Goal: Task Accomplishment & Management: Use online tool/utility

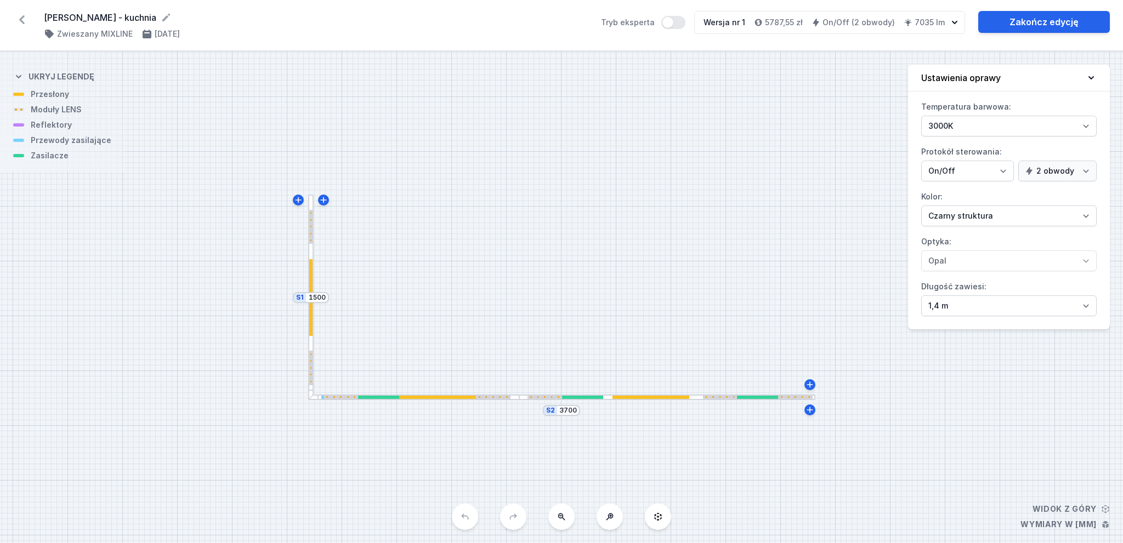
select select "true"
select select "2"
click at [19, 16] on icon at bounding box center [22, 20] width 18 height 18
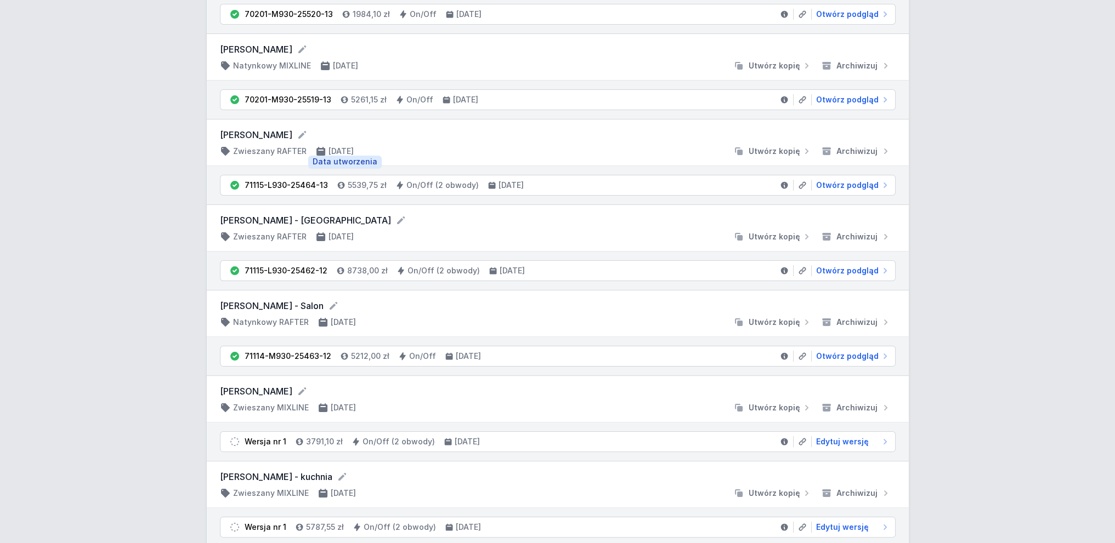
scroll to position [219, 0]
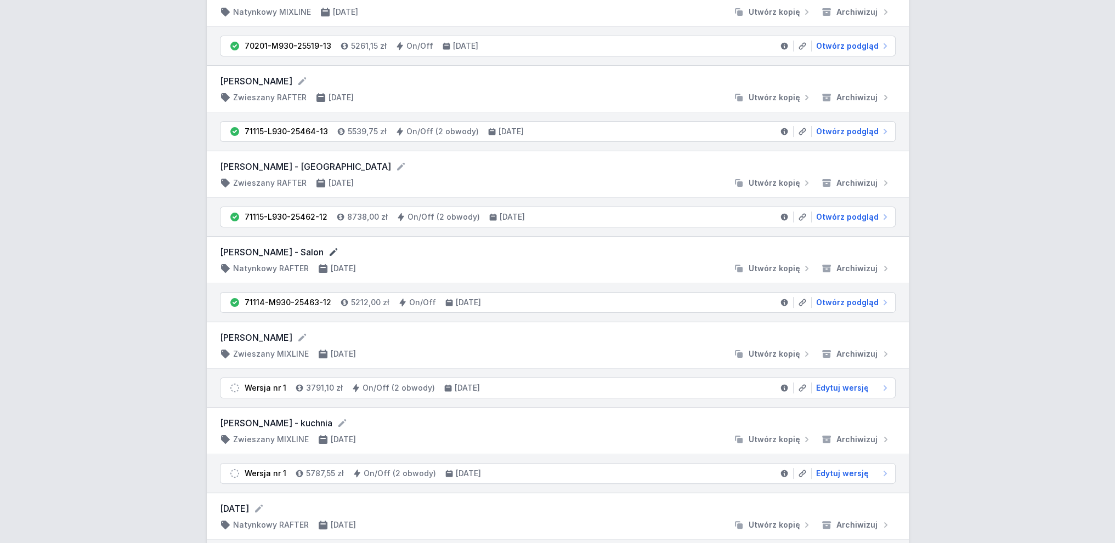
click at [330, 252] on icon at bounding box center [334, 252] width 8 height 8
click at [519, 256] on form "[PERSON_NAME] - Salon" at bounding box center [558, 253] width 676 height 14
click at [859, 300] on span "Otwórz podgląd" at bounding box center [847, 302] width 63 height 11
select select "M"
select select "3000"
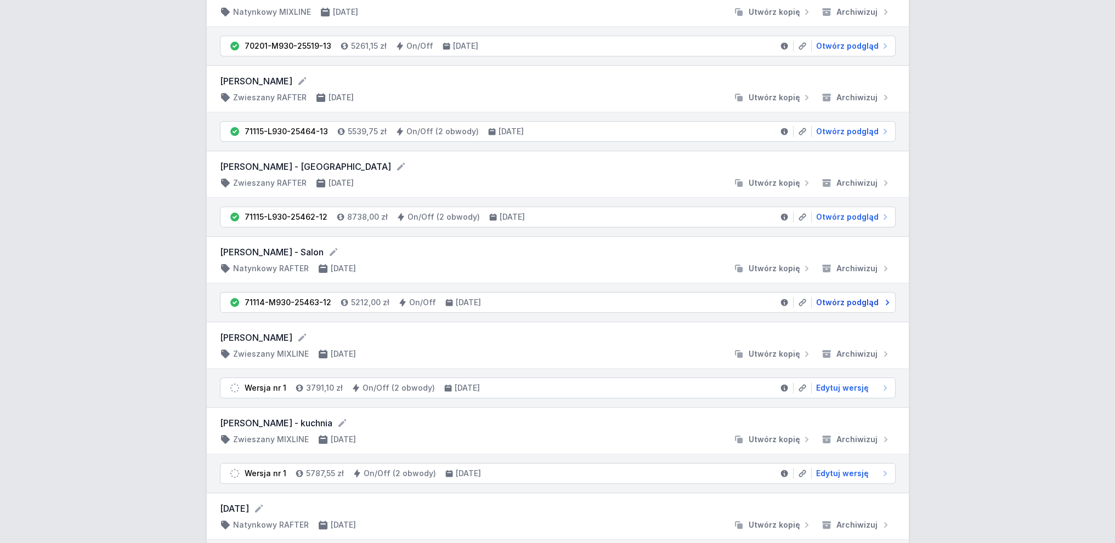
select select "2"
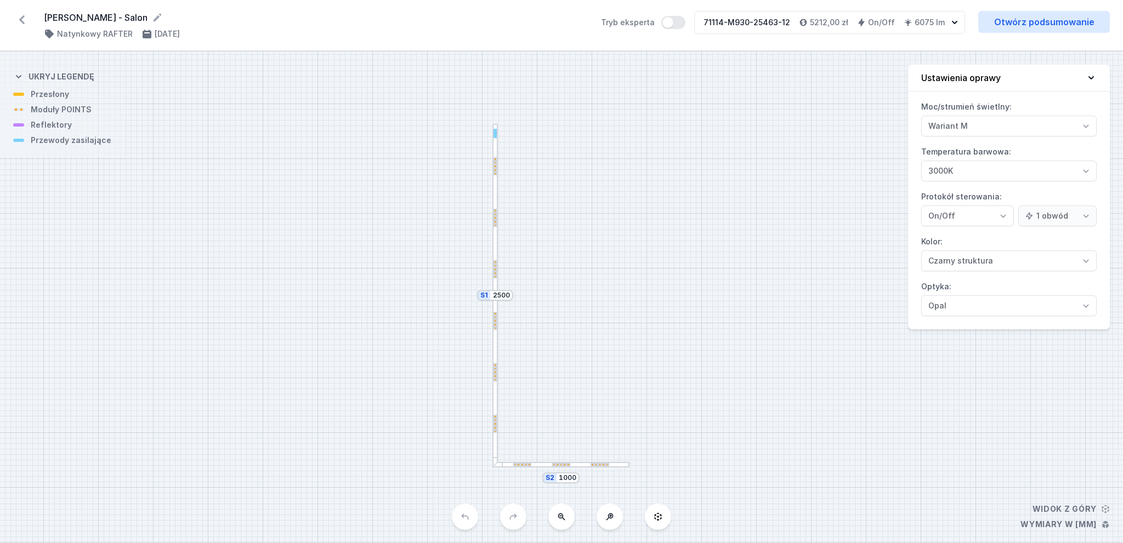
click at [632, 220] on div "S2 1000 S1 2500" at bounding box center [561, 298] width 1123 height 492
click at [1100, 131] on div "Moc/strumień świetlny: Wariant L Wariant M Temperatura barwowa: 2700K 3000K 400…" at bounding box center [1009, 213] width 202 height 231
click at [678, 21] on button "Tryb eksperta" at bounding box center [673, 22] width 24 height 13
click at [627, 288] on div "S2 1000 S1 2500" at bounding box center [561, 298] width 1123 height 492
click at [677, 18] on button "Tryb eksperta" at bounding box center [673, 22] width 24 height 13
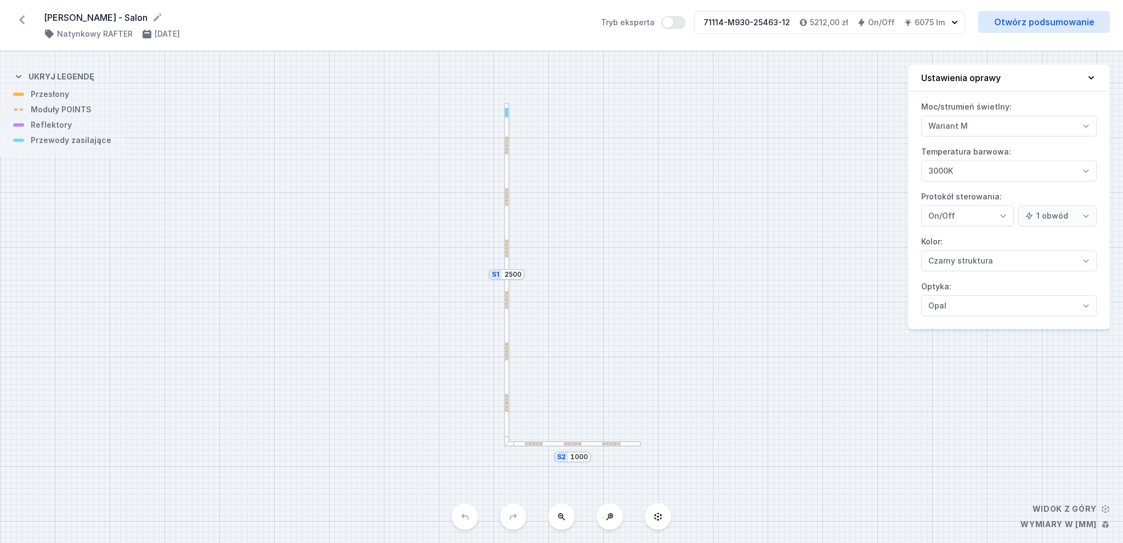
click at [507, 322] on div at bounding box center [506, 360] width 5 height 173
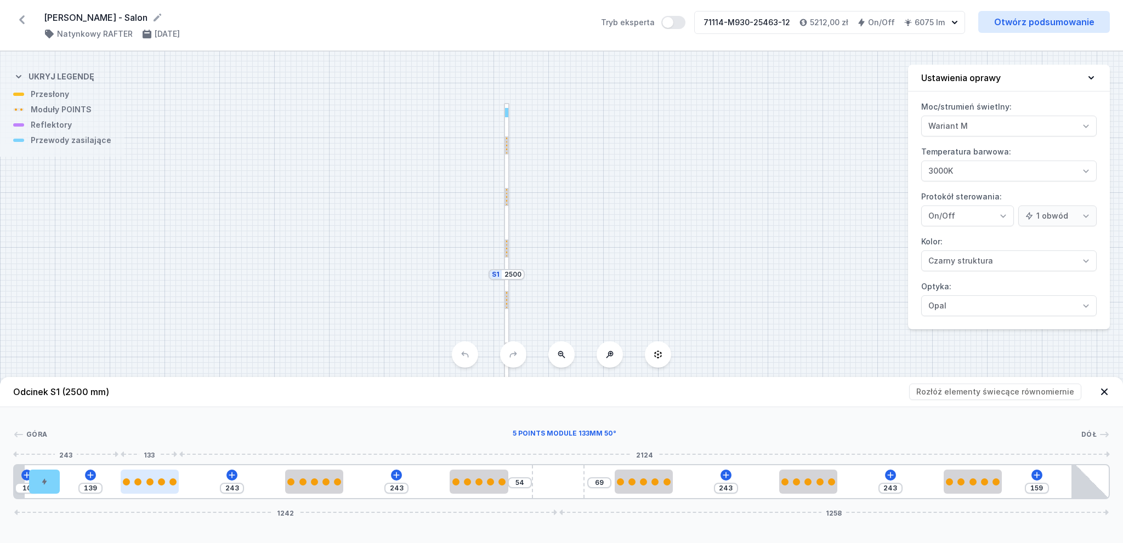
click at [165, 472] on div at bounding box center [150, 482] width 58 height 24
select select "2858"
click at [260, 333] on div "S2 1000 S1 2500" at bounding box center [561, 298] width 1123 height 492
click at [254, 391] on header "Odcinek S1 (2500 mm) Rozłóż elementy świecące równomiernie" at bounding box center [561, 392] width 1123 height 30
click at [506, 168] on div at bounding box center [506, 188] width 5 height 171
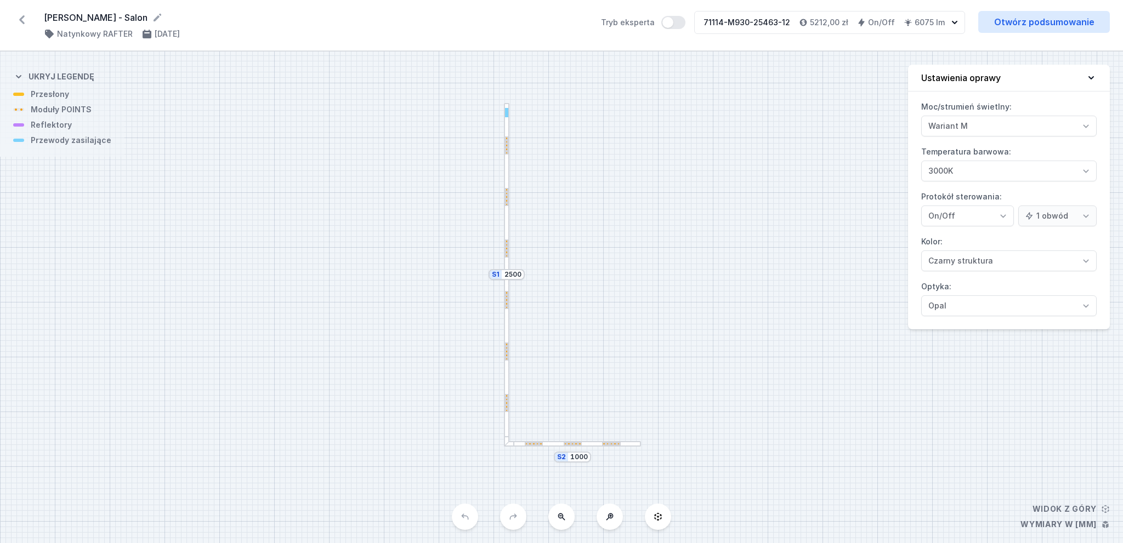
click at [508, 224] on div at bounding box center [506, 188] width 5 height 171
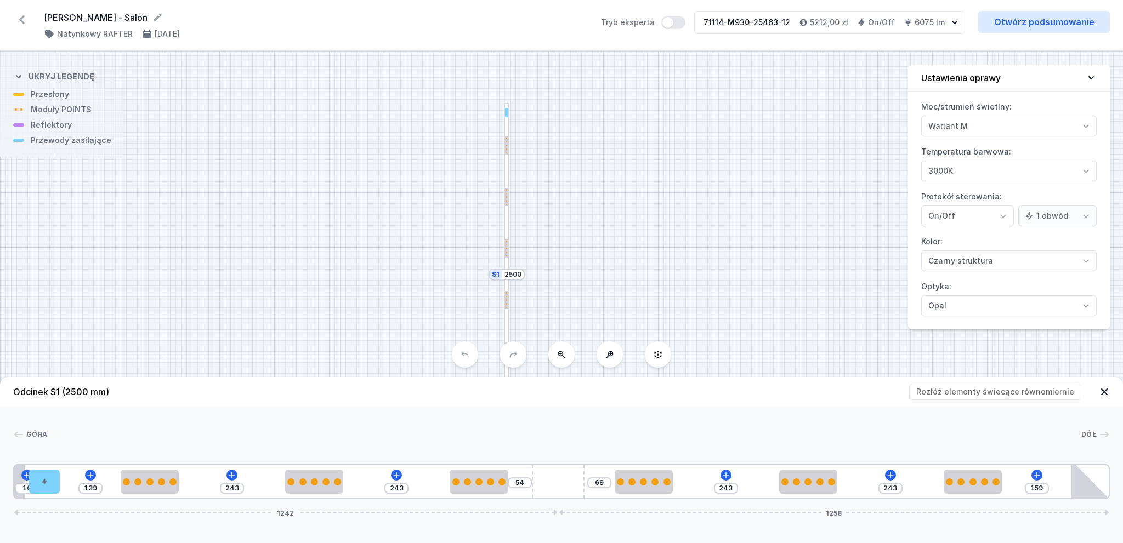
click at [226, 473] on div "10 139 243 243 54 69 243 243 159 1242 1258" at bounding box center [561, 481] width 1097 height 35
click at [233, 478] on div "10 139 243 243 54 69 243 243 159 1242 1258" at bounding box center [561, 481] width 1097 height 35
click at [98, 474] on div "10 139 243 243 54 69 243 243 159 1242 1258" at bounding box center [561, 481] width 1097 height 35
click at [87, 484] on div "10 139 243 243 54 69 243 243 159 1242 1258" at bounding box center [561, 481] width 1097 height 35
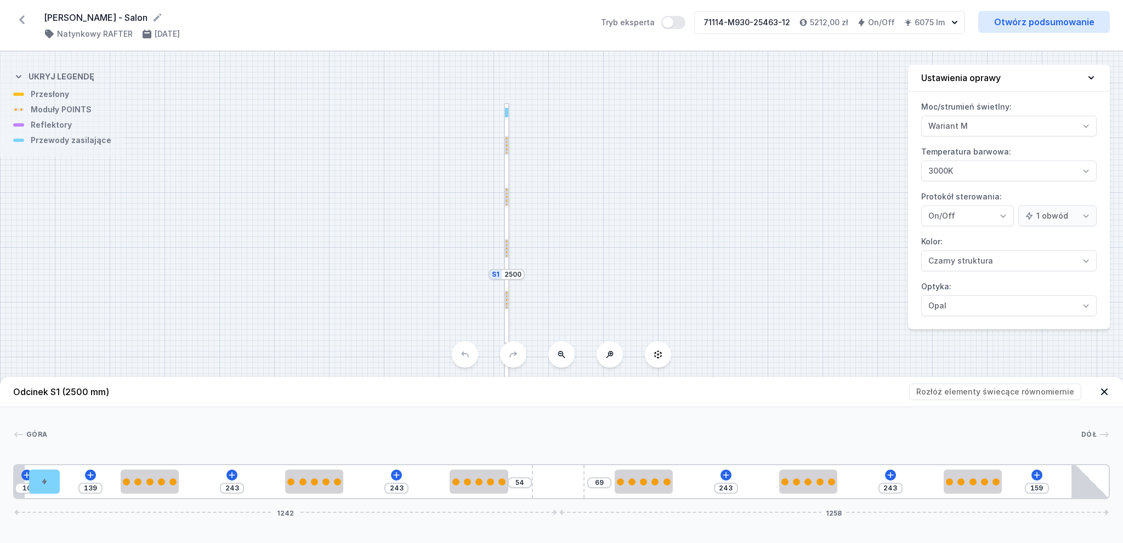
drag, startPoint x: 716, startPoint y: 474, endPoint x: 724, endPoint y: 479, distance: 10.1
click at [718, 474] on div "10 139 243 243 54 69 243 243 159 1242 1258" at bounding box center [561, 481] width 1097 height 35
click at [724, 479] on div "10 139 243 243 54 69 243 243 159 1242 1258" at bounding box center [561, 481] width 1097 height 35
click at [726, 479] on div "10 139 243 243 54 69 243 243 159 1242 1258" at bounding box center [561, 481] width 1097 height 35
click at [498, 254] on div "S2 1000 S1 2500" at bounding box center [561, 298] width 1123 height 492
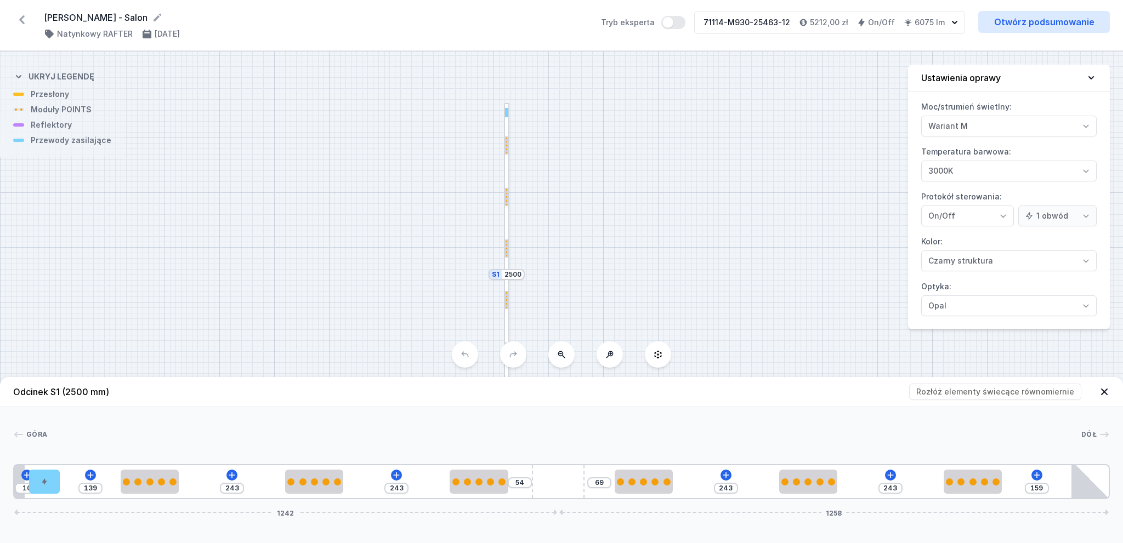
click at [619, 285] on div "S2 1000 S1 2500" at bounding box center [561, 298] width 1123 height 492
drag, startPoint x: 621, startPoint y: 287, endPoint x: 625, endPoint y: 208, distance: 79.1
click at [625, 208] on div "S2 1000 S1 2500" at bounding box center [561, 298] width 1123 height 492
click at [512, 243] on div at bounding box center [511, 277] width 5 height 173
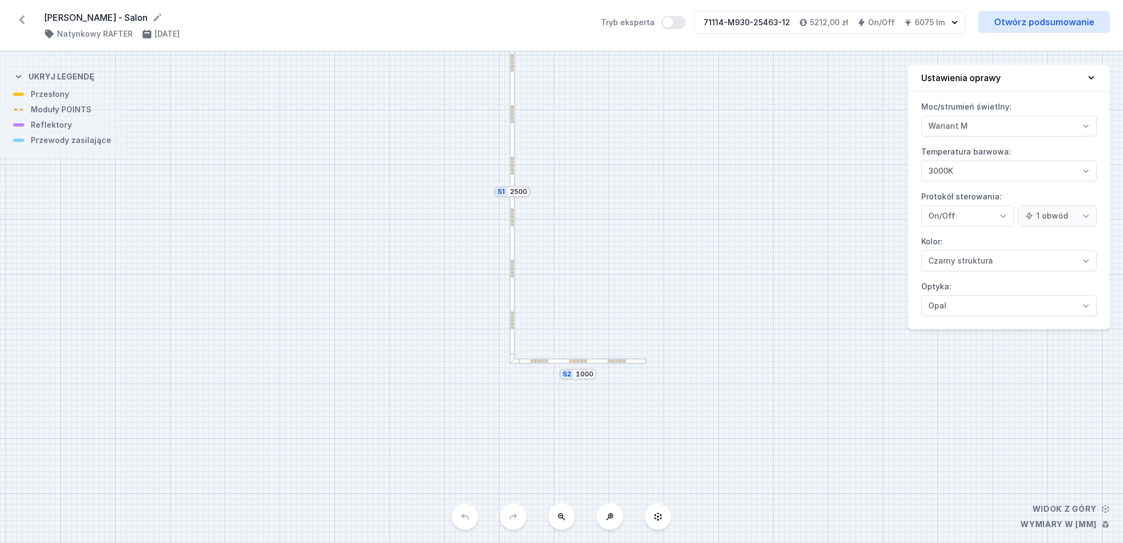
click at [512, 243] on div at bounding box center [511, 277] width 5 height 173
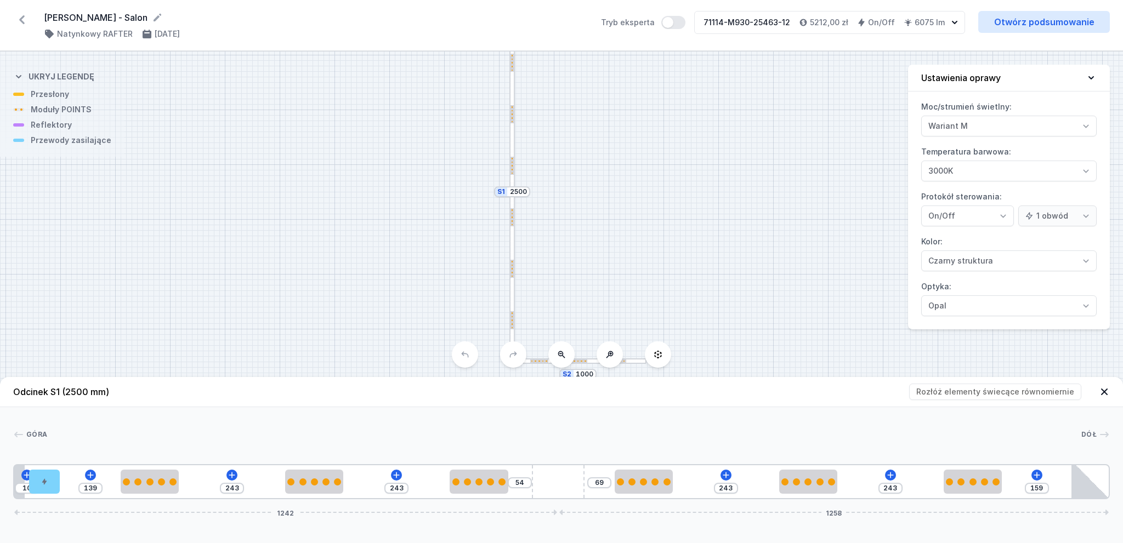
click at [395, 477] on div "10 139 243 243 54 69 243 243 159 1242 1258" at bounding box center [561, 481] width 1097 height 35
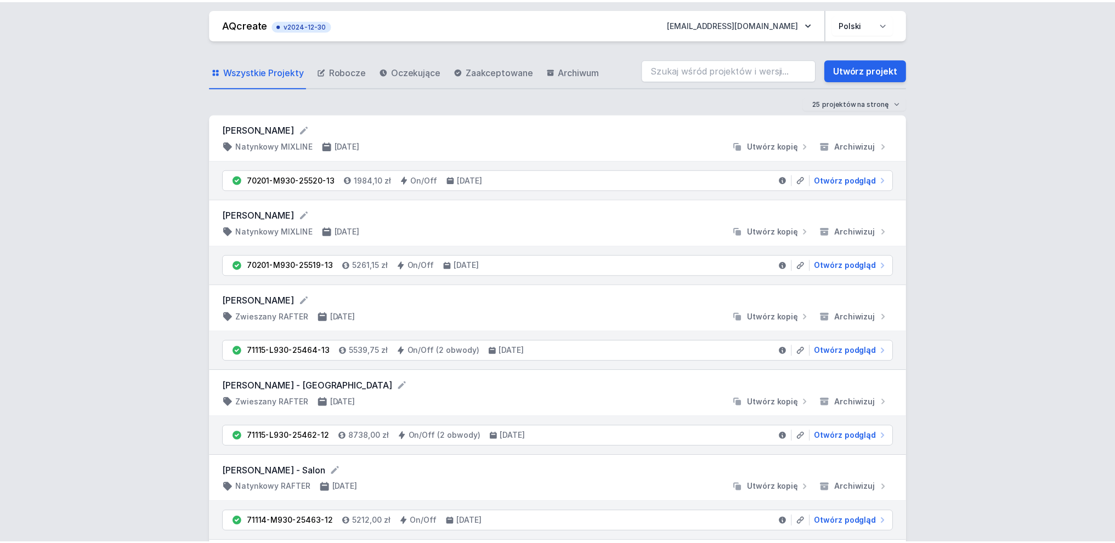
scroll to position [219, 0]
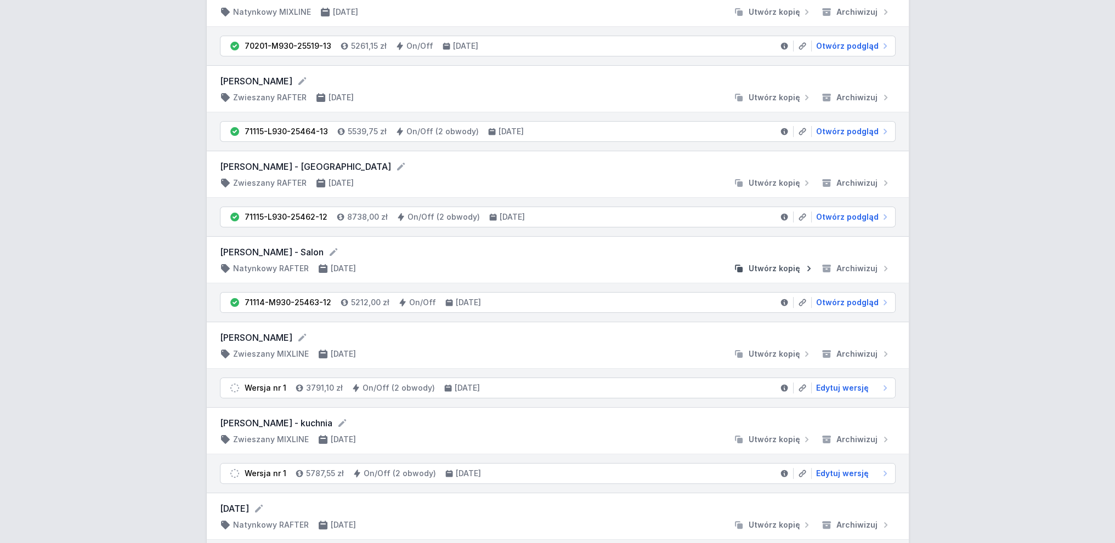
click at [771, 270] on span "Utwórz kopię" at bounding box center [775, 268] width 52 height 11
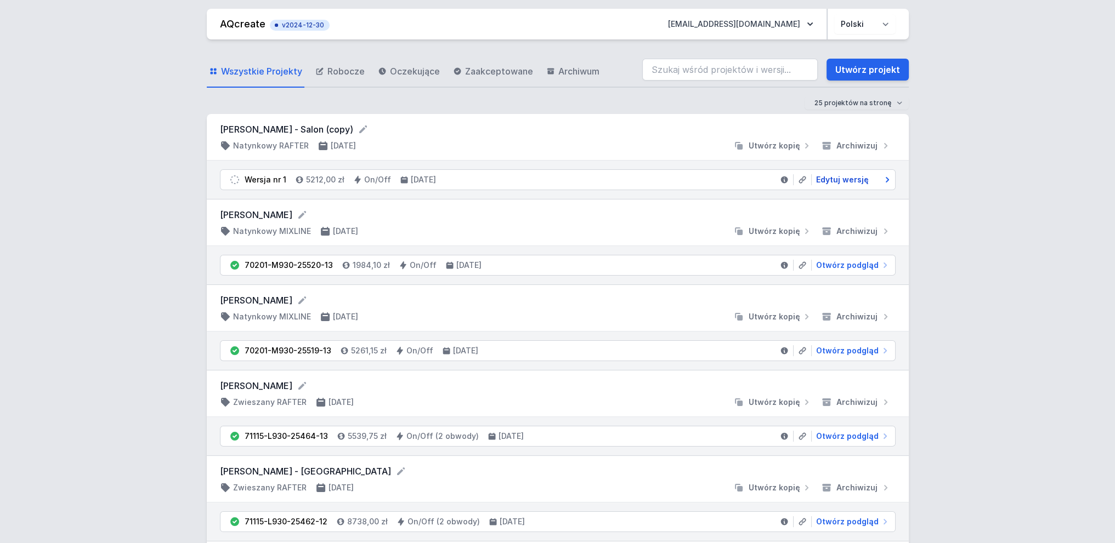
click at [849, 181] on span "Edytuj wersję" at bounding box center [842, 179] width 53 height 11
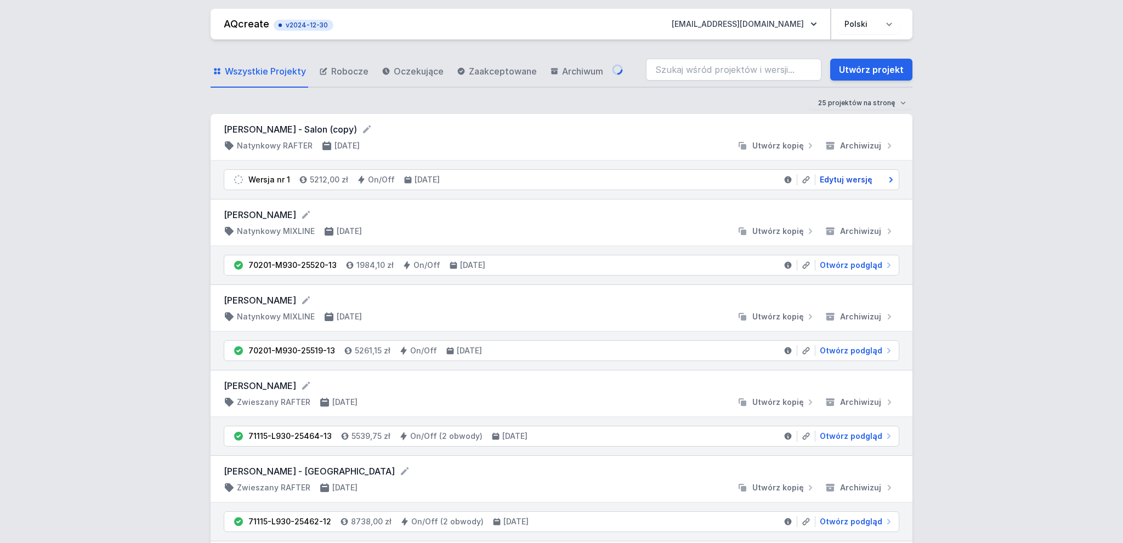
select select "M"
select select "3000"
select select "2"
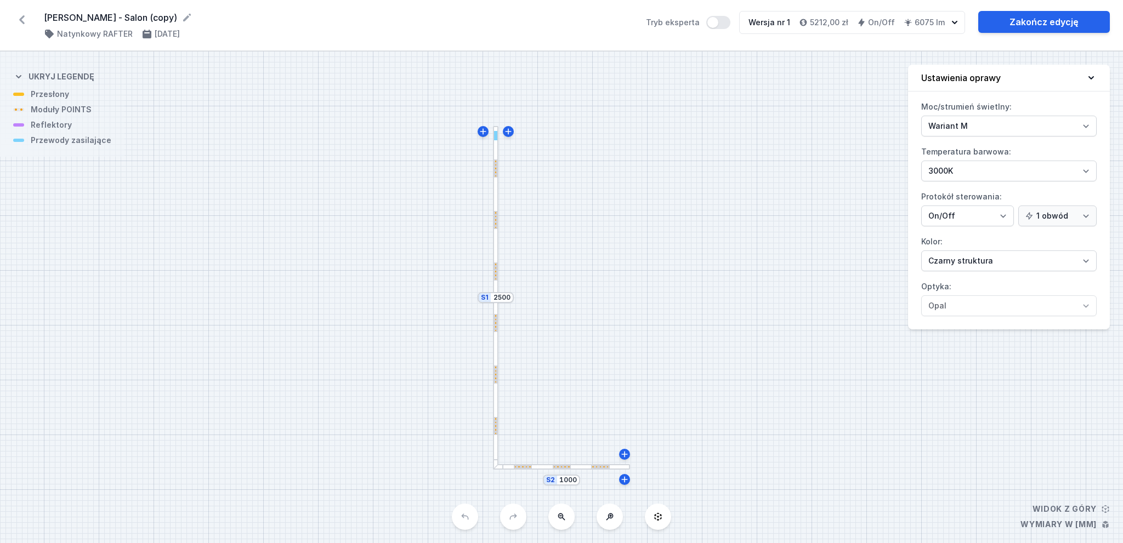
click at [498, 243] on div "S2 1000 S1 2500" at bounding box center [561, 298] width 1123 height 492
click at [495, 243] on div at bounding box center [495, 211] width 5 height 171
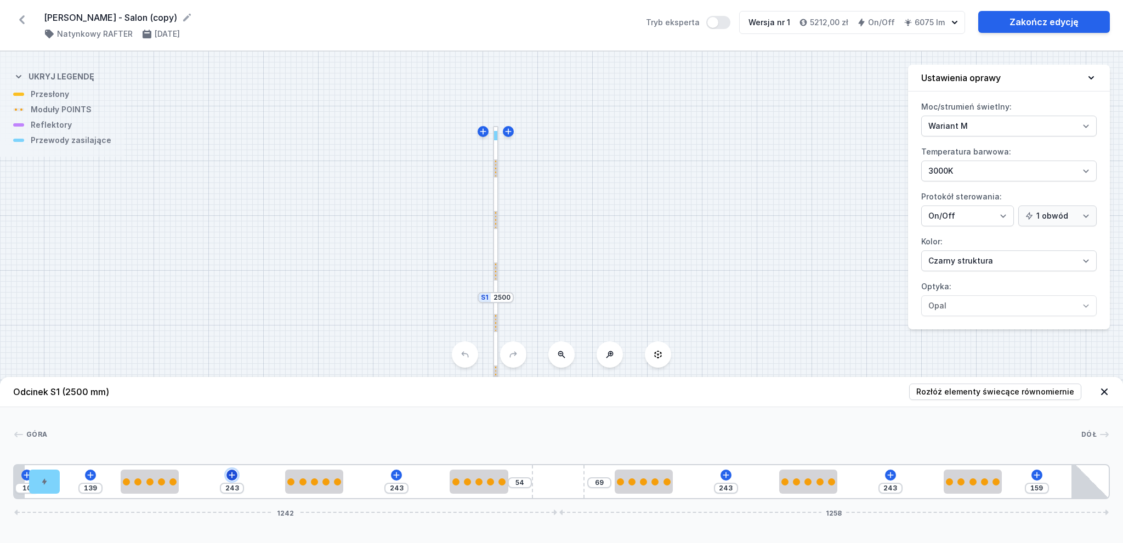
click at [229, 479] on icon at bounding box center [232, 475] width 9 height 9
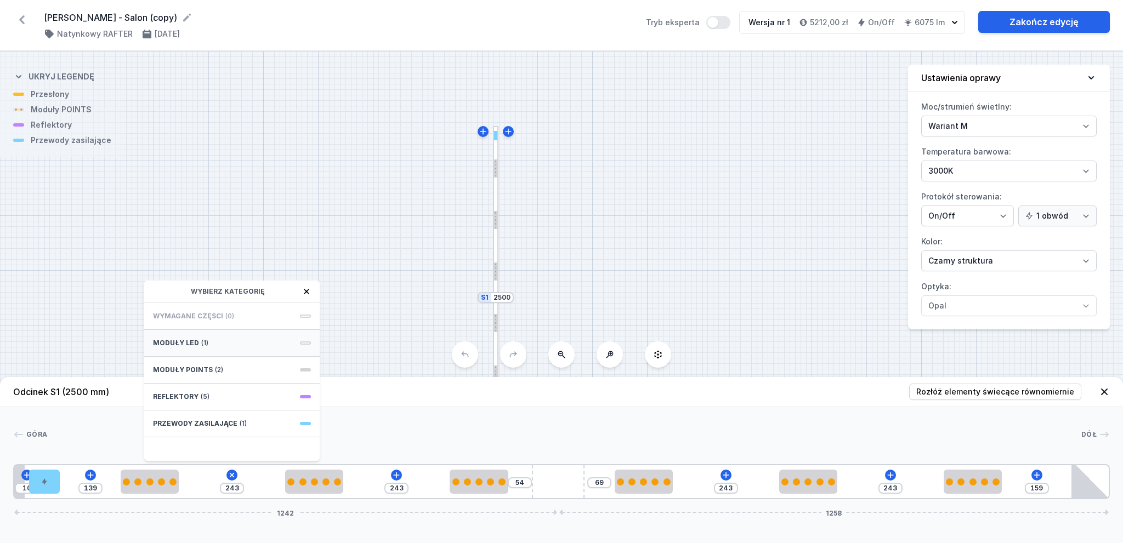
click at [258, 337] on div "Moduły LED (1)" at bounding box center [231, 343] width 175 height 27
click at [181, 197] on div "S2 1000 S1 2500" at bounding box center [561, 298] width 1123 height 492
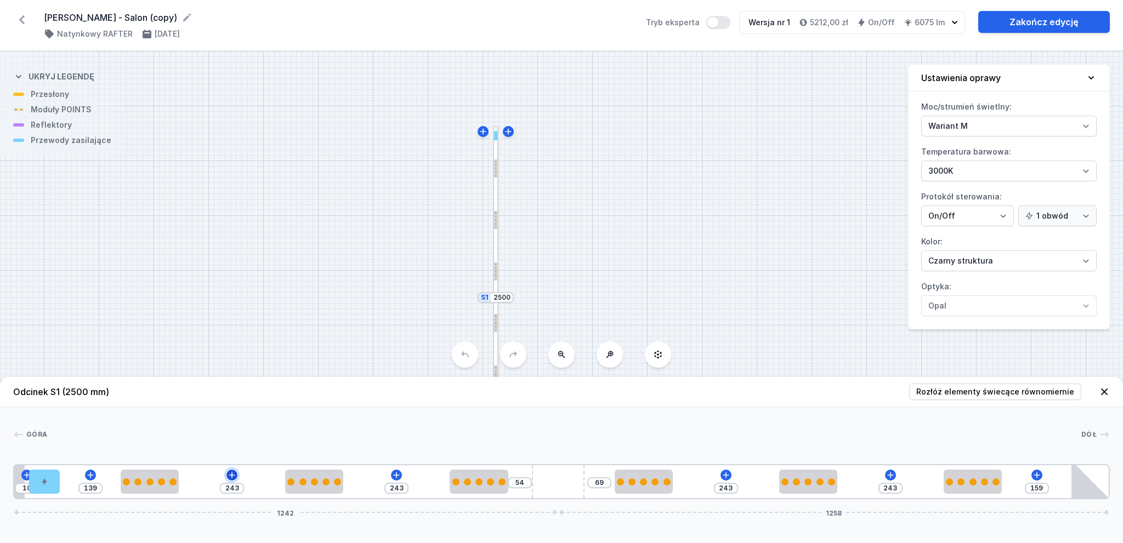
click at [234, 478] on icon at bounding box center [232, 475] width 9 height 9
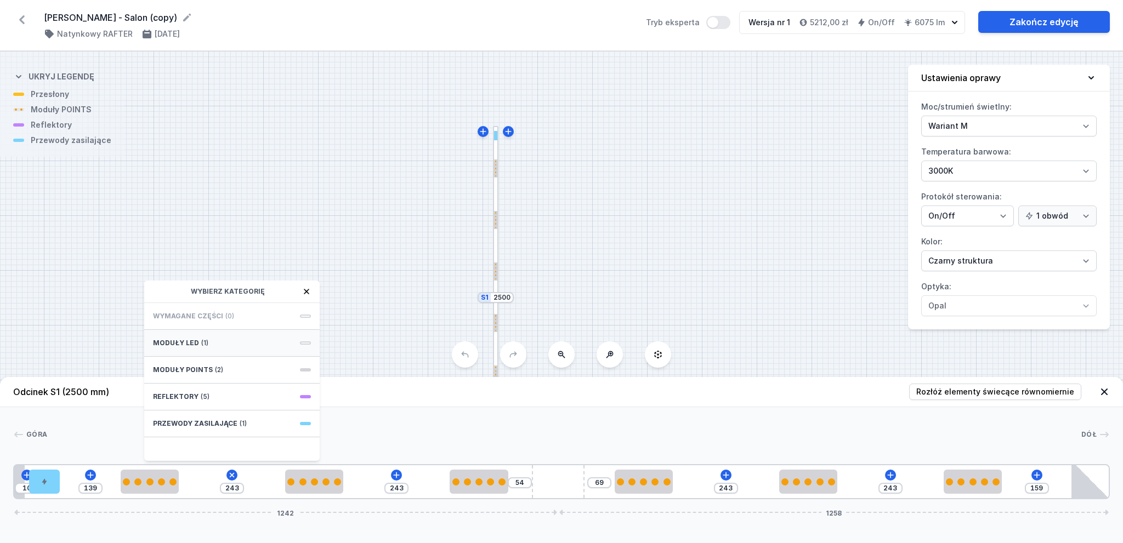
click at [246, 345] on div "Moduły LED (1)" at bounding box center [231, 343] width 175 height 27
click at [236, 315] on span "LED opal module 140mm" at bounding box center [232, 315] width 158 height 11
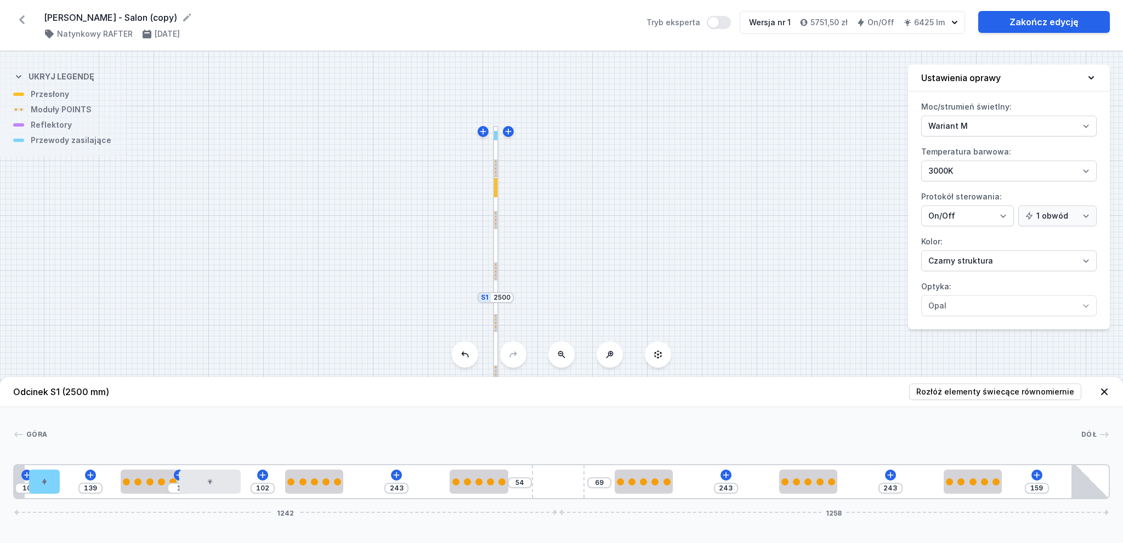
drag, startPoint x: 233, startPoint y: 477, endPoint x: 246, endPoint y: 477, distance: 13.2
click at [246, 477] on div "10 139 1 102 243 54 69 243 243 159 1242 1258" at bounding box center [561, 481] width 1097 height 35
click at [226, 482] on div at bounding box center [209, 482] width 61 height 24
click at [234, 451] on icon at bounding box center [237, 451] width 9 height 9
type input "243"
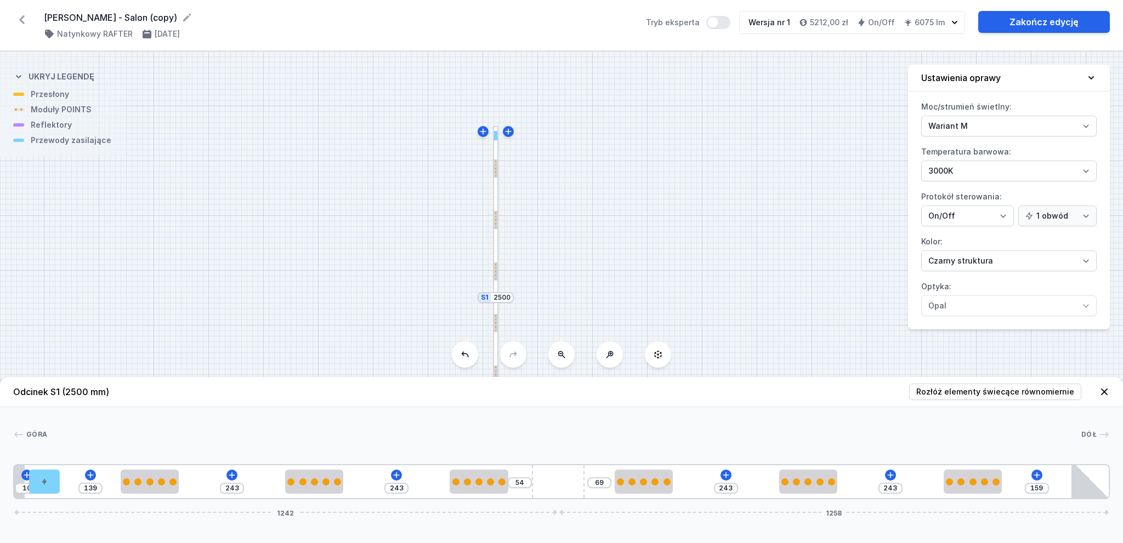
click at [554, 212] on div "S2 1000 S1 2500" at bounding box center [561, 298] width 1123 height 492
click at [438, 237] on div "S2 1000 S1 2500" at bounding box center [561, 298] width 1123 height 492
click at [21, 26] on icon at bounding box center [22, 20] width 18 height 18
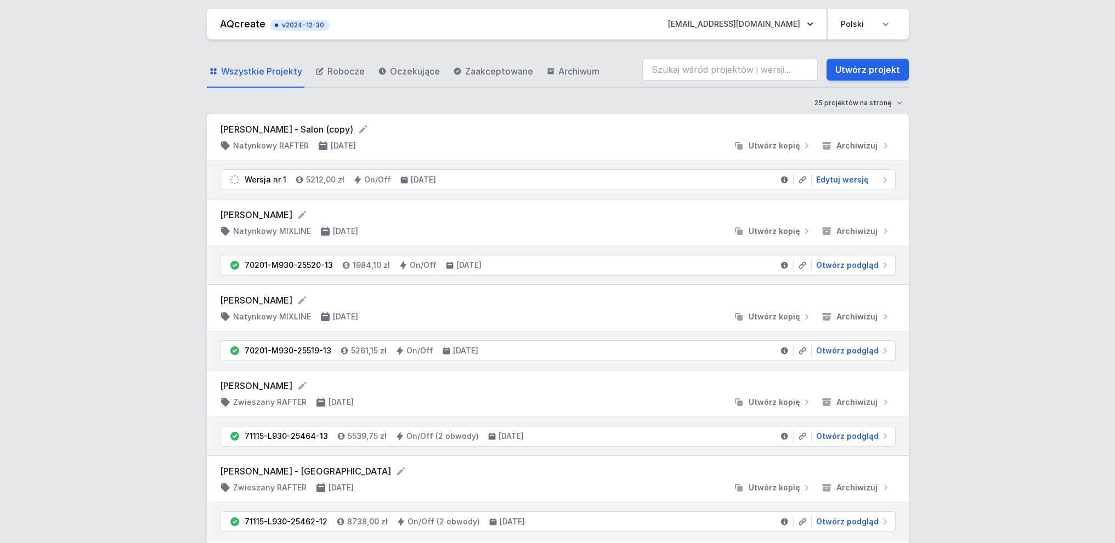
click at [849, 186] on li "Wersja nr 1 5212,00 zł On/Off [DATE] Edytuj wersję" at bounding box center [557, 180] width 675 height 20
click at [847, 179] on span "Edytuj wersję" at bounding box center [842, 179] width 53 height 11
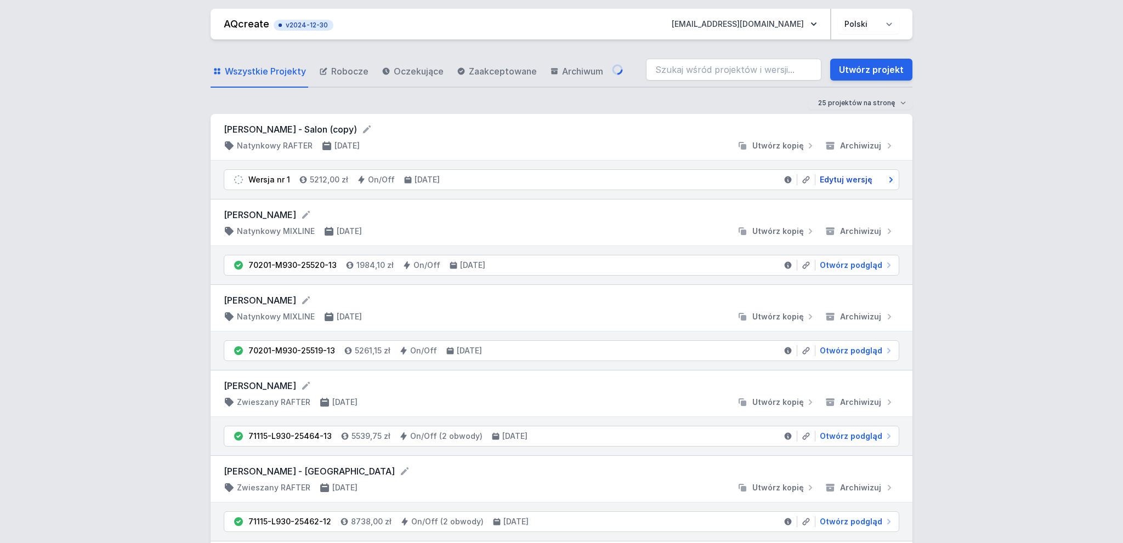
select select "M"
select select "3000"
select select "2"
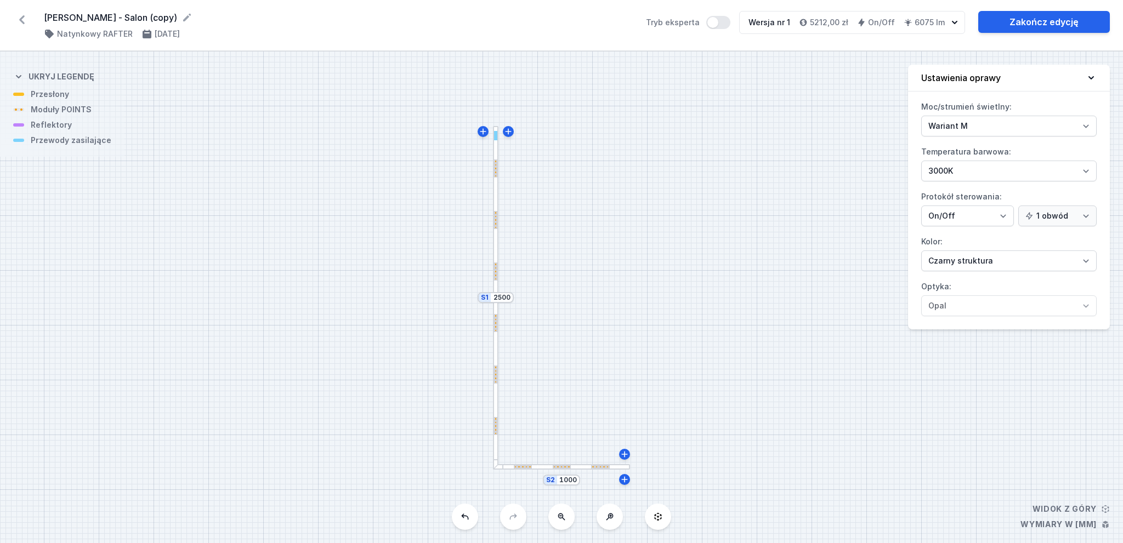
click at [497, 428] on div at bounding box center [495, 426] width 3 height 18
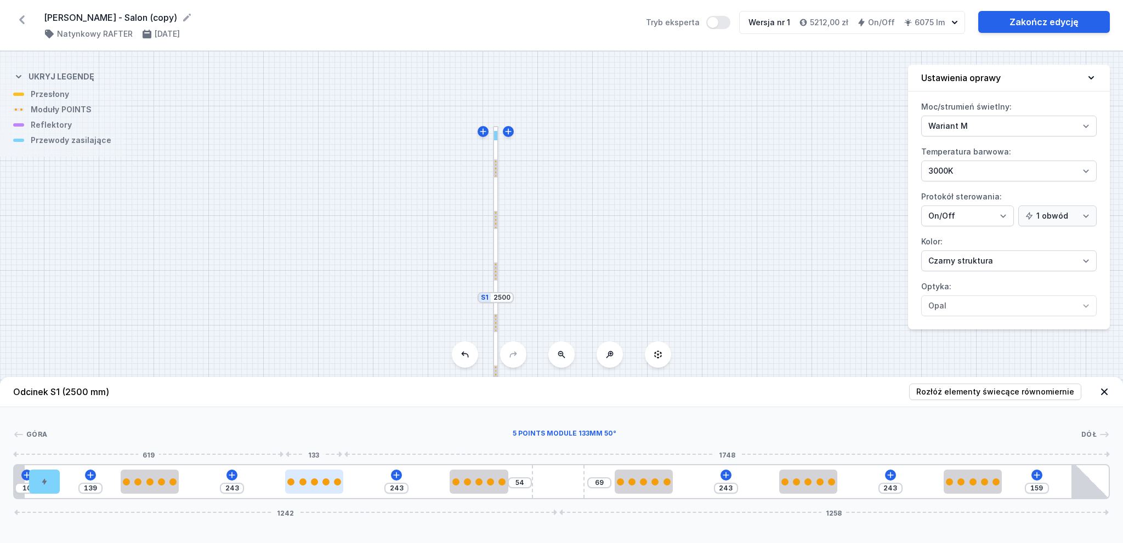
click at [315, 482] on div at bounding box center [314, 482] width 7 height 7
select select "2858"
click at [351, 428] on select "26° 37° 50° 54°" at bounding box center [345, 424] width 70 height 14
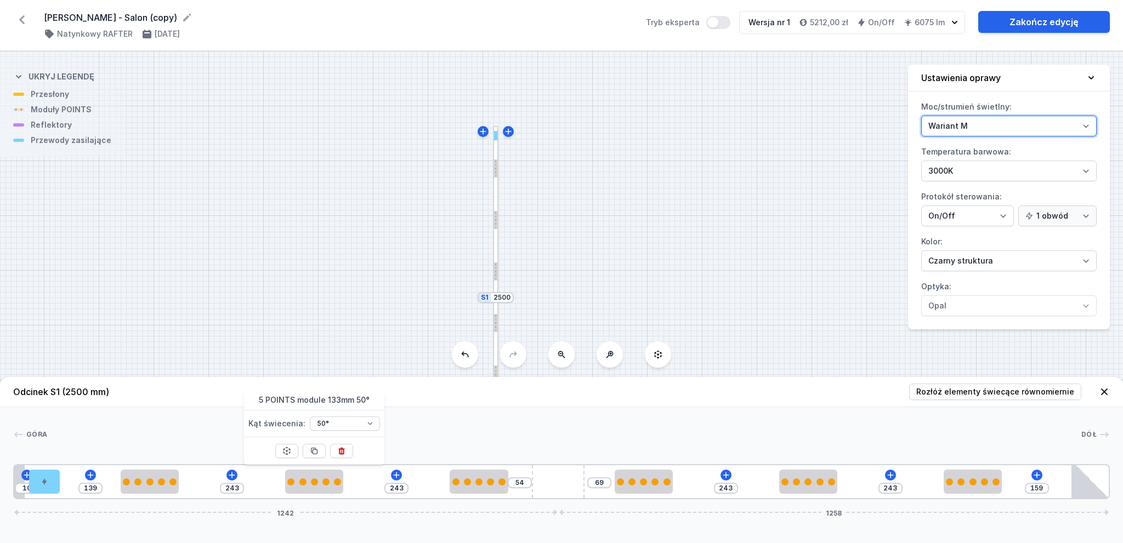
click at [989, 116] on select "Wariant L Wariant M" at bounding box center [1008, 126] width 175 height 21
drag, startPoint x: 764, startPoint y: 93, endPoint x: 775, endPoint y: 103, distance: 15.2
click at [764, 93] on div "S2 1000 S1 2500" at bounding box center [561, 298] width 1123 height 492
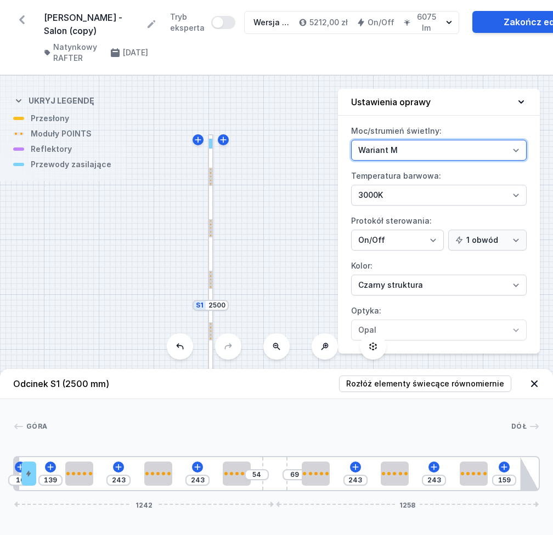
click at [403, 145] on select "Wariant L Wariant M" at bounding box center [438, 150] width 175 height 21
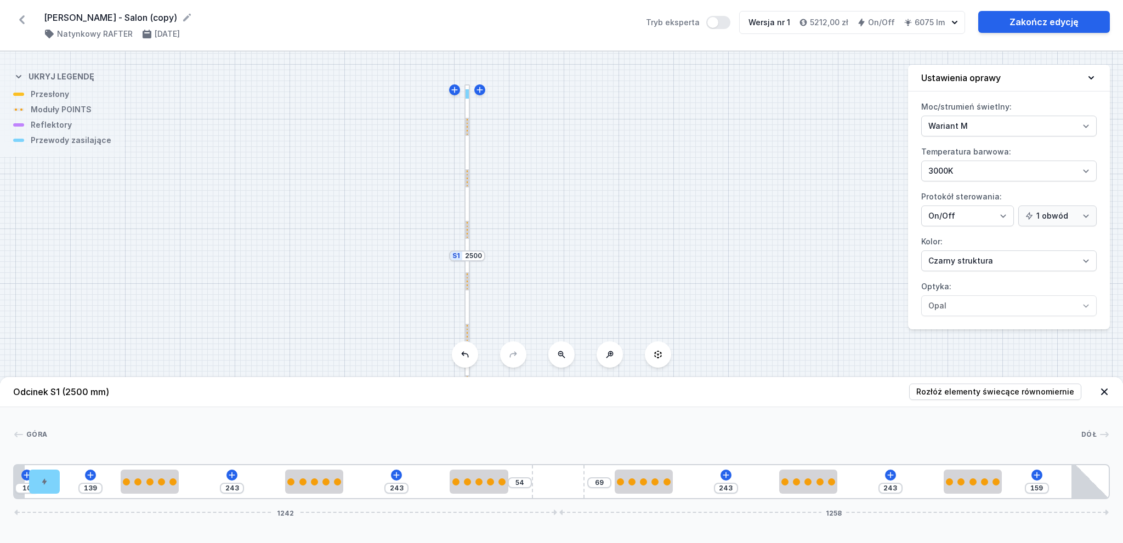
drag, startPoint x: 551, startPoint y: 201, endPoint x: 548, endPoint y: 192, distance: 9.4
click at [548, 192] on div "S2 1000 S1 2500" at bounding box center [561, 298] width 1123 height 492
click at [984, 127] on select "Wariant L Wariant M" at bounding box center [1008, 126] width 175 height 21
click at [983, 127] on select "Wariant L Wariant M" at bounding box center [1008, 126] width 175 height 21
drag, startPoint x: 570, startPoint y: 213, endPoint x: 560, endPoint y: 182, distance: 32.9
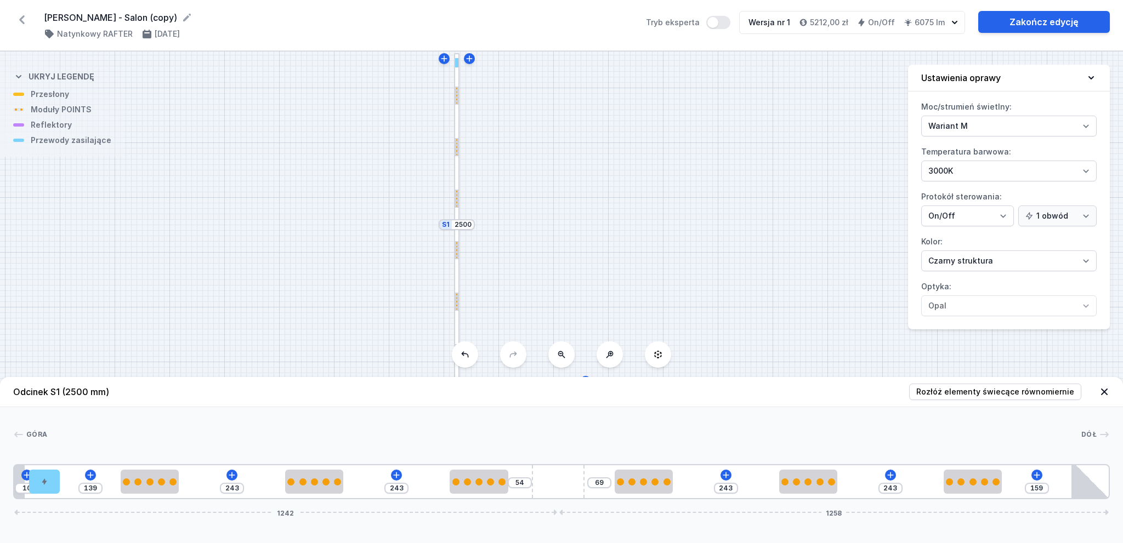
click at [560, 182] on div "S2 1000 S1 2500" at bounding box center [561, 298] width 1123 height 492
click at [231, 477] on icon at bounding box center [232, 475] width 9 height 9
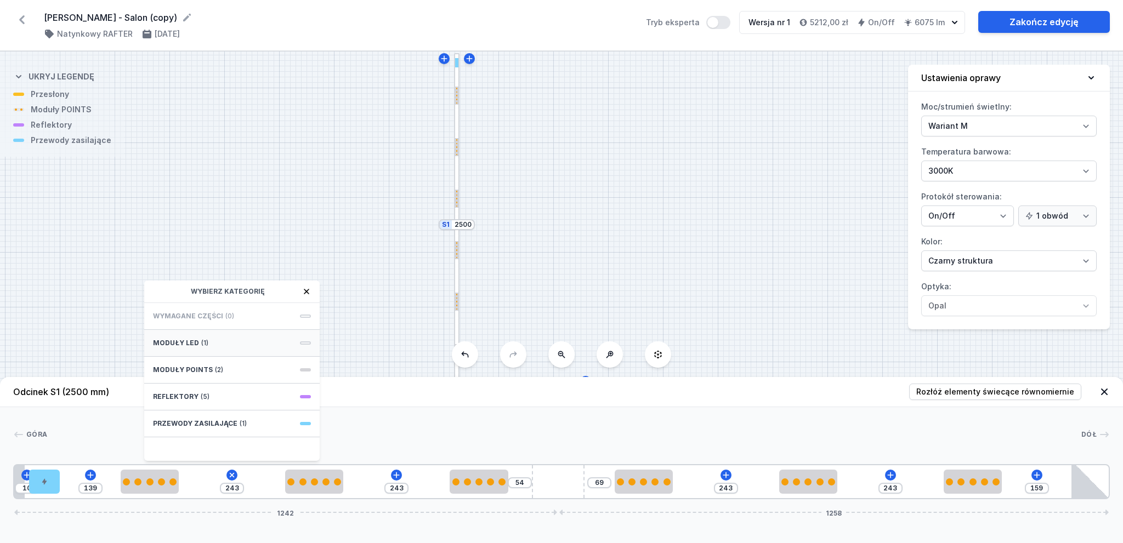
click at [232, 342] on div "Moduły LED (1)" at bounding box center [231, 343] width 175 height 27
click at [331, 246] on div "S2 1000 S1 2500" at bounding box center [561, 298] width 1123 height 492
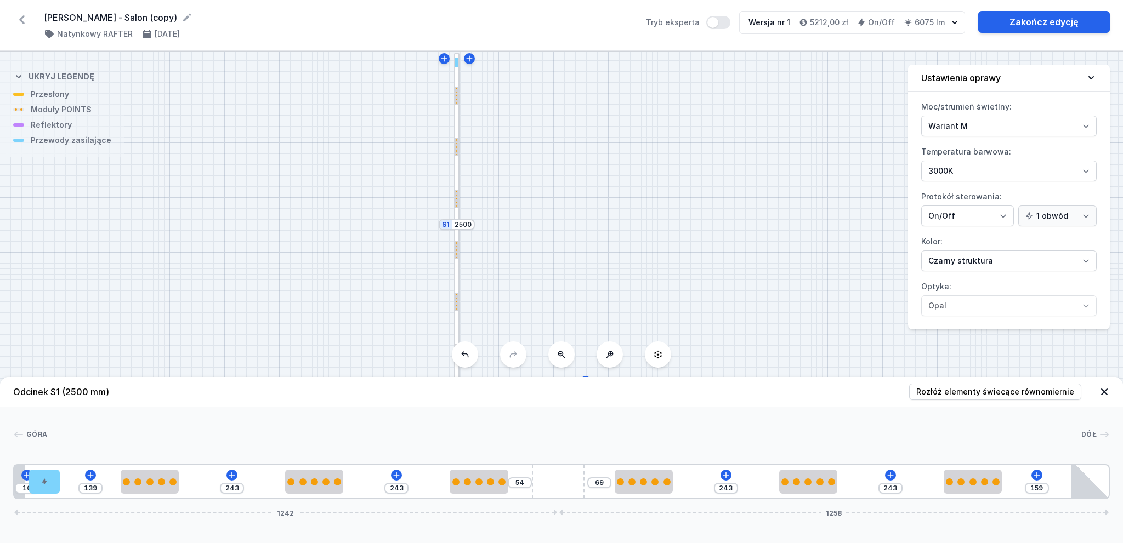
click at [529, 212] on div "S2 1000 S1 2500" at bounding box center [561, 298] width 1123 height 492
click at [524, 243] on div "S2 1000 S1 2500" at bounding box center [561, 298] width 1123 height 492
click at [562, 359] on icon at bounding box center [561, 354] width 9 height 9
click at [532, 261] on div "S2 1000 S1 2500" at bounding box center [561, 298] width 1123 height 492
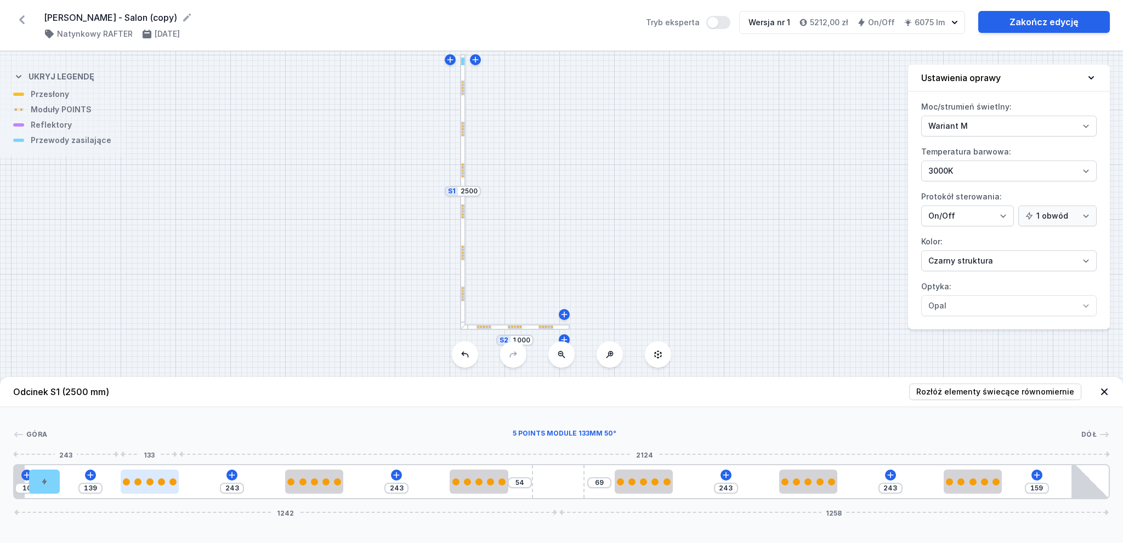
click at [144, 478] on div at bounding box center [150, 482] width 58 height 24
select select "2858"
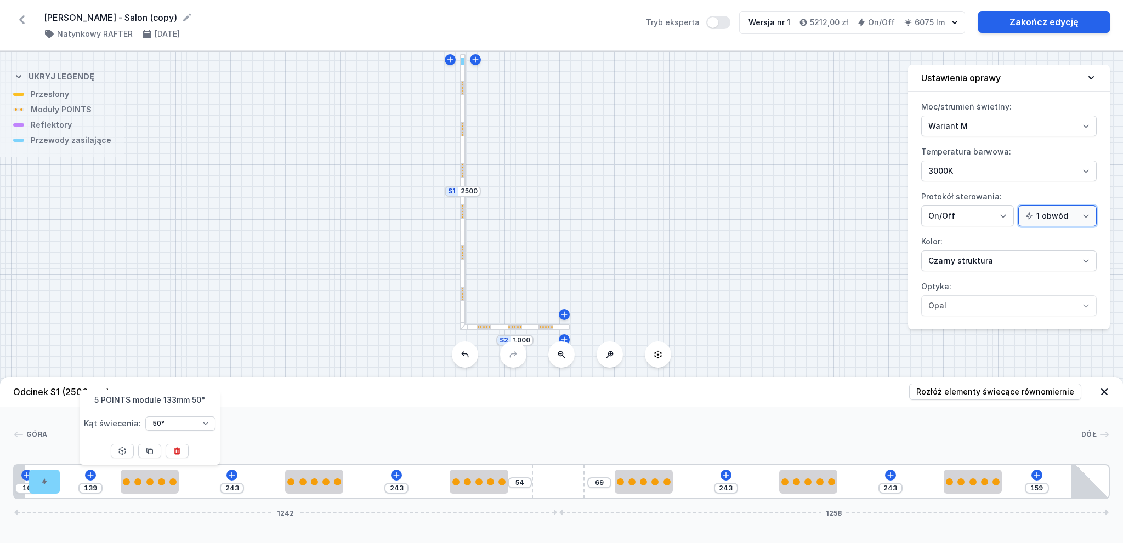
click at [1057, 219] on select "1 obwód 2 obwody" at bounding box center [1057, 216] width 78 height 21
click at [1057, 218] on select "1 obwód 2 obwody" at bounding box center [1057, 216] width 78 height 21
click at [1048, 212] on select "1 obwód 2 obwody" at bounding box center [1057, 216] width 78 height 21
select select "true"
click at [1020, 206] on select "1 obwód 2 obwody" at bounding box center [1057, 216] width 78 height 21
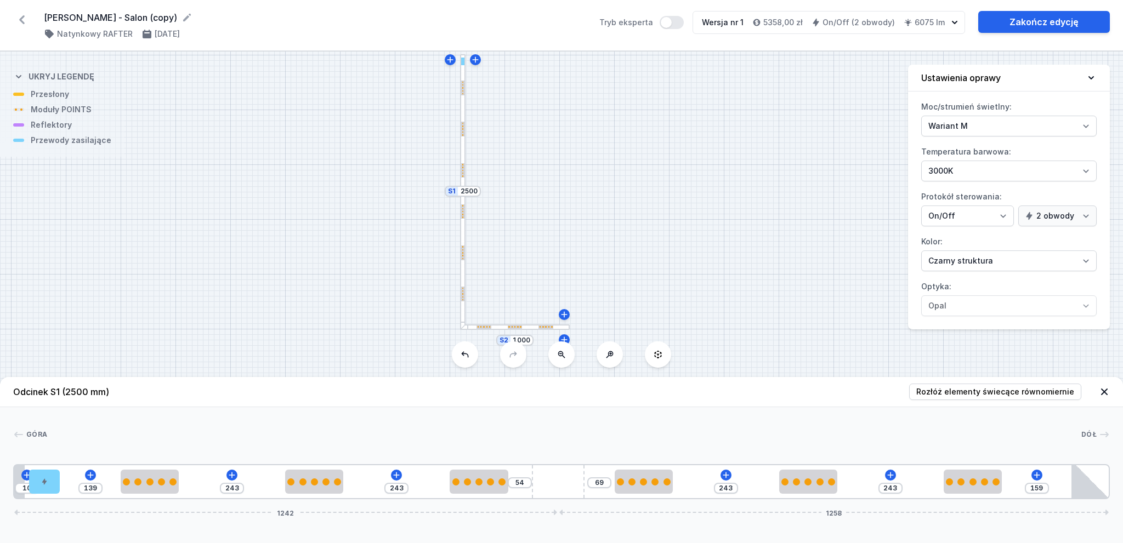
click at [137, 495] on div "10 139 243 243 54 69 243 243 159 1242 1258" at bounding box center [561, 481] width 1097 height 35
click at [138, 483] on div at bounding box center [137, 482] width 7 height 7
select select "2858"
click at [166, 420] on select "Obwód 1 Obwód 2" at bounding box center [157, 423] width 70 height 14
click at [169, 421] on select "Obwód 1 Obwód 2" at bounding box center [157, 423] width 70 height 14
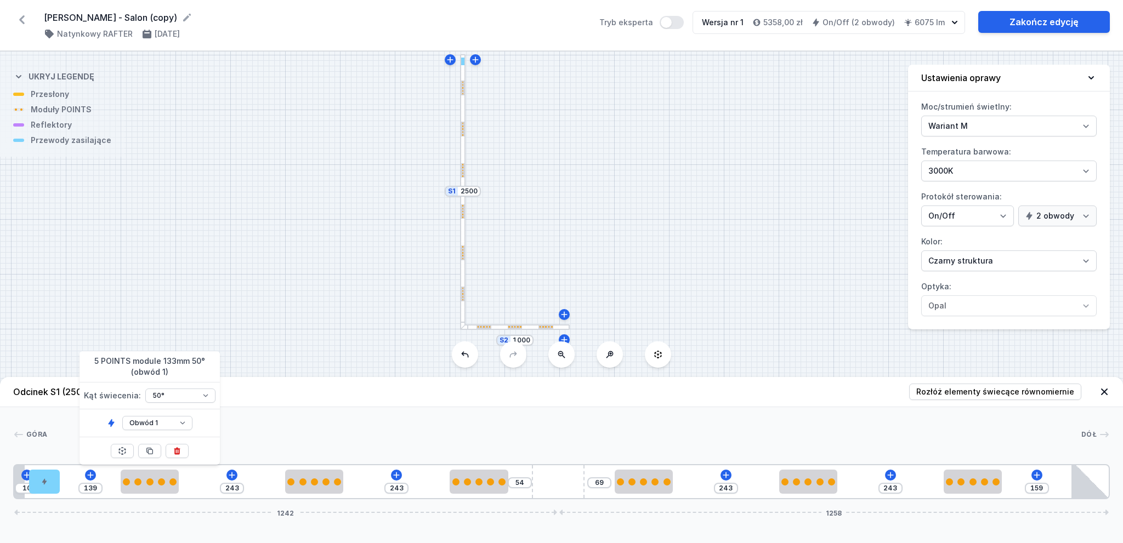
click at [244, 263] on div "S2 1000 S1 2500" at bounding box center [561, 298] width 1123 height 492
click at [312, 462] on div "Góra Dół 1 2 3 1 3 1 3 1 4 3 1 3 1 3 1 5 10 139 243 243 54 69 243 243 159 1242 …" at bounding box center [561, 453] width 1123 height 92
click at [230, 475] on icon at bounding box center [232, 475] width 6 height 6
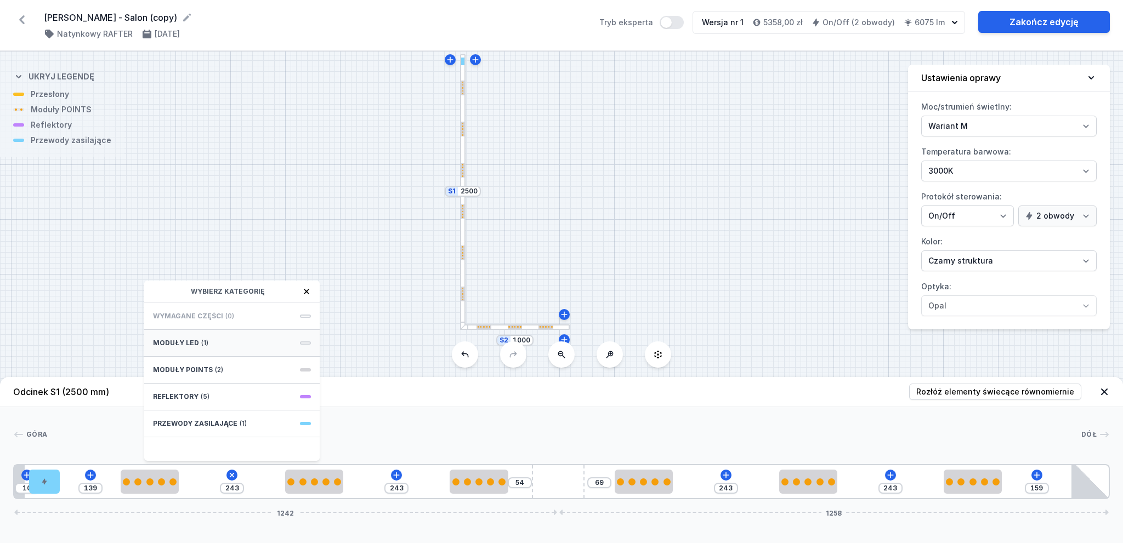
click at [214, 348] on div "Moduły LED (1)" at bounding box center [231, 343] width 175 height 27
click at [234, 318] on span "LED opal module 140mm" at bounding box center [232, 315] width 158 height 11
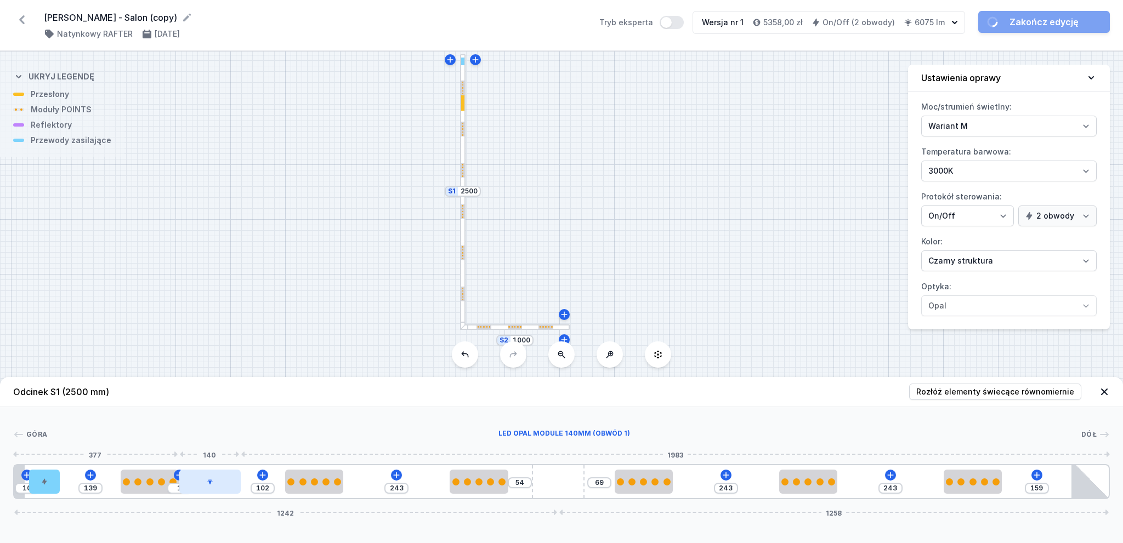
type input "1"
type input "102"
drag, startPoint x: 219, startPoint y: 476, endPoint x: 249, endPoint y: 481, distance: 30.0
click at [241, 481] on div at bounding box center [209, 482] width 61 height 24
type input "102"
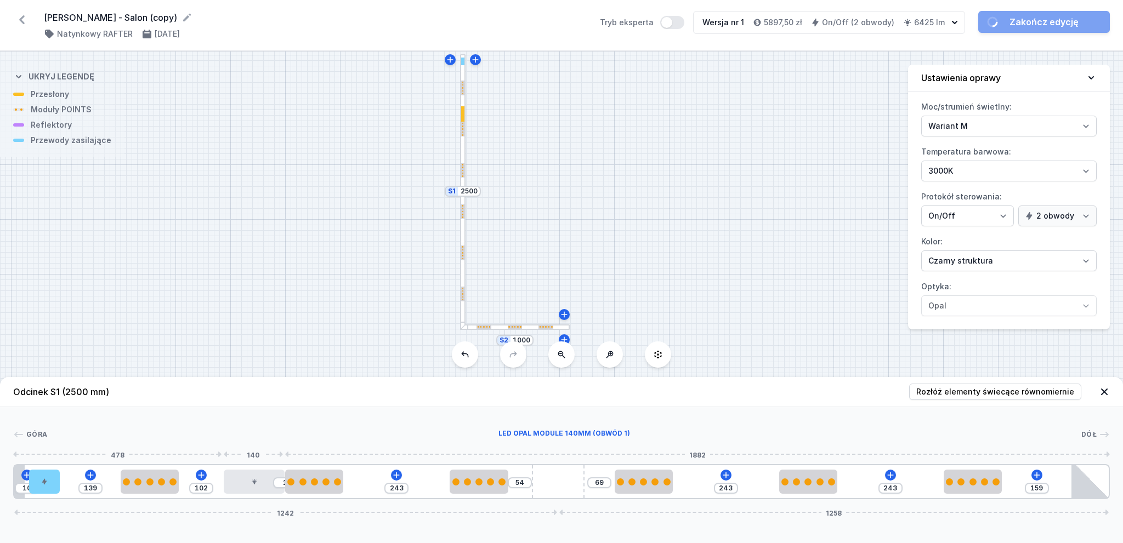
type input "1"
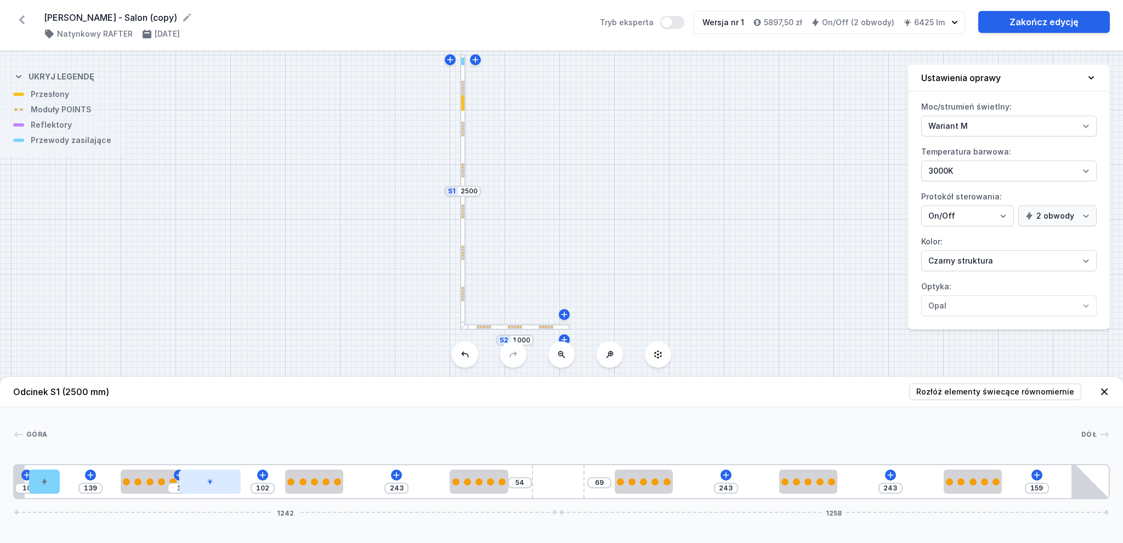
type input "1"
type input "102"
drag, startPoint x: 260, startPoint y: 487, endPoint x: 252, endPoint y: 486, distance: 8.3
click at [252, 486] on div at bounding box center [254, 482] width 61 height 24
click at [391, 475] on button at bounding box center [396, 475] width 11 height 11
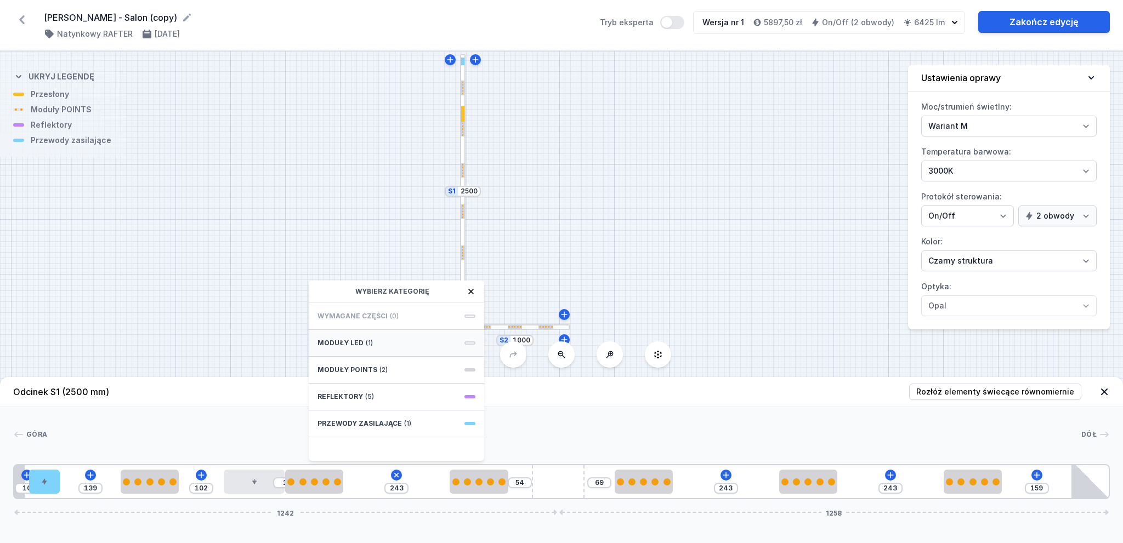
click at [377, 330] on div "Moduły LED (1)" at bounding box center [396, 343] width 175 height 27
click at [389, 311] on span "LED opal module 140mm" at bounding box center [397, 315] width 158 height 11
type input "102"
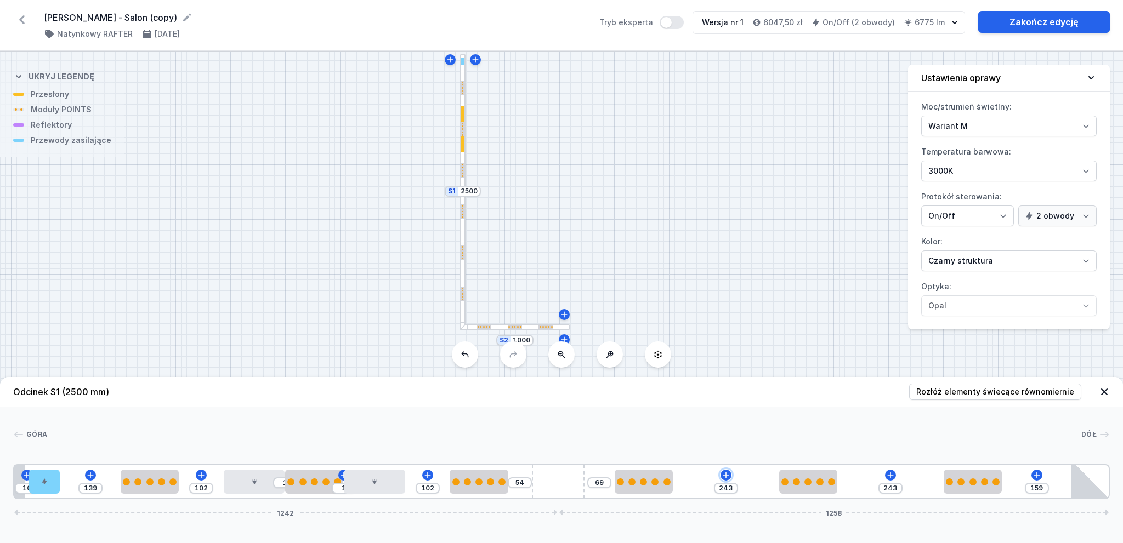
click at [730, 473] on button at bounding box center [726, 475] width 11 height 11
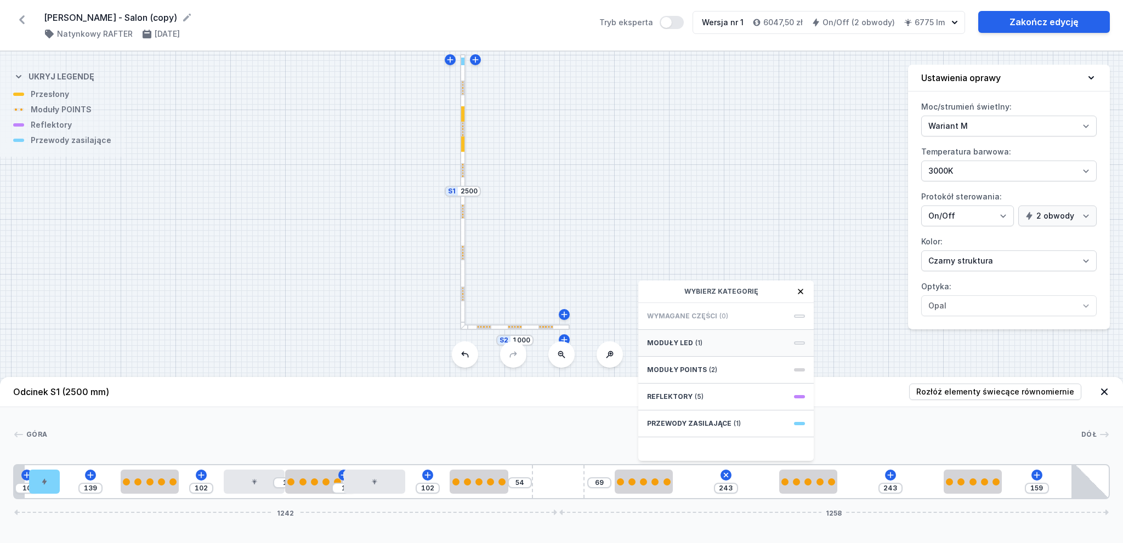
click at [737, 342] on div "Moduły LED (1)" at bounding box center [725, 343] width 175 height 27
click at [750, 315] on span "LED opal module 140mm" at bounding box center [726, 315] width 158 height 11
type input "102"
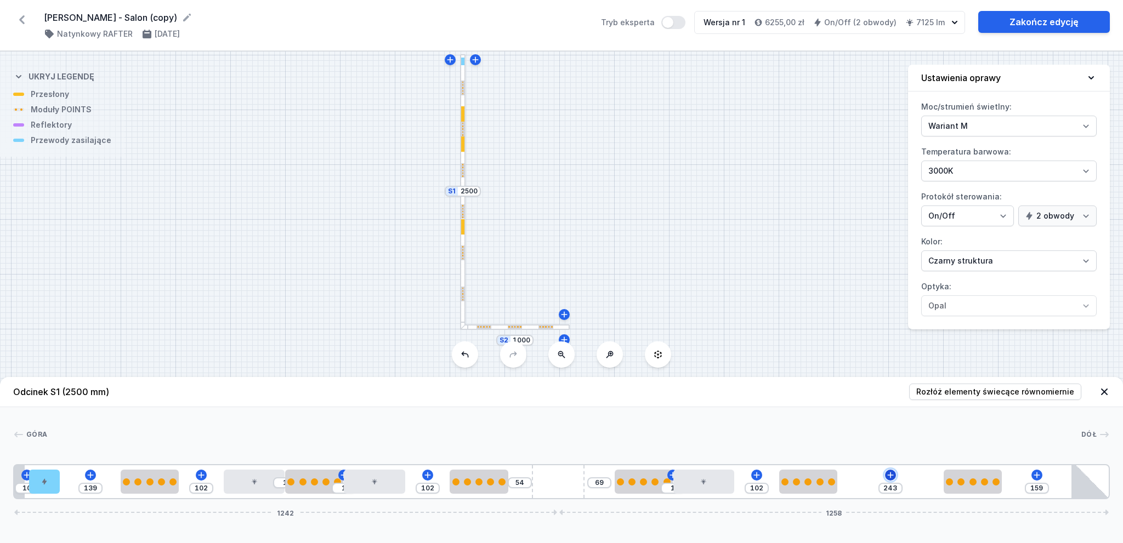
click at [891, 477] on icon at bounding box center [890, 475] width 6 height 6
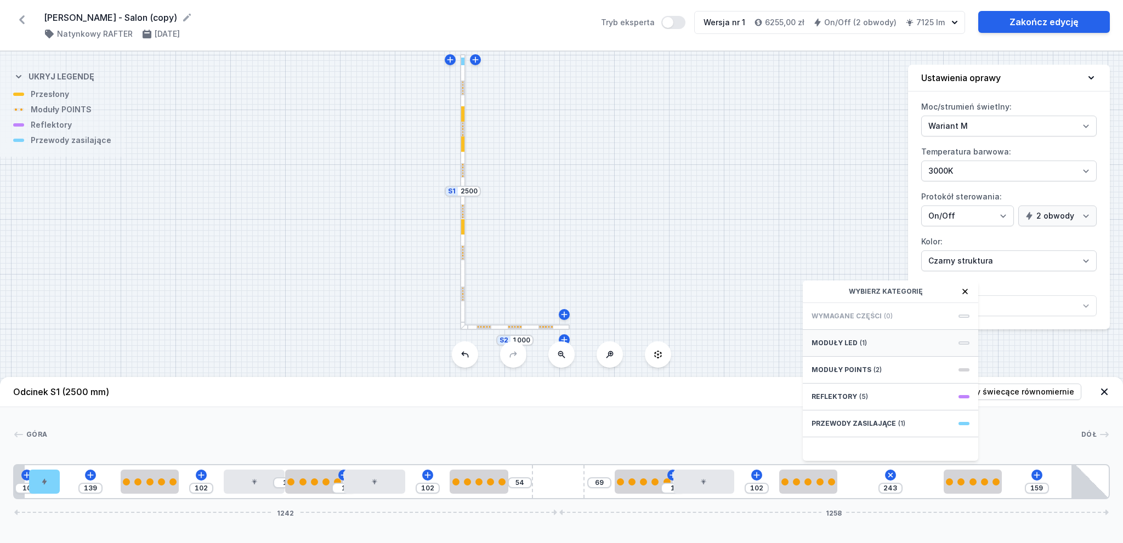
click at [891, 338] on div "Moduły LED (1)" at bounding box center [890, 343] width 175 height 27
click at [873, 320] on span "LED opal module 140mm" at bounding box center [891, 315] width 158 height 11
type input "102"
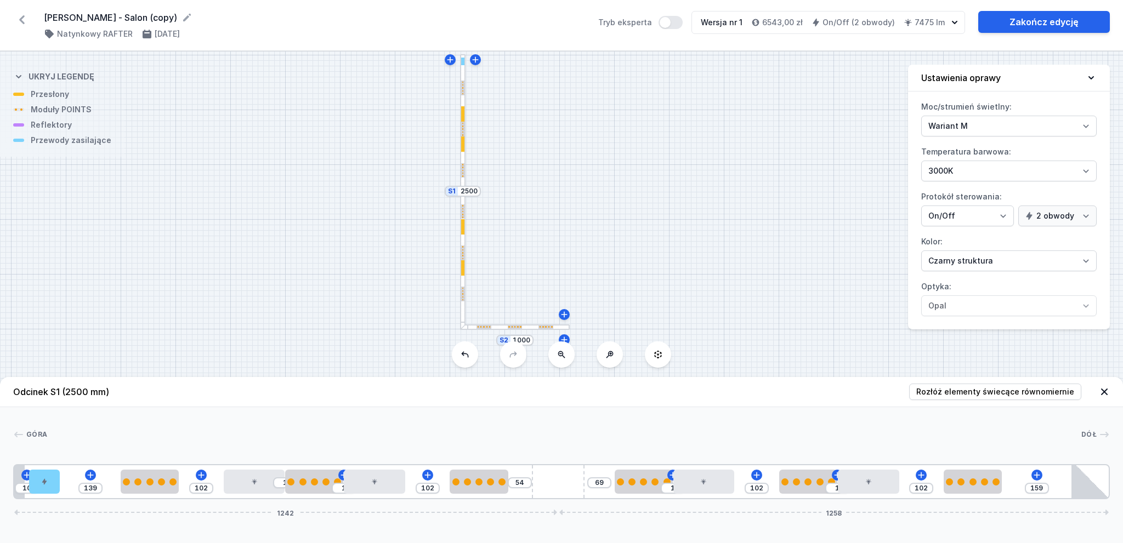
click at [500, 331] on div "S2 1000 S1 2500" at bounding box center [561, 298] width 1123 height 492
click at [500, 327] on div at bounding box center [515, 327] width 110 height 5
type input "127"
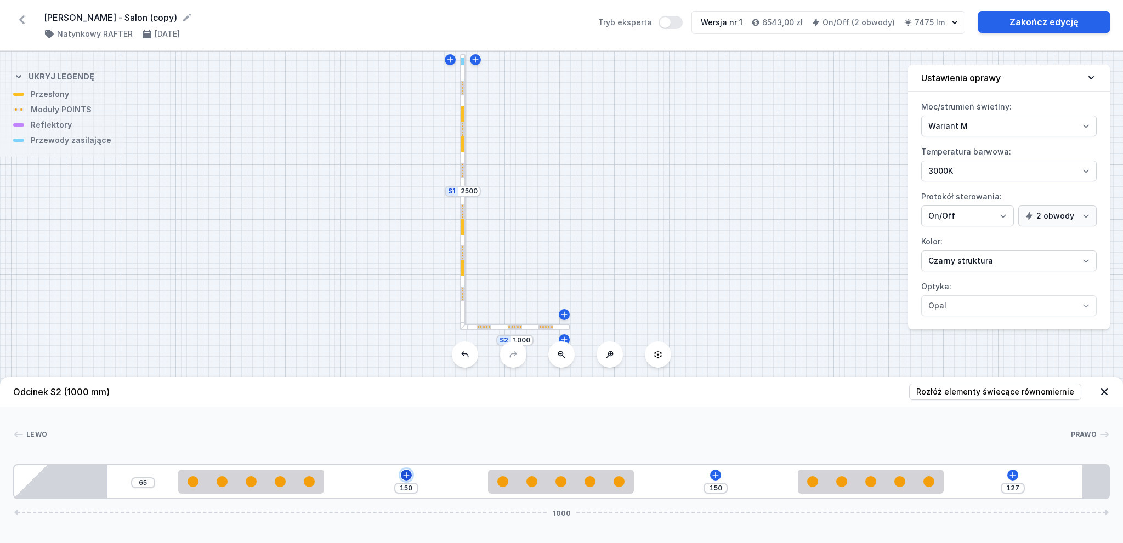
click at [405, 479] on icon at bounding box center [406, 475] width 9 height 9
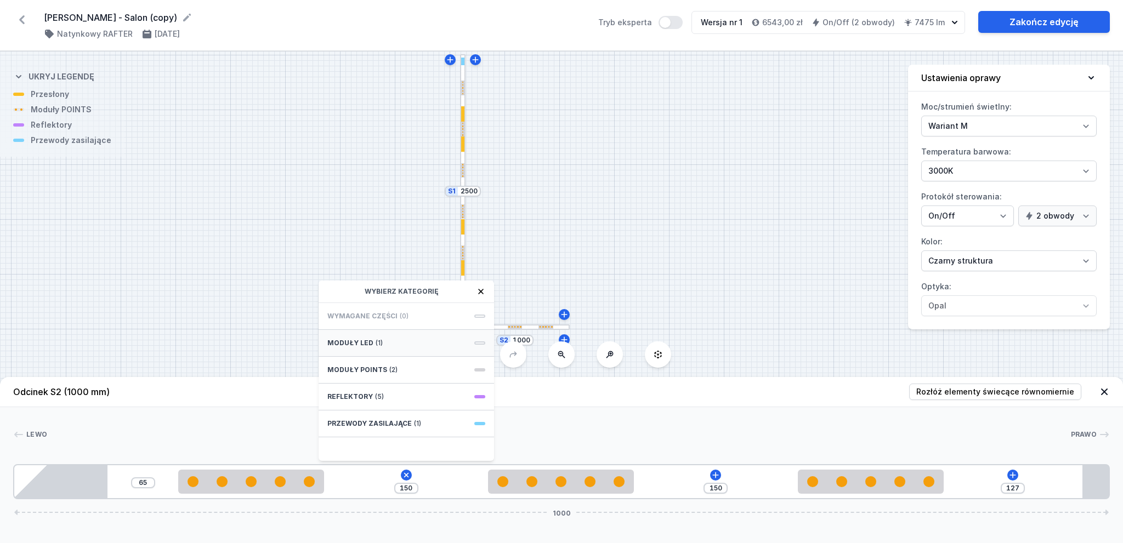
click at [399, 340] on div "Moduły LED (1)" at bounding box center [406, 343] width 175 height 27
click at [406, 318] on span "LED opal module 140mm" at bounding box center [406, 315] width 158 height 11
type input "9"
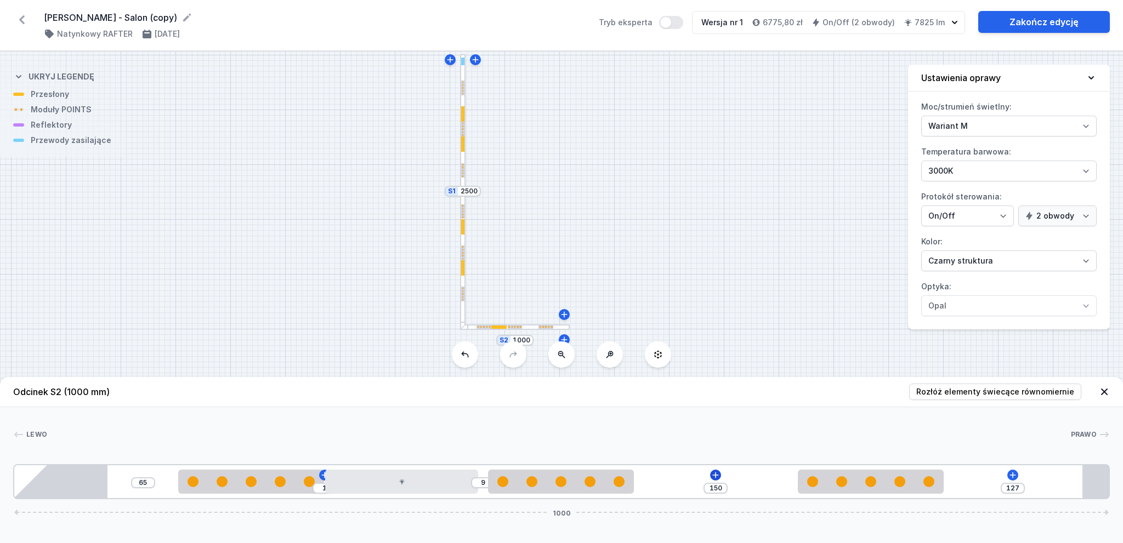
click at [719, 472] on div "65 1 9 150 127 1000" at bounding box center [561, 481] width 1097 height 35
click at [719, 472] on icon at bounding box center [715, 475] width 9 height 9
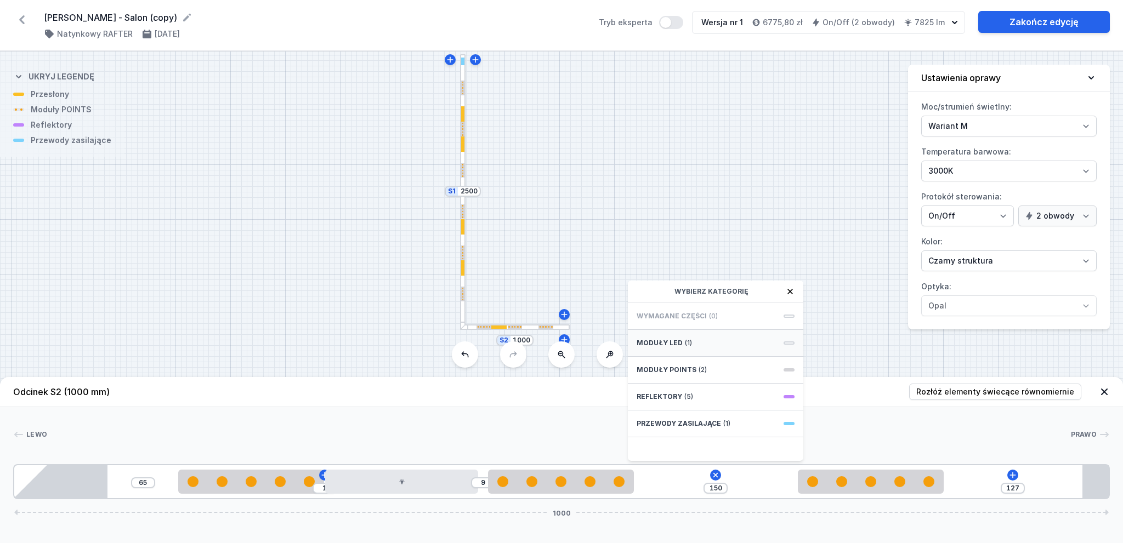
click at [709, 344] on div "Moduły LED (1)" at bounding box center [715, 343] width 175 height 27
click at [689, 324] on div "Obwód 1" at bounding box center [716, 327] width 158 height 9
type input "9"
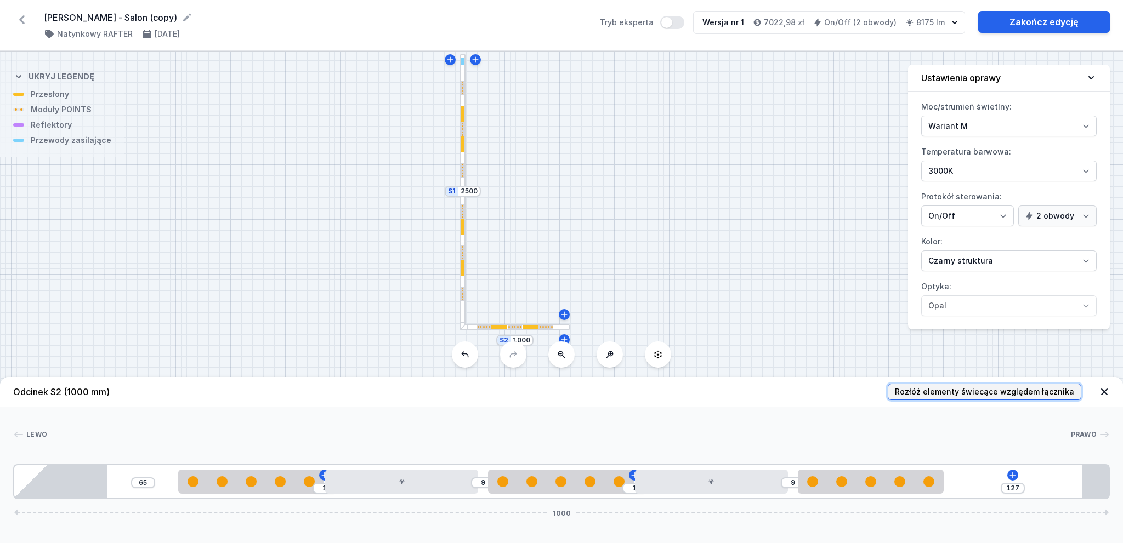
click at [1006, 387] on span "Rozłóż elementy świecące względem łącznika" at bounding box center [984, 392] width 179 height 11
type input "62"
type input "2"
type input "37"
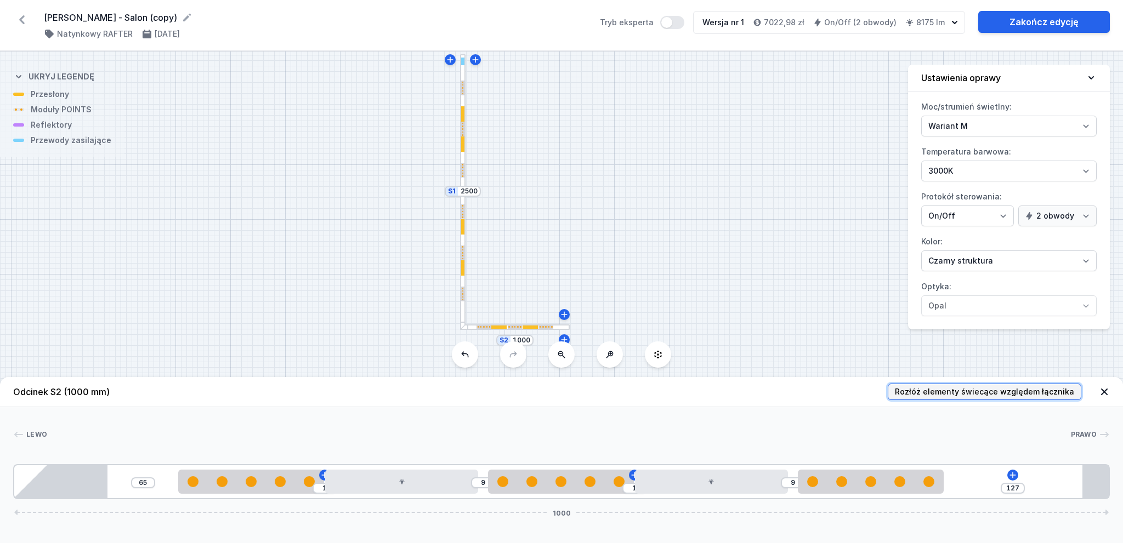
type input "37"
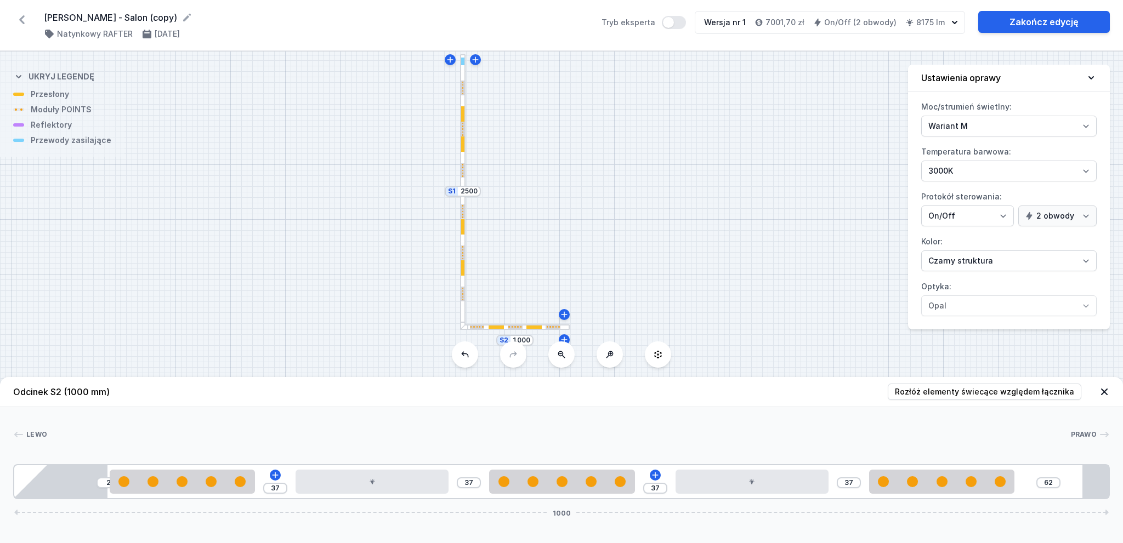
click at [466, 254] on div "S2 1000 S1 2500" at bounding box center [561, 298] width 1123 height 492
click at [464, 254] on div at bounding box center [462, 253] width 3 height 15
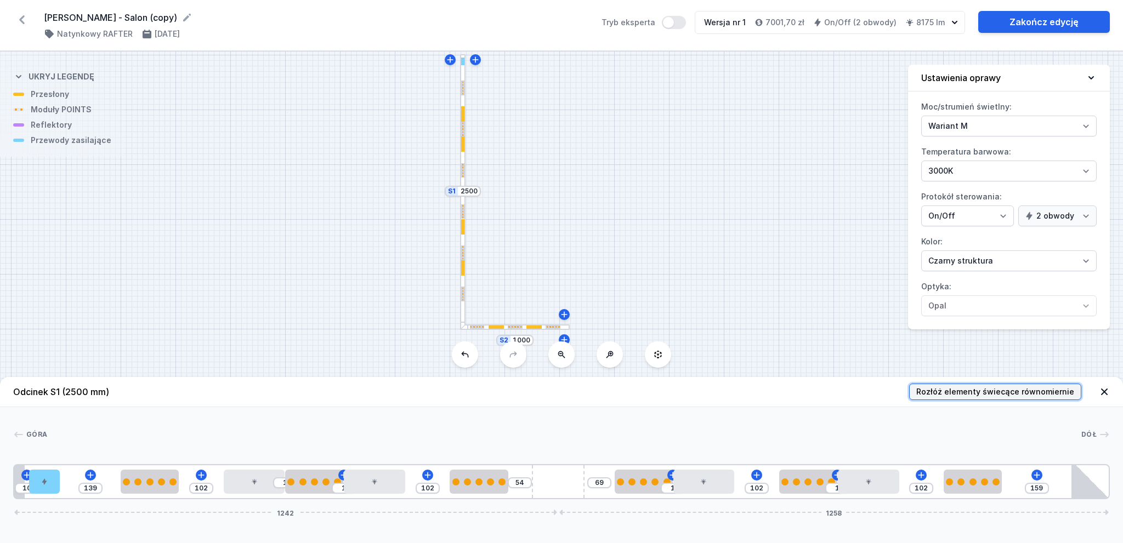
click at [971, 396] on span "Rozłóż elementy świecące równomiernie" at bounding box center [995, 392] width 158 height 11
type input "17"
type input "104"
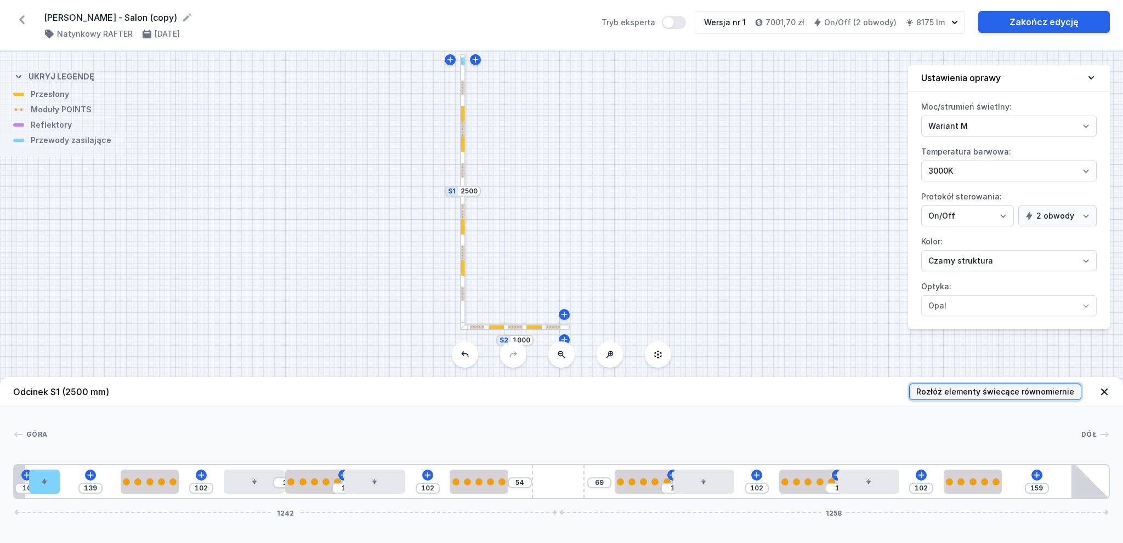
type input "104"
type input "1"
type input "104"
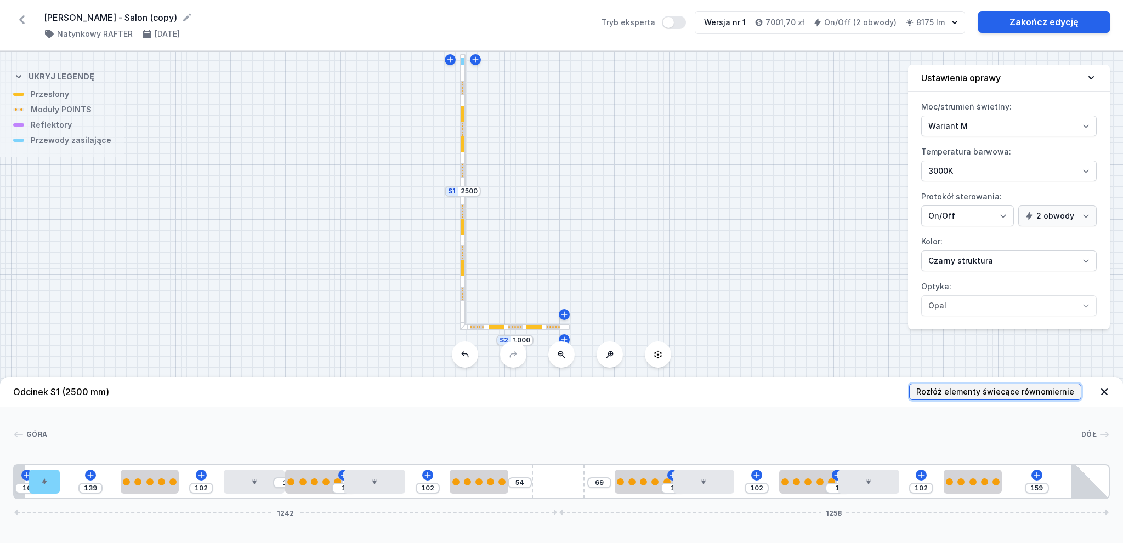
type input "104"
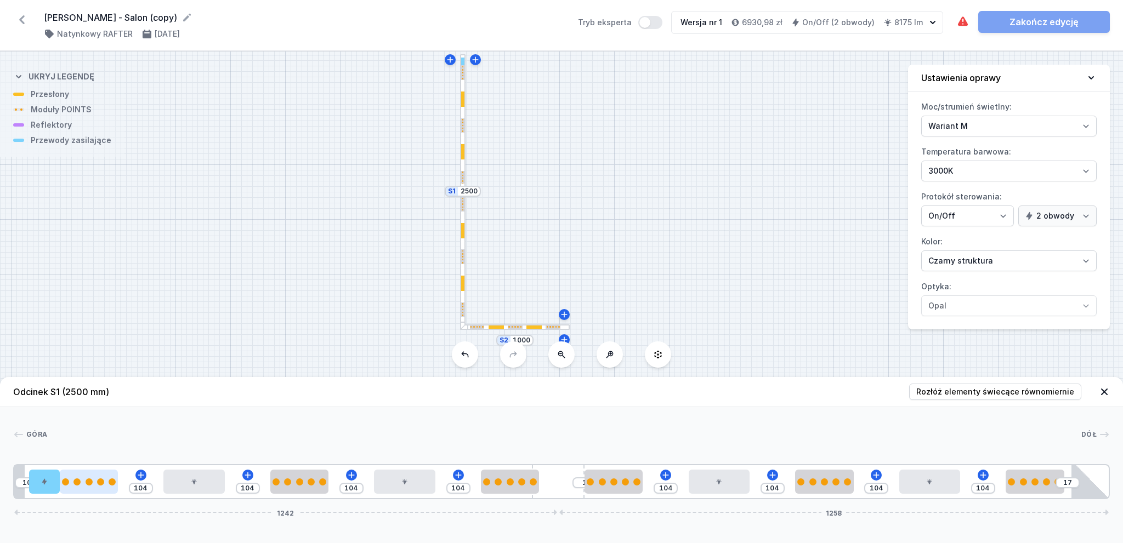
click at [95, 486] on div at bounding box center [89, 482] width 58 height 24
select select "2858"
click at [267, 420] on div "Góra Dół 1 2 3 1 4 1 3 1 4 1 3 1 5 3 1 4 1 3 1 4 1 3 1 6 10 104 104 104 104 1 1…" at bounding box center [561, 453] width 1123 height 92
click at [102, 484] on div at bounding box center [100, 482] width 7 height 7
select select "2858"
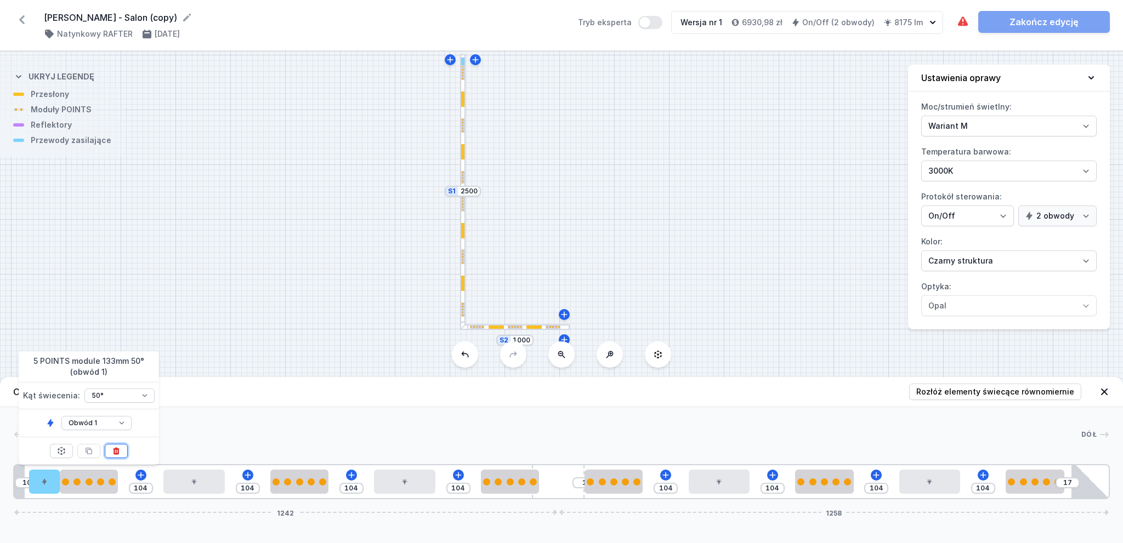
click at [120, 449] on icon at bounding box center [116, 451] width 9 height 9
type input "237"
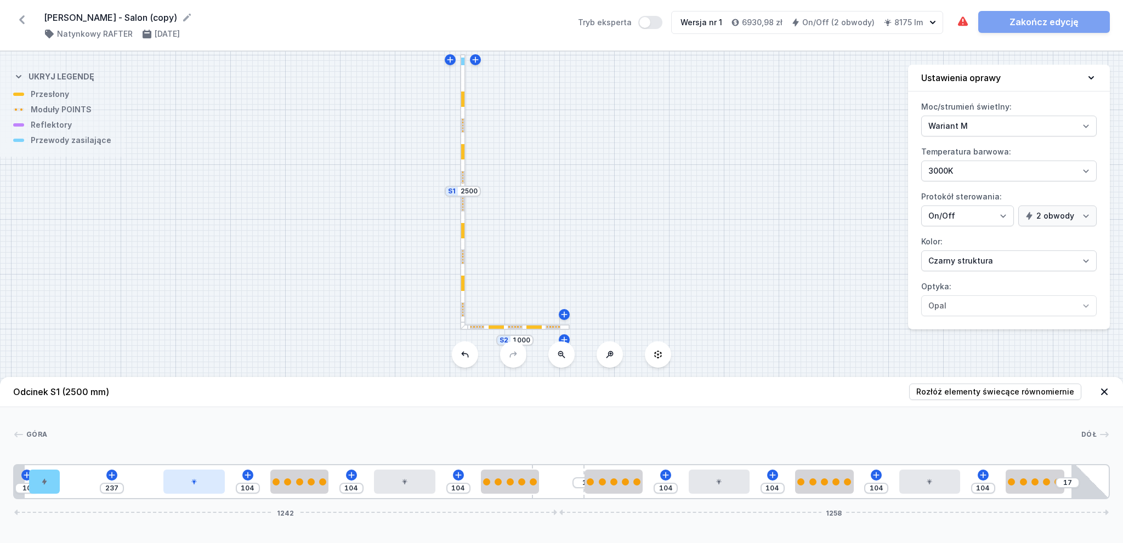
click at [192, 475] on div at bounding box center [193, 482] width 61 height 24
click at [219, 458] on icon at bounding box center [221, 461] width 6 height 7
type input "488"
type input "97"
click at [297, 478] on div at bounding box center [299, 482] width 58 height 24
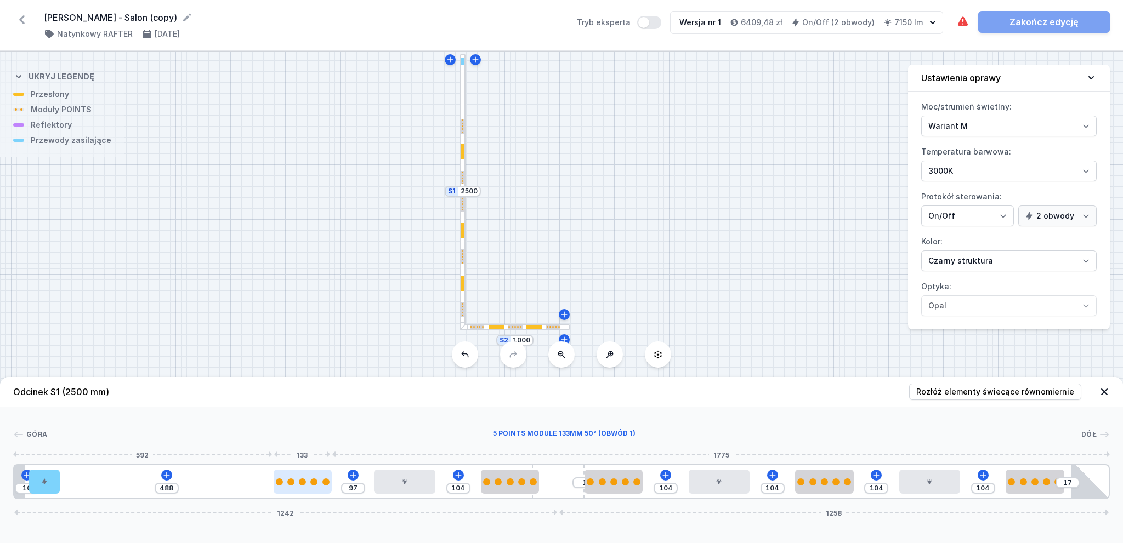
click at [303, 482] on div at bounding box center [302, 482] width 7 height 7
select select "2858"
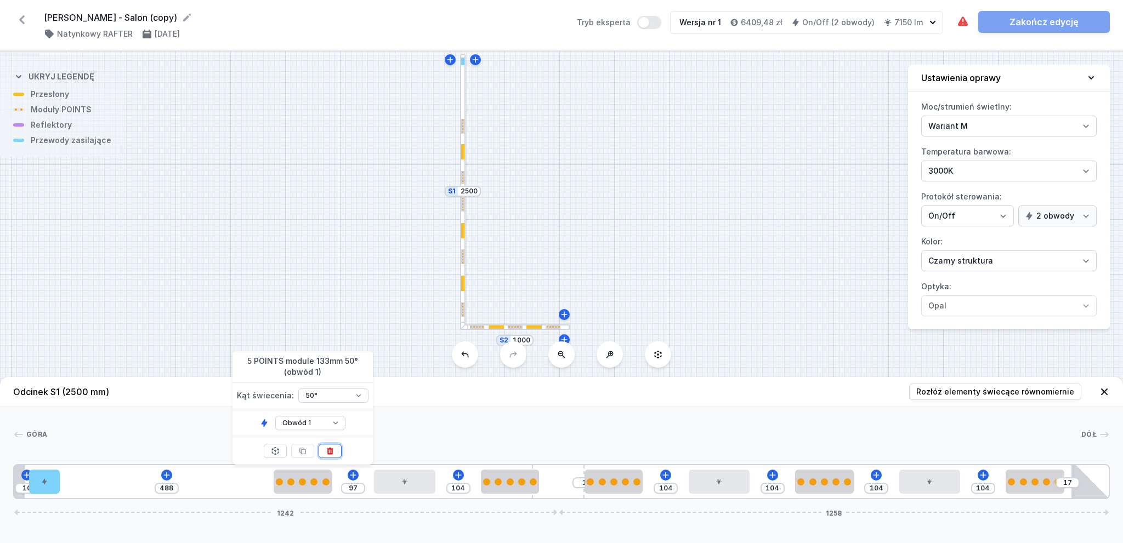
drag, startPoint x: 327, startPoint y: 451, endPoint x: 291, endPoint y: 462, distance: 37.3
click at [326, 451] on icon at bounding box center [330, 451] width 9 height 9
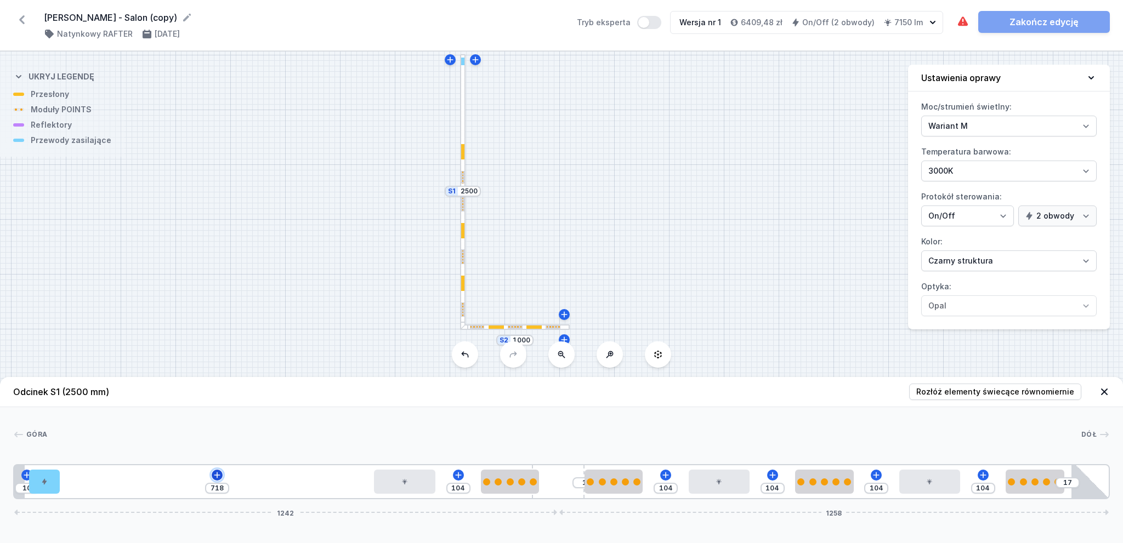
click at [217, 476] on icon at bounding box center [217, 475] width 9 height 9
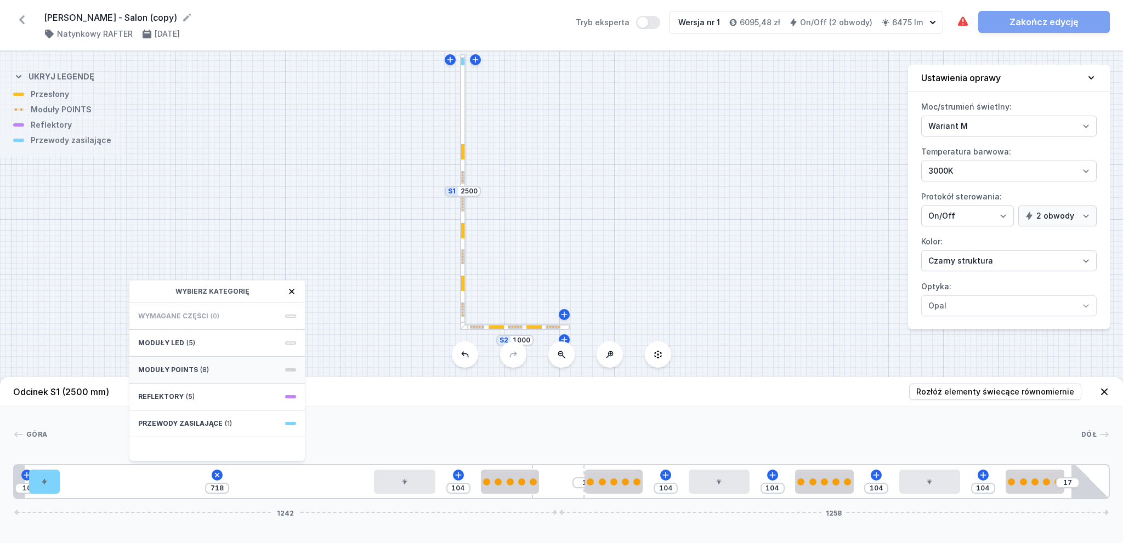
click at [220, 370] on div "Moduły POINTS (8)" at bounding box center [216, 370] width 175 height 27
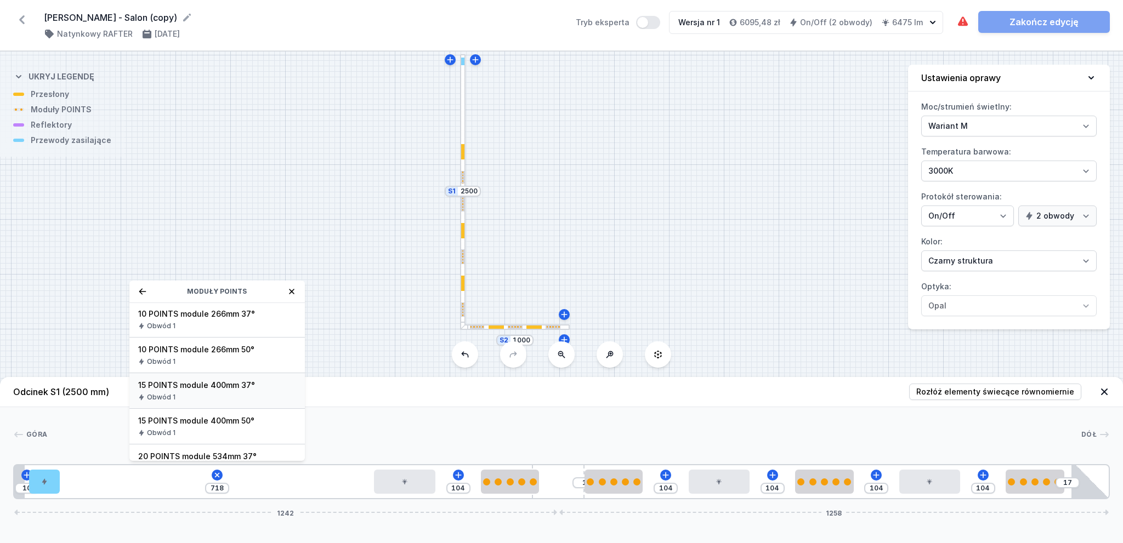
scroll to position [126, 0]
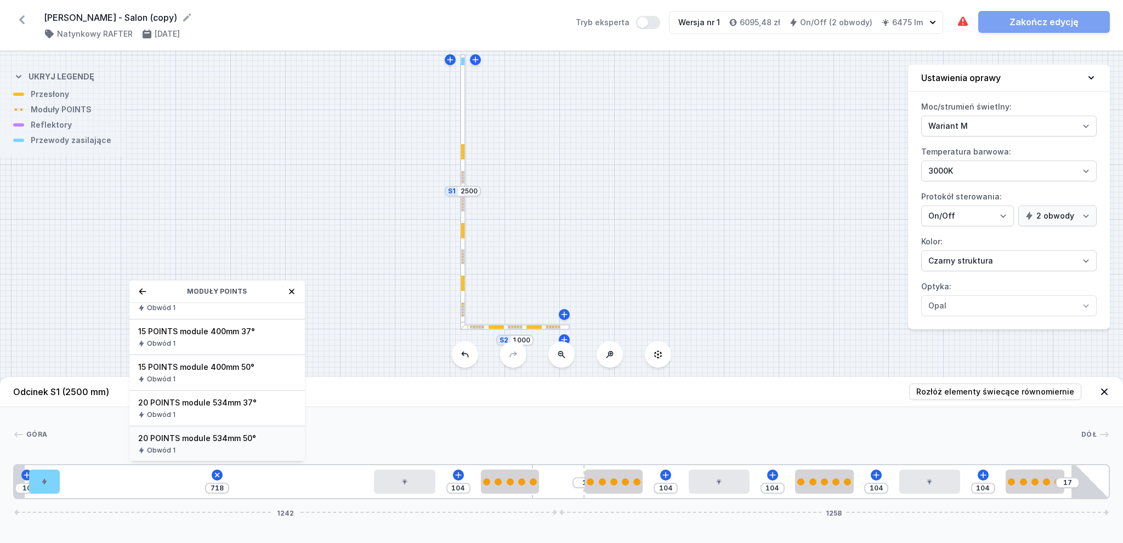
click at [235, 443] on div "20 POINTS module 534mm 50° Obwód 1" at bounding box center [216, 445] width 175 height 36
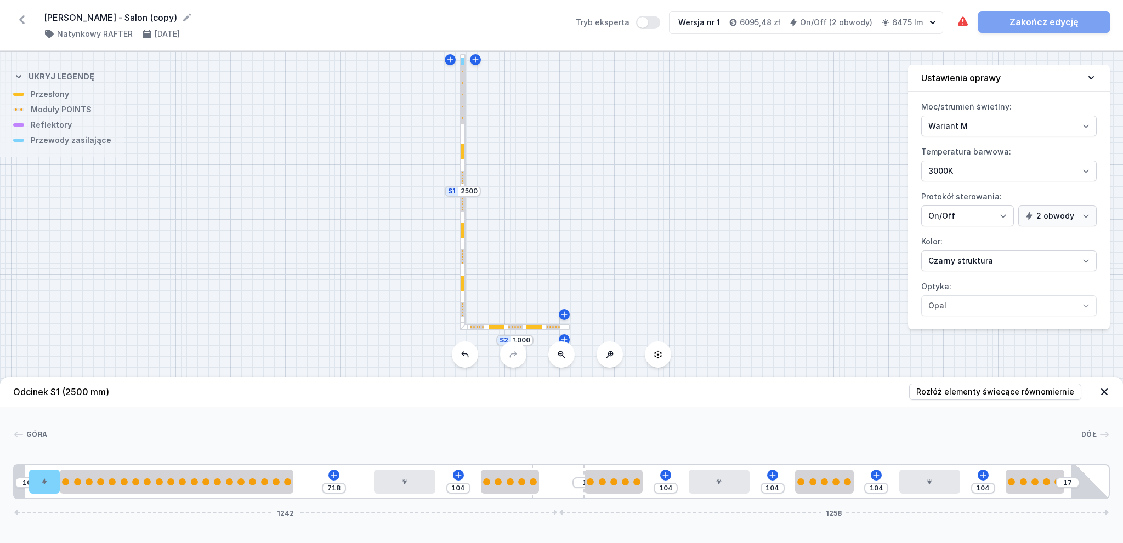
type input "184"
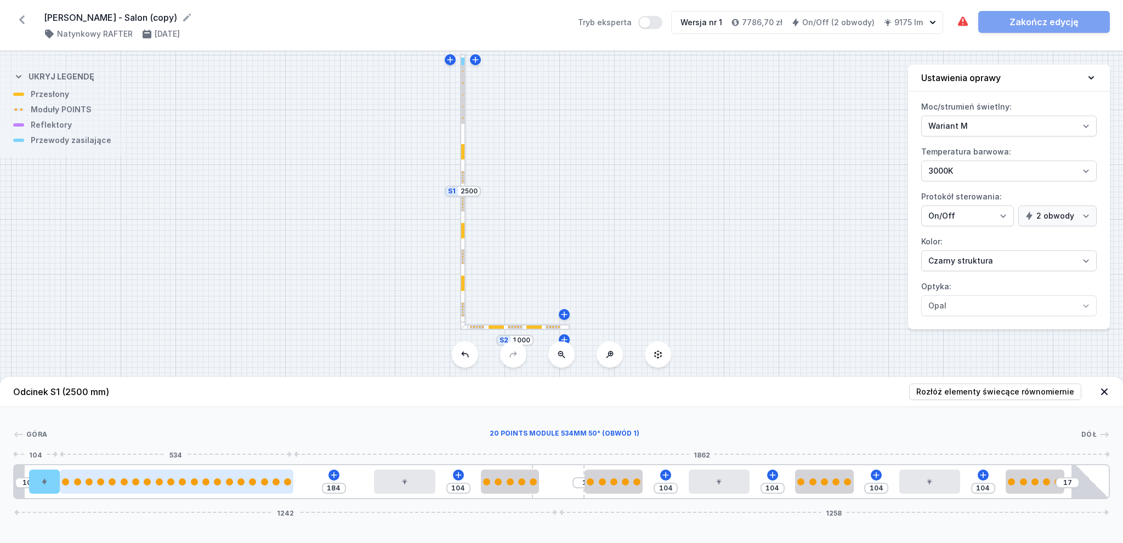
click at [197, 477] on div at bounding box center [177, 482] width 234 height 24
select select "2894"
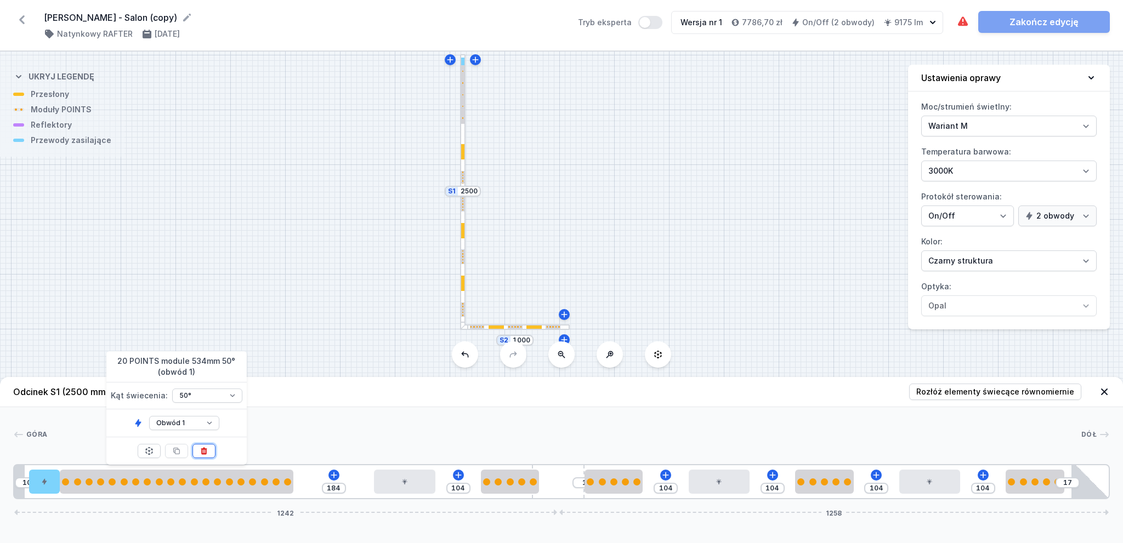
click at [207, 445] on button at bounding box center [203, 451] width 23 height 14
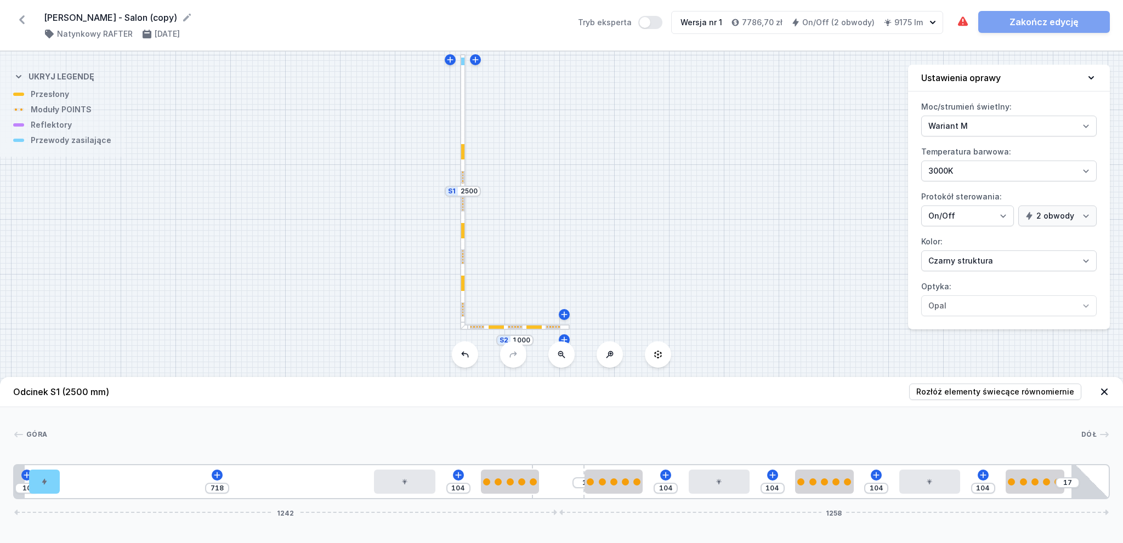
click at [227, 474] on div "10 718 104 1 104 104 104 104 17 1242 1258" at bounding box center [561, 481] width 1097 height 35
click at [213, 475] on icon at bounding box center [217, 475] width 9 height 9
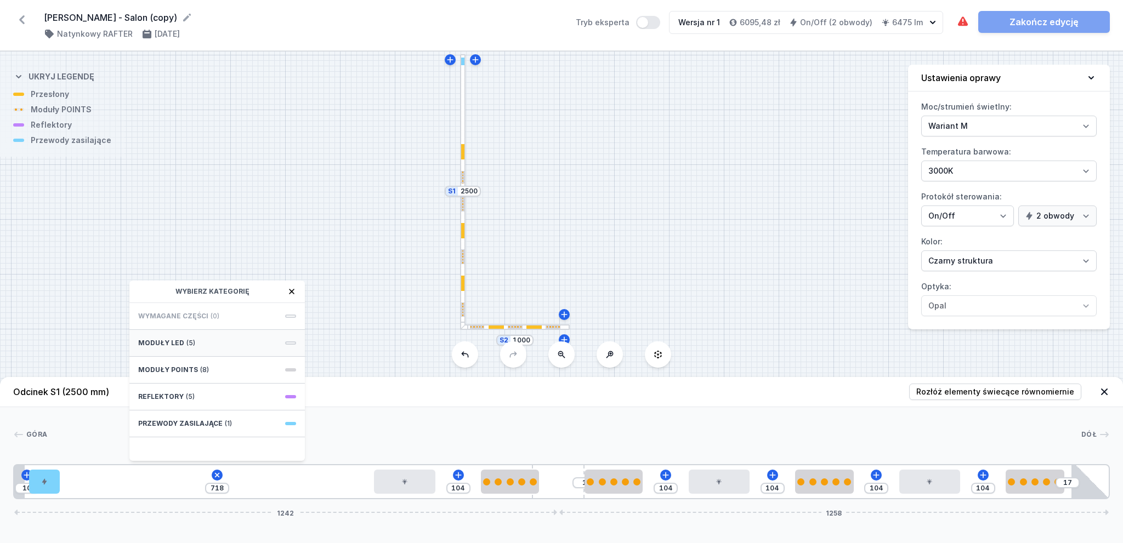
click at [220, 343] on div "Moduły LED (5)" at bounding box center [216, 343] width 175 height 27
click at [276, 487] on div "10 718 Moduły LED LED opal module 140mm Obwód 1 LED opal module 280mm Obwód 1 L…" at bounding box center [561, 481] width 1097 height 35
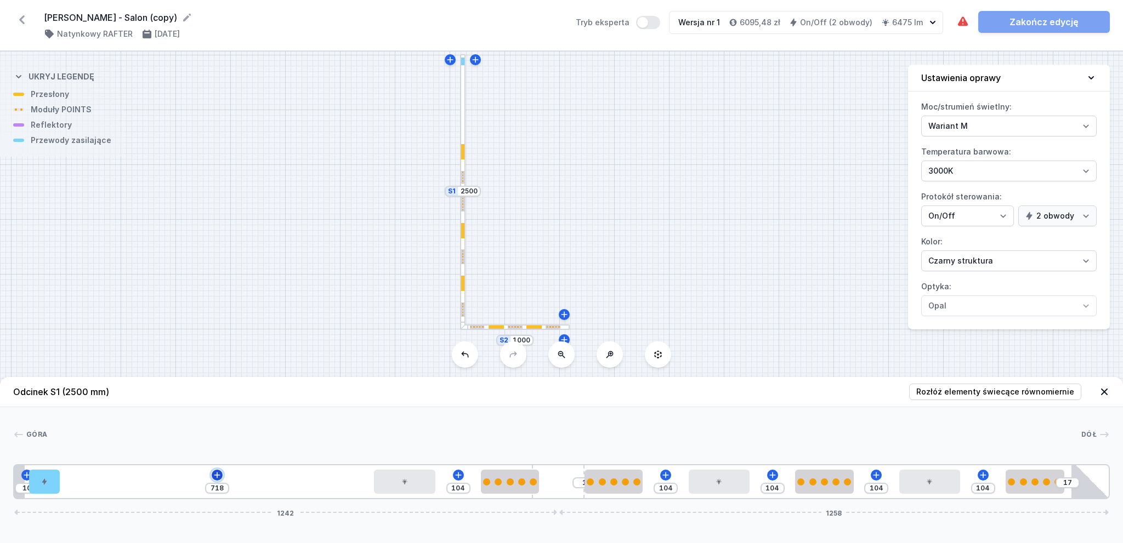
click at [219, 475] on icon at bounding box center [217, 475] width 9 height 9
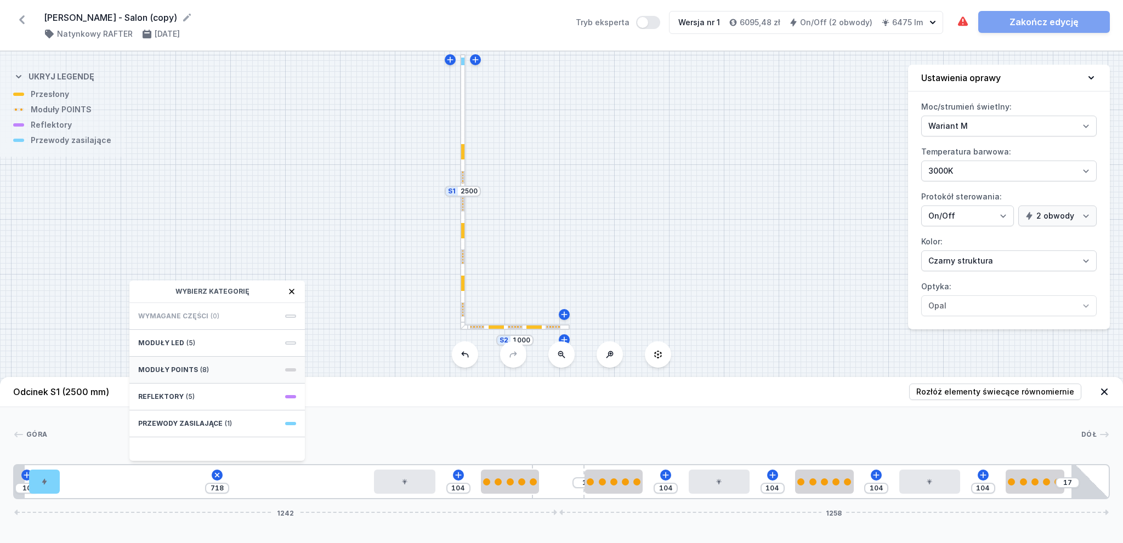
click at [212, 368] on div "Moduły POINTS (8)" at bounding box center [216, 370] width 175 height 27
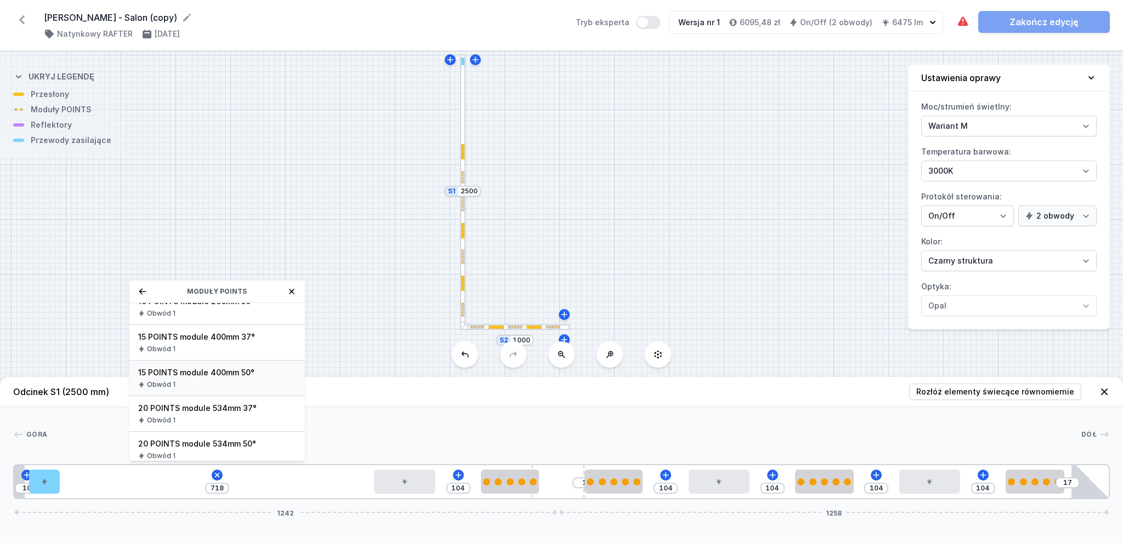
scroll to position [126, 0]
click at [249, 365] on span "15 POINTS module 400mm 50°" at bounding box center [217, 367] width 158 height 11
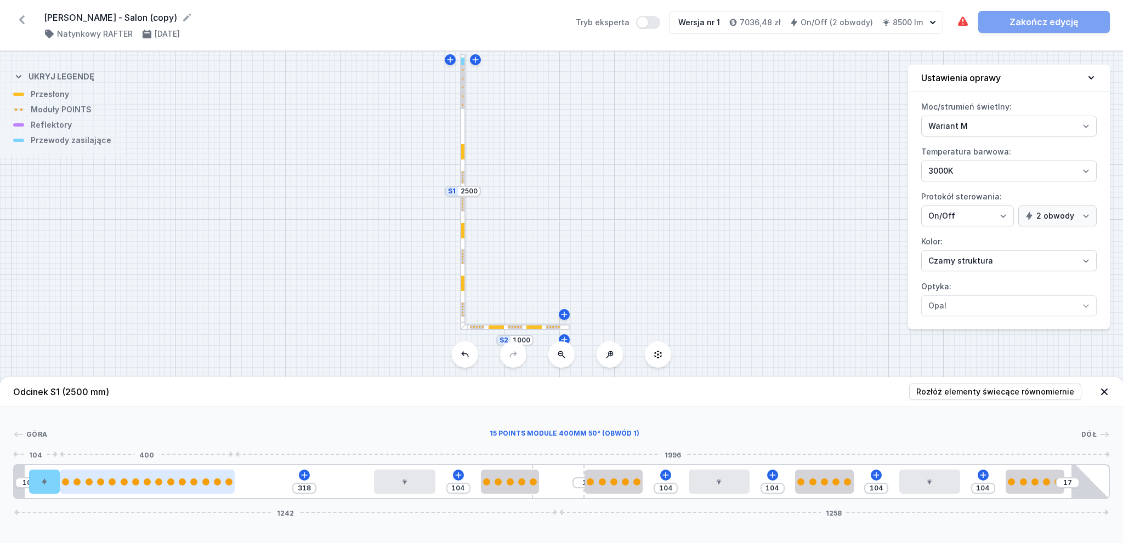
drag, startPoint x: 201, startPoint y: 471, endPoint x: 223, endPoint y: 474, distance: 22.7
click at [223, 474] on div at bounding box center [147, 482] width 175 height 24
drag, startPoint x: 98, startPoint y: 486, endPoint x: 152, endPoint y: 480, distance: 54.7
click at [152, 480] on div at bounding box center [208, 482] width 175 height 24
type input "318"
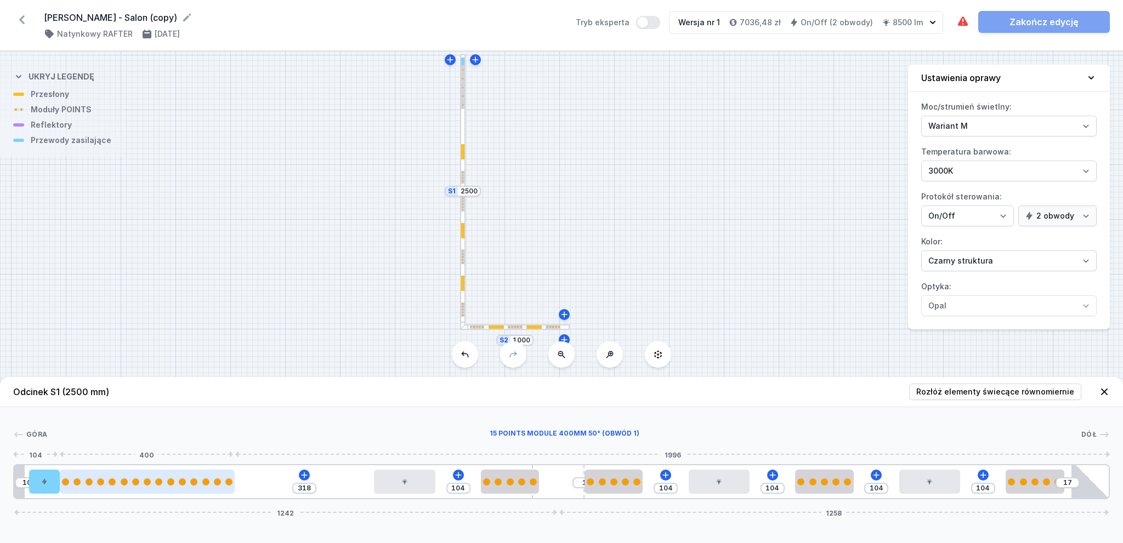
drag, startPoint x: 122, startPoint y: 489, endPoint x: 116, endPoint y: 489, distance: 6.1
click at [116, 489] on div at bounding box center [147, 482] width 175 height 24
click at [146, 485] on div at bounding box center [147, 482] width 7 height 7
select select "2882"
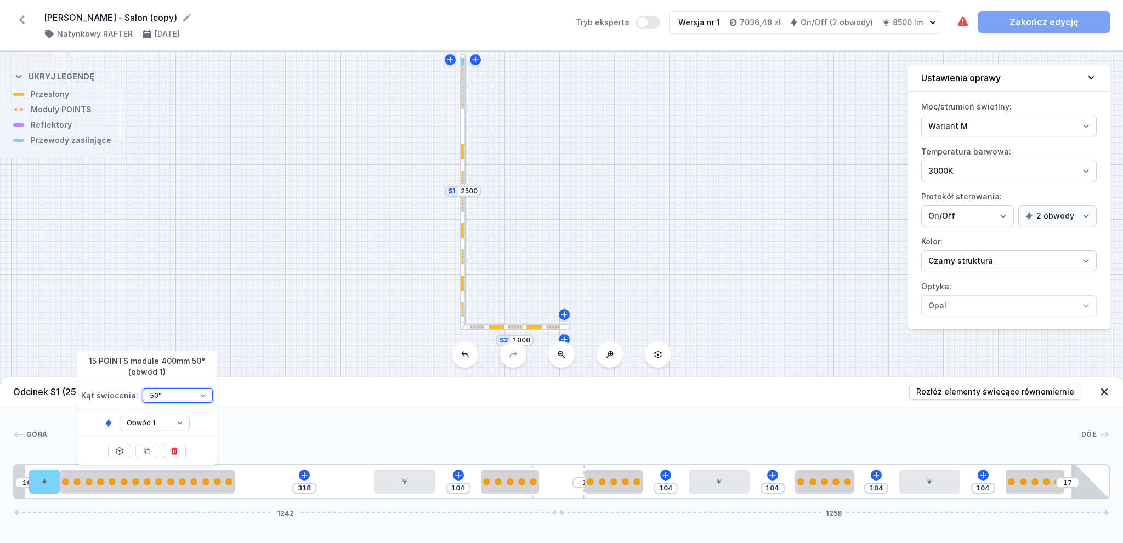
click at [167, 395] on select "37° 50°" at bounding box center [178, 396] width 70 height 14
drag, startPoint x: 273, startPoint y: 405, endPoint x: 240, endPoint y: 464, distance: 67.8
click at [273, 405] on header "Odcinek S1 (2500 mm) Rozłóż elementy świecące równomiernie" at bounding box center [561, 392] width 1123 height 30
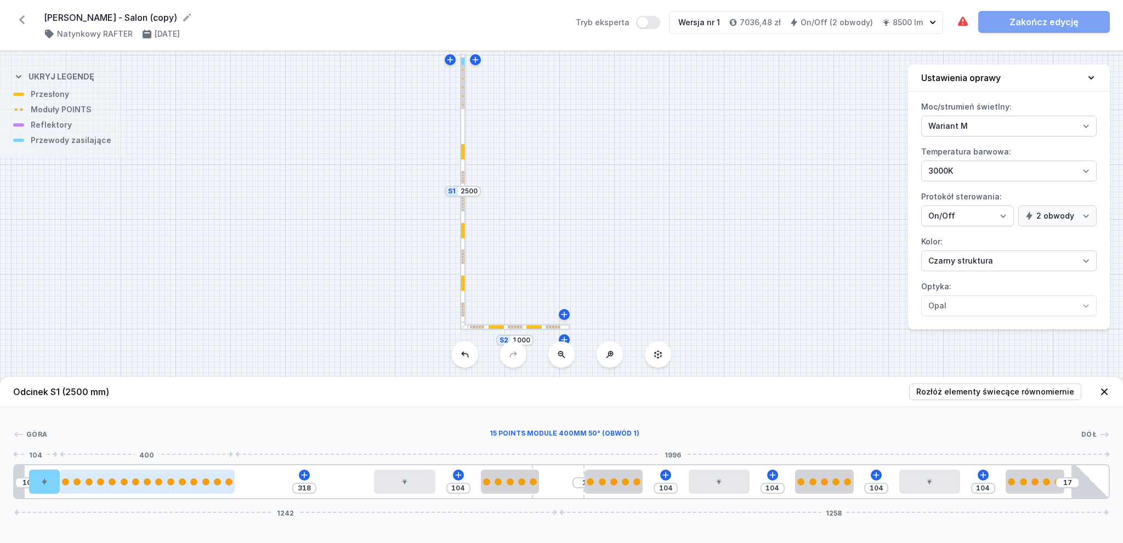
click at [211, 476] on div at bounding box center [147, 482] width 175 height 24
select select "2882"
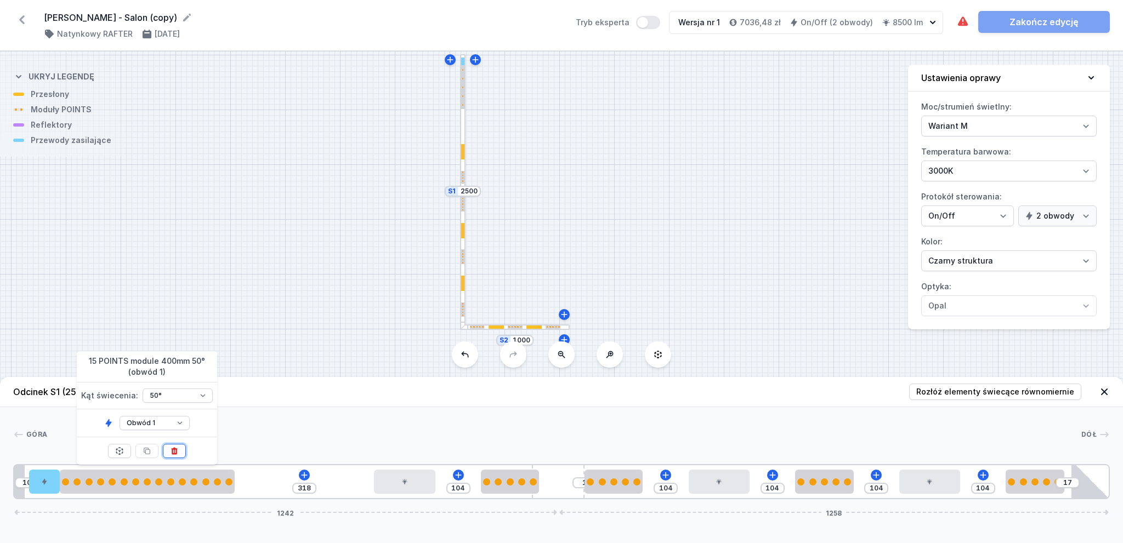
click at [175, 449] on icon at bounding box center [175, 450] width 6 height 7
type input "718"
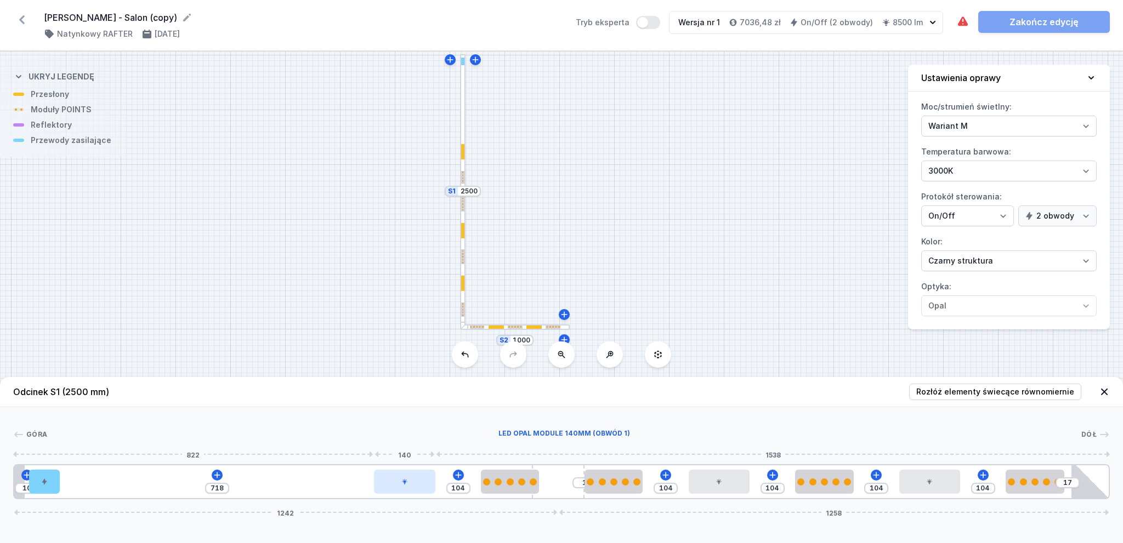
click at [395, 487] on div at bounding box center [404, 482] width 61 height 24
click at [438, 455] on button at bounding box center [432, 462] width 23 height 14
type input "962"
click at [505, 473] on div at bounding box center [510, 482] width 58 height 24
select select "2858"
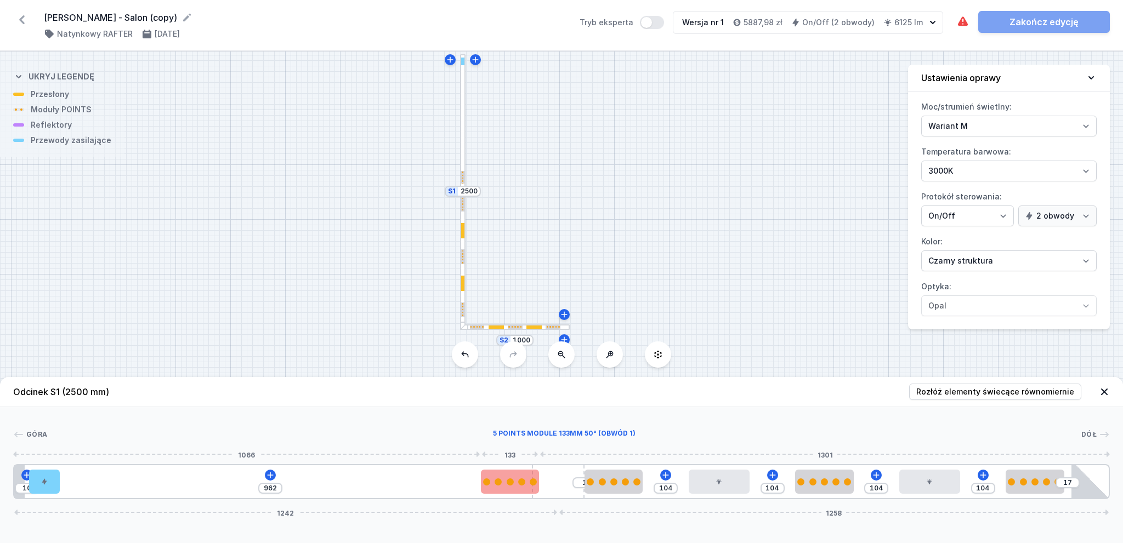
click at [509, 478] on div at bounding box center [510, 482] width 58 height 24
click at [509, 485] on div at bounding box center [510, 482] width 58 height 7
select select "2858"
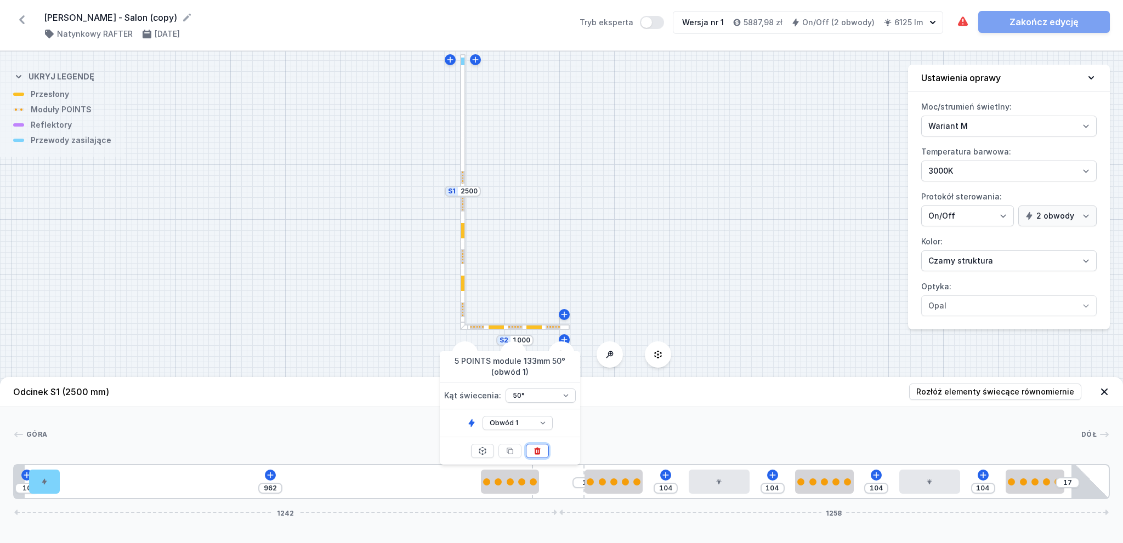
click at [534, 448] on icon at bounding box center [537, 451] width 9 height 9
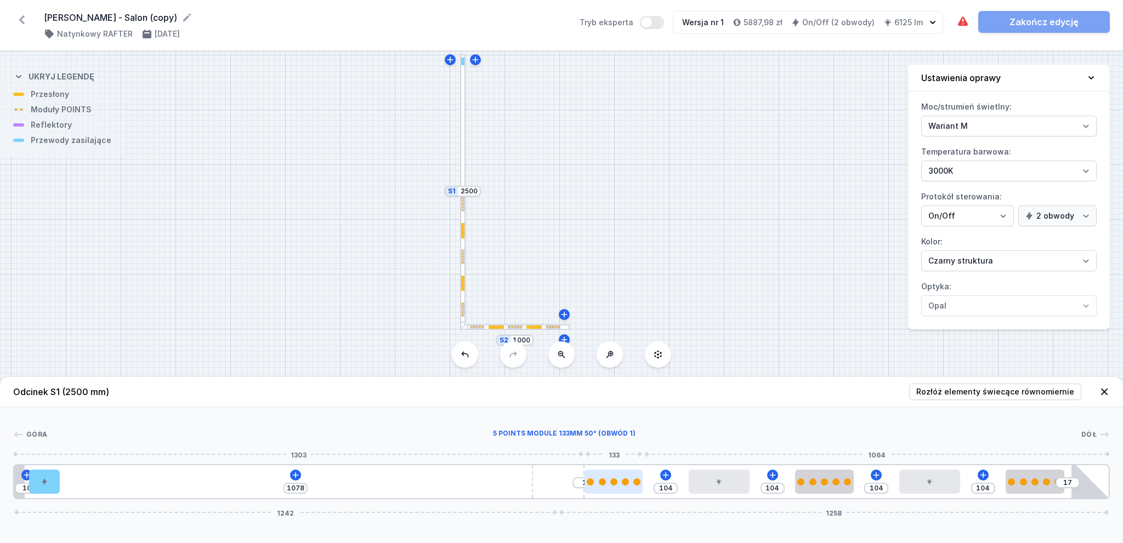
click at [603, 478] on div at bounding box center [614, 482] width 58 height 24
select select "2858"
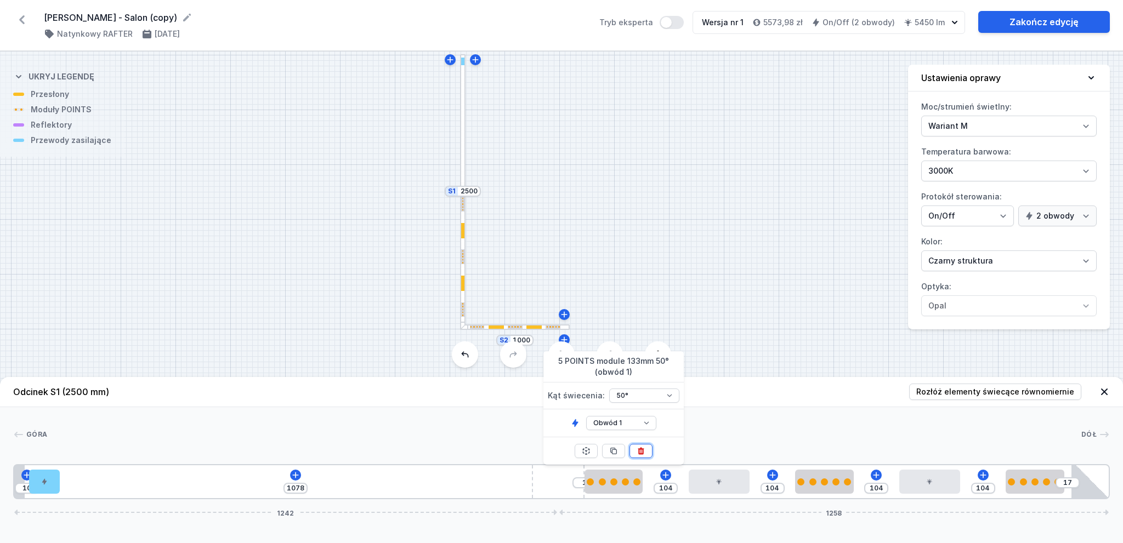
click at [642, 448] on icon at bounding box center [641, 450] width 6 height 7
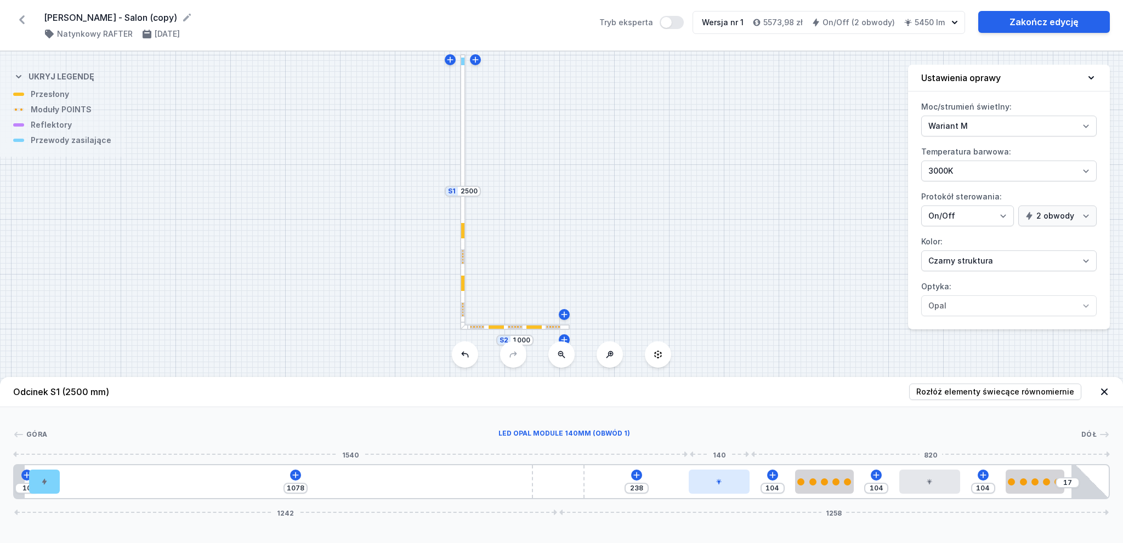
click at [709, 476] on div at bounding box center [719, 482] width 61 height 24
type input "202"
click at [709, 479] on div at bounding box center [703, 482] width 61 height 24
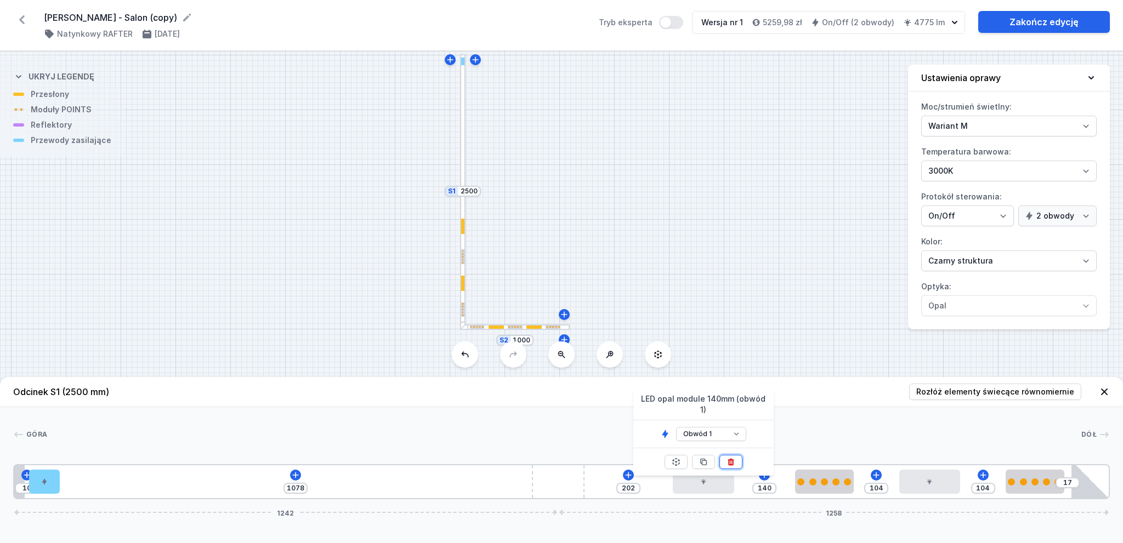
click at [736, 455] on button at bounding box center [730, 462] width 23 height 14
type input "482"
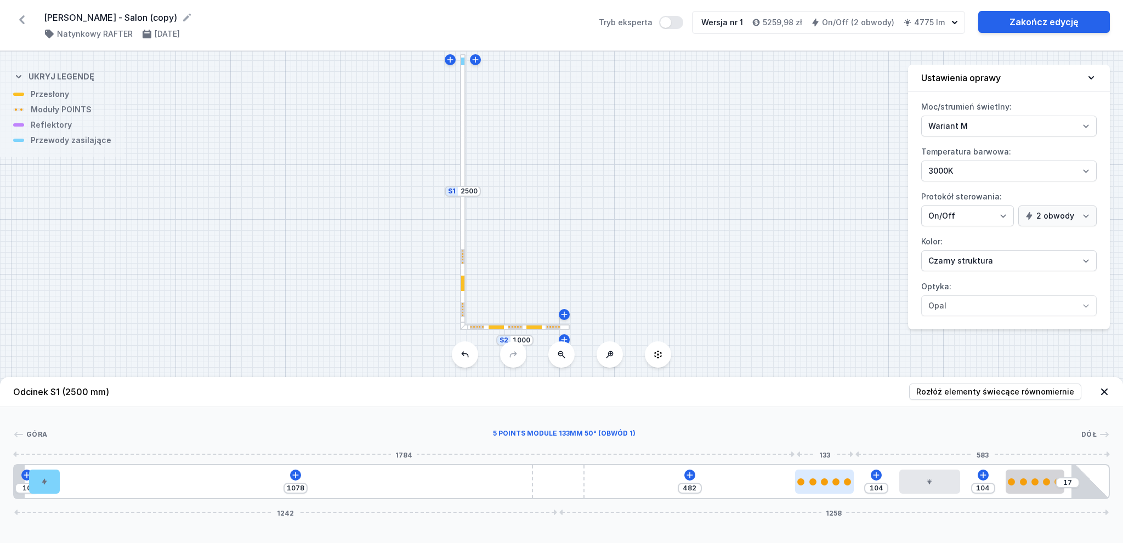
click at [811, 485] on div at bounding box center [812, 482] width 7 height 7
select select "2858"
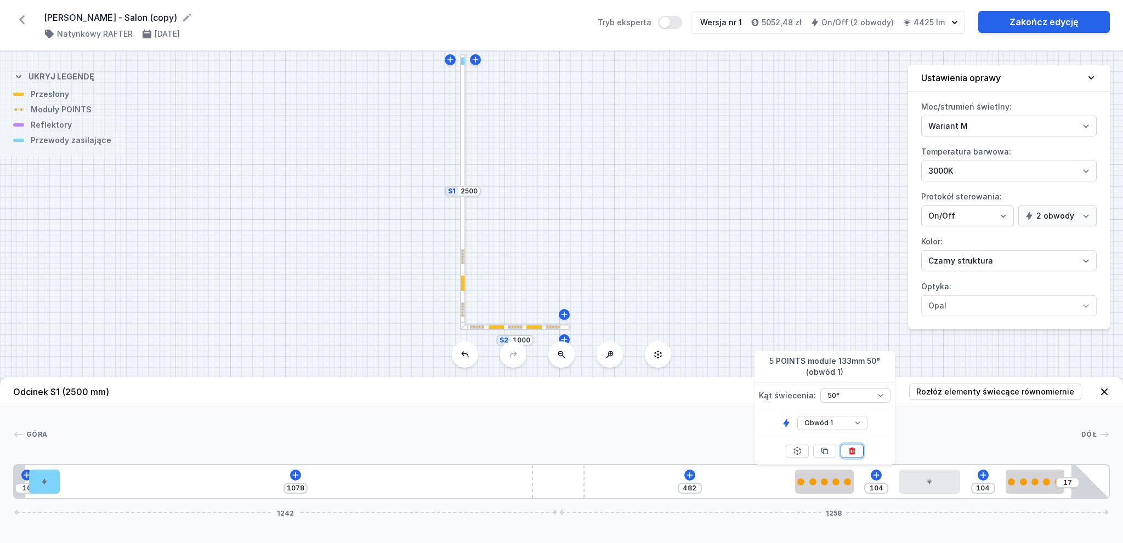
click at [855, 449] on icon at bounding box center [852, 451] width 9 height 9
type input "719"
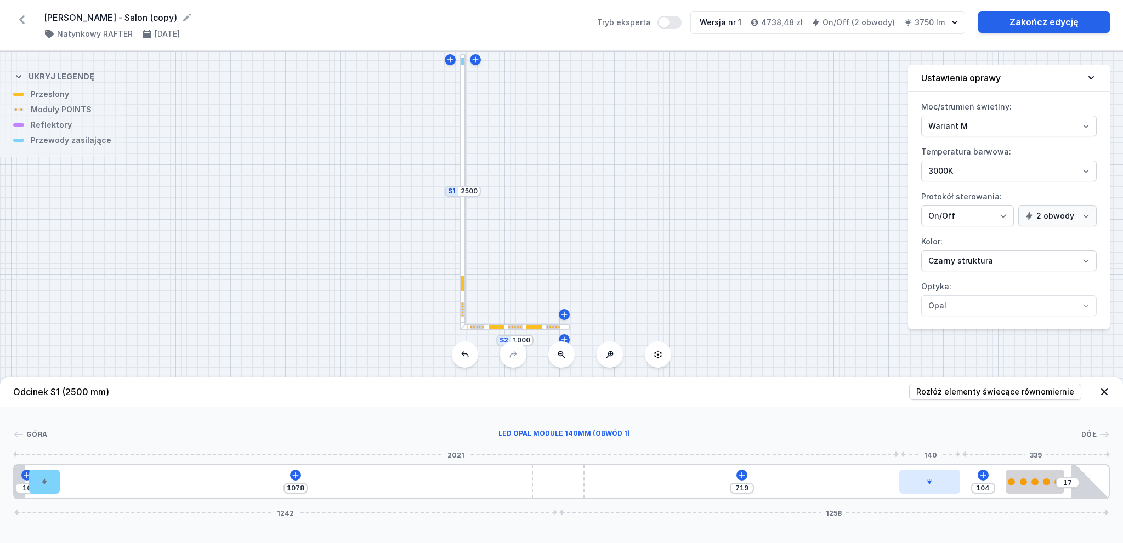
click at [950, 480] on div at bounding box center [929, 482] width 61 height 24
click at [950, 455] on button at bounding box center [957, 462] width 23 height 14
type input "963"
click at [1041, 491] on div at bounding box center [1035, 482] width 58 height 24
select select "2858"
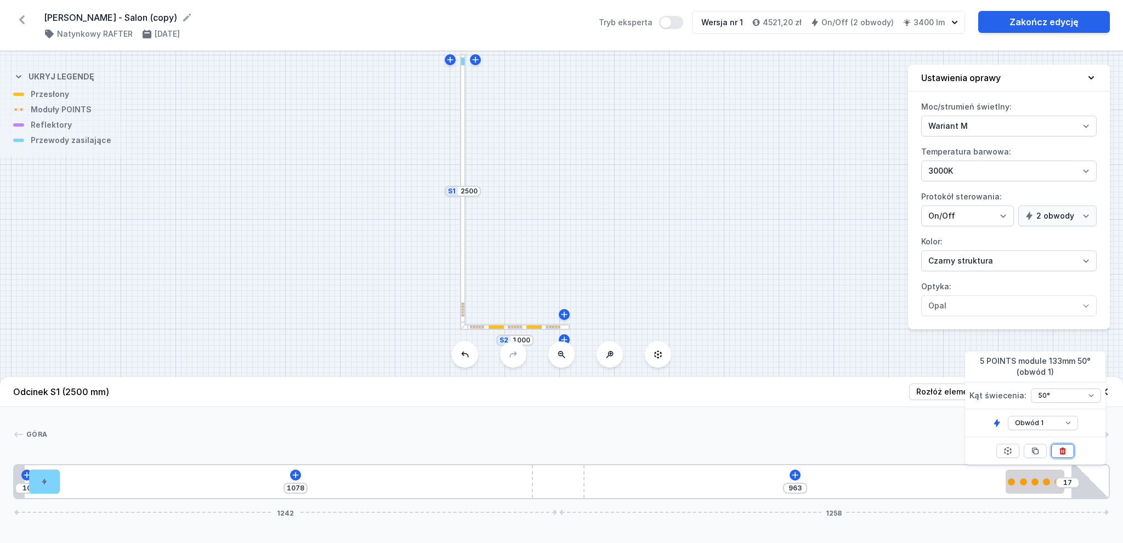
click at [1069, 447] on button at bounding box center [1062, 451] width 23 height 14
type input "1113"
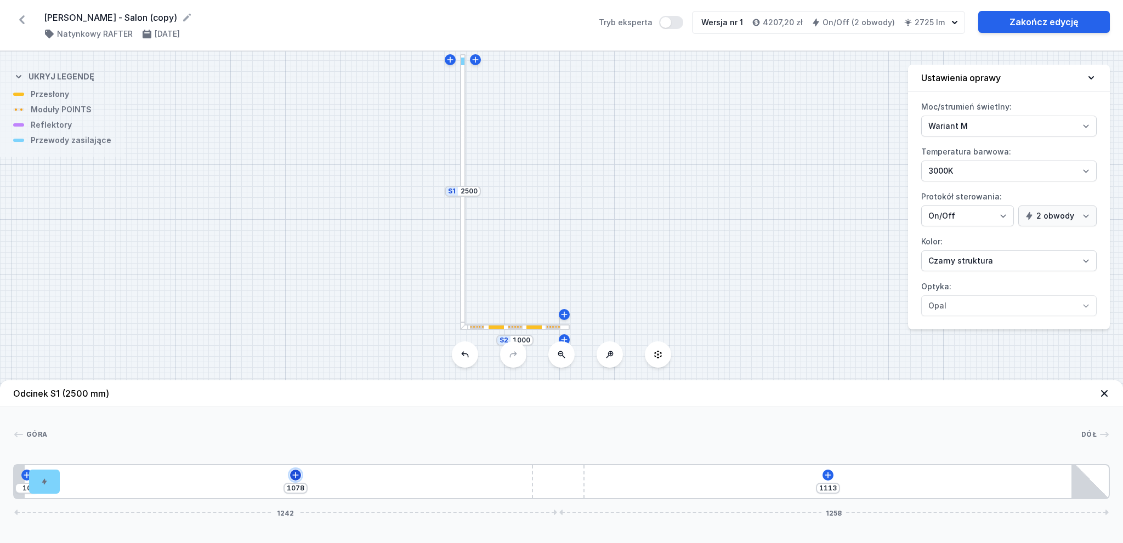
click at [290, 476] on button at bounding box center [295, 475] width 11 height 11
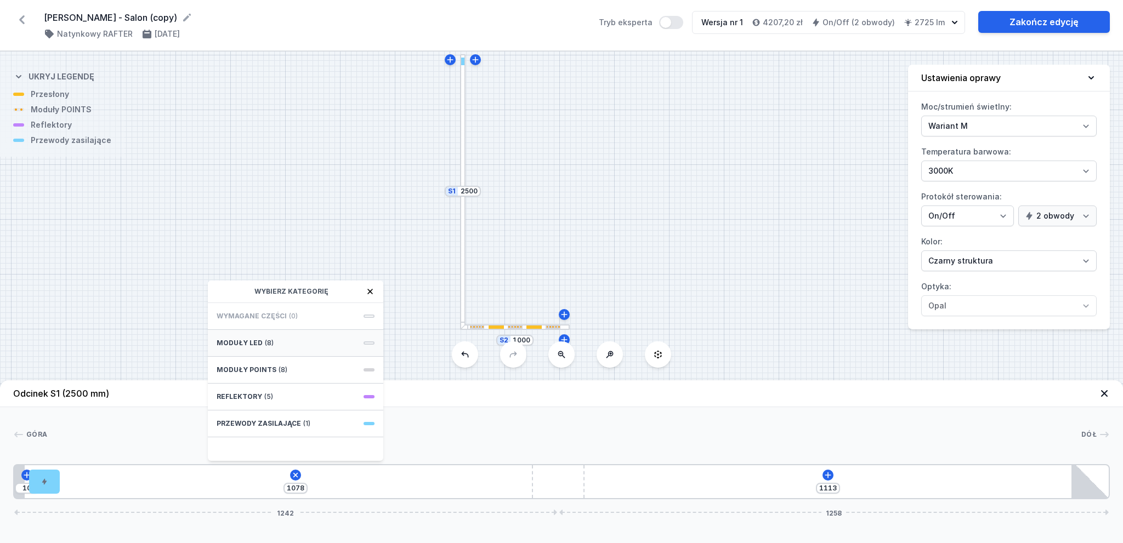
click at [327, 345] on div "Moduły LED (8)" at bounding box center [295, 343] width 175 height 27
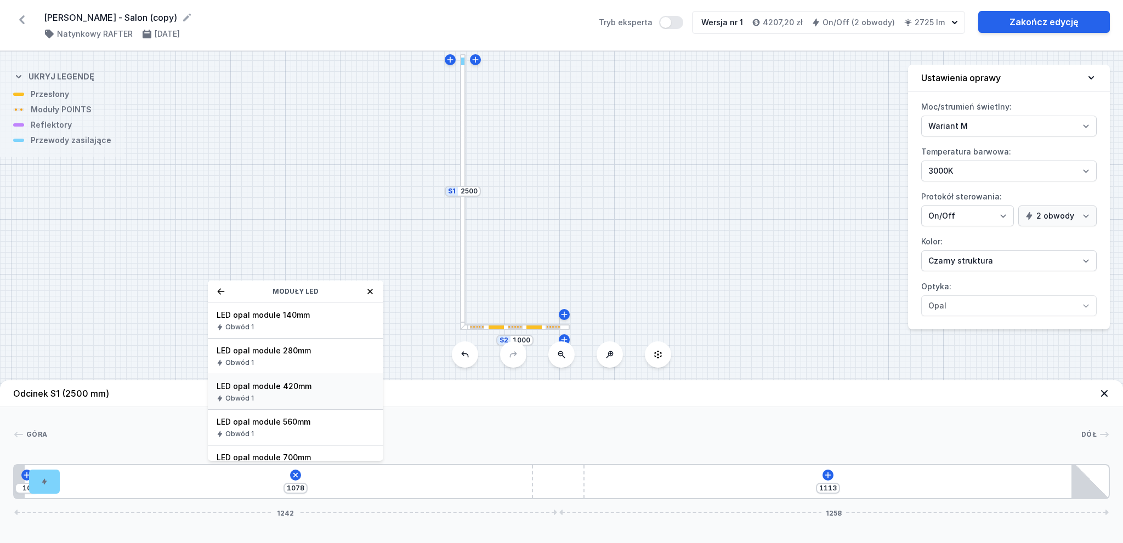
click at [339, 386] on span "LED opal module 420mm" at bounding box center [296, 386] width 158 height 11
type input "658"
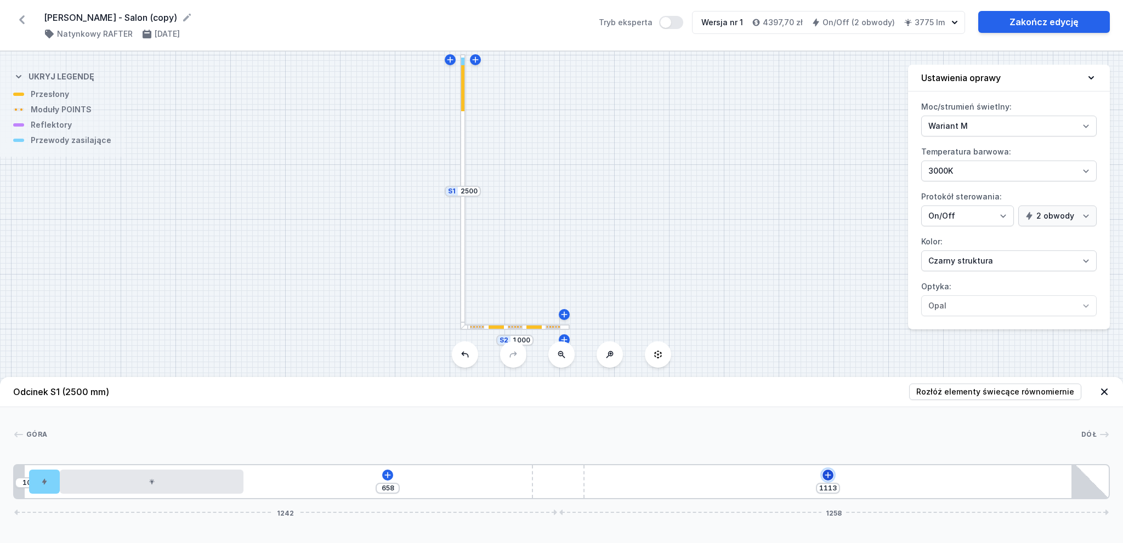
click at [823, 474] on button at bounding box center [828, 475] width 11 height 11
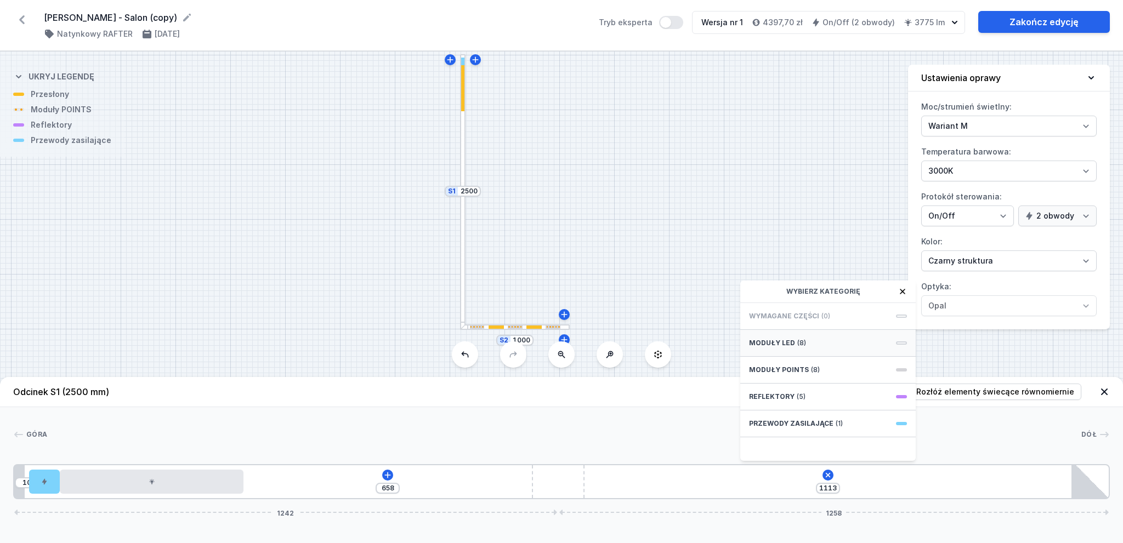
click at [807, 344] on div "Moduły LED (8)" at bounding box center [827, 343] width 175 height 27
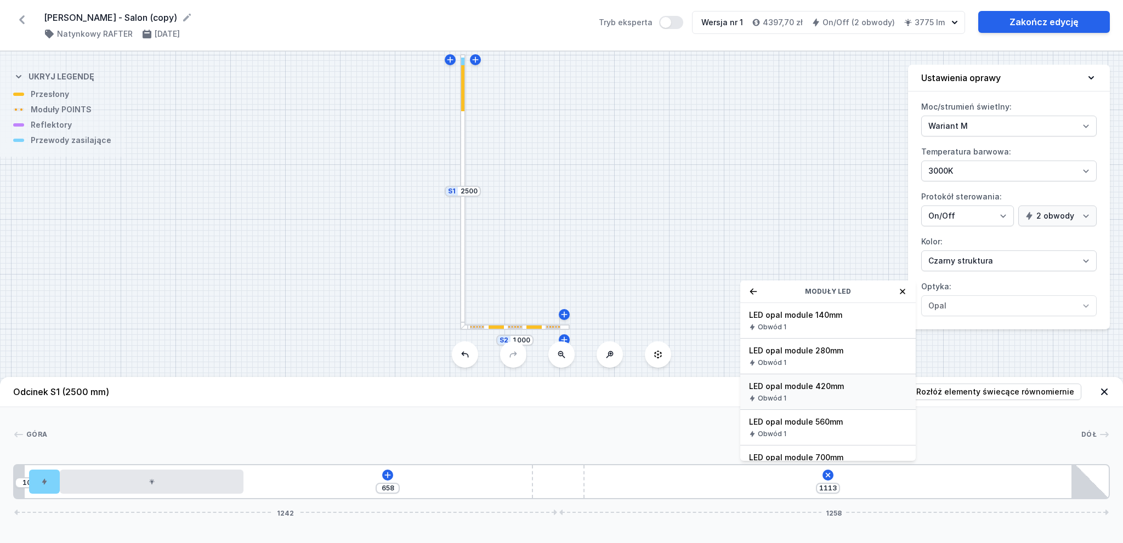
click at [848, 391] on span "LED opal module 420mm" at bounding box center [828, 386] width 158 height 11
type input "752"
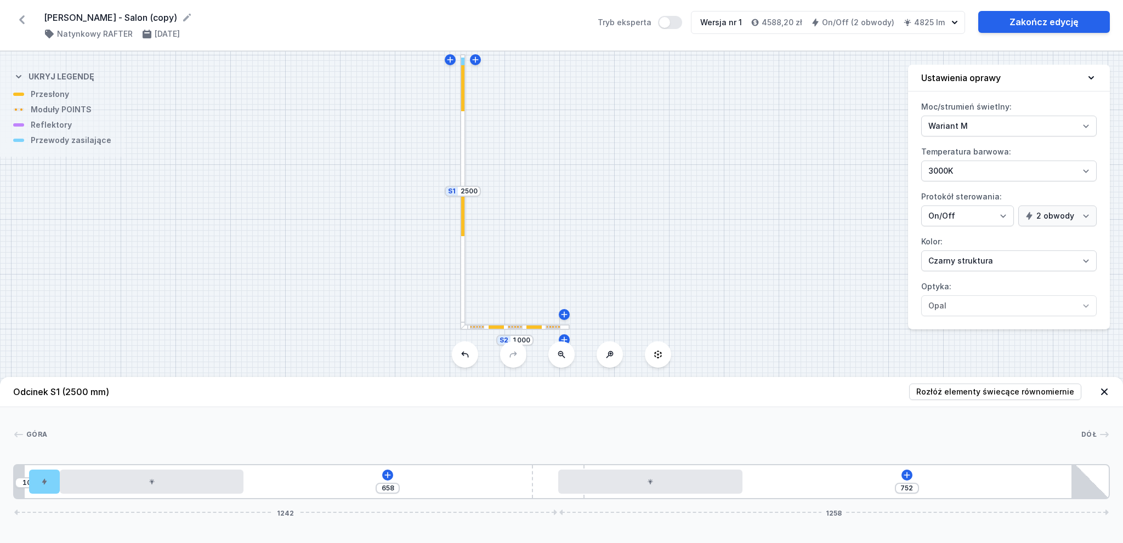
click at [392, 479] on div "10 658 752 1242 1258" at bounding box center [561, 481] width 1097 height 35
click at [388, 479] on icon at bounding box center [387, 475] width 9 height 9
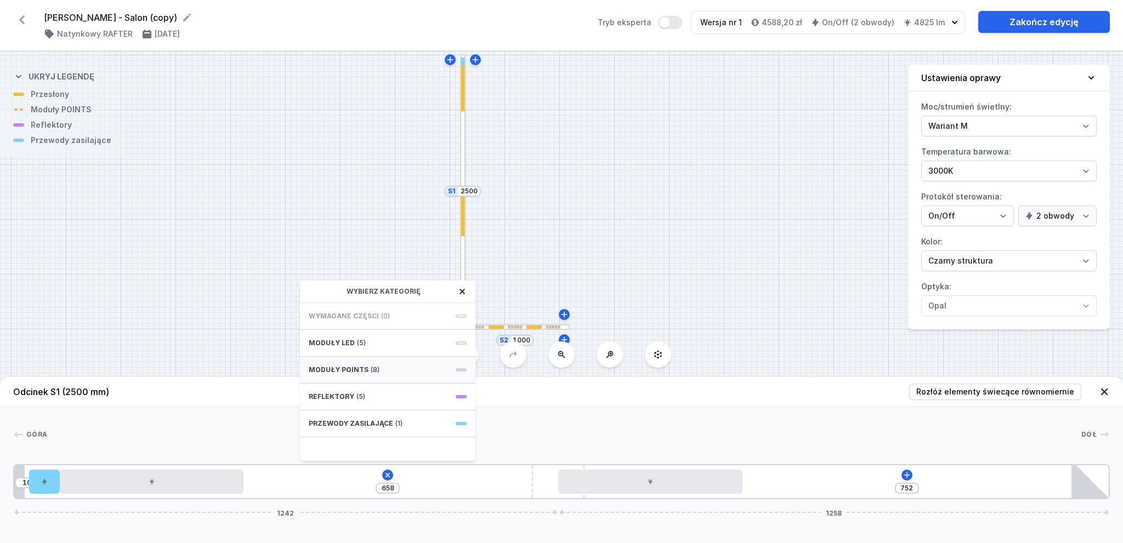
click at [388, 368] on div "Moduły POINTS (8)" at bounding box center [387, 370] width 175 height 27
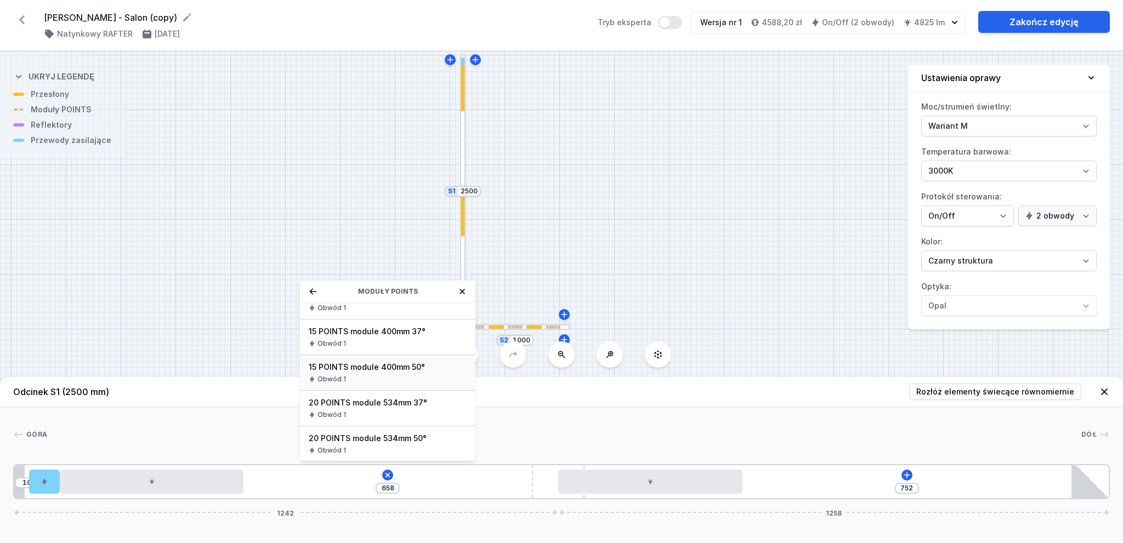
click at [413, 371] on span "15 POINTS module 400mm 50°" at bounding box center [388, 367] width 158 height 11
type input "257"
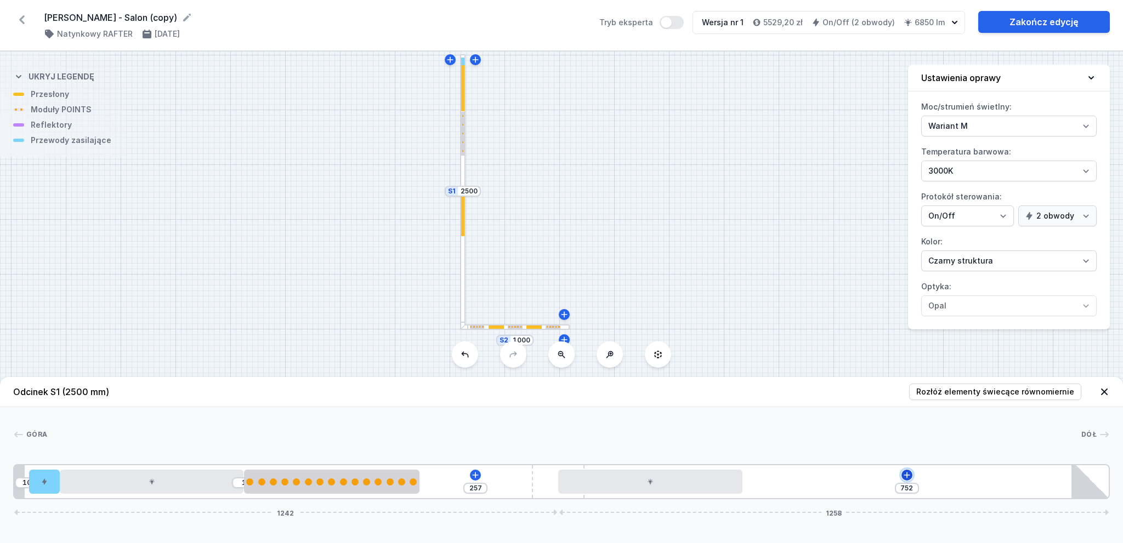
click at [910, 478] on icon at bounding box center [907, 475] width 9 height 9
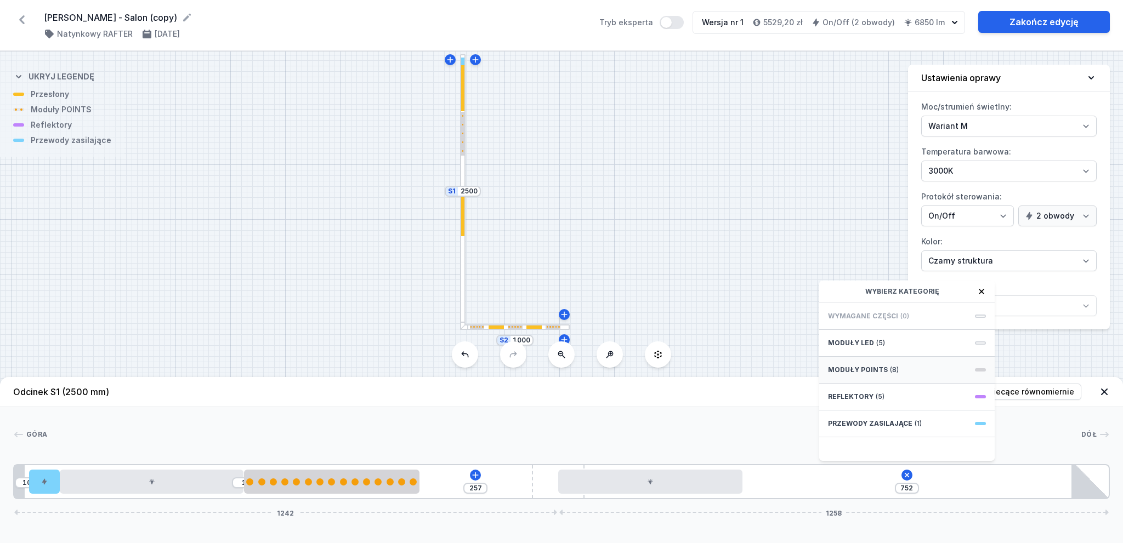
click at [892, 367] on span "(8)" at bounding box center [894, 370] width 9 height 9
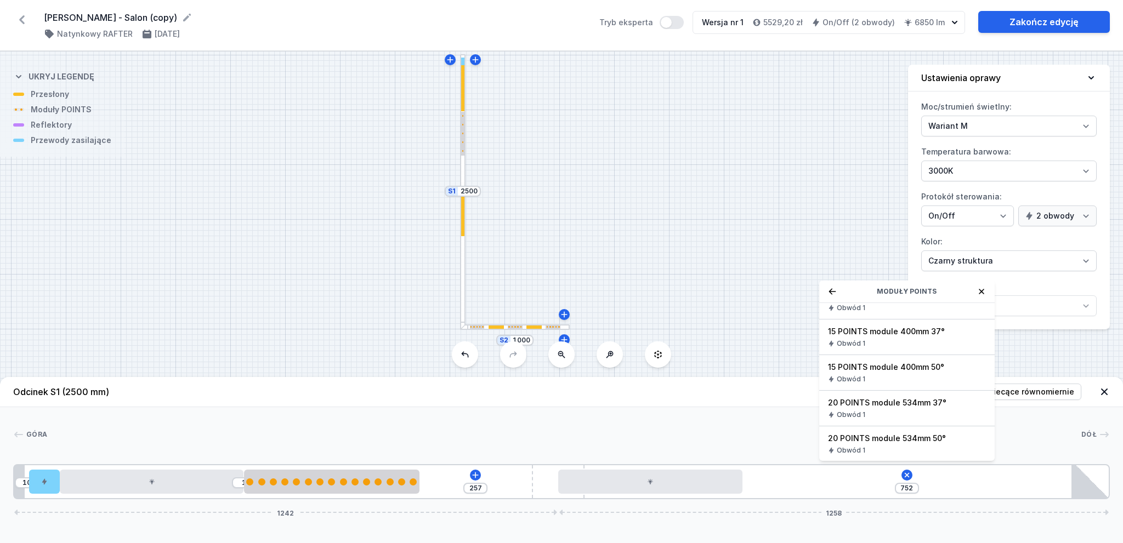
click at [932, 370] on span "15 POINTS module 400mm 50°" at bounding box center [907, 367] width 158 height 11
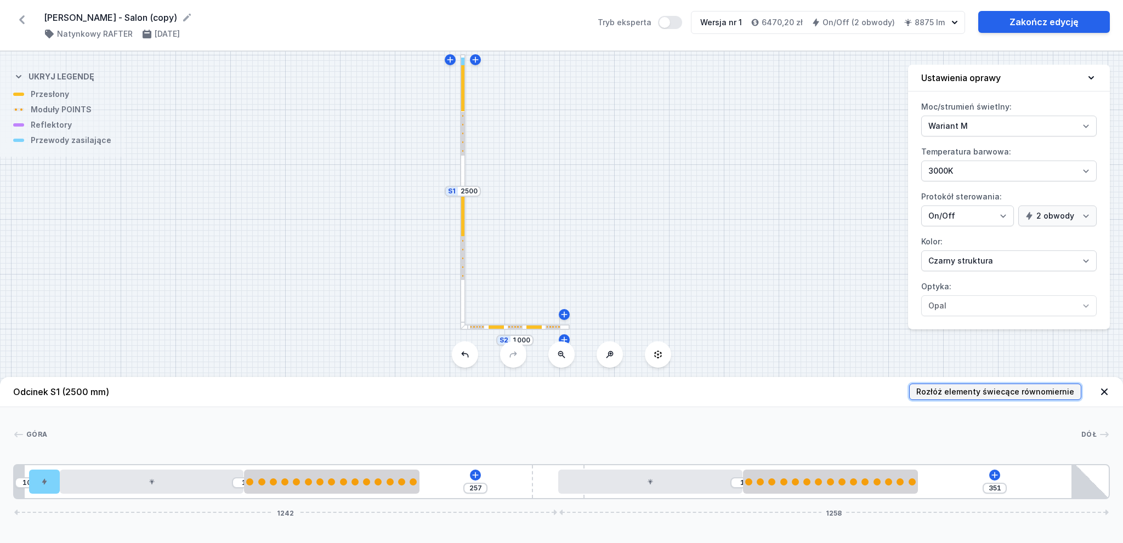
click at [1023, 389] on span "Rozłóż elementy świecące równomiernie" at bounding box center [995, 392] width 158 height 11
type input "87"
type input "18"
type input "172"
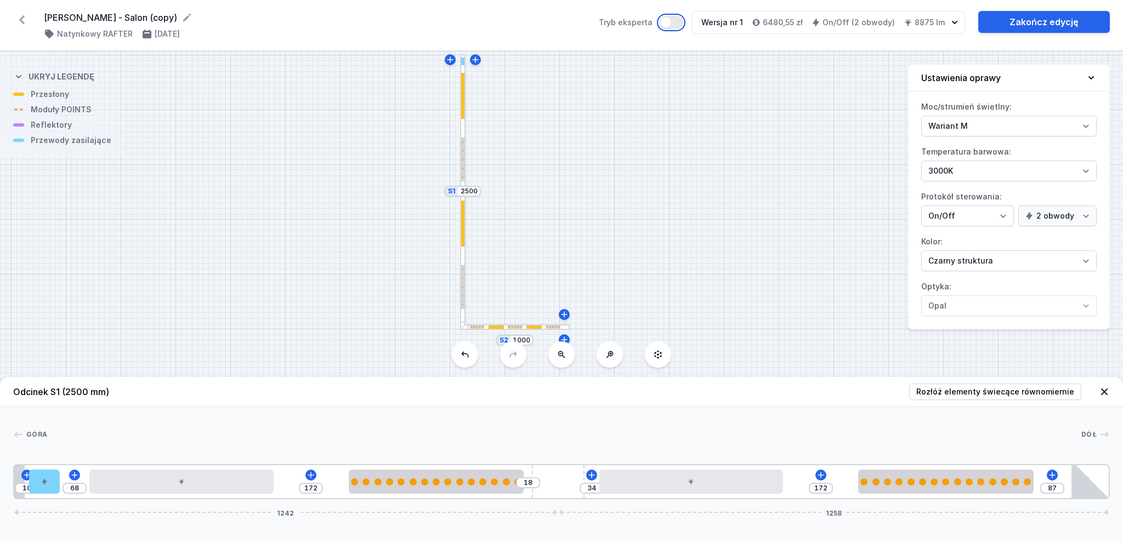
drag, startPoint x: 675, startPoint y: 21, endPoint x: 675, endPoint y: 27, distance: 5.5
click at [675, 22] on button "Tryb eksperta" at bounding box center [671, 22] width 24 height 13
click at [675, 28] on button "Tryb eksperta" at bounding box center [671, 22] width 24 height 13
click at [511, 328] on div at bounding box center [515, 327] width 15 height 3
type input "62"
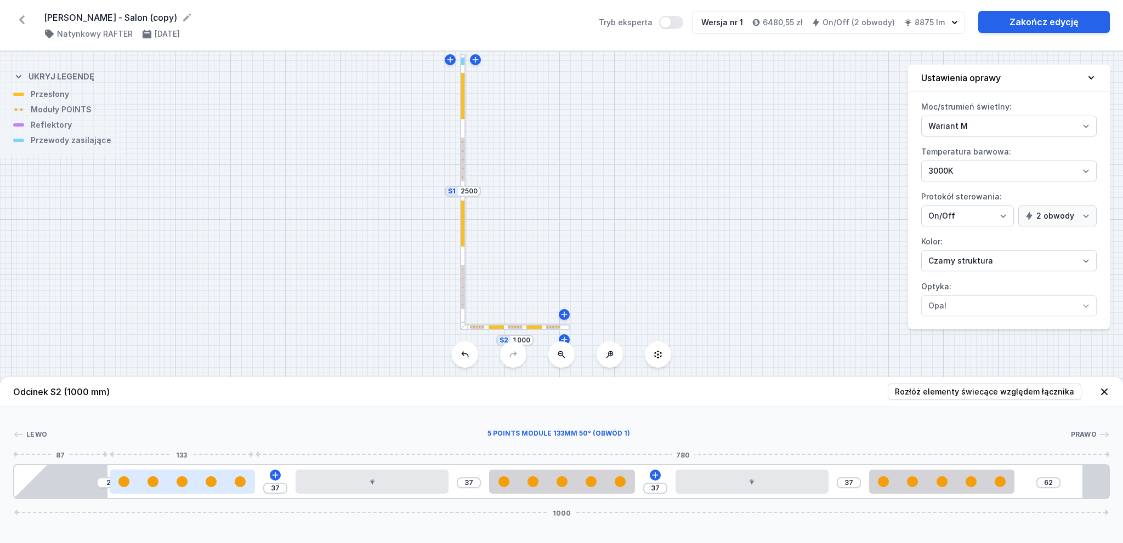
click at [226, 486] on div at bounding box center [182, 482] width 145 height 11
select select "2858"
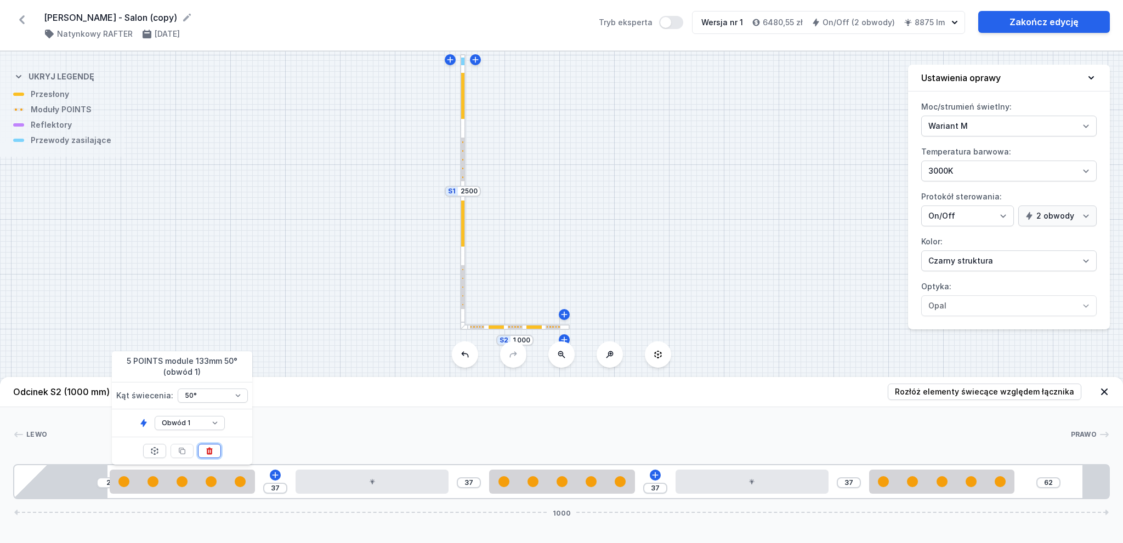
click at [206, 450] on icon at bounding box center [209, 451] width 9 height 9
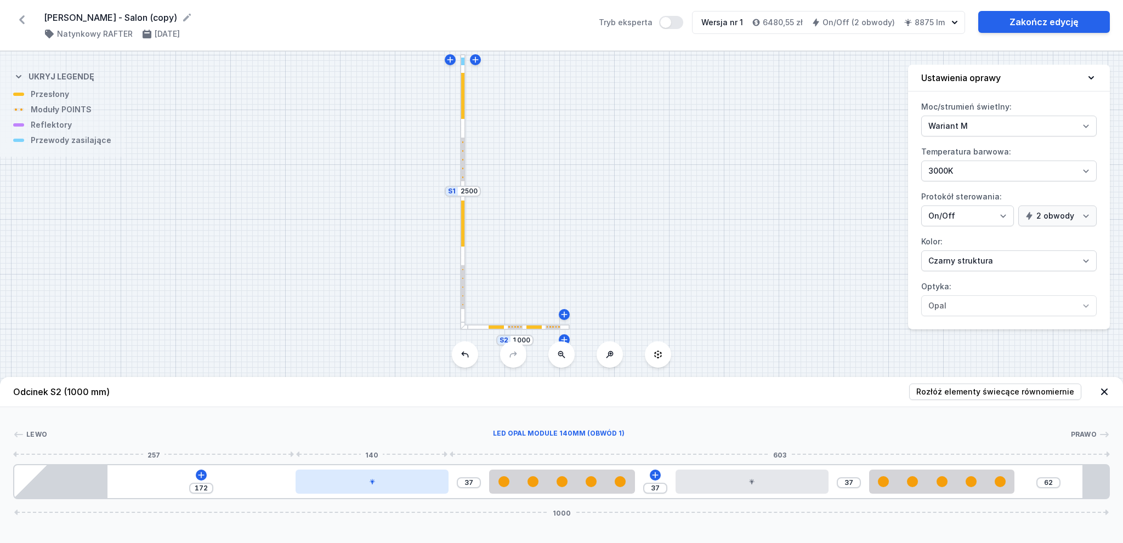
click at [351, 484] on div at bounding box center [372, 482] width 153 height 24
type input "192"
click at [415, 491] on div at bounding box center [394, 482] width 153 height 24
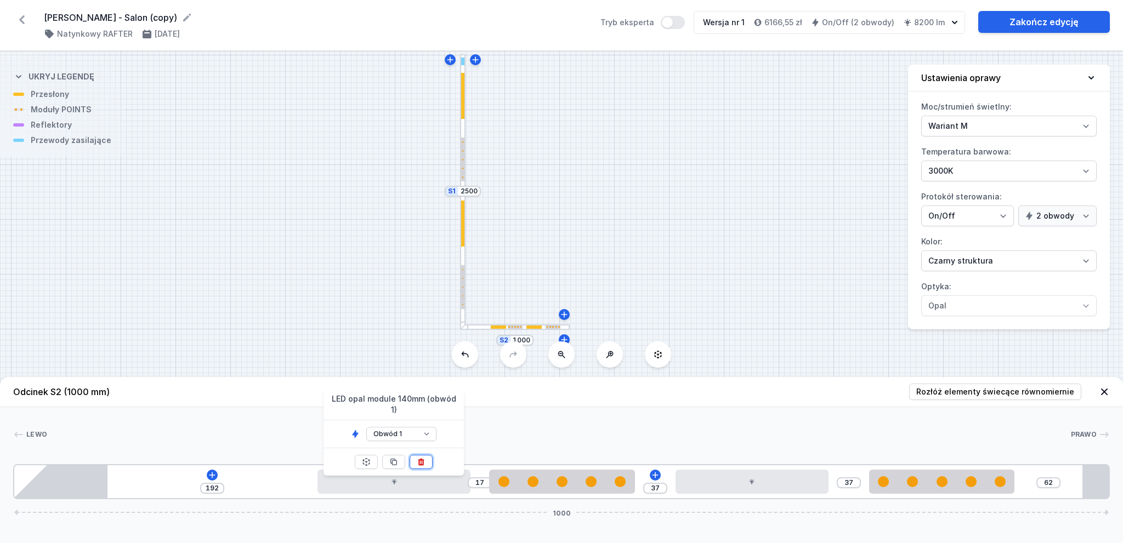
click at [426, 458] on icon at bounding box center [421, 462] width 9 height 9
type input "349"
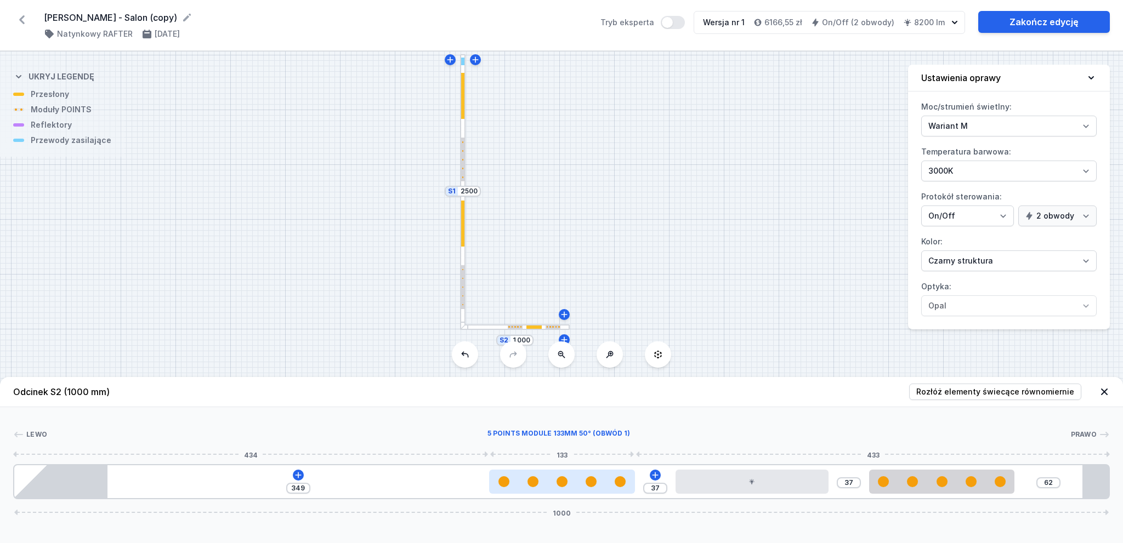
click at [506, 486] on div at bounding box center [503, 482] width 11 height 11
select select "2858"
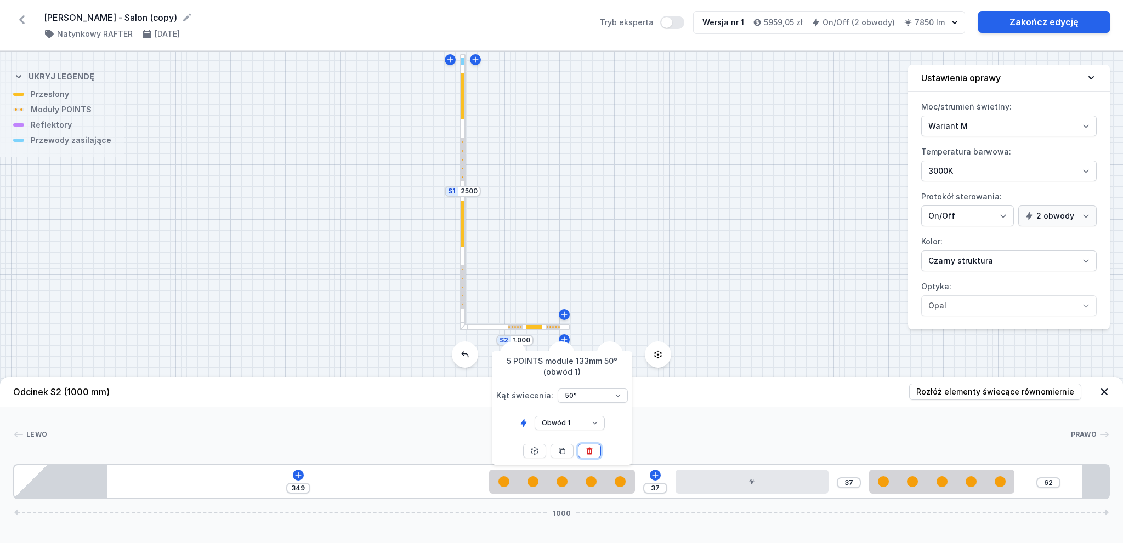
click at [591, 450] on icon at bounding box center [589, 450] width 6 height 7
type input "519"
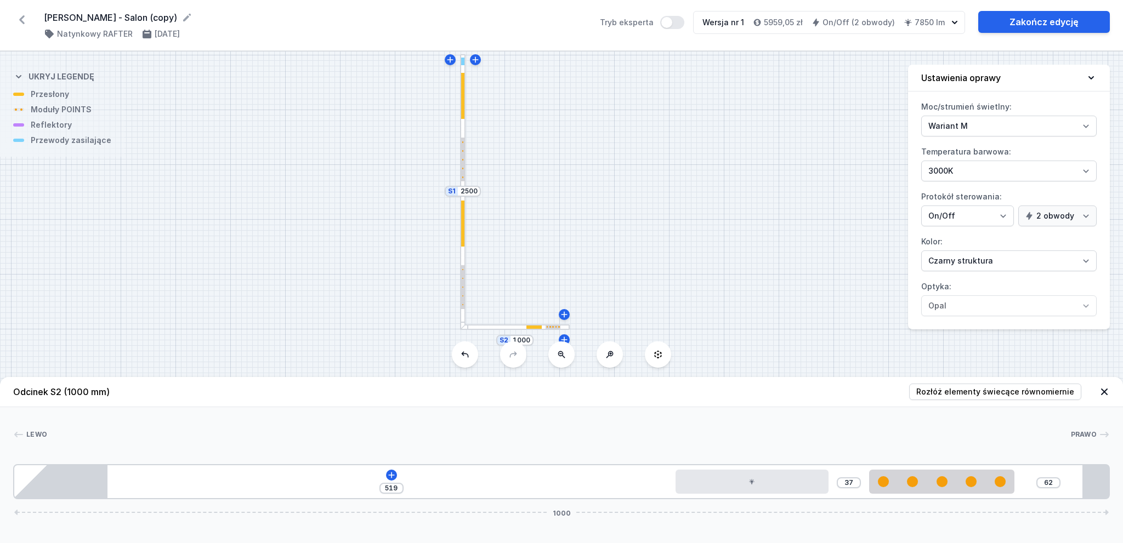
drag, startPoint x: 749, startPoint y: 500, endPoint x: 748, endPoint y: 483, distance: 16.5
click at [748, 498] on div "519 37 62 1000" at bounding box center [561, 481] width 1097 height 35
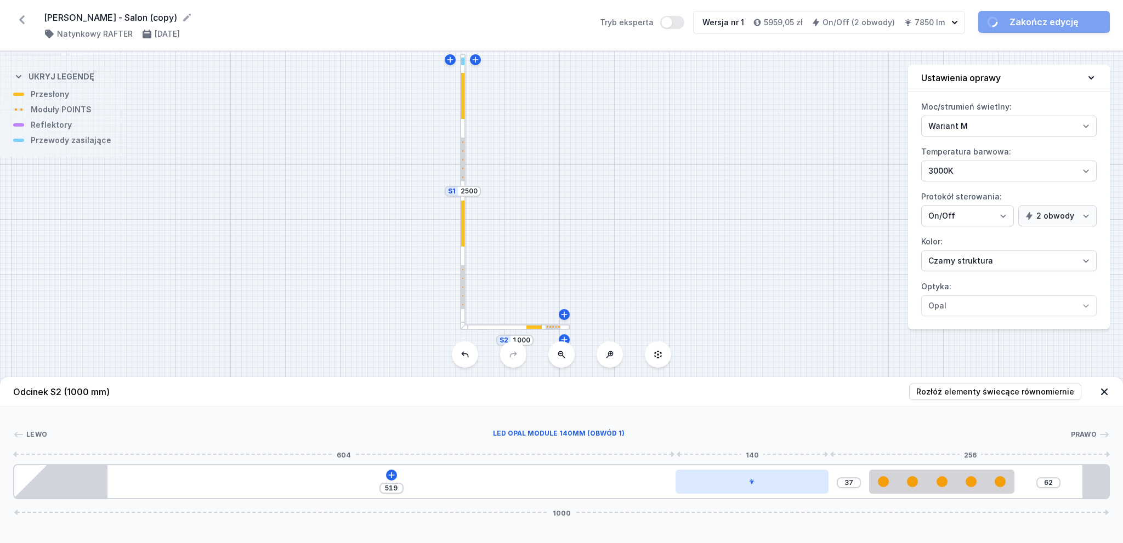
click at [749, 483] on icon at bounding box center [752, 482] width 7 height 7
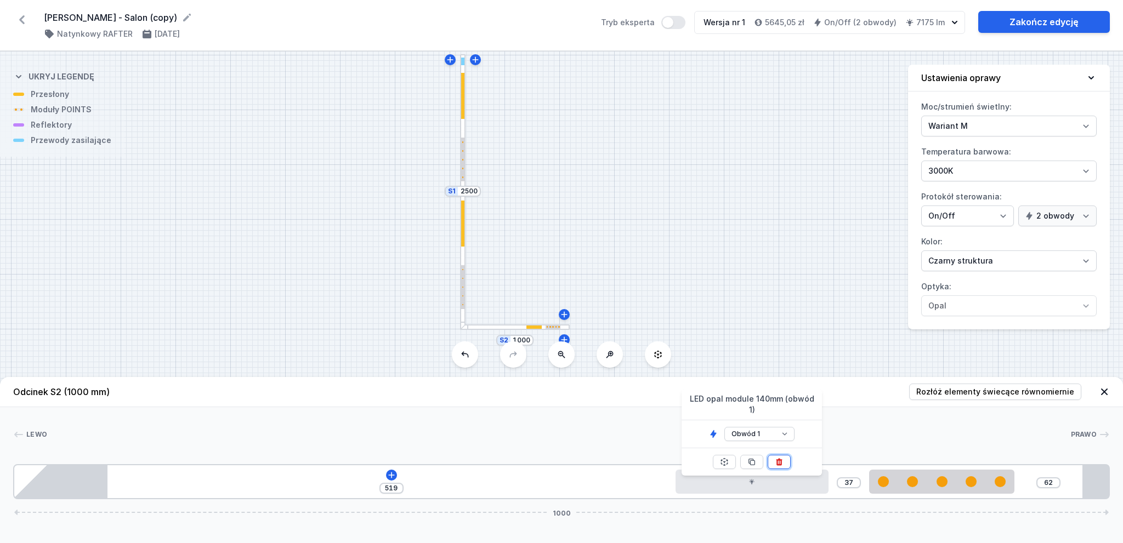
click at [781, 458] on icon at bounding box center [780, 461] width 6 height 7
type input "696"
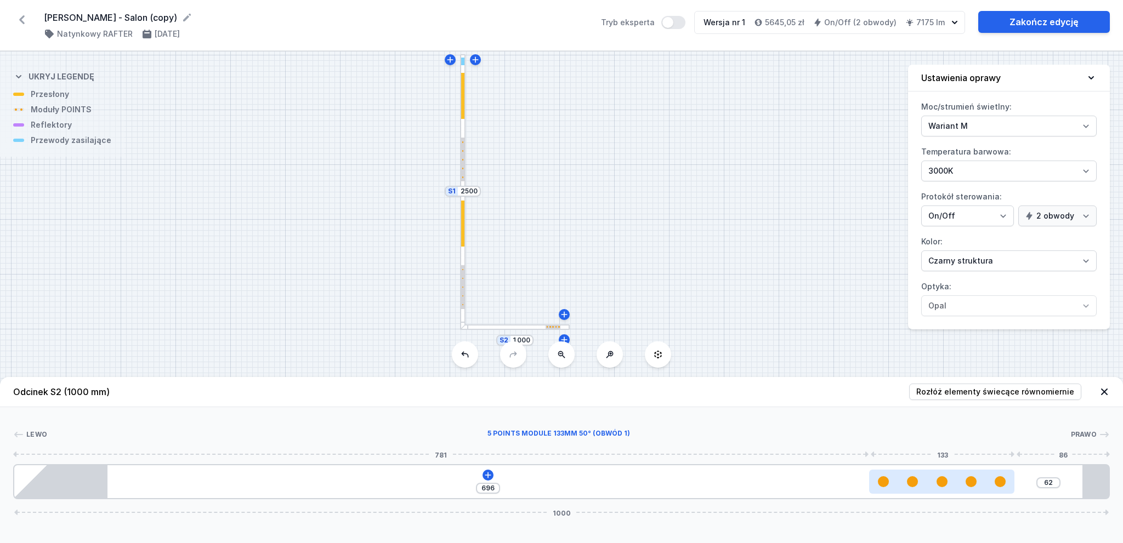
click at [932, 489] on div at bounding box center [941, 482] width 145 height 24
select select "2858"
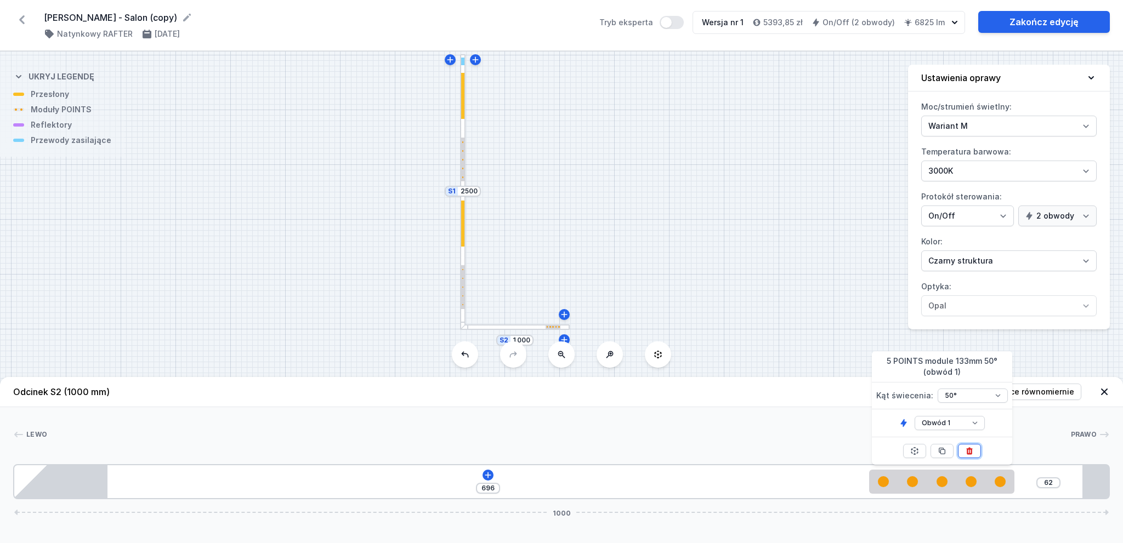
click at [968, 450] on icon at bounding box center [969, 451] width 9 height 9
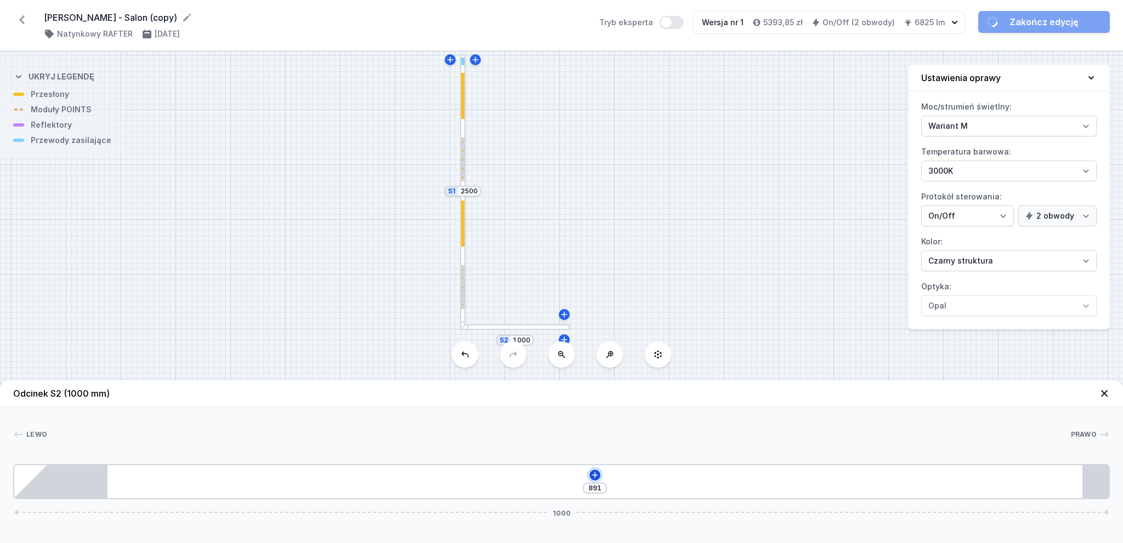
click at [593, 473] on icon at bounding box center [595, 475] width 9 height 9
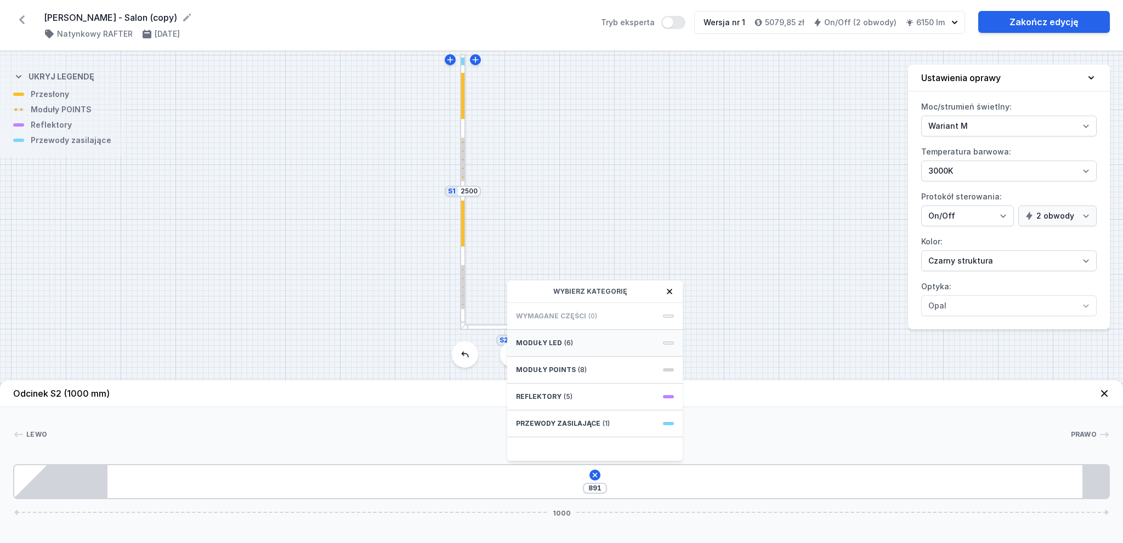
click at [582, 348] on div "Moduły LED (6)" at bounding box center [594, 343] width 175 height 27
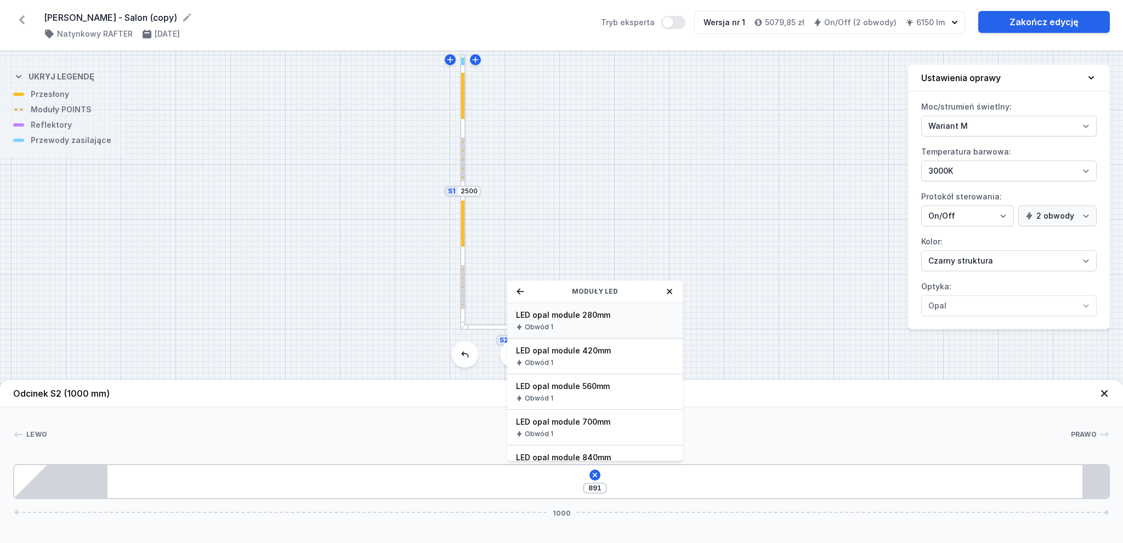
scroll to position [55, 0]
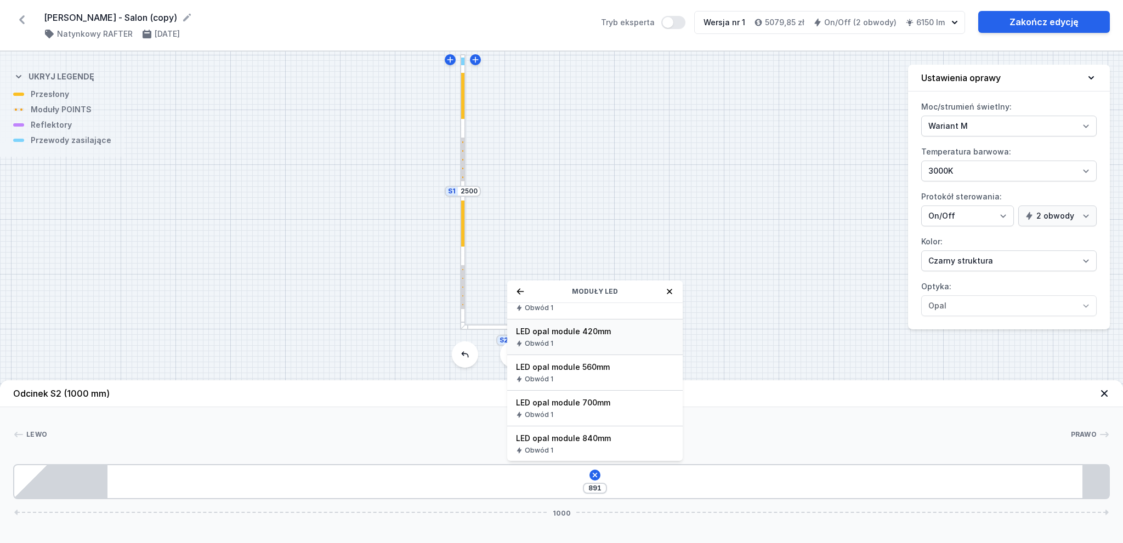
click at [631, 335] on span "LED opal module 420mm" at bounding box center [595, 331] width 158 height 11
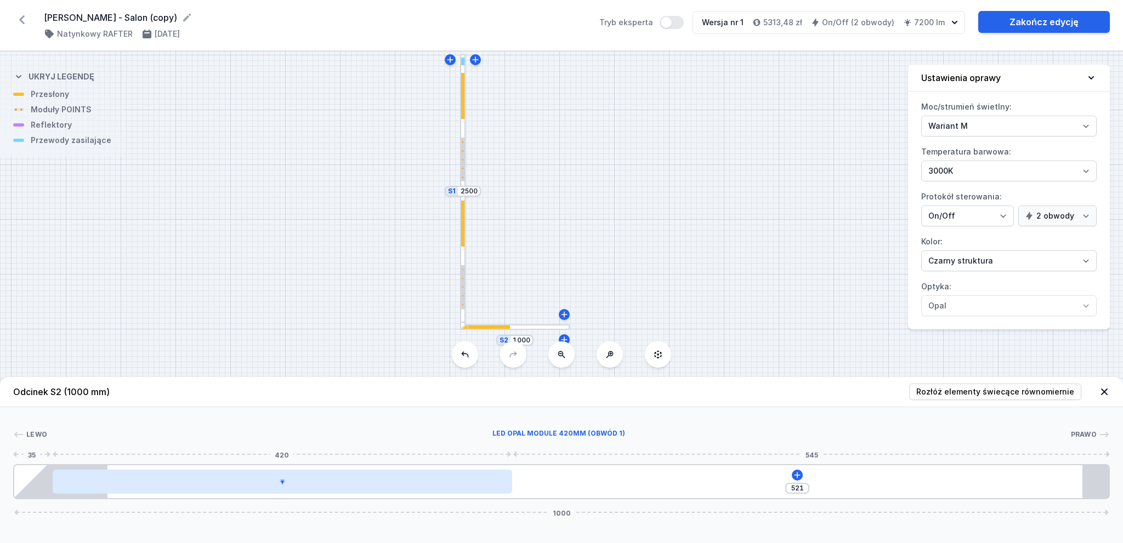
drag, startPoint x: 432, startPoint y: 485, endPoint x: 490, endPoint y: 483, distance: 58.7
click at [490, 483] on div at bounding box center [283, 482] width 460 height 24
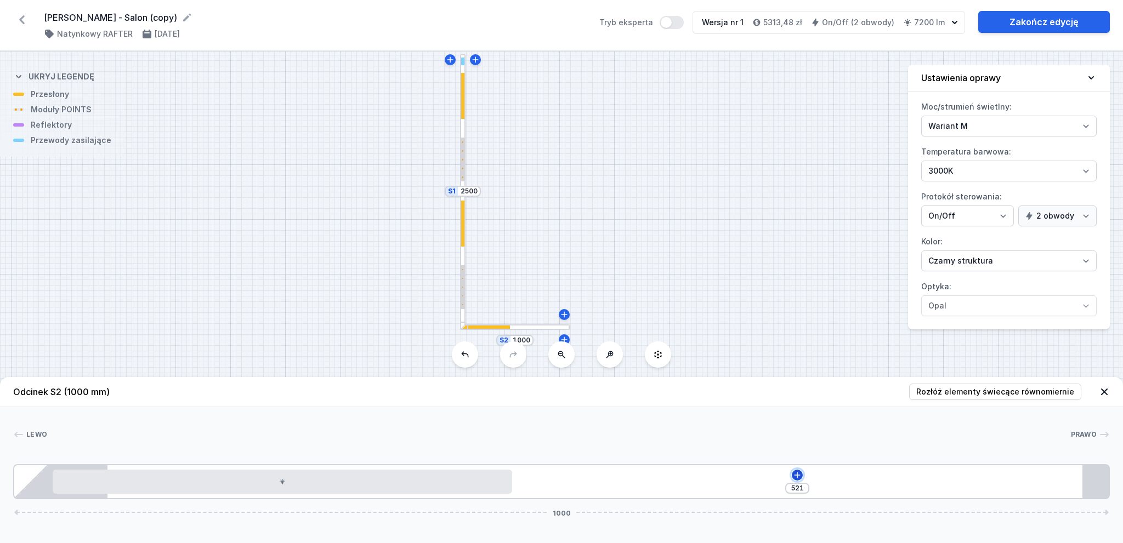
click at [797, 473] on icon at bounding box center [798, 475] width 6 height 6
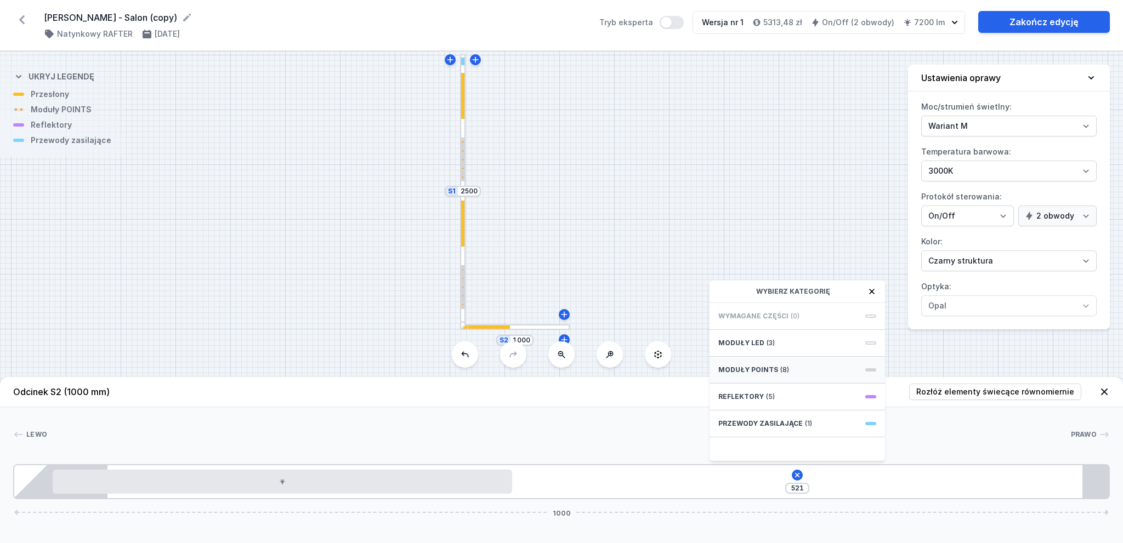
click at [796, 363] on div "Moduły POINTS (8)" at bounding box center [797, 370] width 175 height 27
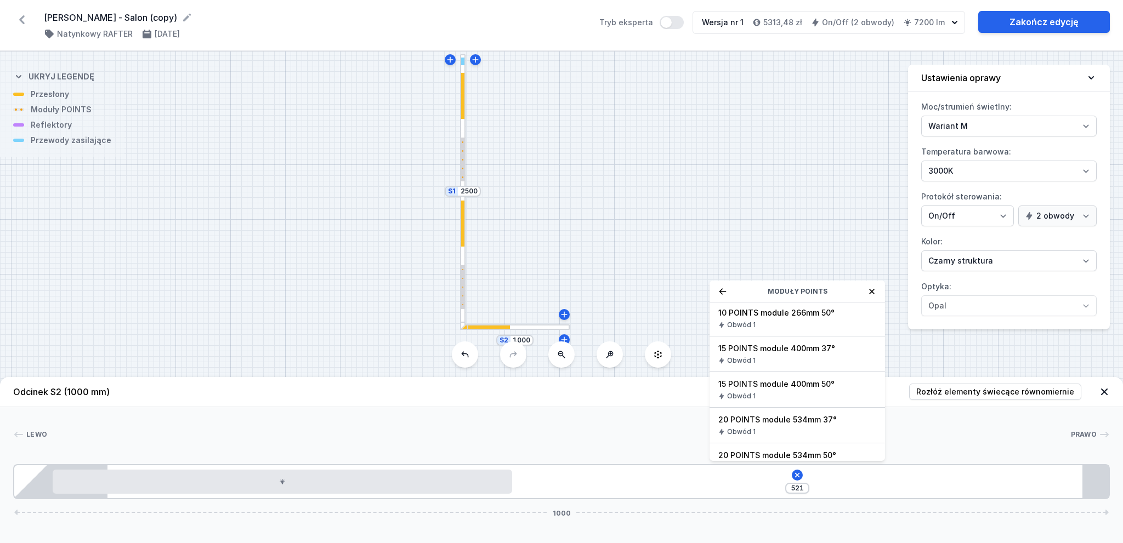
scroll to position [110, 0]
click at [853, 390] on div "15 POINTS module 400mm 50° Obwód 1" at bounding box center [797, 390] width 175 height 36
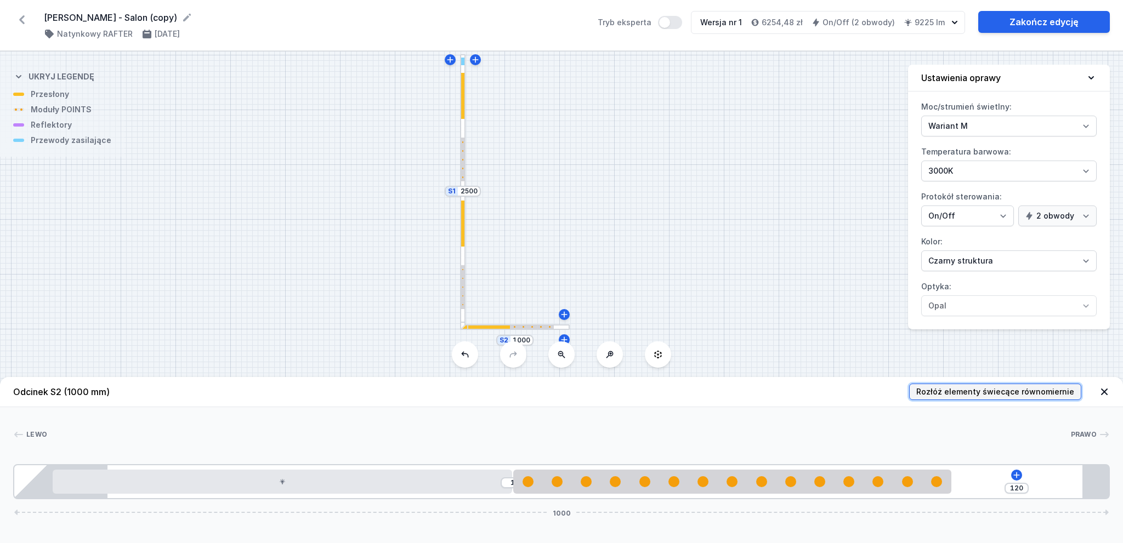
click at [1015, 393] on span "Rozłóż elementy świecące równomiernie" at bounding box center [995, 392] width 158 height 11
type input "36"
type input "60"
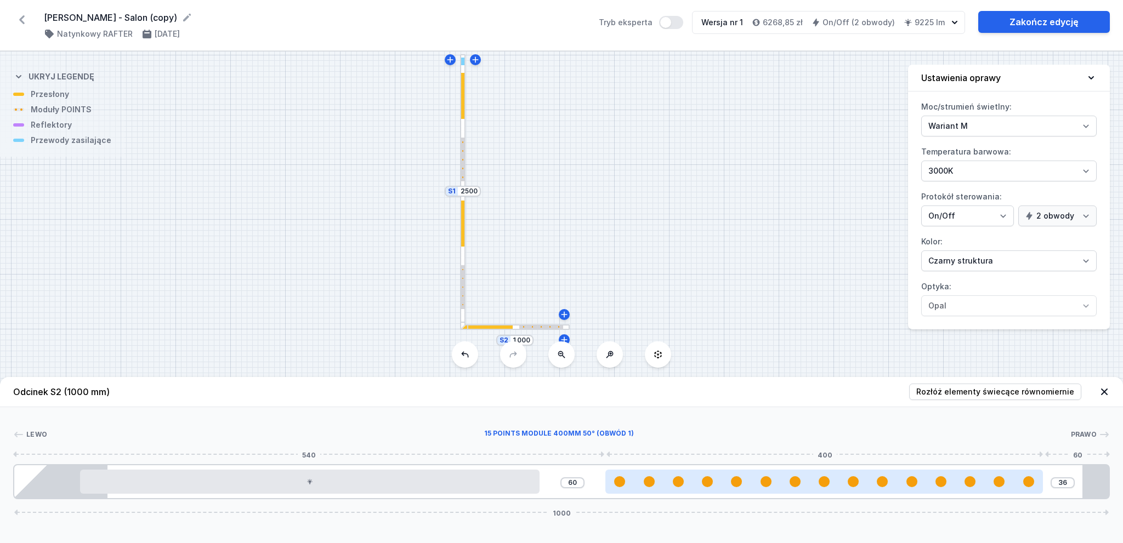
click at [761, 475] on div at bounding box center [824, 482] width 438 height 24
select select "2882"
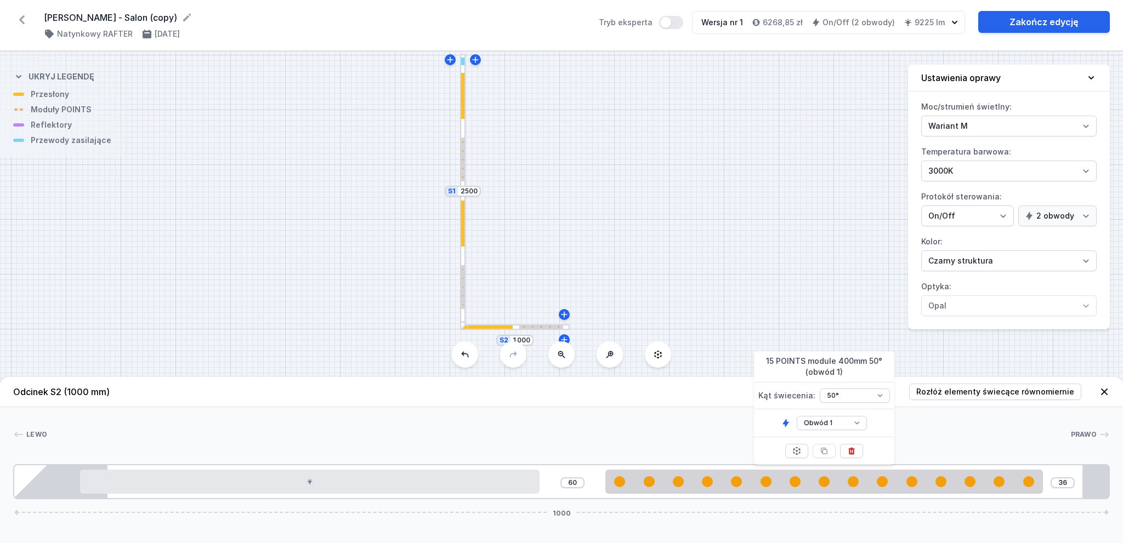
click at [704, 394] on header "Odcinek S2 (1000 mm) Rozłóż elementy świecące równomiernie" at bounding box center [561, 392] width 1123 height 30
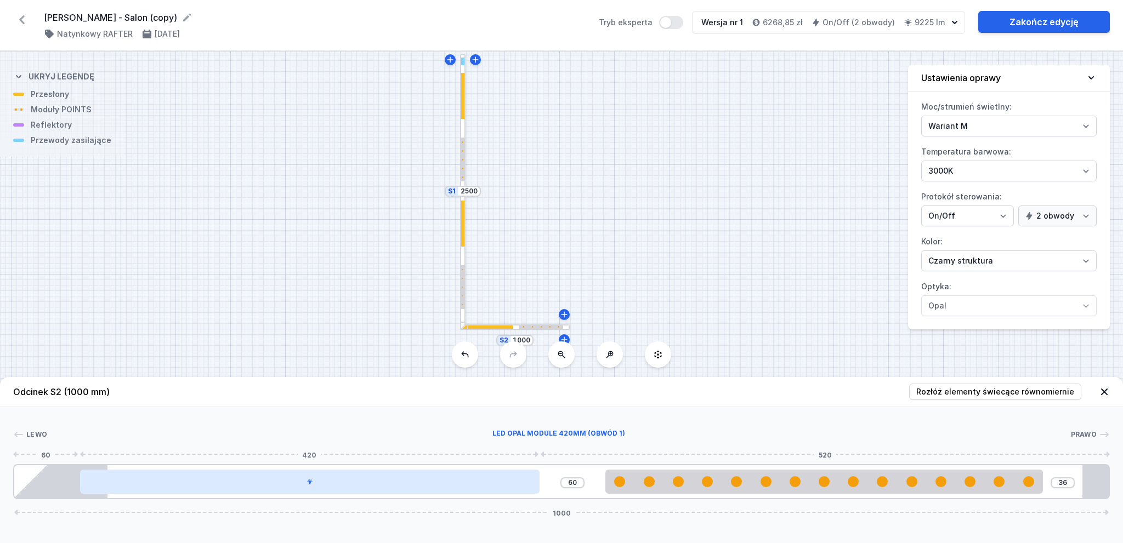
click at [453, 475] on div at bounding box center [310, 482] width 460 height 24
type input "85"
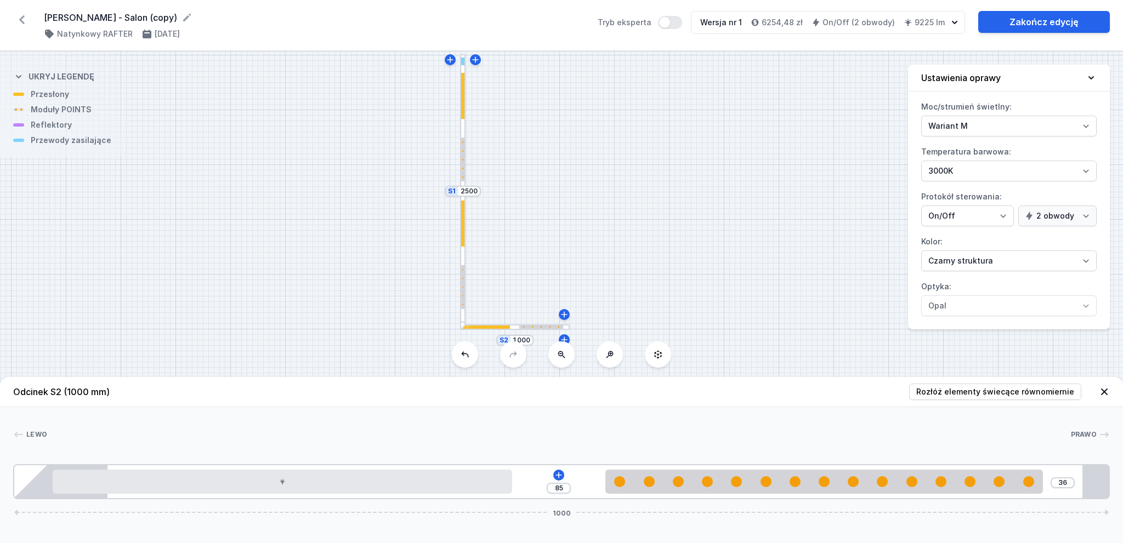
click at [505, 412] on div "Lewo Prawo 1 2 1 3 1 4 85 36 1000 35 420 85 400 60 85 891 24 1000" at bounding box center [561, 453] width 1123 height 92
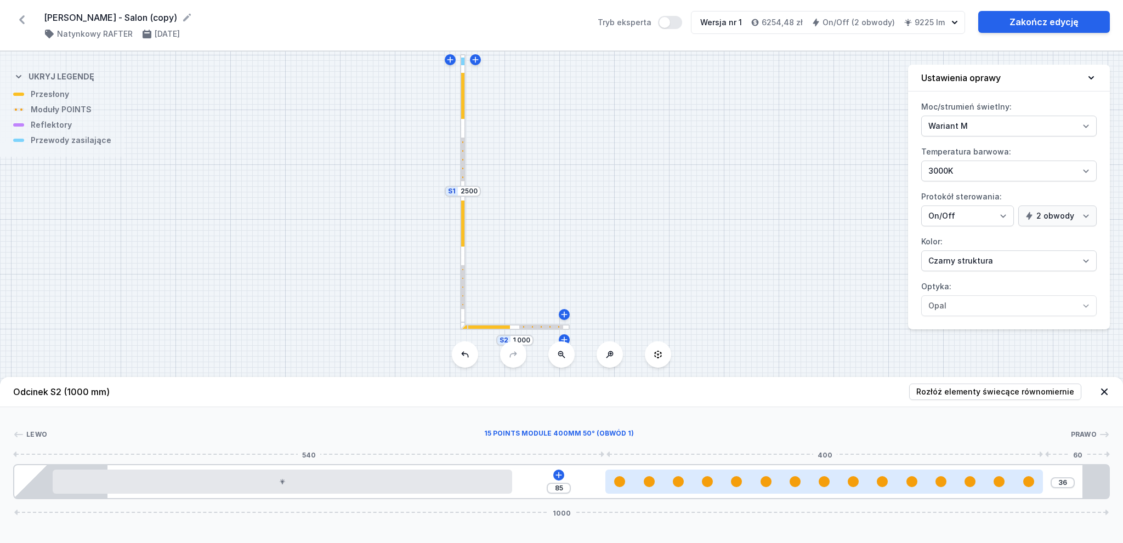
type input "32"
type input "89"
click at [707, 481] on div at bounding box center [707, 482] width 11 height 11
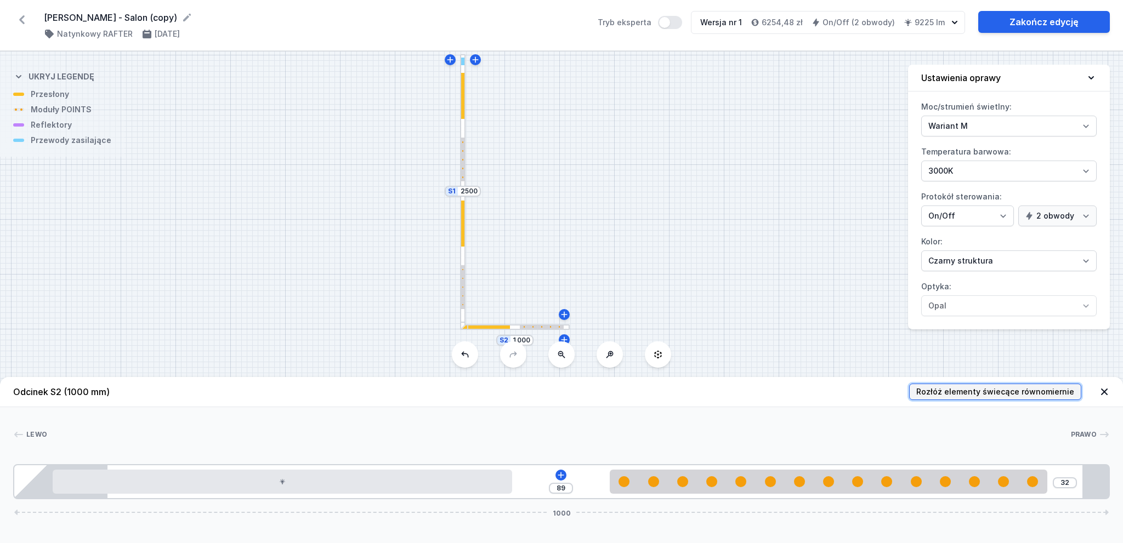
click at [1037, 391] on span "Rozłóż elementy świecące równomiernie" at bounding box center [995, 392] width 158 height 11
type input "36"
type input "60"
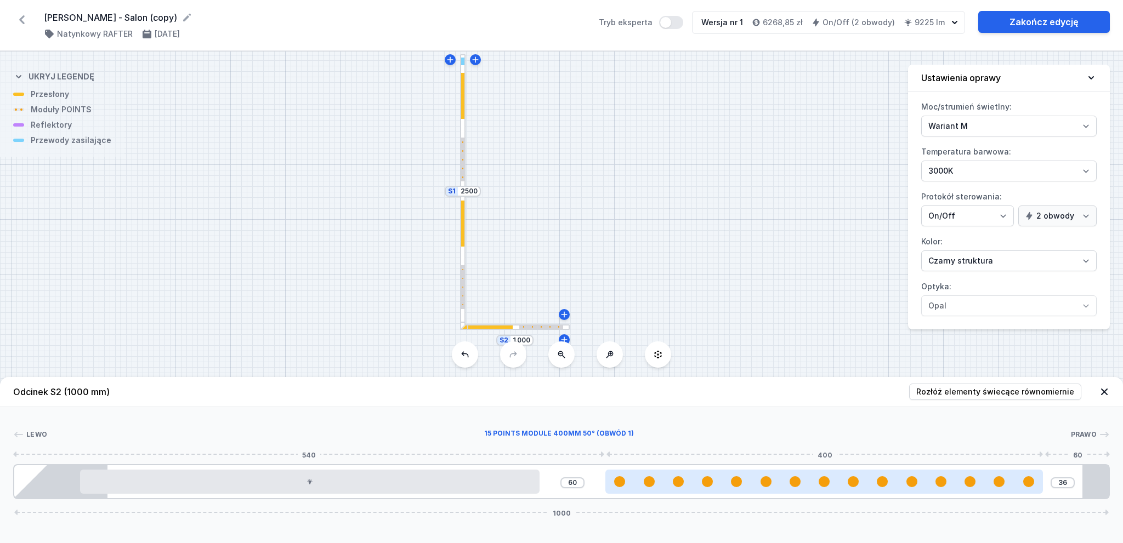
type input "95"
type input "1"
click at [912, 487] on div at bounding box center [824, 482] width 438 height 11
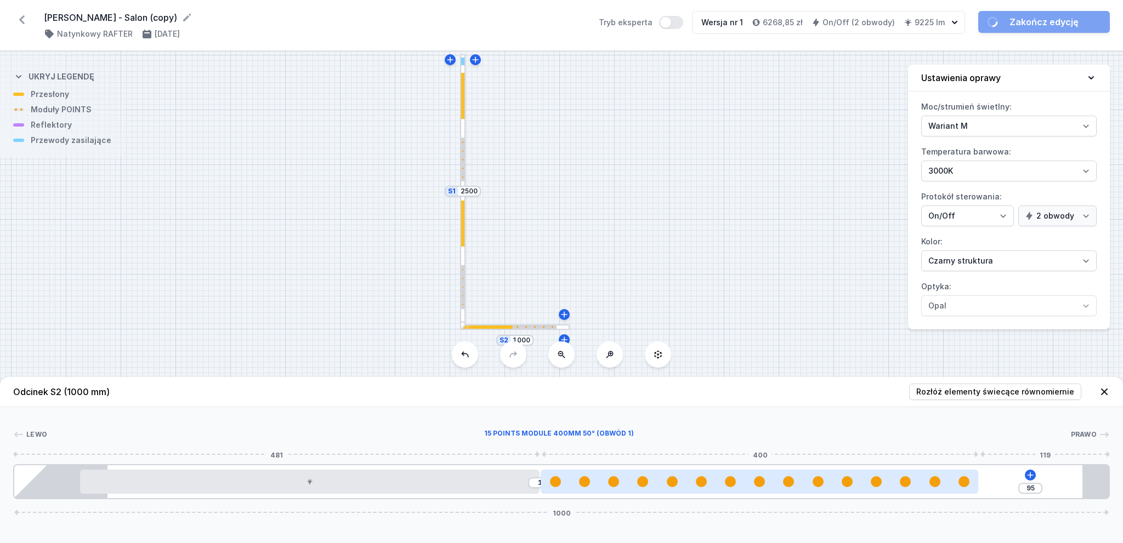
click at [645, 485] on div at bounding box center [642, 482] width 11 height 11
select select "2882"
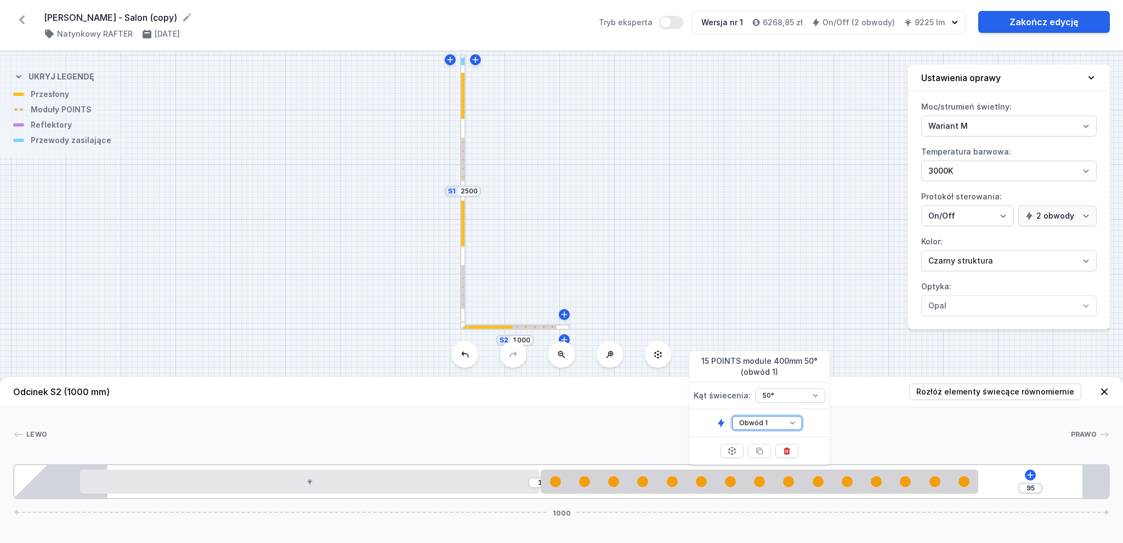
click at [783, 417] on select "Obwód 1 Obwód 2" at bounding box center [767, 423] width 70 height 14
click at [732, 416] on select "Obwód 1 Obwód 2" at bounding box center [767, 423] width 70 height 14
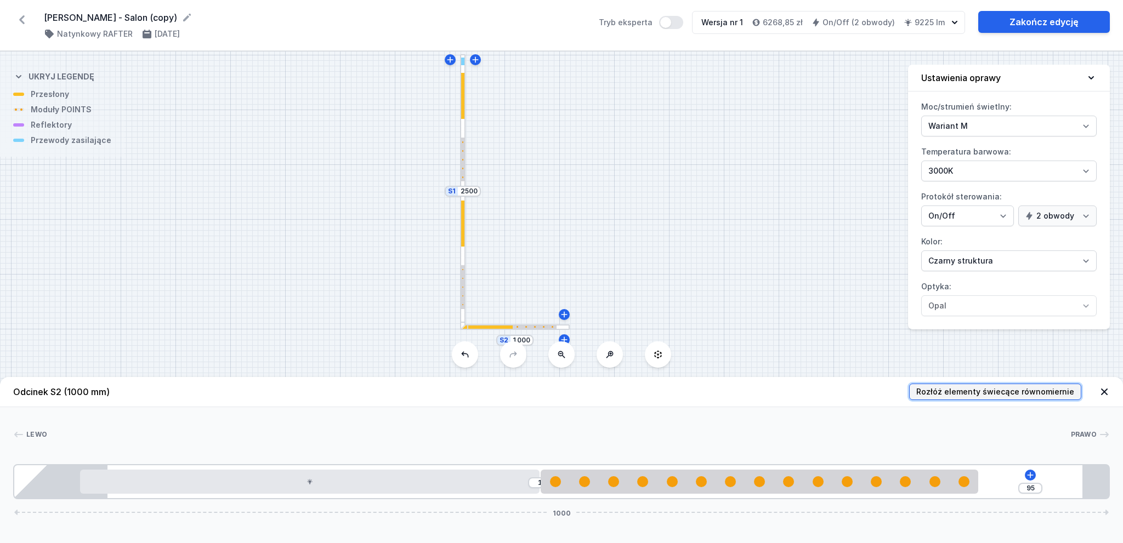
click at [1016, 388] on span "Rozłóż elementy świecące równomiernie" at bounding box center [995, 392] width 158 height 11
type input "36"
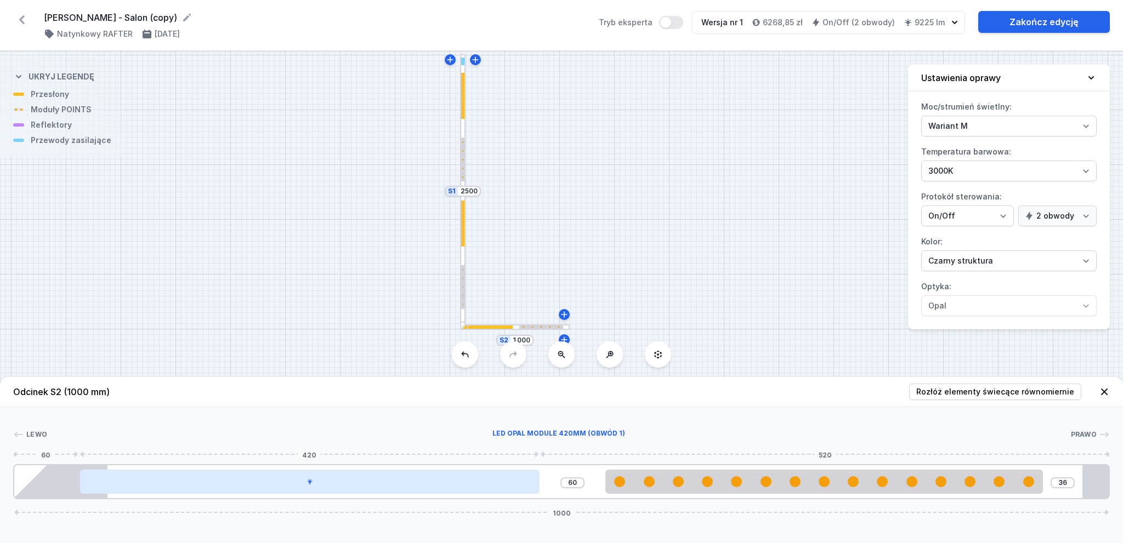
click at [504, 488] on div at bounding box center [310, 482] width 460 height 24
type input "85"
click at [462, 485] on div at bounding box center [283, 482] width 460 height 24
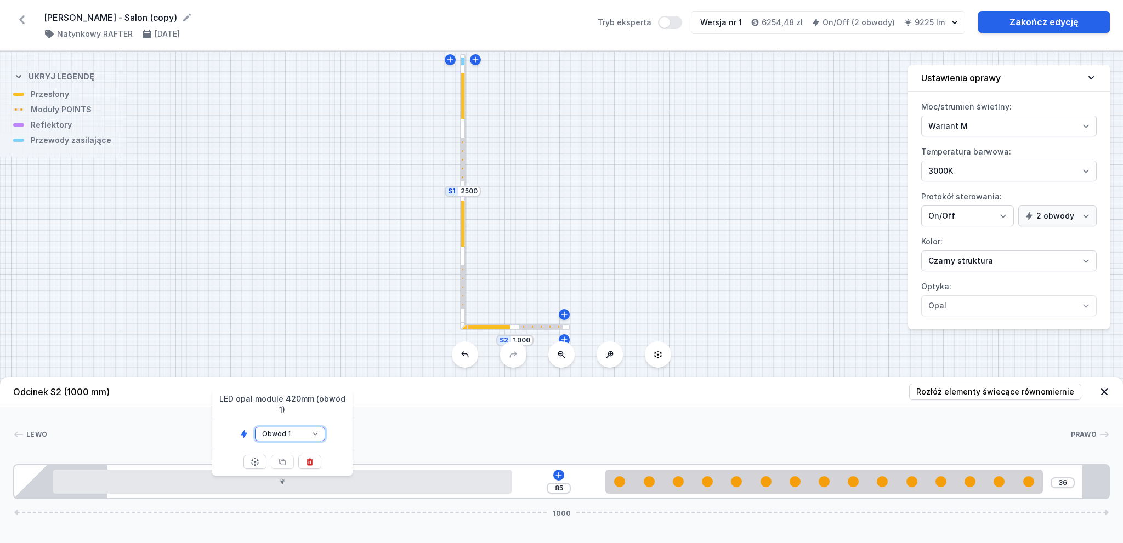
click at [288, 427] on select "Obwód 1 Obwód 2" at bounding box center [290, 434] width 70 height 14
select select "2"
click at [255, 427] on select "Obwód 1 Obwód 2" at bounding box center [290, 434] width 70 height 14
click at [434, 425] on div "Lewo Prawo 1 2 2 3 1 4 85 36 1000 35 420 85 400 60 85 891 24 1000" at bounding box center [561, 453] width 1123 height 92
click at [465, 286] on div at bounding box center [462, 259] width 5 height 138
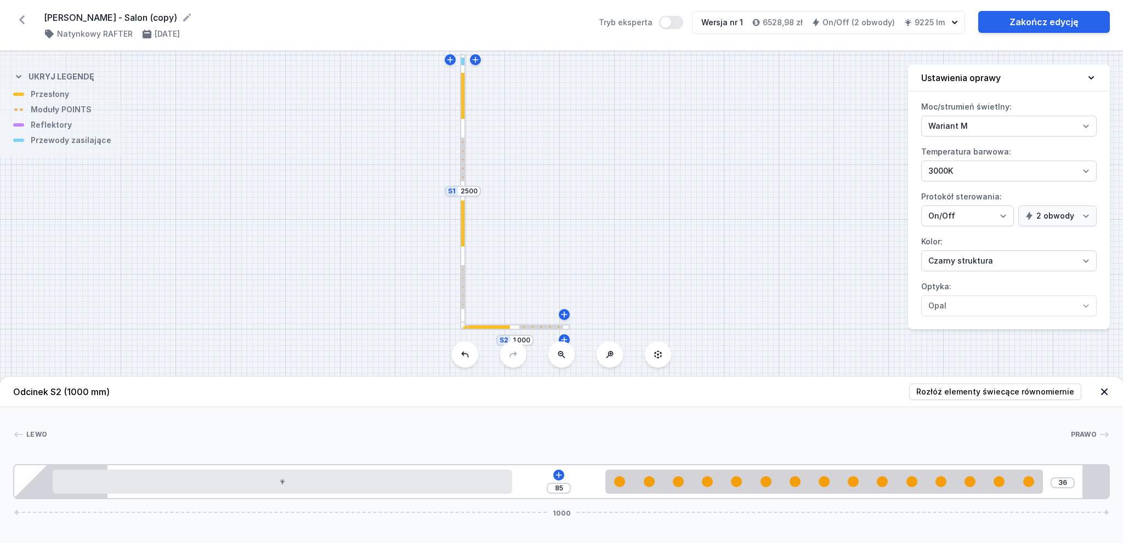
type input "87"
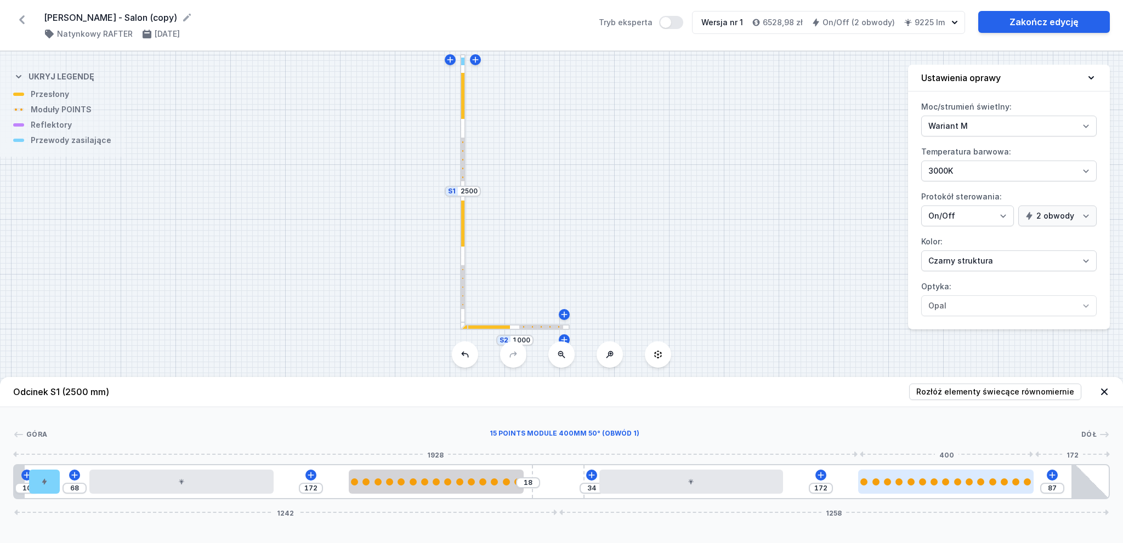
click at [948, 485] on div at bounding box center [945, 482] width 175 height 7
select select "2882"
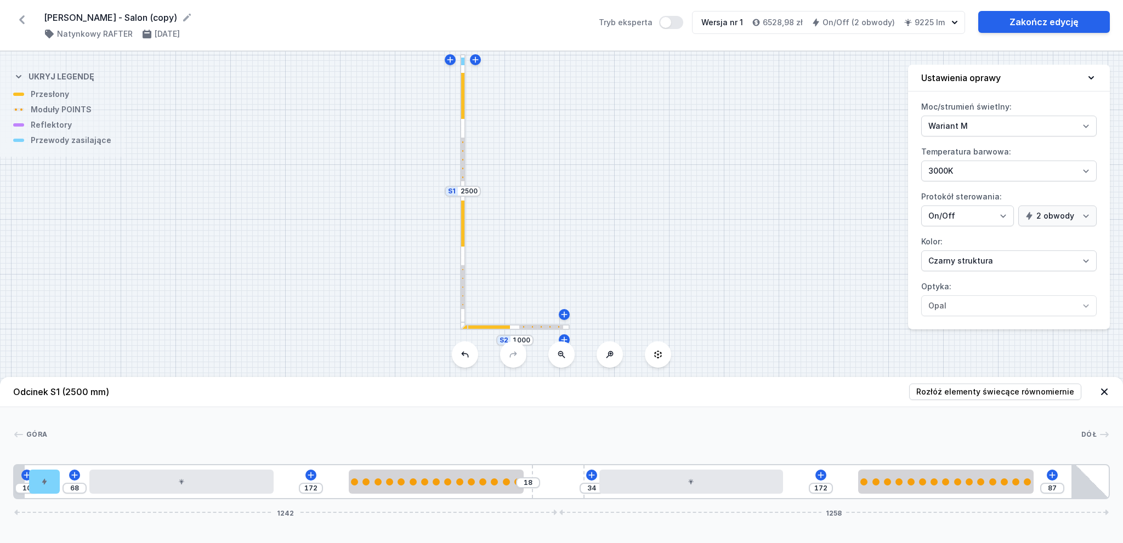
click at [761, 393] on header "Odcinek S1 (2500 mm) Rozłóż elementy świecące równomiernie" at bounding box center [561, 392] width 1123 height 30
click at [530, 331] on div "S2 1000 S1 2500" at bounding box center [561, 298] width 1123 height 492
click at [521, 328] on div at bounding box center [541, 327] width 44 height 3
type input "36"
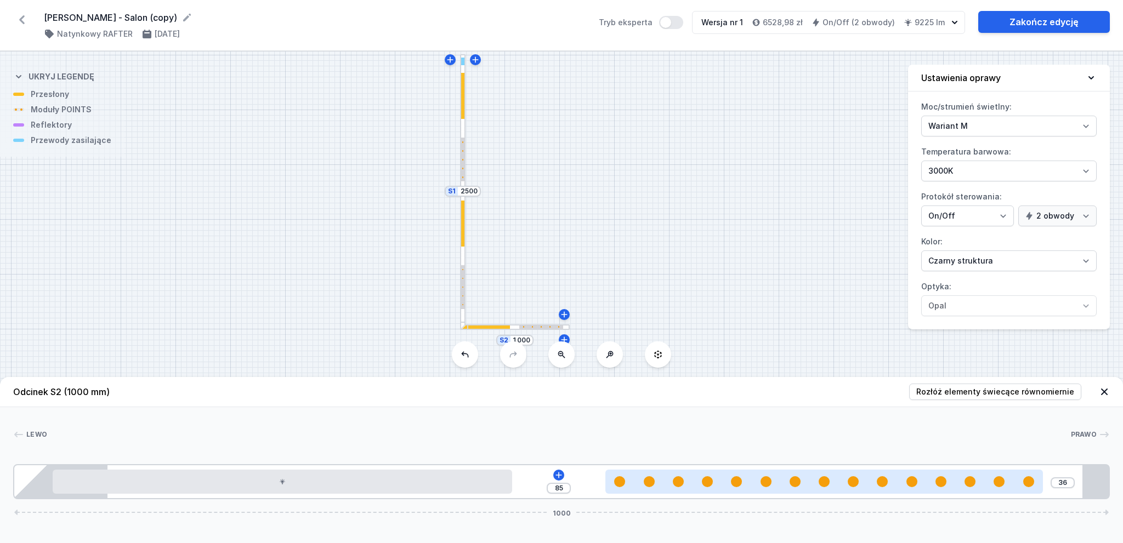
click at [834, 486] on div at bounding box center [824, 482] width 438 height 11
select select "2882"
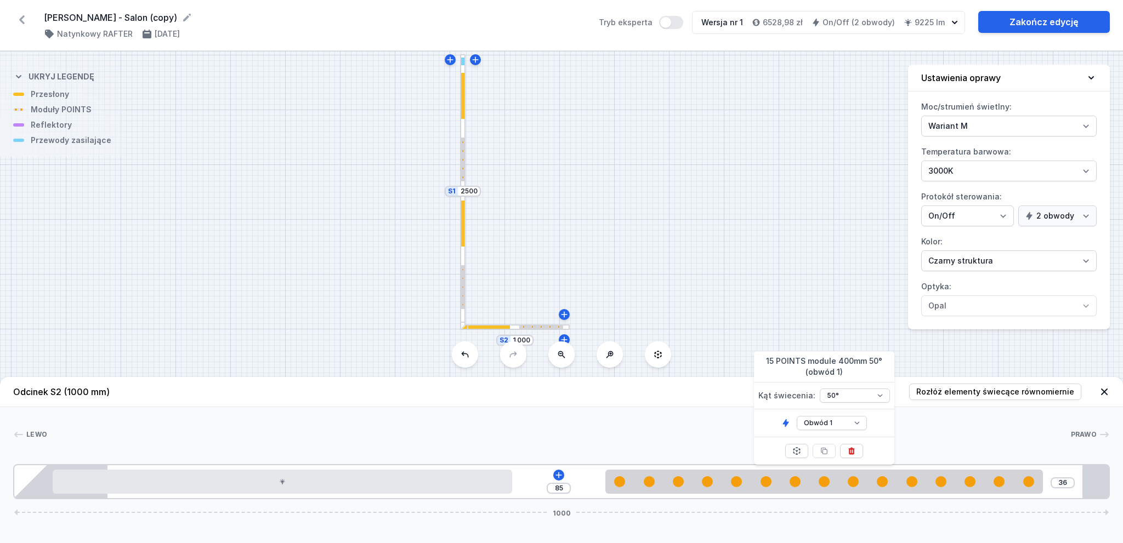
click at [463, 271] on div at bounding box center [462, 287] width 3 height 44
type input "87"
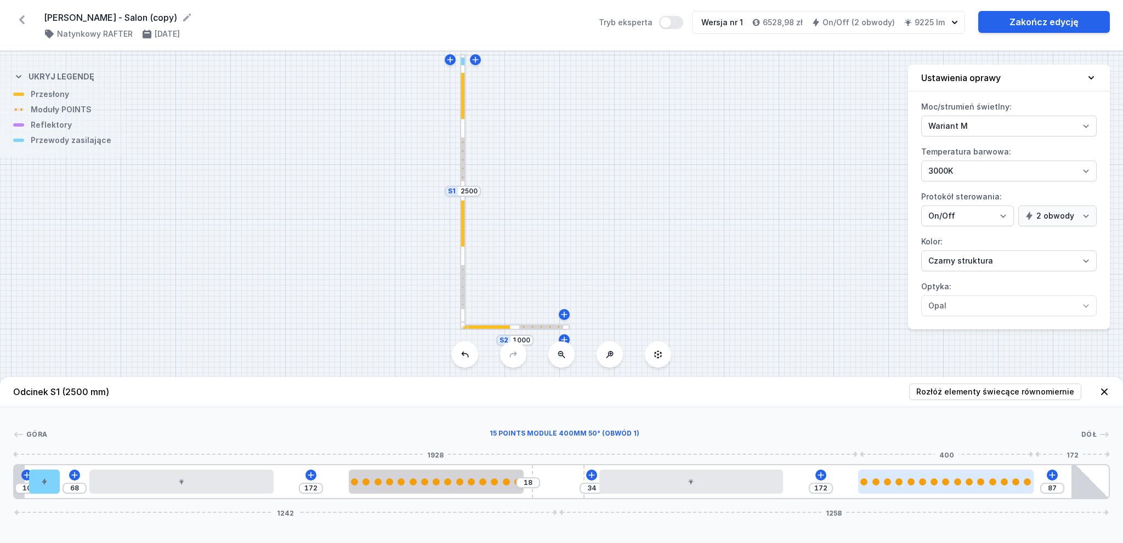
click at [960, 481] on div at bounding box center [957, 482] width 7 height 7
select select "2882"
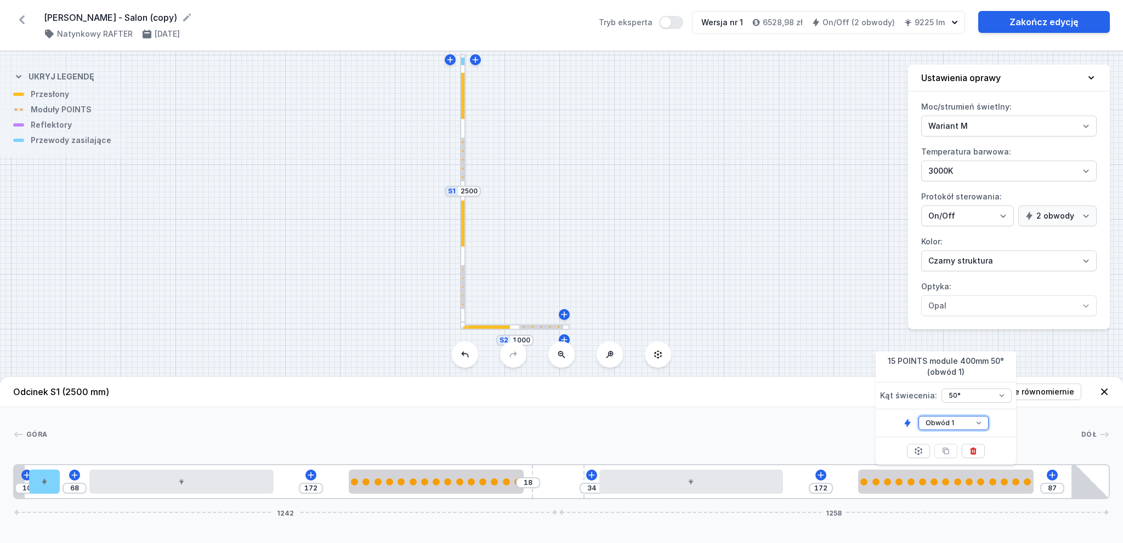
drag, startPoint x: 945, startPoint y: 429, endPoint x: 949, endPoint y: 425, distance: 5.8
click at [945, 429] on select "Obwód 1 Obwód 2" at bounding box center [954, 423] width 70 height 14
click at [950, 418] on select "Obwód 1 Obwód 2" at bounding box center [954, 423] width 70 height 14
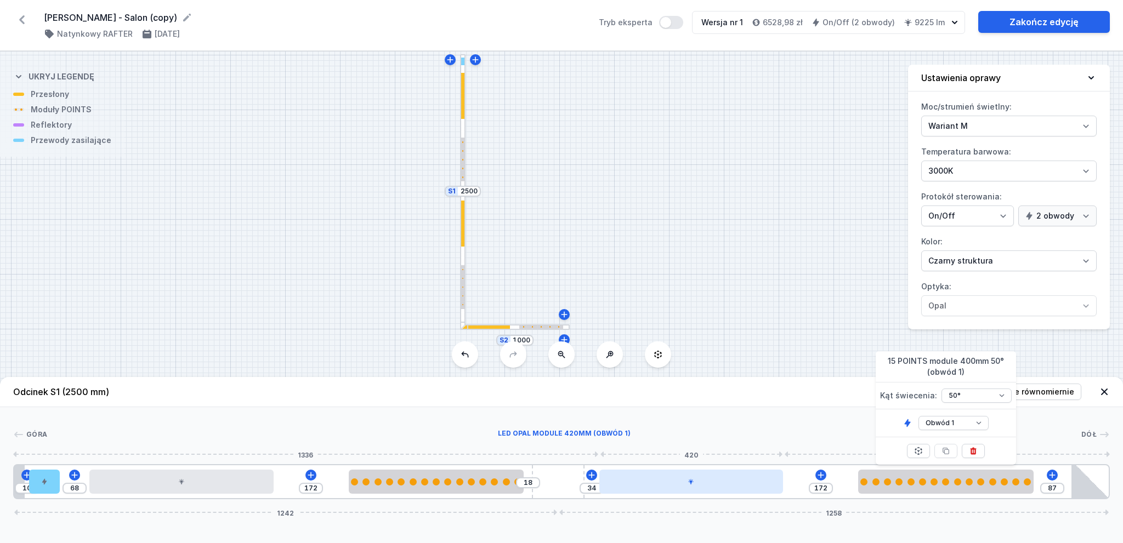
click at [744, 474] on div at bounding box center [691, 482] width 184 height 24
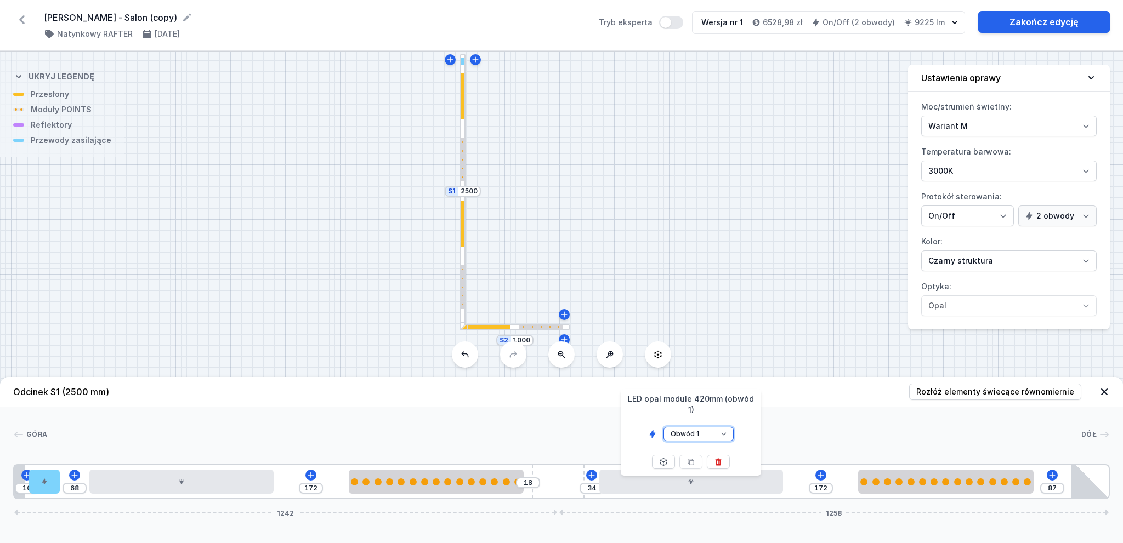
drag, startPoint x: 693, startPoint y: 418, endPoint x: 696, endPoint y: 427, distance: 9.4
click at [693, 427] on select "Obwód 1 Obwód 2" at bounding box center [699, 434] width 70 height 14
select select "2"
click at [664, 427] on select "Obwód 1 Obwód 2" at bounding box center [699, 434] width 70 height 14
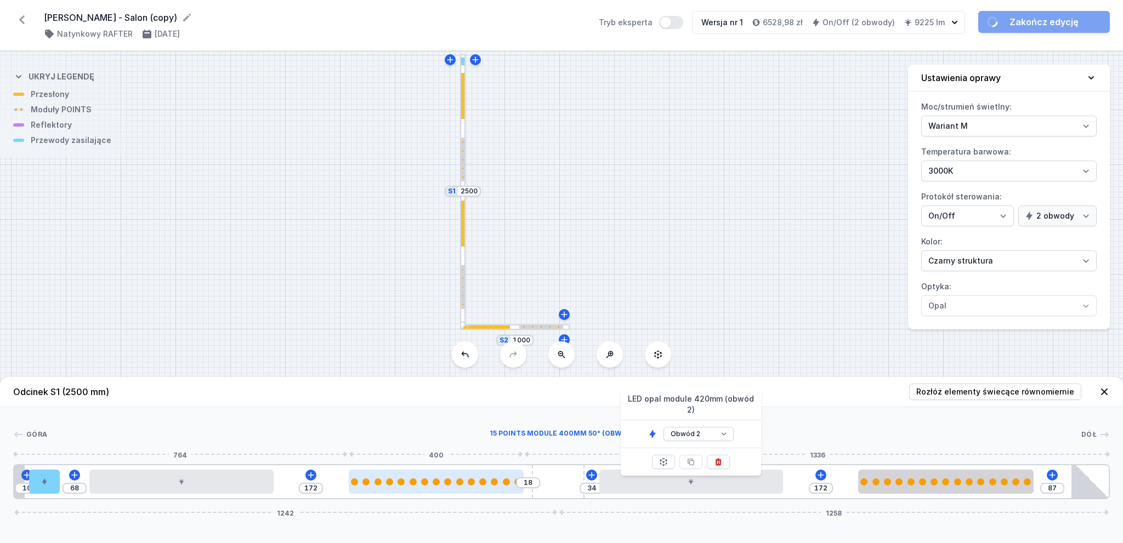
click at [413, 480] on div at bounding box center [436, 482] width 175 height 7
type input "190"
click at [447, 471] on div at bounding box center [443, 482] width 175 height 24
select select "2882"
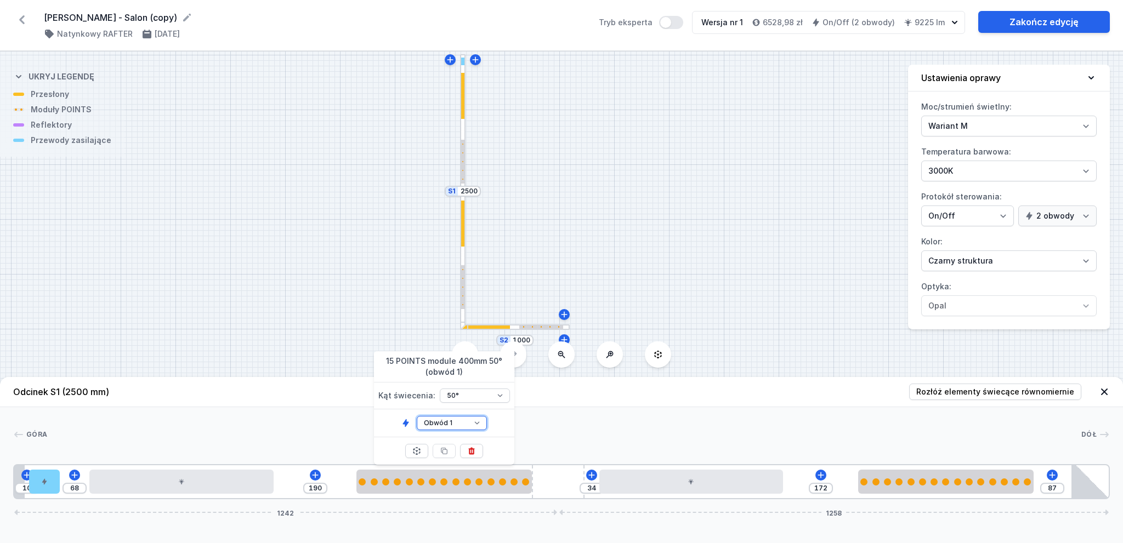
click at [444, 425] on select "Obwód 1 Obwód 2" at bounding box center [452, 423] width 70 height 14
click at [250, 467] on div "10 68 190 34 172 87 1242 1258" at bounding box center [561, 481] width 1097 height 35
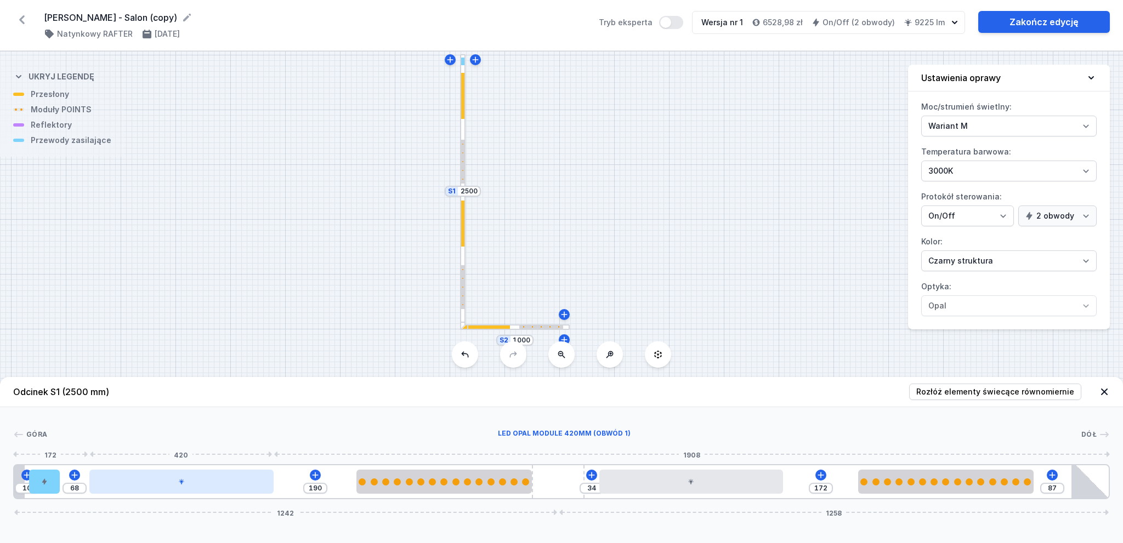
click at [247, 479] on div at bounding box center [181, 482] width 184 height 24
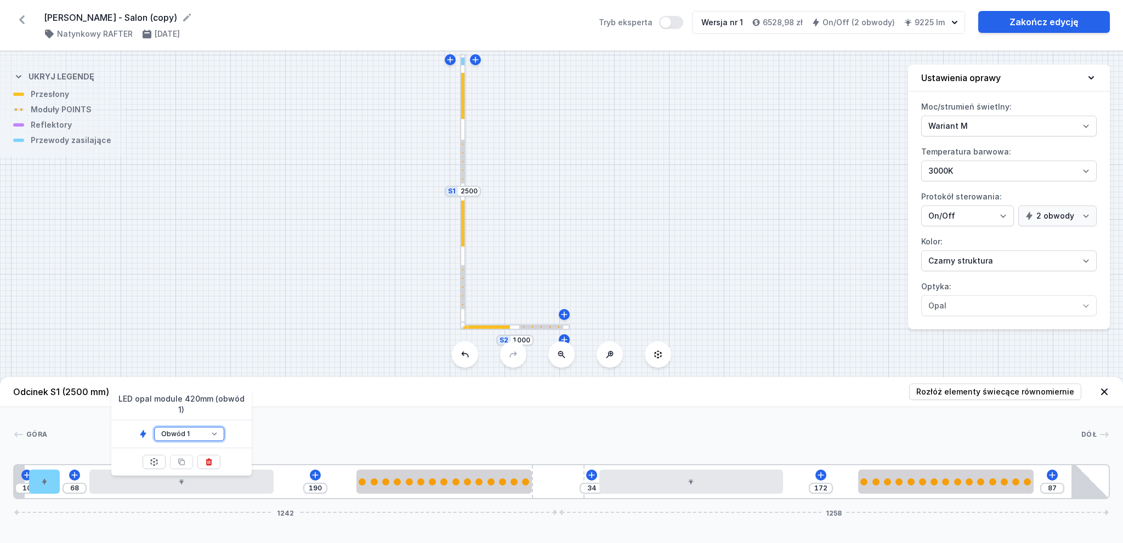
click at [200, 427] on select "Obwód 1 Obwód 2" at bounding box center [189, 434] width 70 height 14
select select "2"
click at [154, 427] on select "Obwód 1 Obwód 2" at bounding box center [189, 434] width 70 height 14
click at [997, 389] on span "Rozłóż elementy świecące równomiernie" at bounding box center [995, 392] width 158 height 11
type input "172"
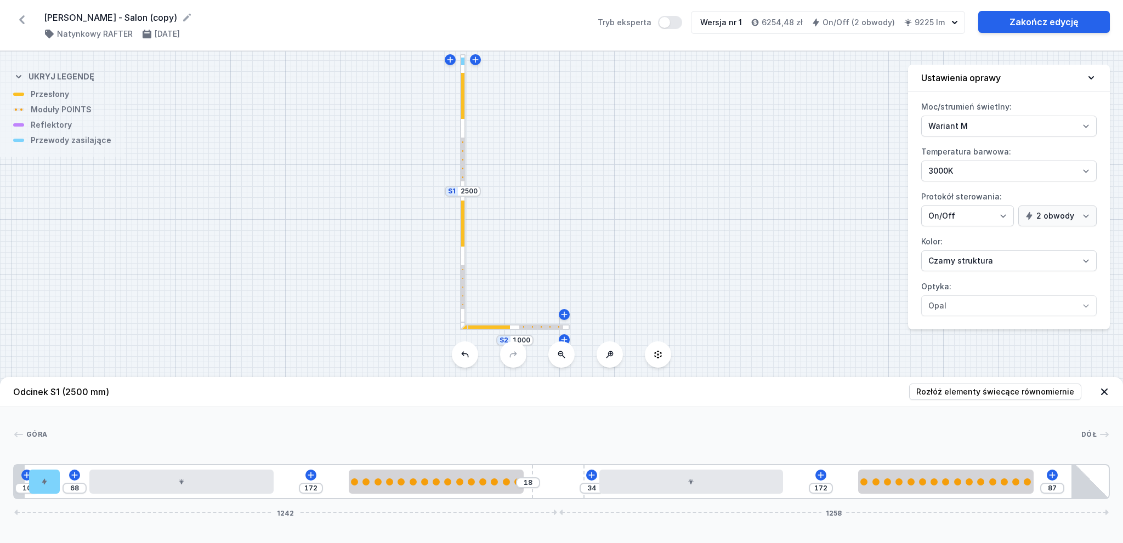
click at [651, 434] on div at bounding box center [564, 434] width 1034 height 11
click at [952, 22] on icon "button" at bounding box center [954, 22] width 11 height 11
click at [954, 23] on icon "button" at bounding box center [954, 22] width 5 height 3
click at [912, 21] on icon "button" at bounding box center [908, 22] width 9 height 9
click at [674, 20] on button "Tryb eksperta" at bounding box center [670, 22] width 24 height 13
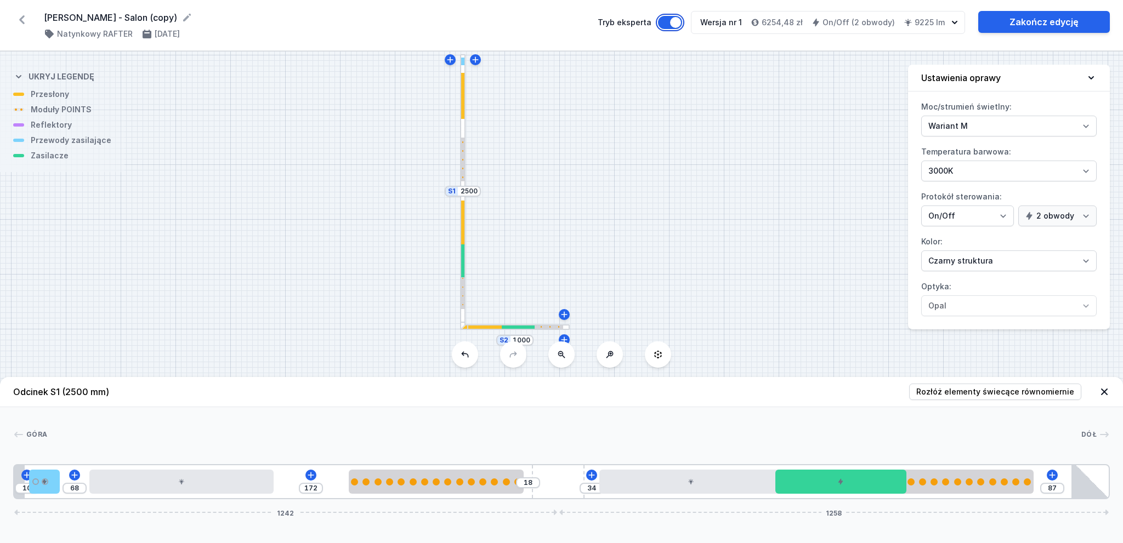
click at [678, 20] on button "Tryb eksperta" at bounding box center [670, 22] width 24 height 13
click at [462, 111] on div at bounding box center [462, 96] width 3 height 46
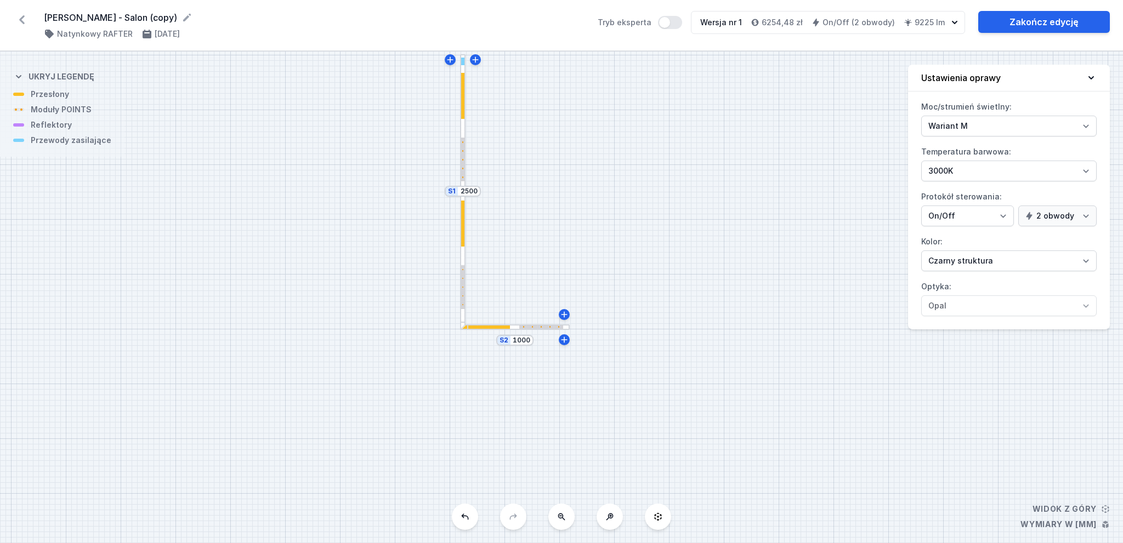
click at [459, 148] on div "S2 1000 S1 2500" at bounding box center [561, 298] width 1123 height 492
click at [464, 150] on div at bounding box center [462, 160] width 3 height 44
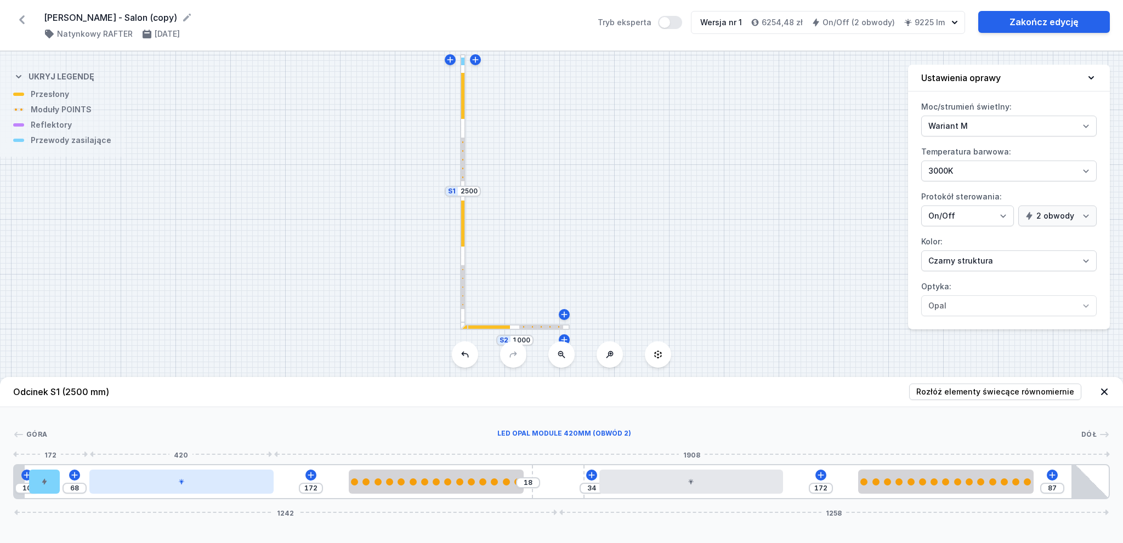
click at [180, 486] on div at bounding box center [181, 482] width 184 height 24
select select "2"
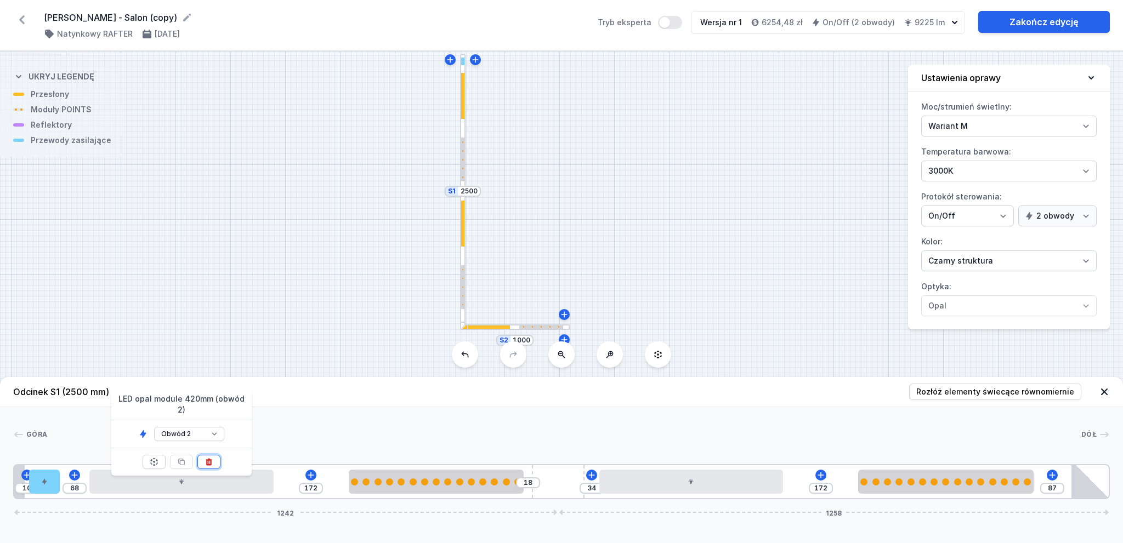
click at [209, 458] on icon at bounding box center [209, 462] width 9 height 9
type input "660"
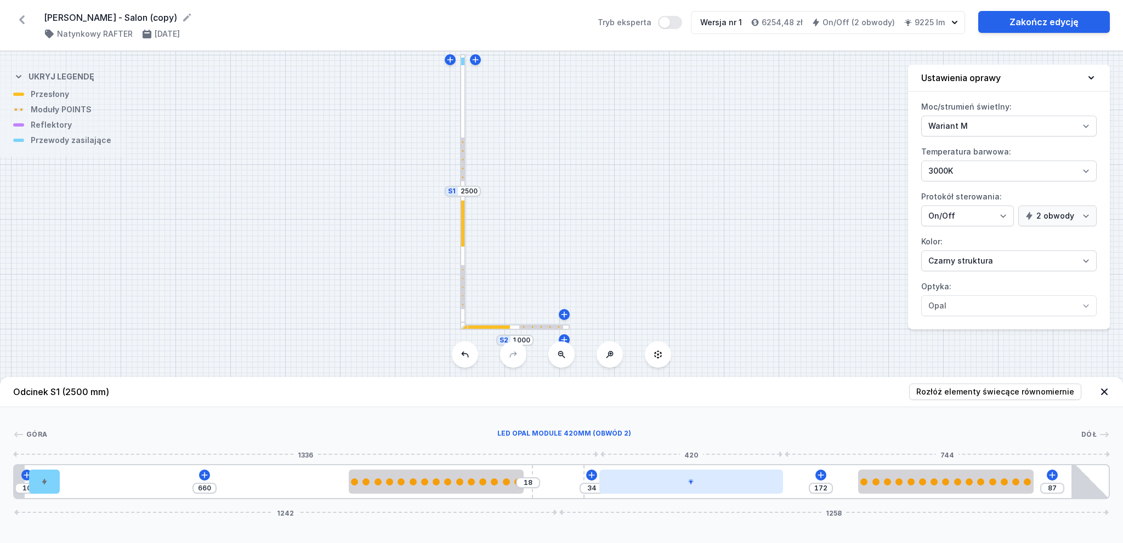
click at [677, 493] on div at bounding box center [691, 482] width 184 height 24
select select "2"
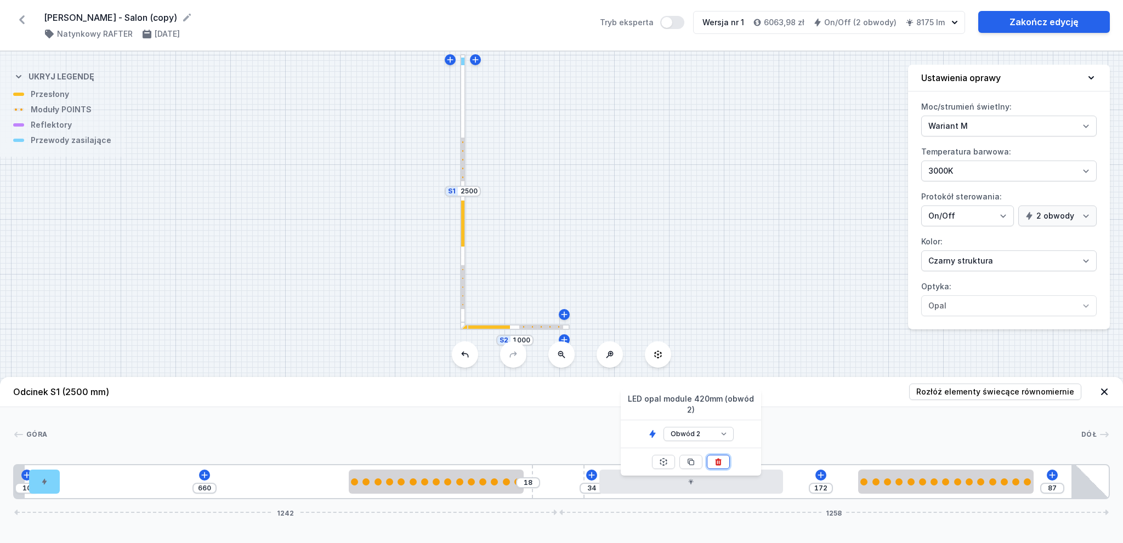
click at [720, 458] on icon at bounding box center [719, 461] width 6 height 7
type input "626"
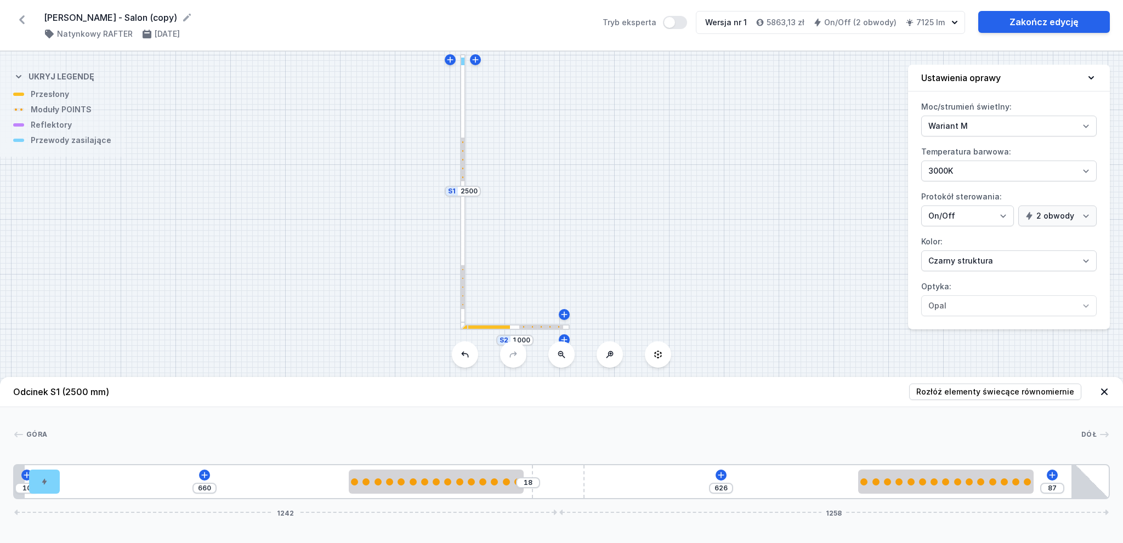
click at [541, 326] on div at bounding box center [542, 327] width 2 height 2
type input "36"
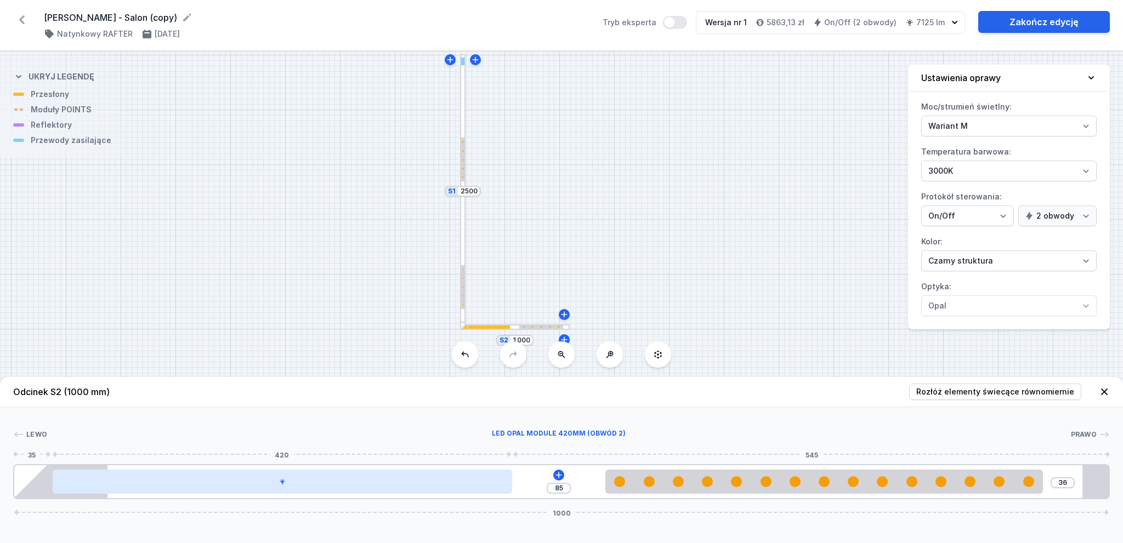
click at [371, 478] on div at bounding box center [283, 482] width 460 height 24
select select "2"
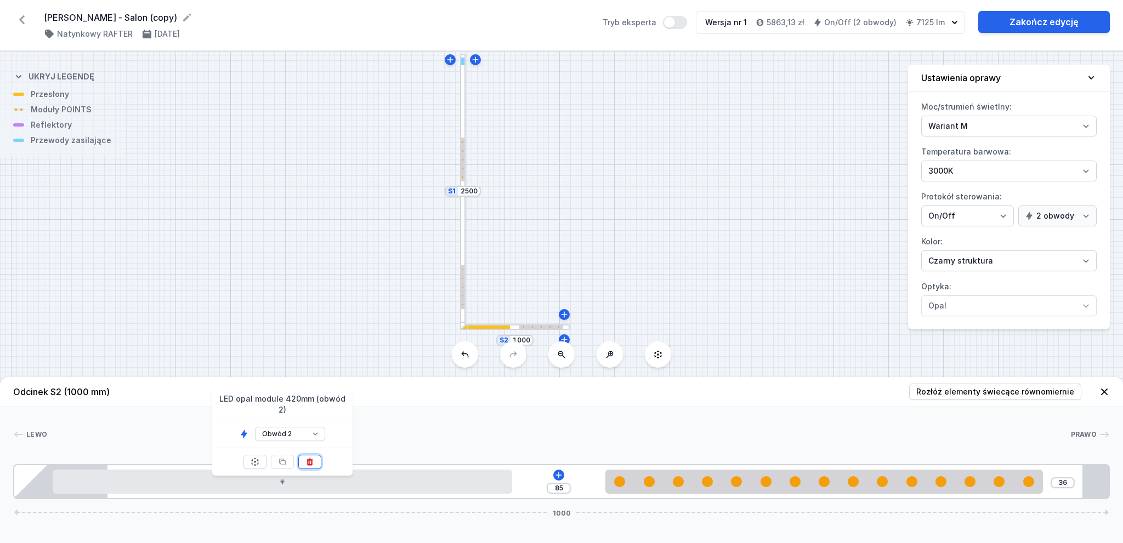
click at [310, 458] on icon at bounding box center [310, 461] width 6 height 7
type input "455"
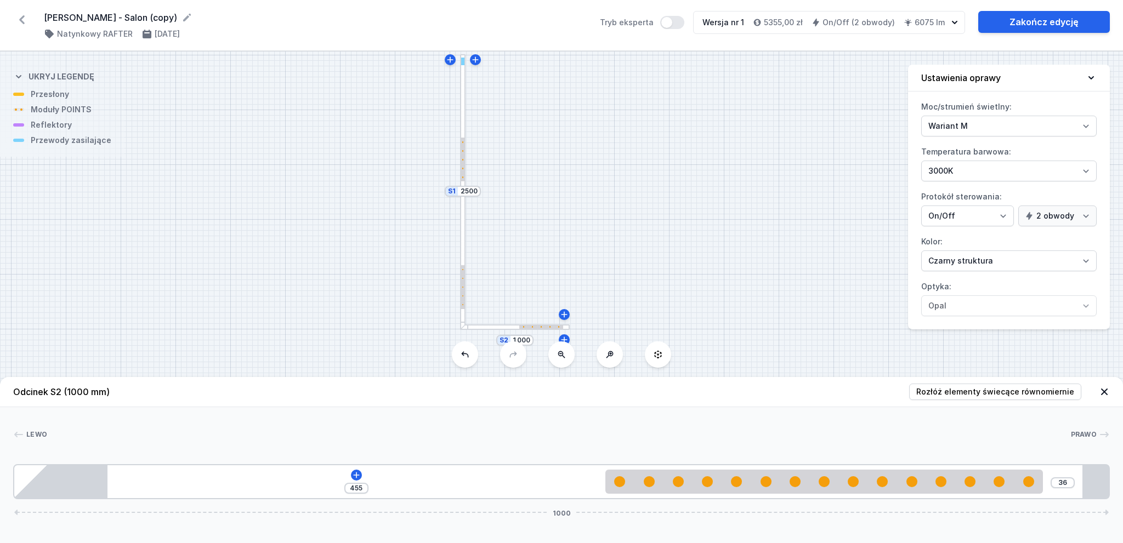
click at [463, 209] on div at bounding box center [462, 259] width 5 height 138
type input "87"
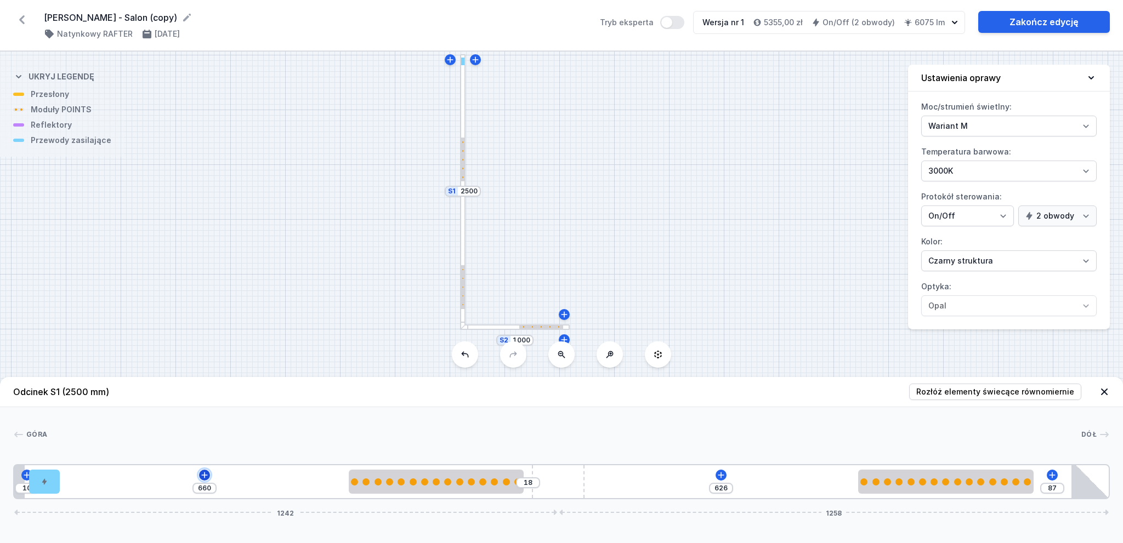
click at [204, 479] on icon at bounding box center [204, 475] width 9 height 9
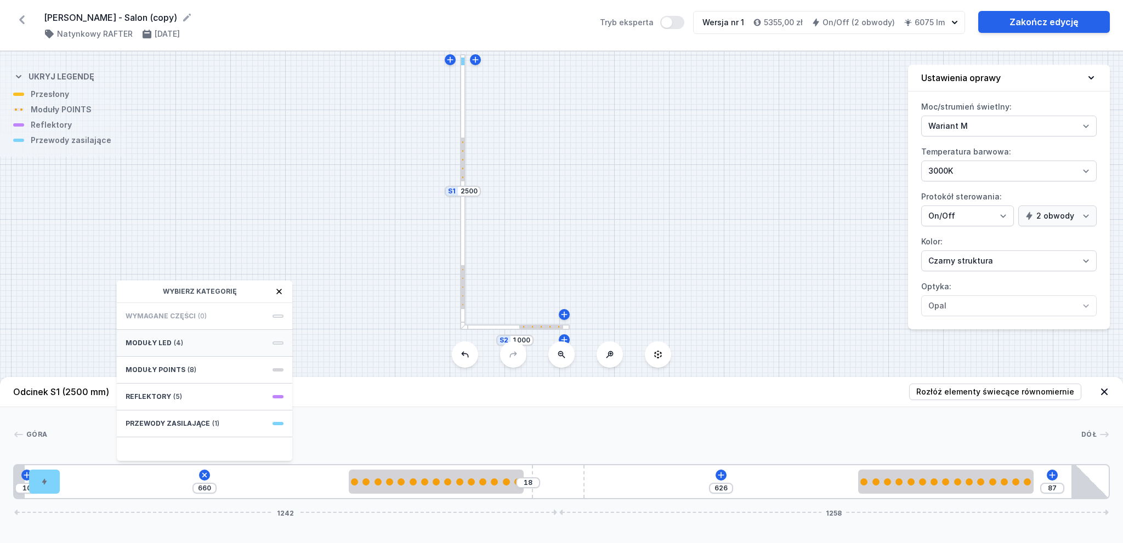
click at [197, 342] on div "Moduły LED (4)" at bounding box center [204, 343] width 175 height 27
click at [228, 339] on div "Obwód 1" at bounding box center [205, 343] width 158 height 9
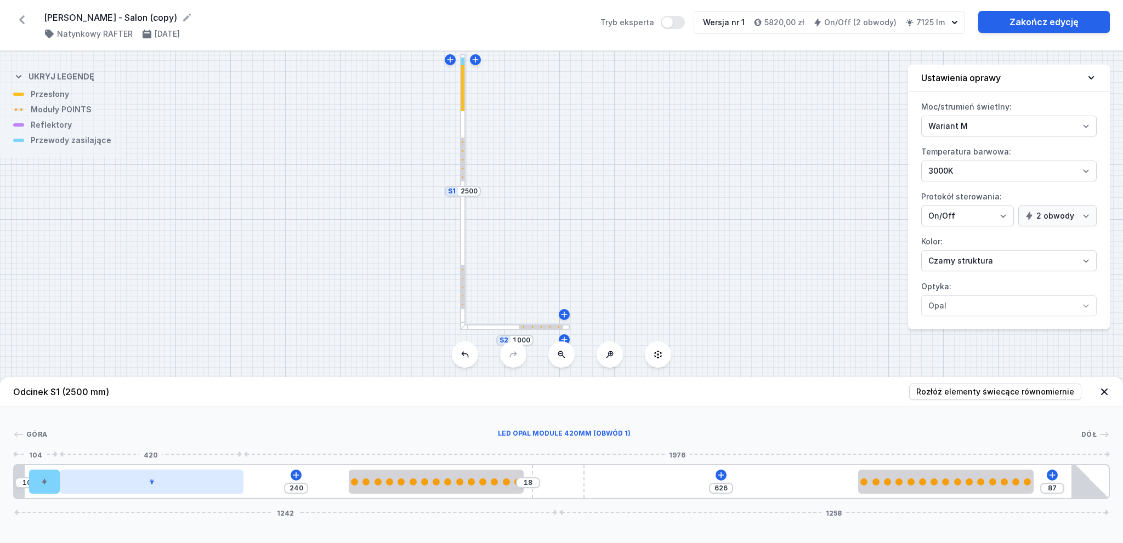
click at [160, 486] on div at bounding box center [152, 482] width 184 height 24
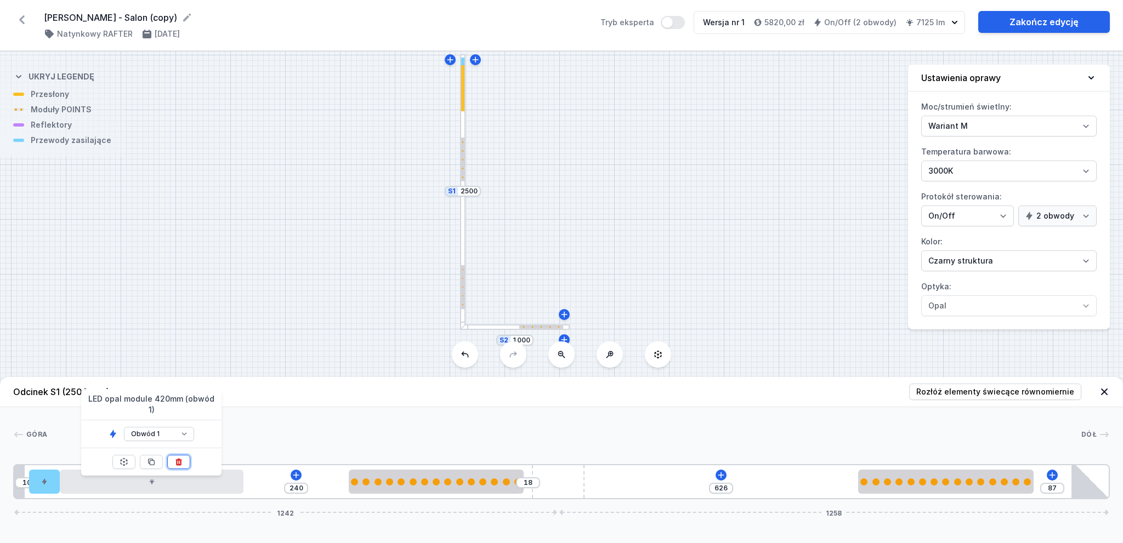
click at [181, 458] on icon at bounding box center [178, 462] width 9 height 9
type input "660"
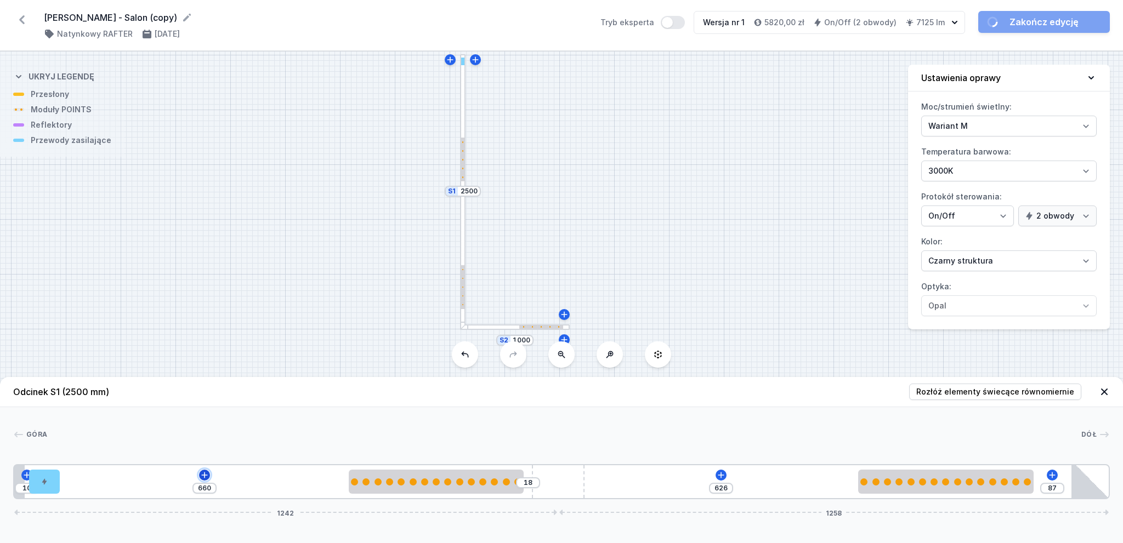
click at [207, 471] on icon at bounding box center [204, 475] width 9 height 9
click at [463, 112] on div at bounding box center [462, 122] width 5 height 136
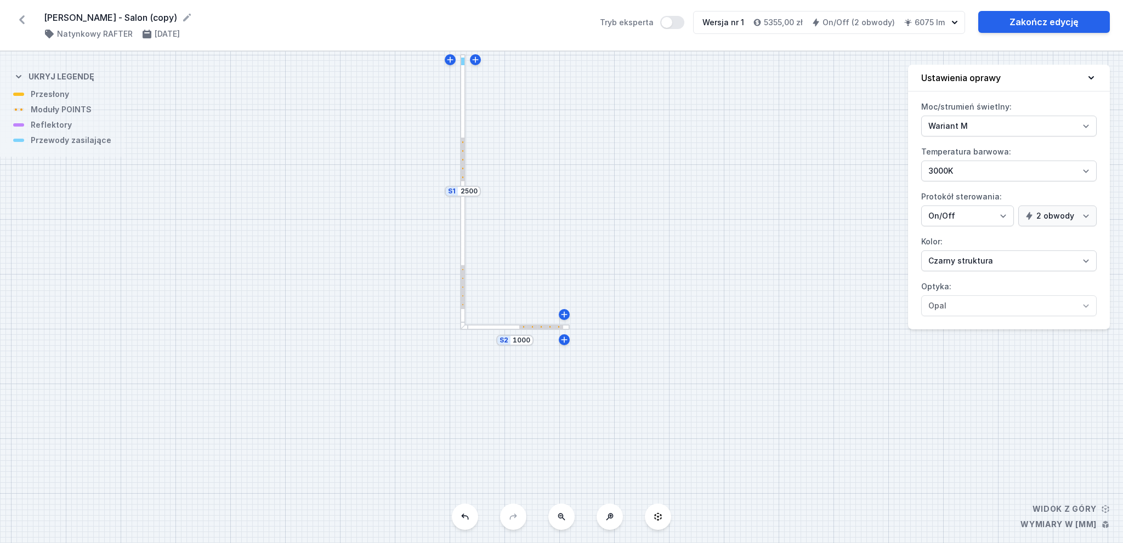
click at [463, 112] on div at bounding box center [462, 122] width 5 height 136
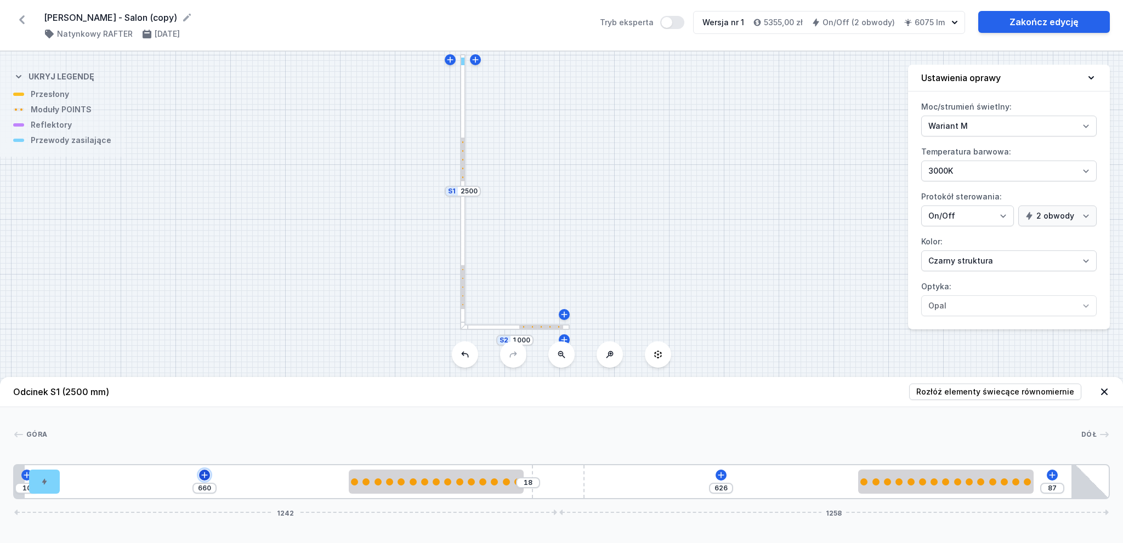
click at [206, 475] on icon at bounding box center [204, 475] width 6 height 6
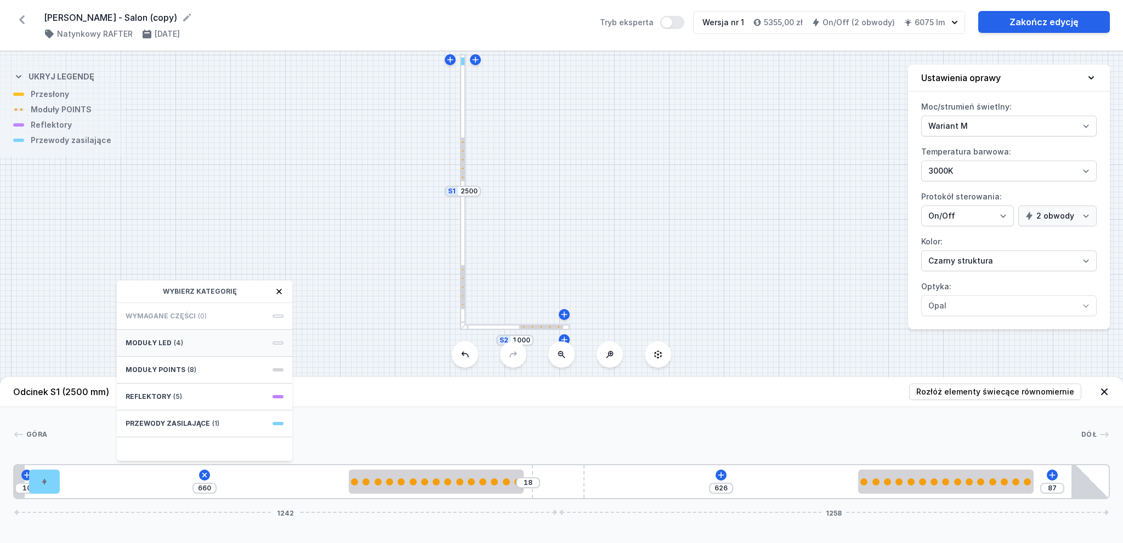
click at [206, 335] on div "Moduły LED (4)" at bounding box center [204, 343] width 175 height 27
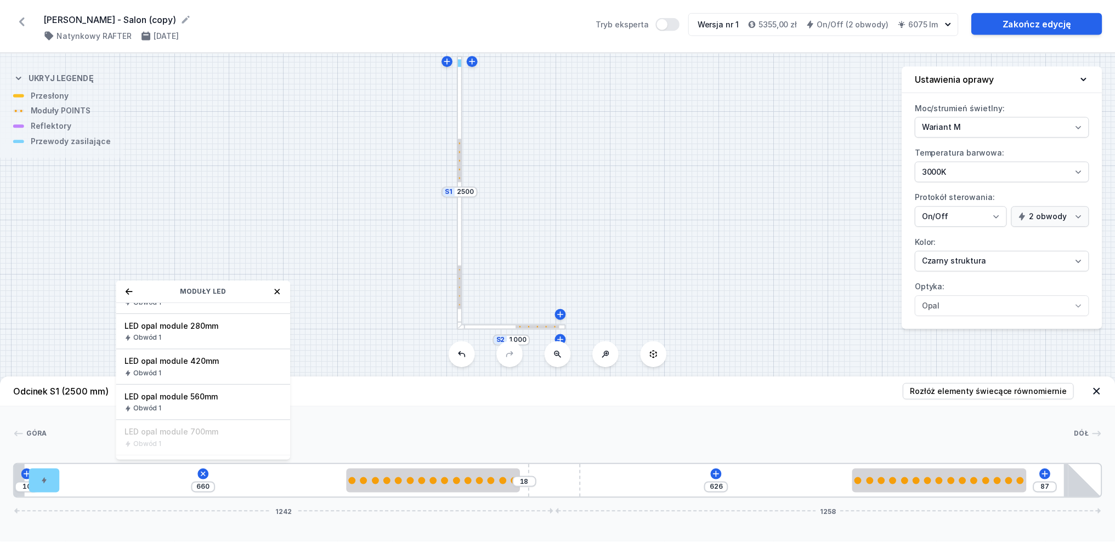
scroll to position [0, 0]
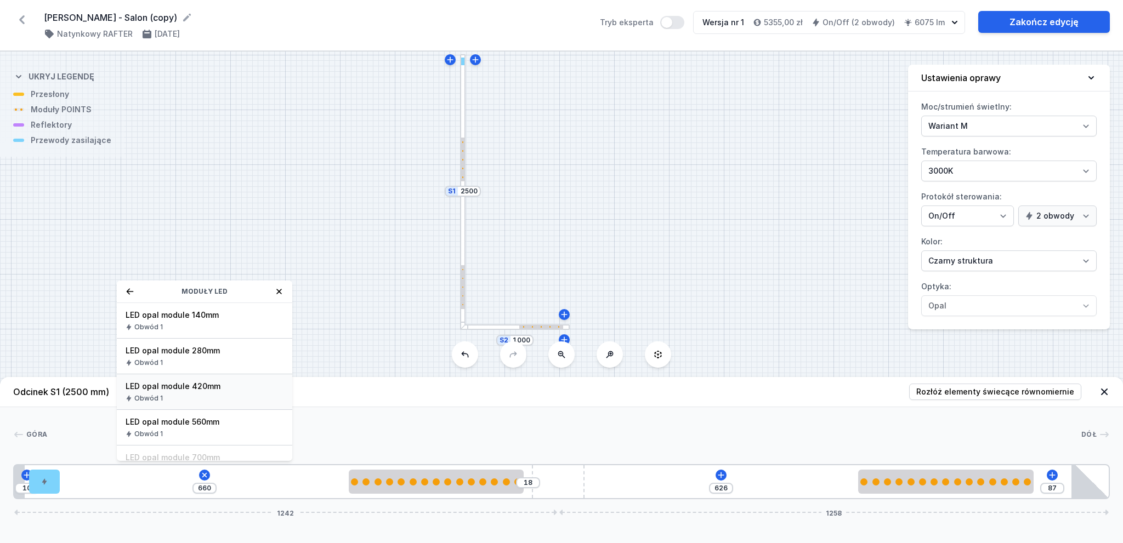
click at [247, 386] on span "LED opal module 420mm" at bounding box center [205, 386] width 158 height 11
type input "240"
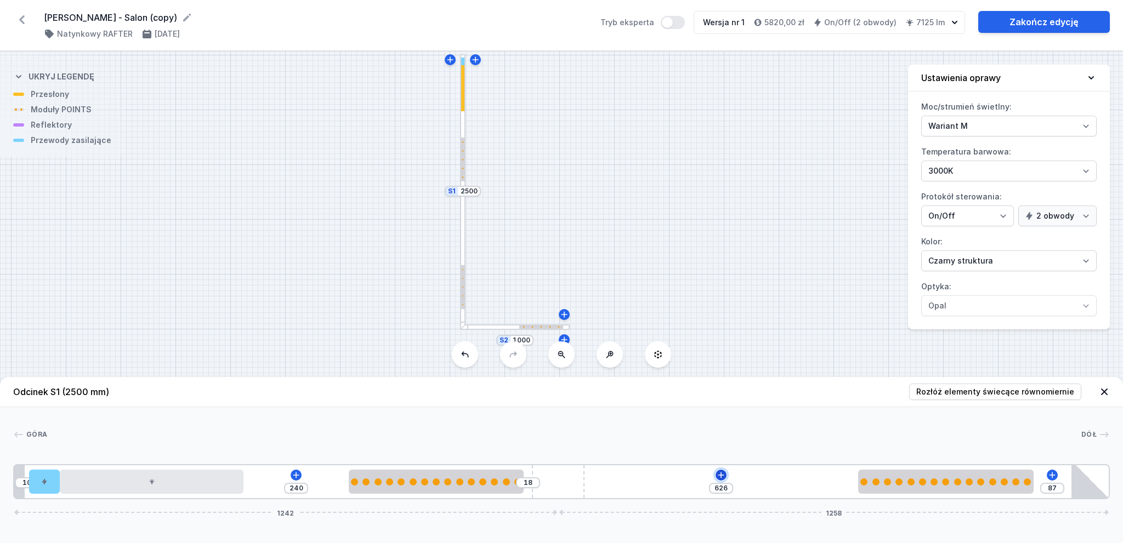
click at [721, 477] on icon at bounding box center [721, 475] width 6 height 6
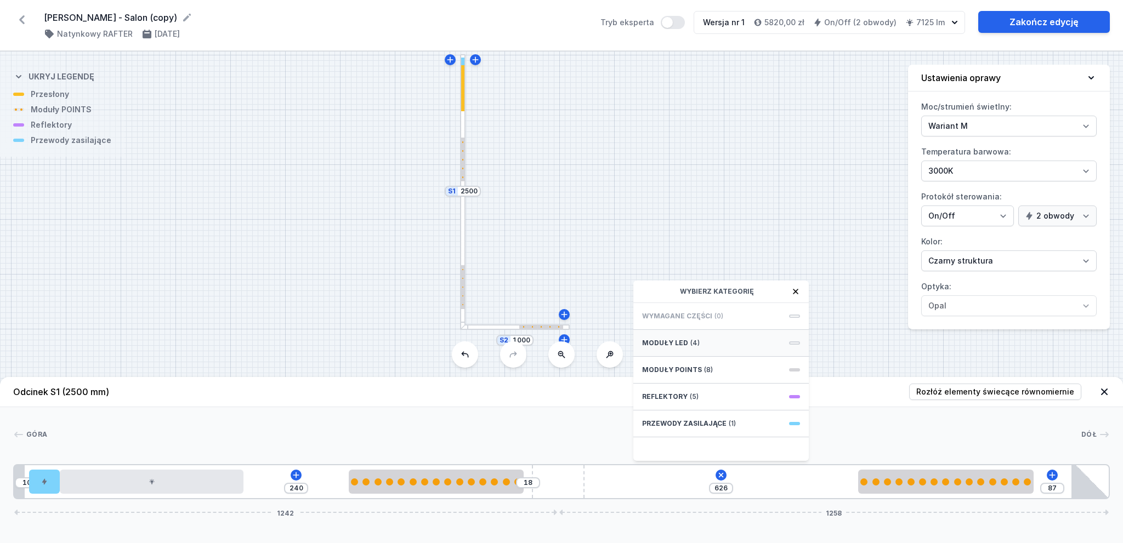
click at [724, 343] on div "Moduły LED (4)" at bounding box center [720, 343] width 175 height 27
click at [711, 390] on span "LED opal module 420mm" at bounding box center [721, 386] width 158 height 11
type input "265"
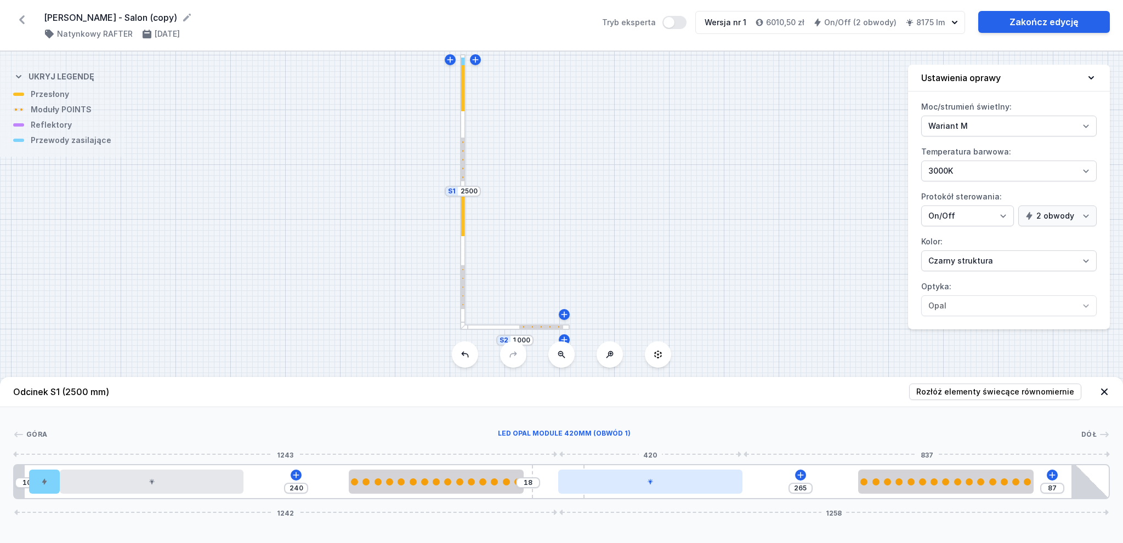
click at [668, 477] on div at bounding box center [650, 482] width 184 height 24
click at [667, 484] on div at bounding box center [650, 482] width 184 height 24
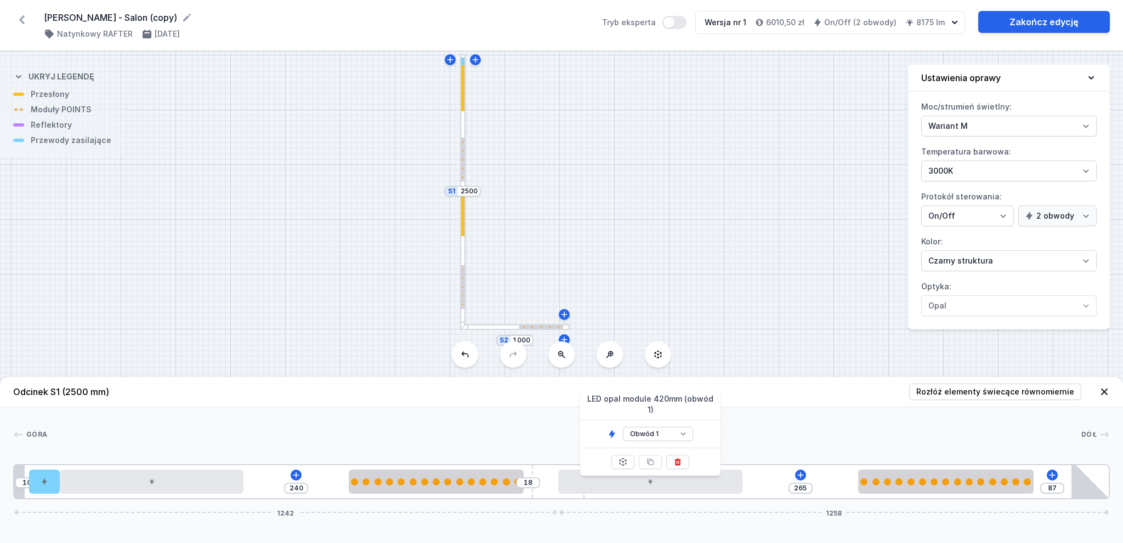
click at [981, 108] on label "Moc/strumień świetlny: Wariant L Wariant M" at bounding box center [1008, 117] width 175 height 38
click at [981, 116] on select "Wariant L Wariant M" at bounding box center [1008, 126] width 175 height 21
click at [984, 121] on select "Wariant L Wariant M" at bounding box center [1008, 126] width 175 height 21
drag, startPoint x: 984, startPoint y: 121, endPoint x: 950, endPoint y: 161, distance: 52.9
click at [984, 121] on select "Wariant L Wariant M" at bounding box center [1008, 126] width 175 height 21
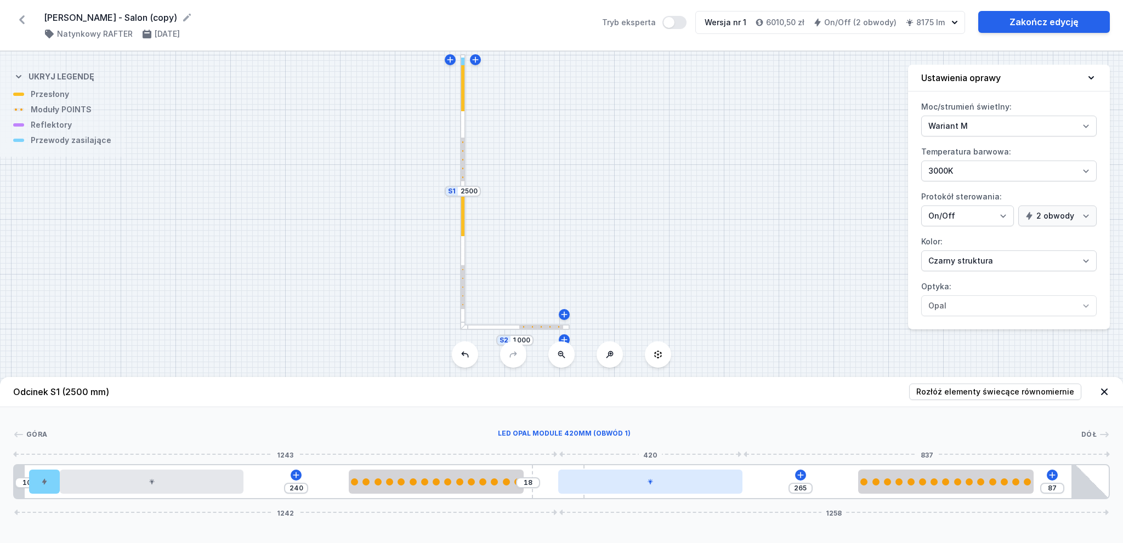
click at [676, 478] on div at bounding box center [650, 482] width 184 height 24
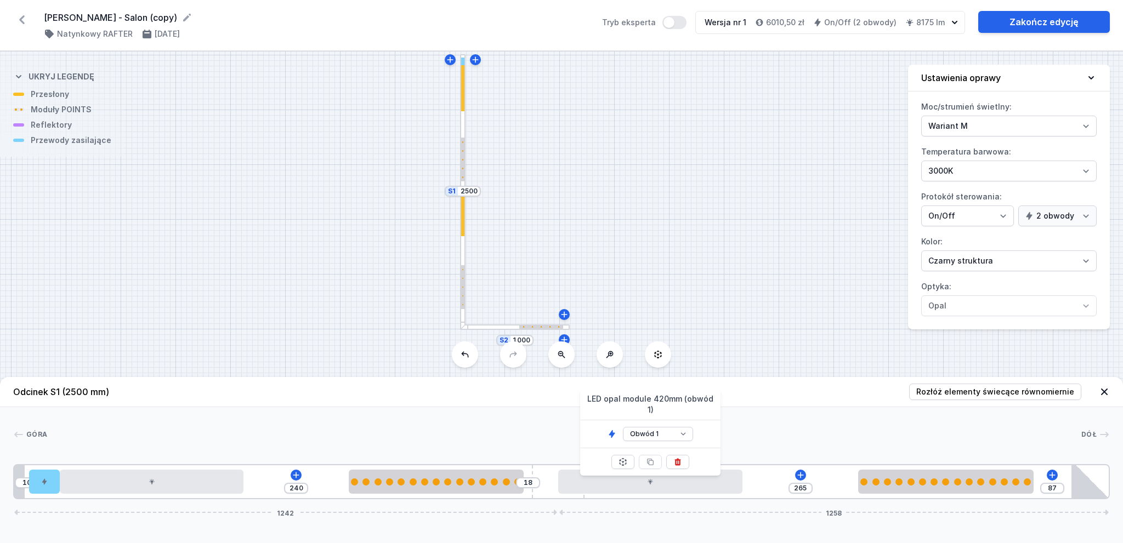
click at [682, 421] on div "Obwód 1 Obwód 2" at bounding box center [650, 434] width 140 height 27
click at [683, 427] on select "Obwód 1 Obwód 2" at bounding box center [658, 434] width 70 height 14
select select "2"
click at [623, 427] on select "Obwód 1 Obwód 2" at bounding box center [658, 434] width 70 height 14
click at [213, 484] on div at bounding box center [152, 482] width 184 height 24
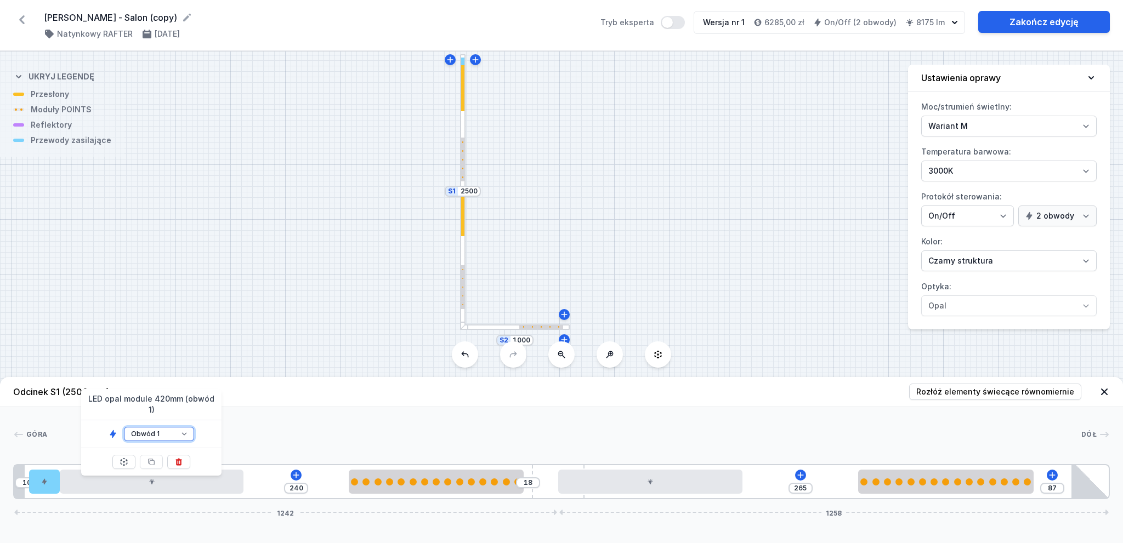
click at [160, 427] on select "Obwód 1 Obwód 2" at bounding box center [159, 434] width 70 height 14
select select "2"
click at [124, 427] on select "Obwód 1 Obwód 2" at bounding box center [159, 434] width 70 height 14
click at [495, 330] on div at bounding box center [515, 327] width 110 height 5
type input "36"
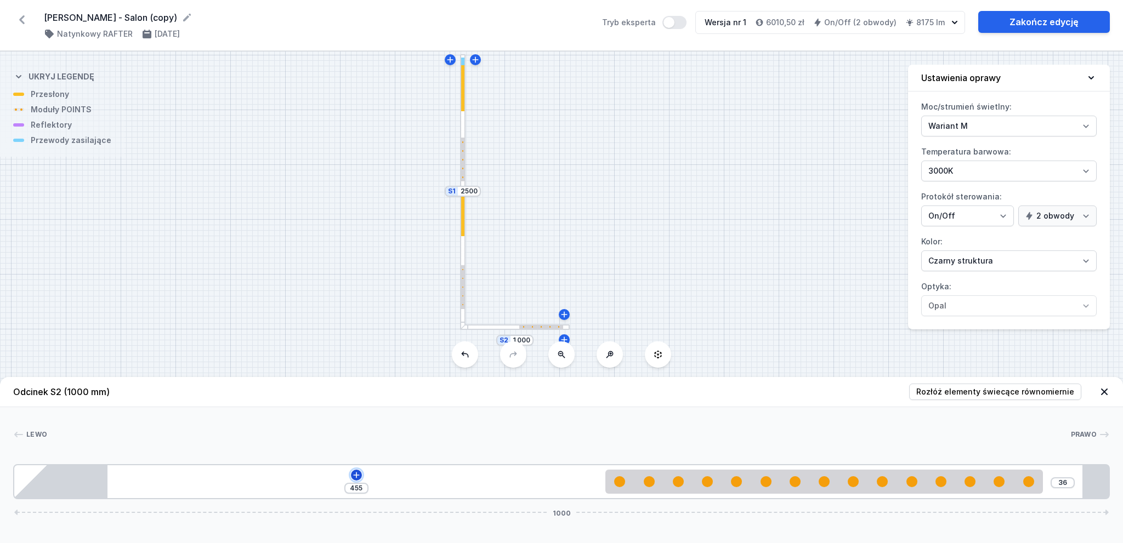
click at [355, 479] on icon at bounding box center [356, 475] width 9 height 9
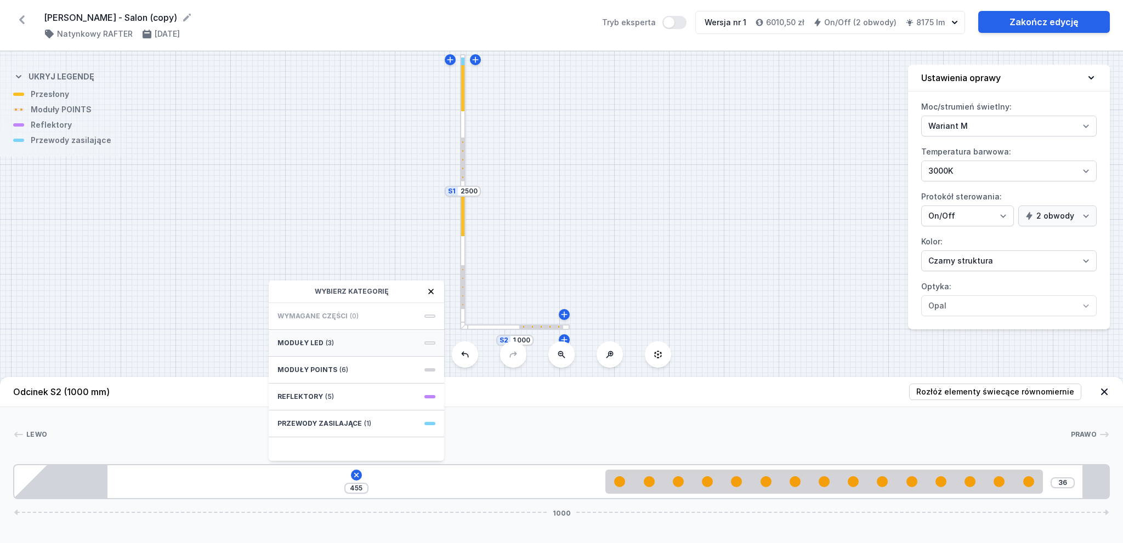
click at [361, 344] on div "Moduły LED (3)" at bounding box center [356, 343] width 175 height 27
click at [385, 390] on span "LED opal module 420mm" at bounding box center [356, 386] width 158 height 11
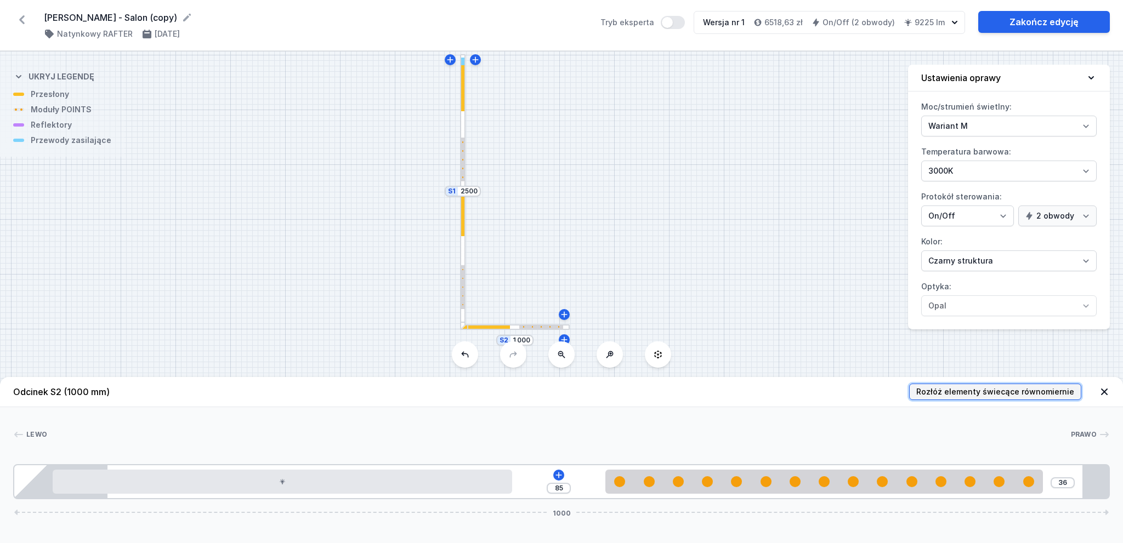
click at [1056, 389] on span "Rozłóż elementy świecące równomiernie" at bounding box center [995, 392] width 158 height 11
type input "60"
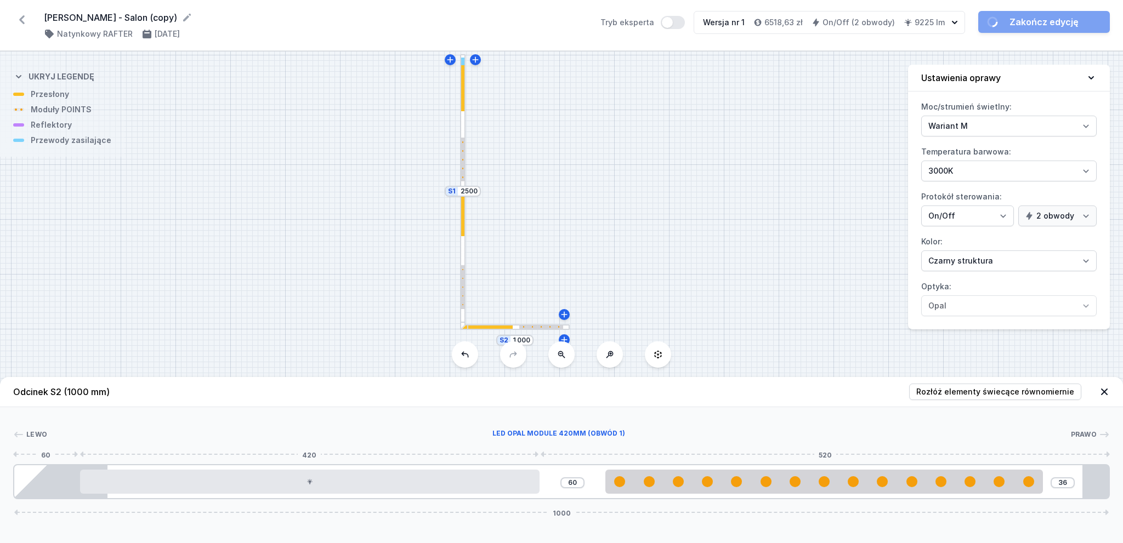
click at [432, 495] on div "60 36 1000" at bounding box center [561, 481] width 1097 height 35
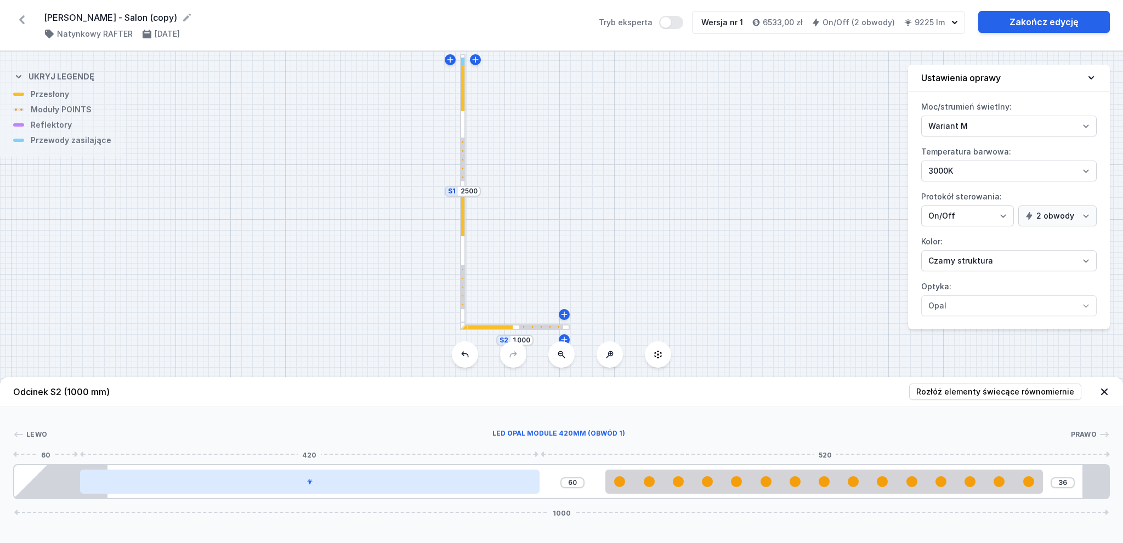
click at [431, 482] on div at bounding box center [310, 482] width 460 height 24
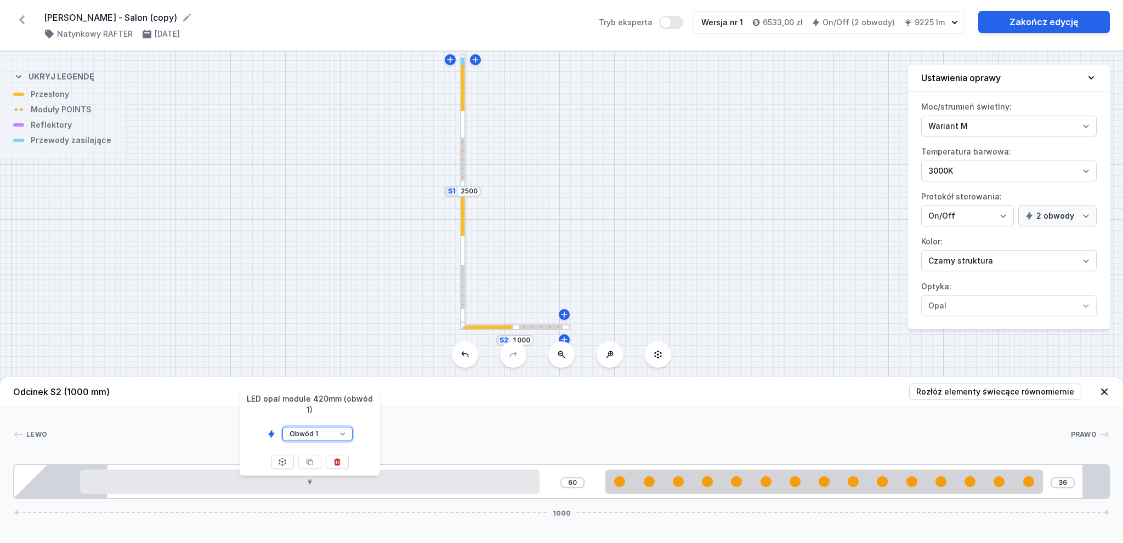
click at [348, 427] on select "Obwód 1 Obwód 2" at bounding box center [317, 434] width 70 height 14
select select "2"
click at [282, 427] on select "Obwód 1 Obwód 2" at bounding box center [317, 434] width 70 height 14
click at [506, 416] on div "Lewo Prawo 1 2 2 3 1 4 60 36 1000 60 420 60 400 60 85 891 24 1000" at bounding box center [561, 453] width 1123 height 92
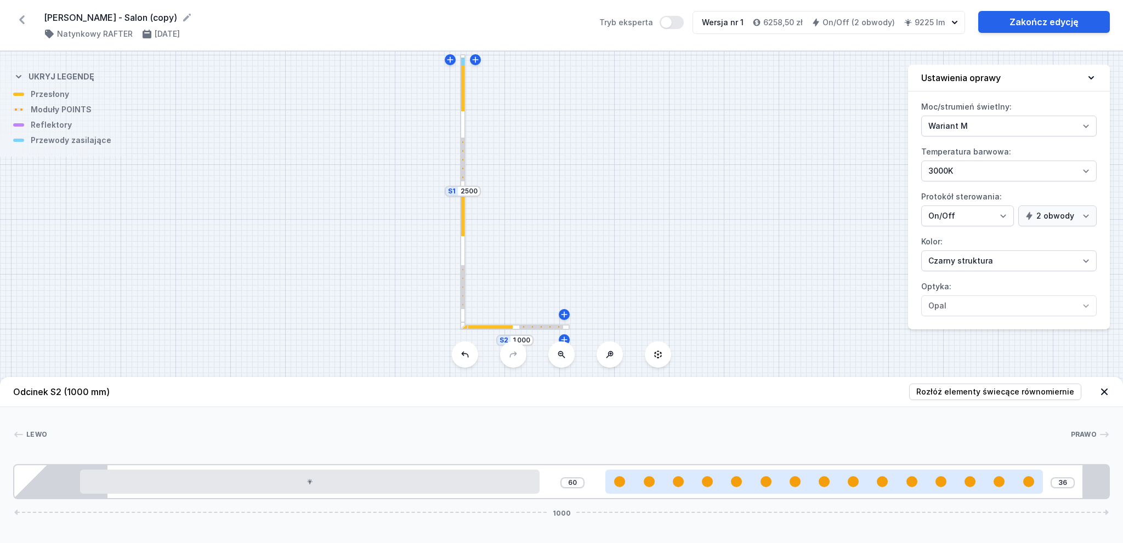
type input "95"
type input "1"
click at [805, 491] on div at bounding box center [824, 482] width 438 height 24
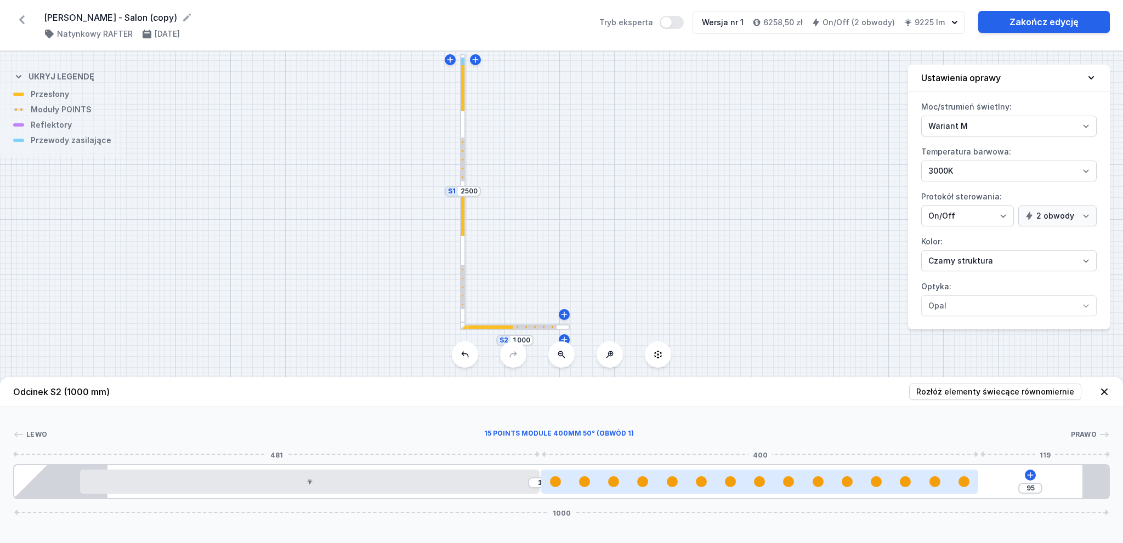
drag, startPoint x: 805, startPoint y: 482, endPoint x: 827, endPoint y: 484, distance: 22.0
click at [827, 484] on div at bounding box center [760, 482] width 438 height 11
click at [795, 477] on div at bounding box center [760, 482] width 438 height 11
click at [754, 478] on div at bounding box center [760, 482] width 438 height 11
select select "2882"
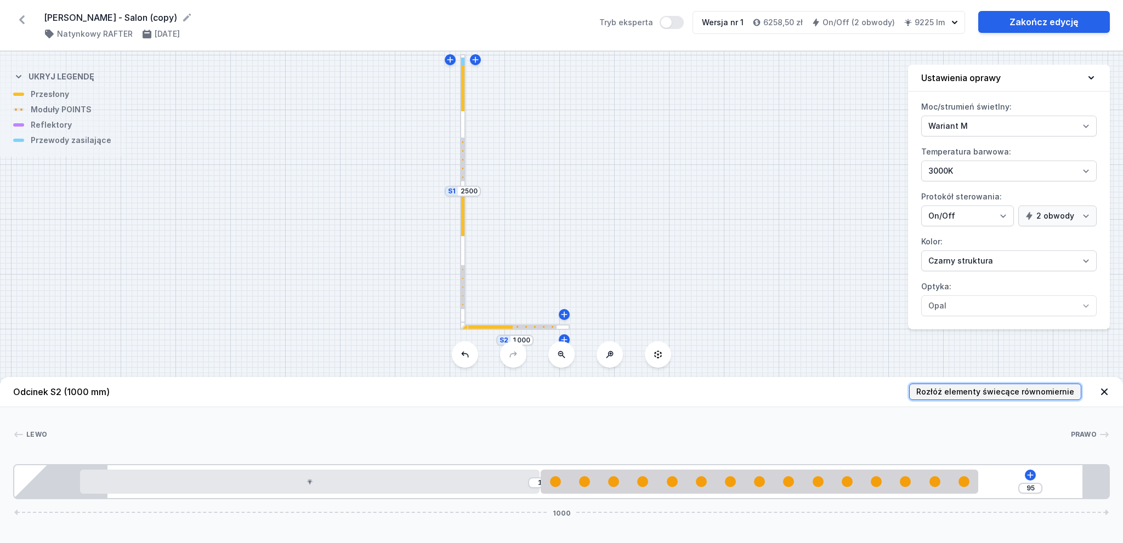
click at [992, 388] on span "Rozłóż elementy świecące równomiernie" at bounding box center [995, 392] width 158 height 11
type input "36"
type input "60"
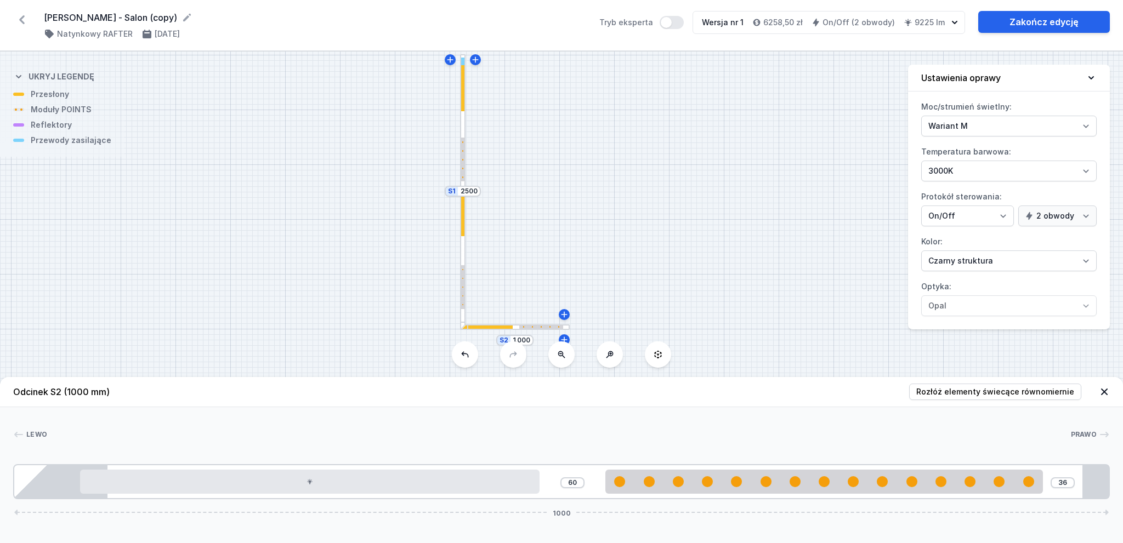
click at [464, 251] on div at bounding box center [462, 259] width 5 height 138
type input "87"
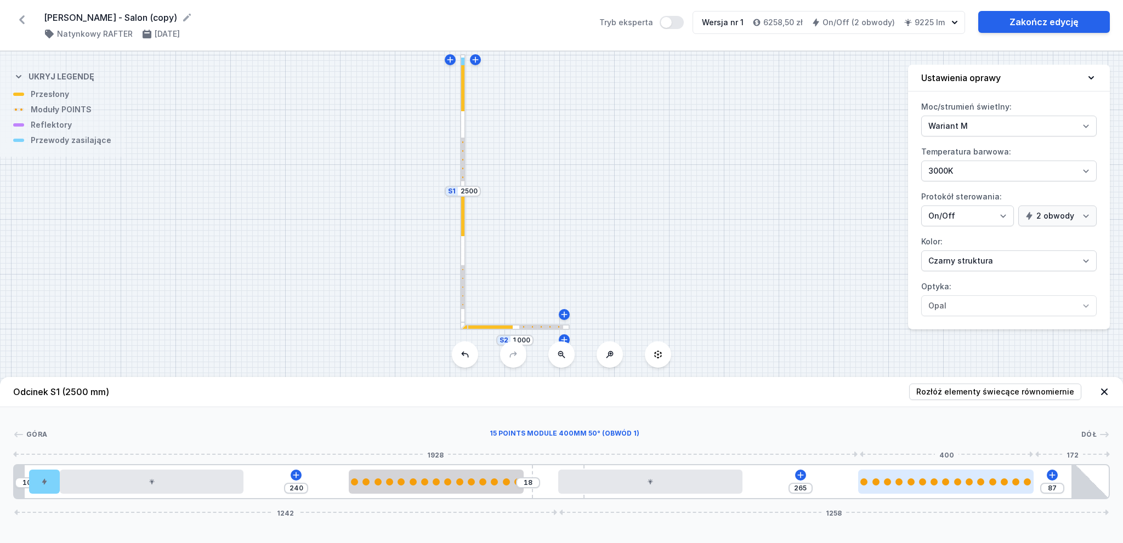
click at [944, 483] on div at bounding box center [945, 482] width 7 height 7
select select "2882"
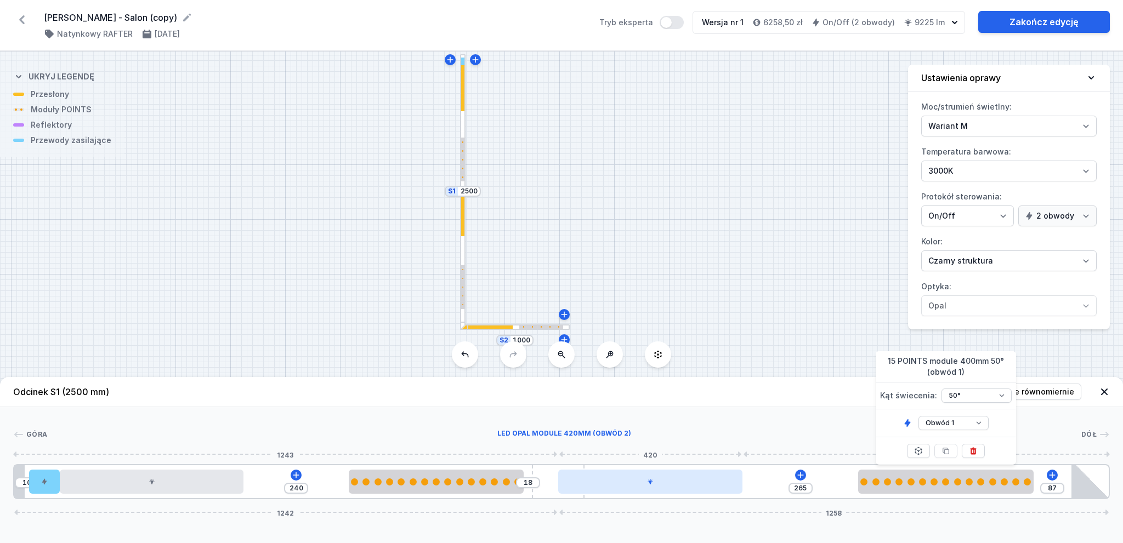
click at [686, 481] on div at bounding box center [650, 482] width 184 height 24
select select "2"
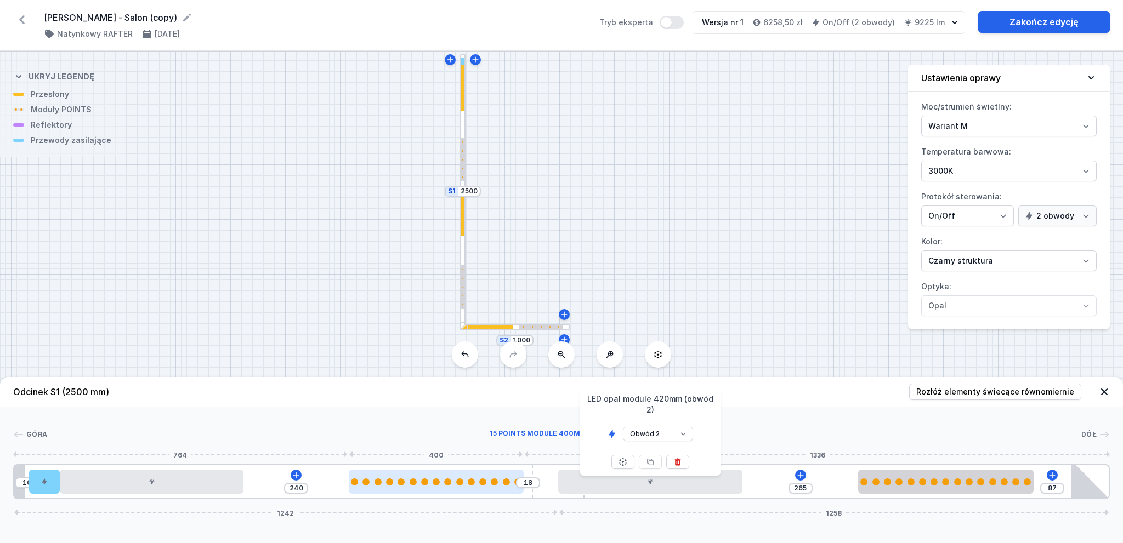
click at [442, 488] on div at bounding box center [436, 482] width 175 height 24
select select "2882"
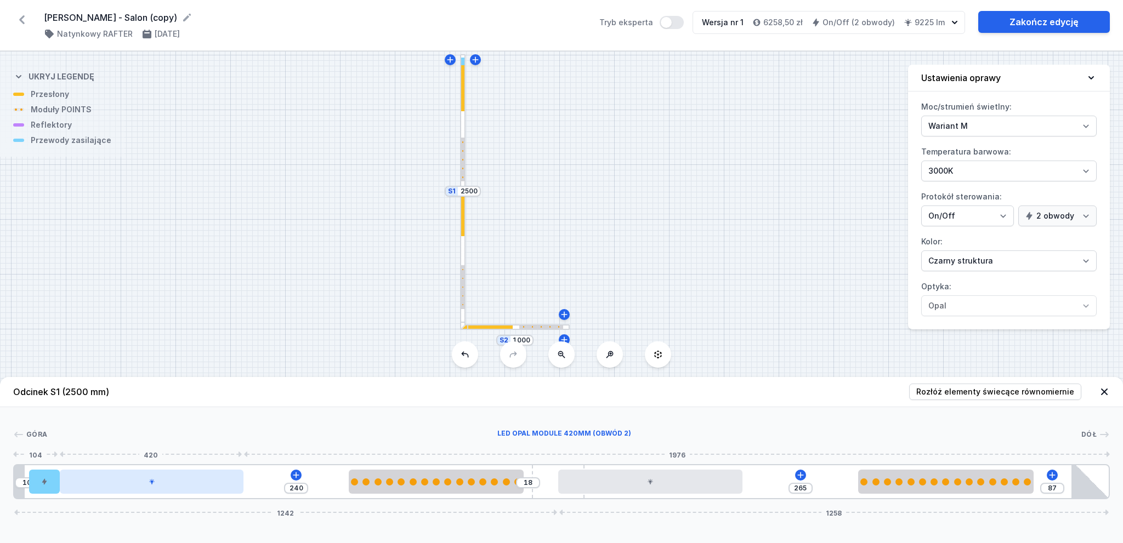
click at [172, 483] on div at bounding box center [152, 482] width 184 height 24
select select "2"
click at [377, 422] on div "Góra Dół 1 2 3 2 4 1 5 3 2 4 1 6 10 240 18 265 87 1242 1258 34 70 420 240 400 7…" at bounding box center [561, 453] width 1123 height 92
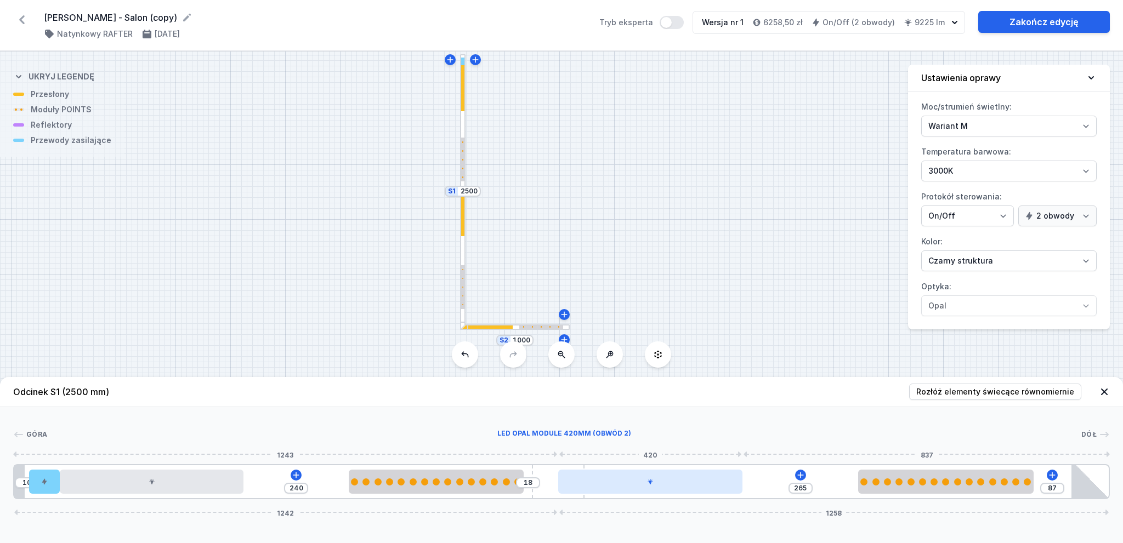
click at [676, 477] on div at bounding box center [650, 482] width 184 height 24
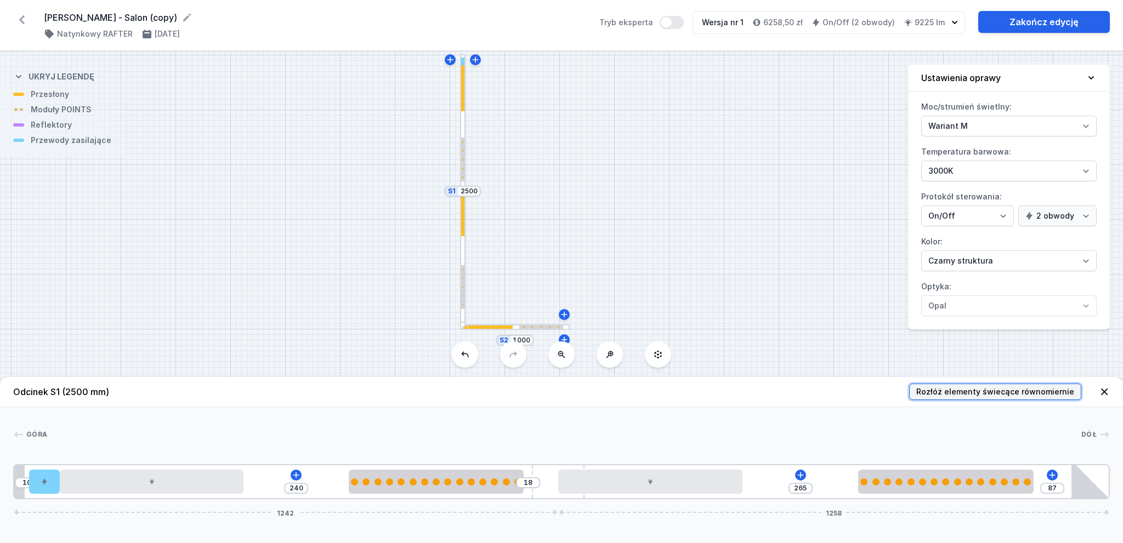
click at [1005, 390] on span "Rozłóż elementy świecące równomiernie" at bounding box center [995, 392] width 158 height 11
type input "172"
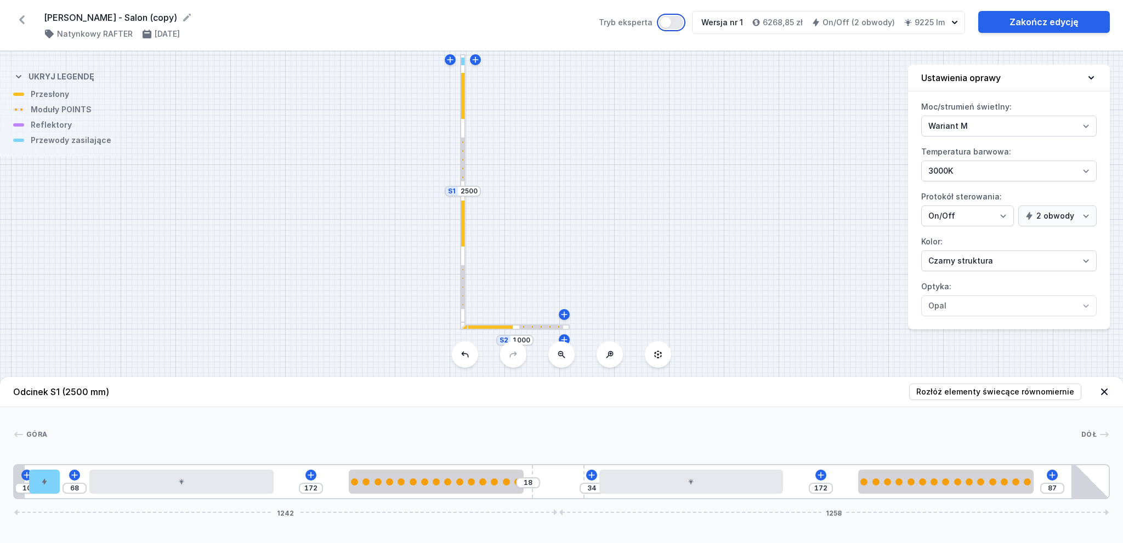
click at [673, 25] on button "Tryb eksperta" at bounding box center [671, 22] width 24 height 13
click at [673, 24] on button "Tryb eksperta" at bounding box center [671, 22] width 24 height 13
click at [1004, 123] on select "Wariant L Wariant M" at bounding box center [1008, 126] width 175 height 21
click at [977, 263] on select "Biały struktura Czarny struktura Złoty struktura Miedziany Szary Inny (z palety…" at bounding box center [1008, 261] width 175 height 21
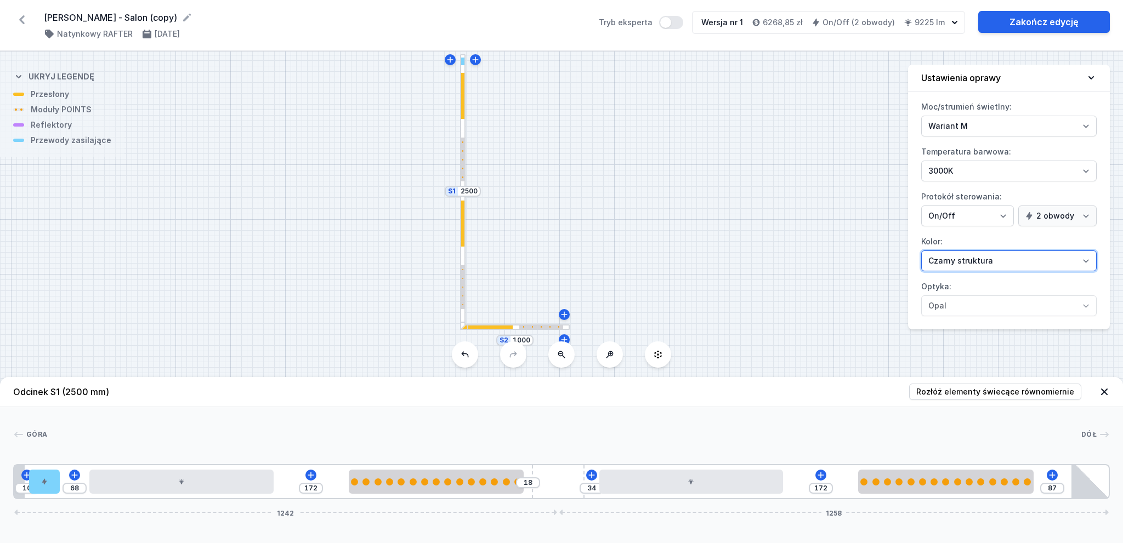
drag, startPoint x: 977, startPoint y: 263, endPoint x: 979, endPoint y: 268, distance: 5.7
click at [977, 263] on select "Biały struktura Czarny struktura Złoty struktura Miedziany Szary Inny (z palety…" at bounding box center [1008, 261] width 175 height 21
click at [1038, 20] on link "Zakończ edycję" at bounding box center [1044, 22] width 132 height 22
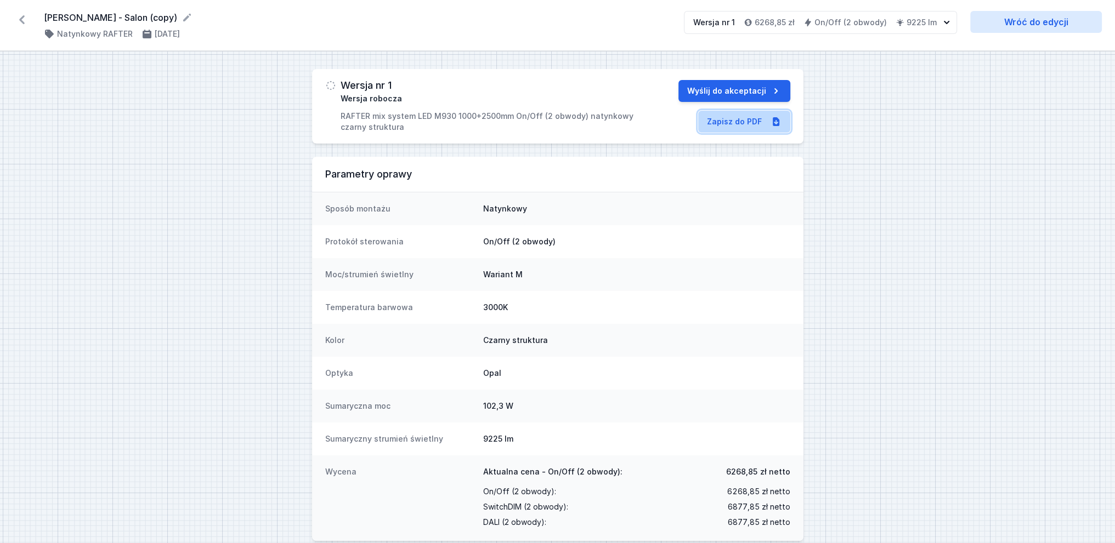
click at [744, 124] on link "Zapisz do PDF" at bounding box center [744, 122] width 92 height 22
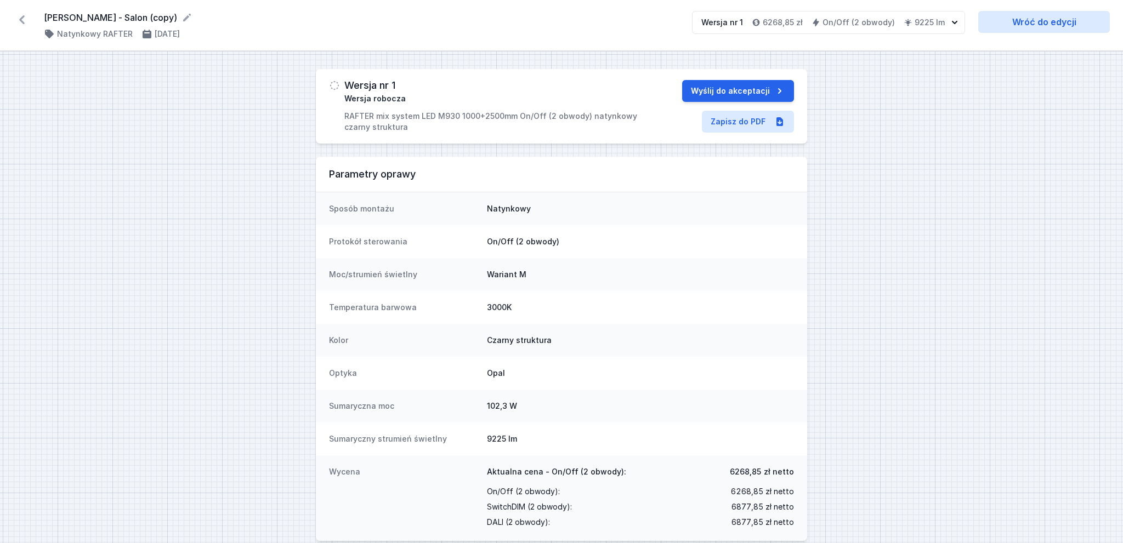
select select "M"
select select "3000"
select select "true"
select select "2"
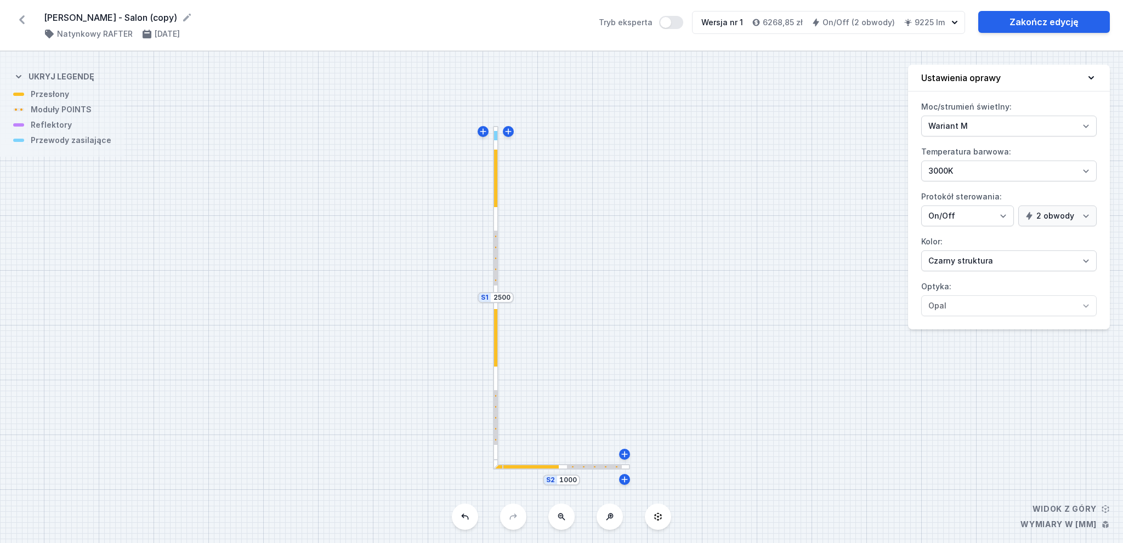
click at [20, 26] on icon at bounding box center [22, 20] width 18 height 18
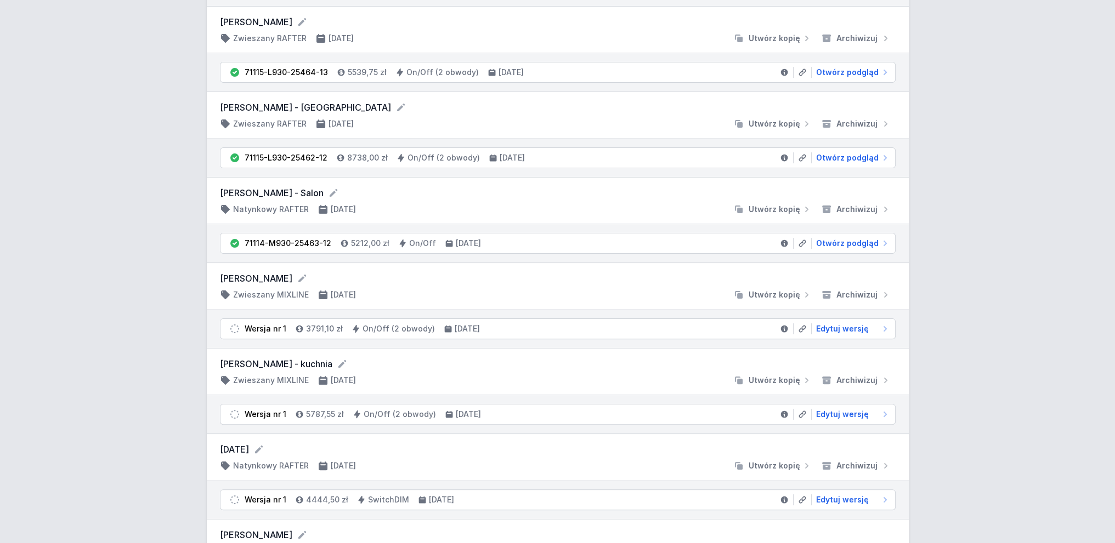
scroll to position [384, 0]
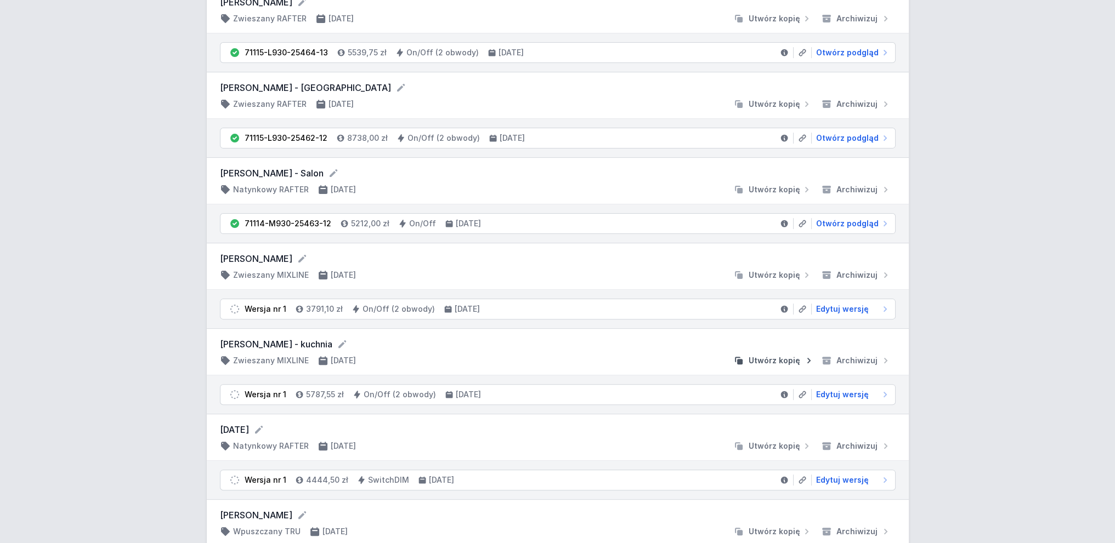
click at [780, 361] on span "Utwórz kopię" at bounding box center [775, 360] width 52 height 11
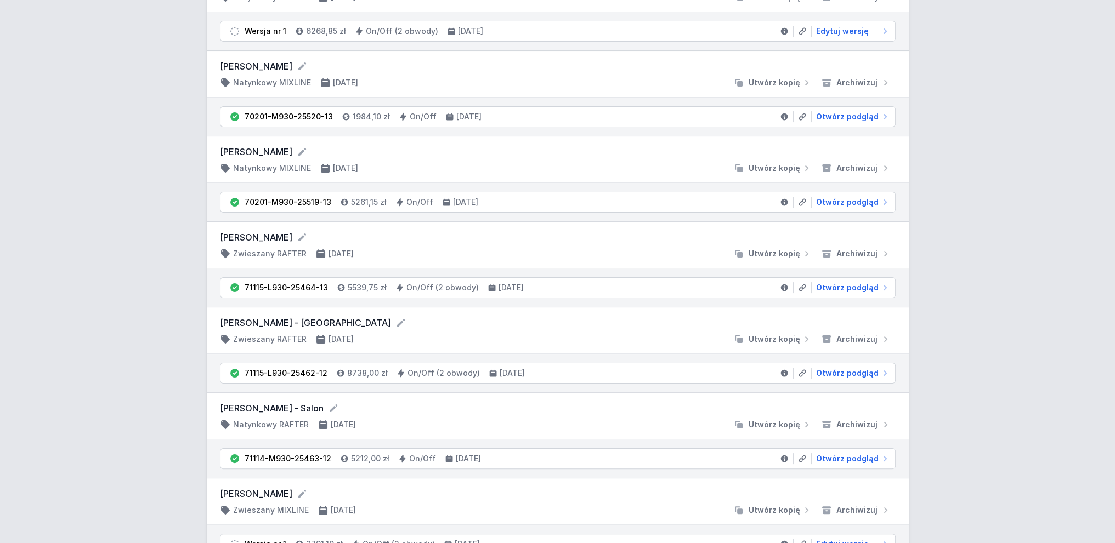
scroll to position [384, 0]
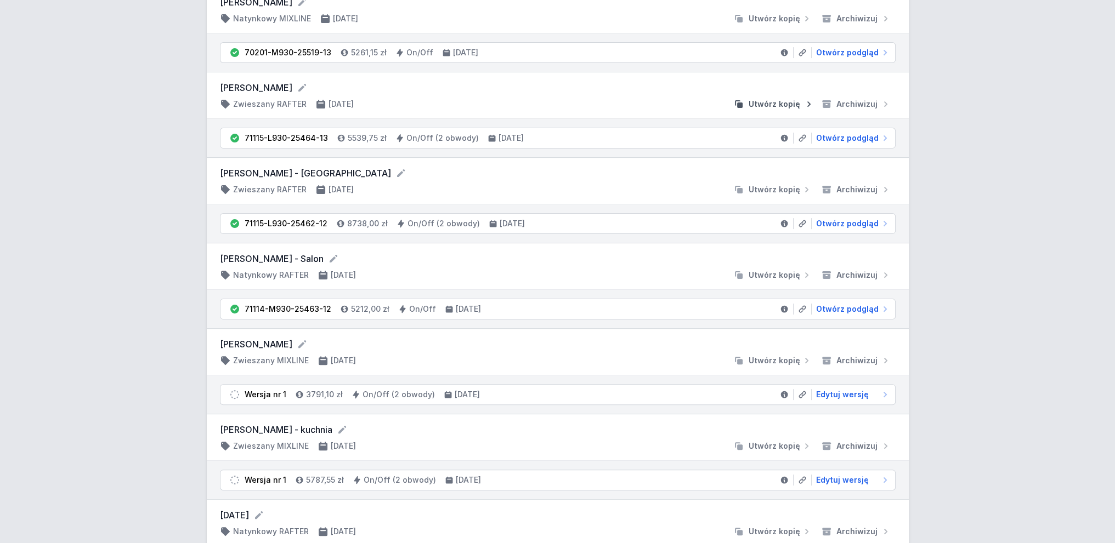
click at [789, 101] on span "Utwórz kopię" at bounding box center [775, 104] width 52 height 11
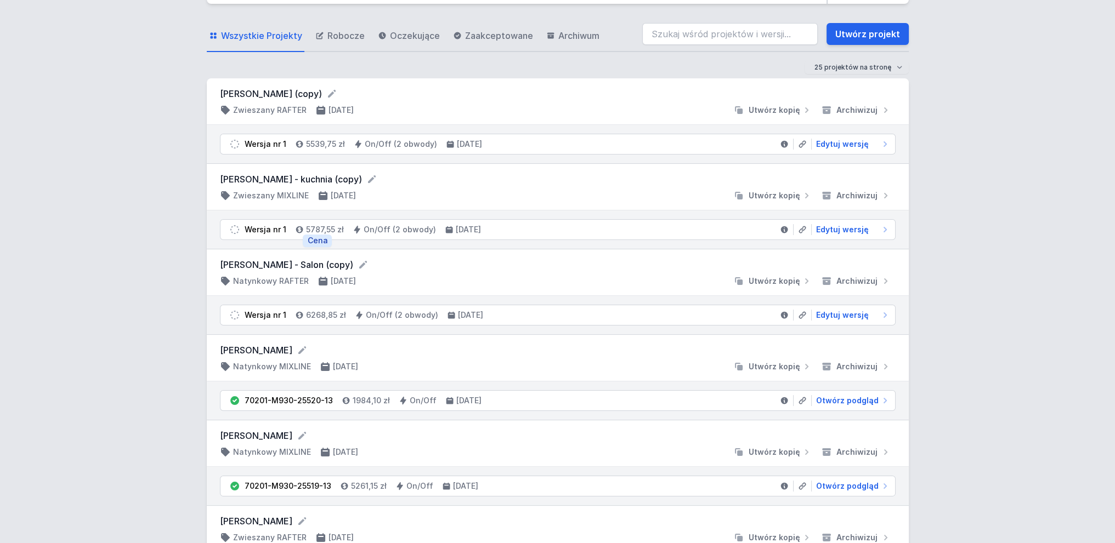
scroll to position [55, 0]
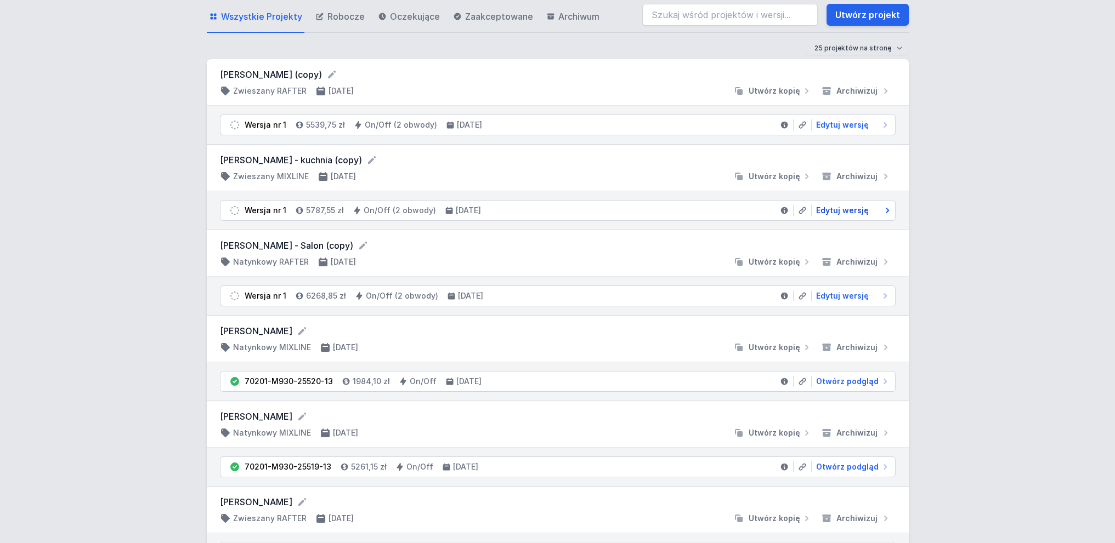
click at [844, 212] on span "Edytuj wersję" at bounding box center [842, 210] width 53 height 11
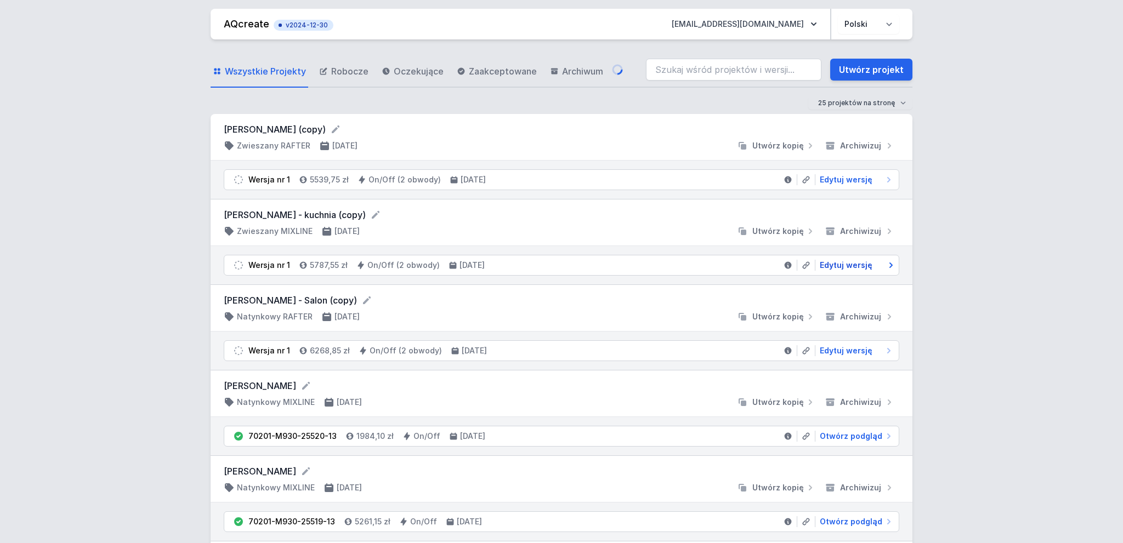
select select "true"
select select "2"
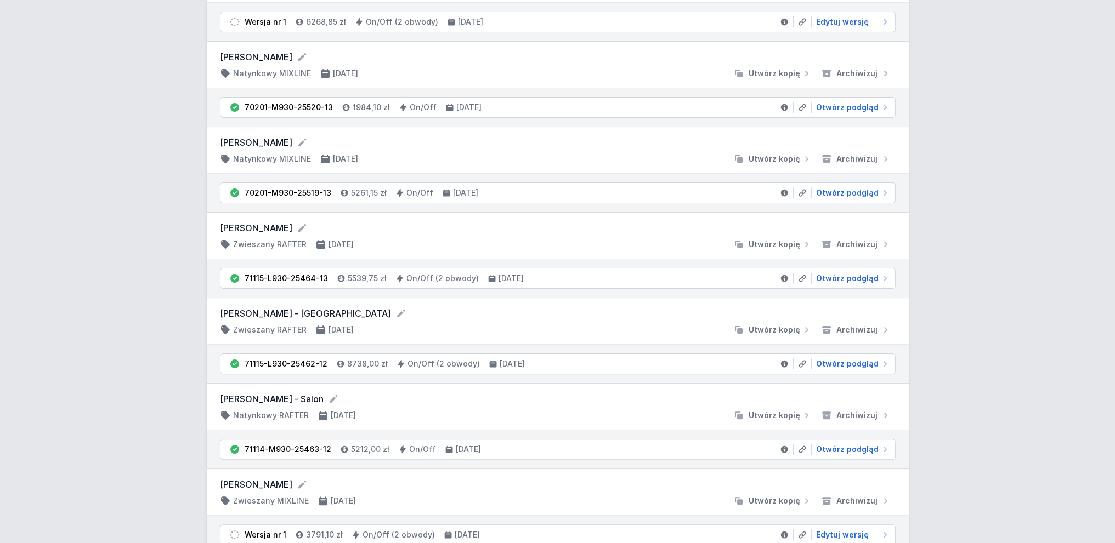
scroll to position [384, 0]
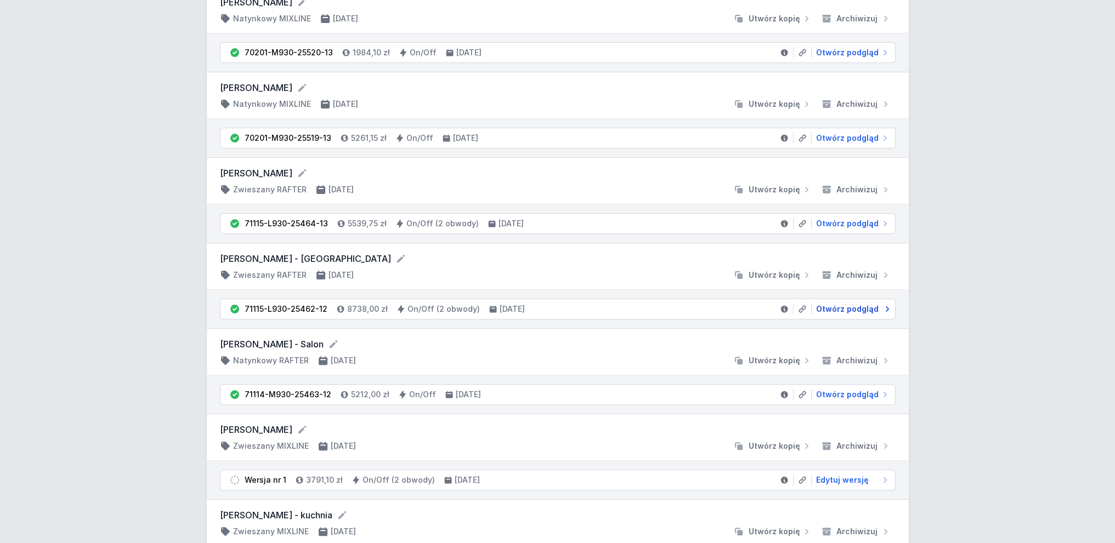
click at [866, 305] on span "Otwórz podgląd" at bounding box center [847, 309] width 63 height 11
select select "3000"
select select "true"
select select "2"
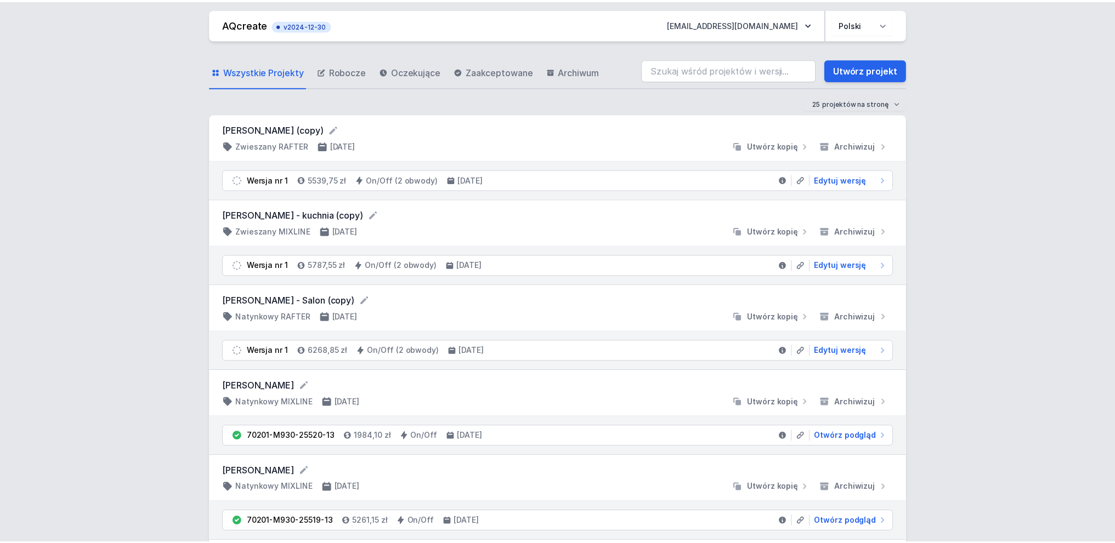
scroll to position [384, 0]
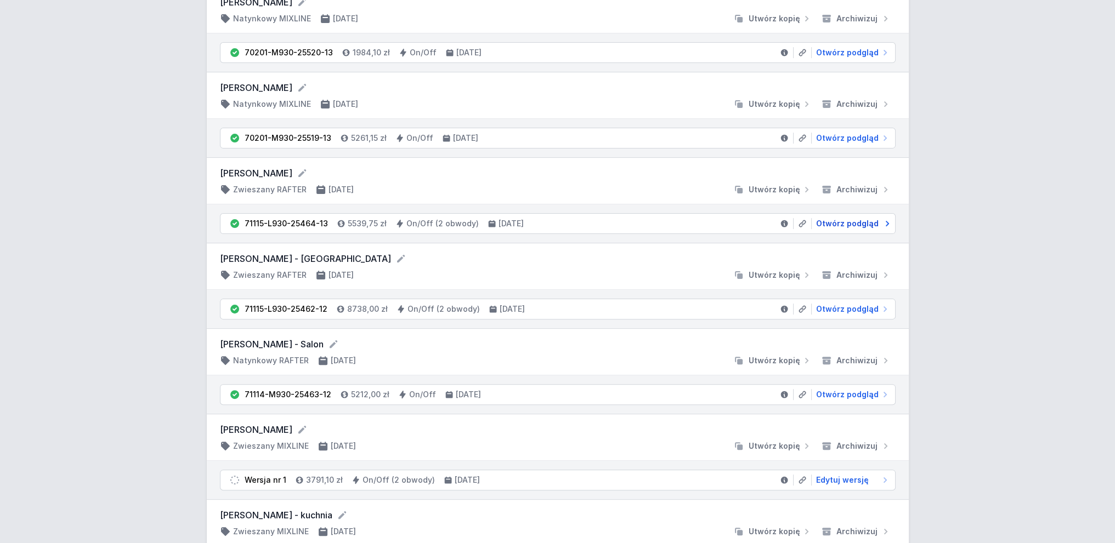
click at [844, 223] on span "Otwórz podgląd" at bounding box center [847, 223] width 63 height 11
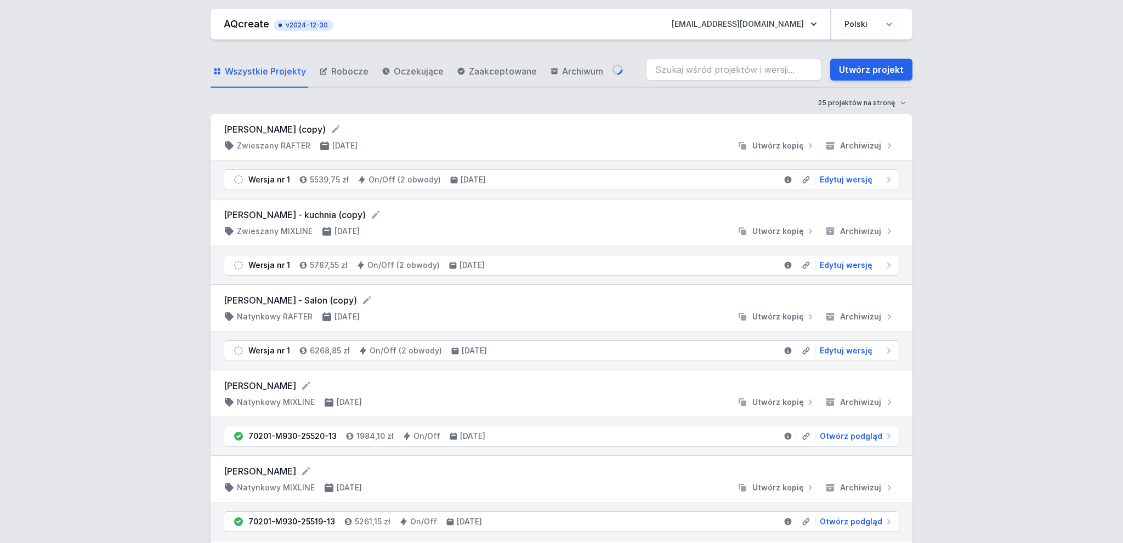
select select "3000"
select select "true"
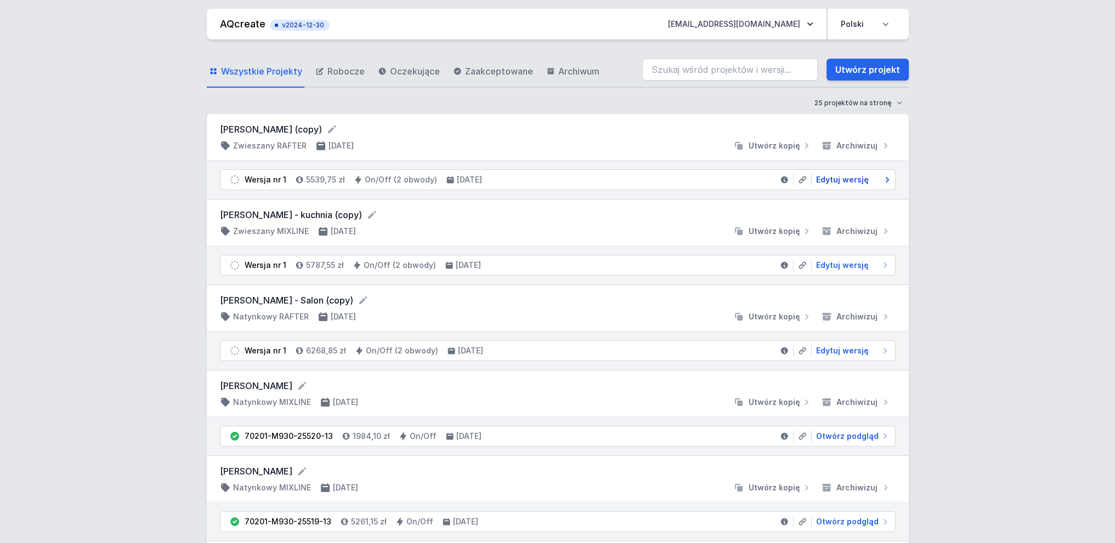
click at [850, 180] on span "Edytuj wersję" at bounding box center [842, 179] width 53 height 11
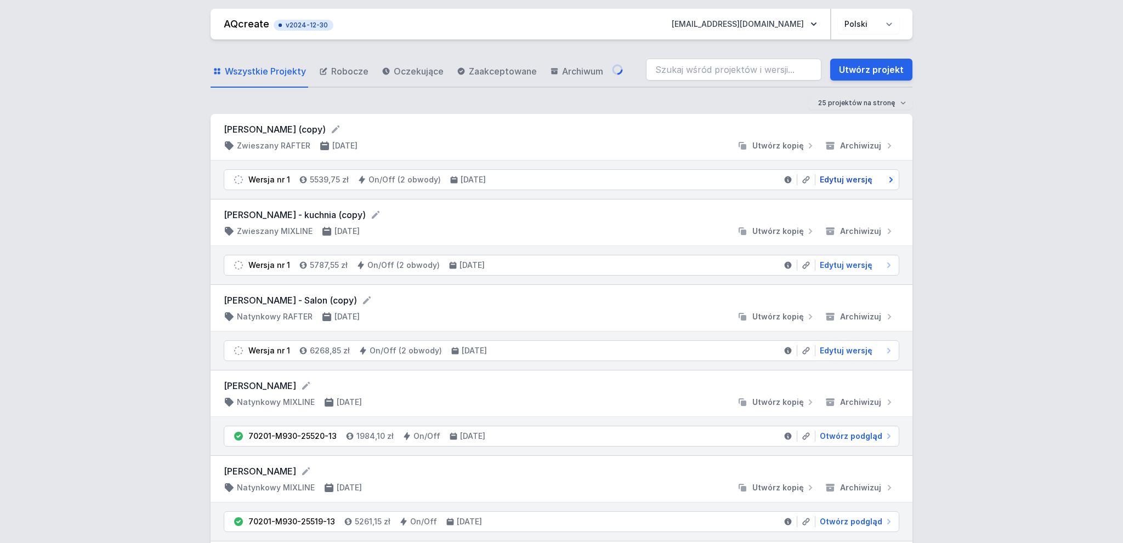
select select "3000"
select select "true"
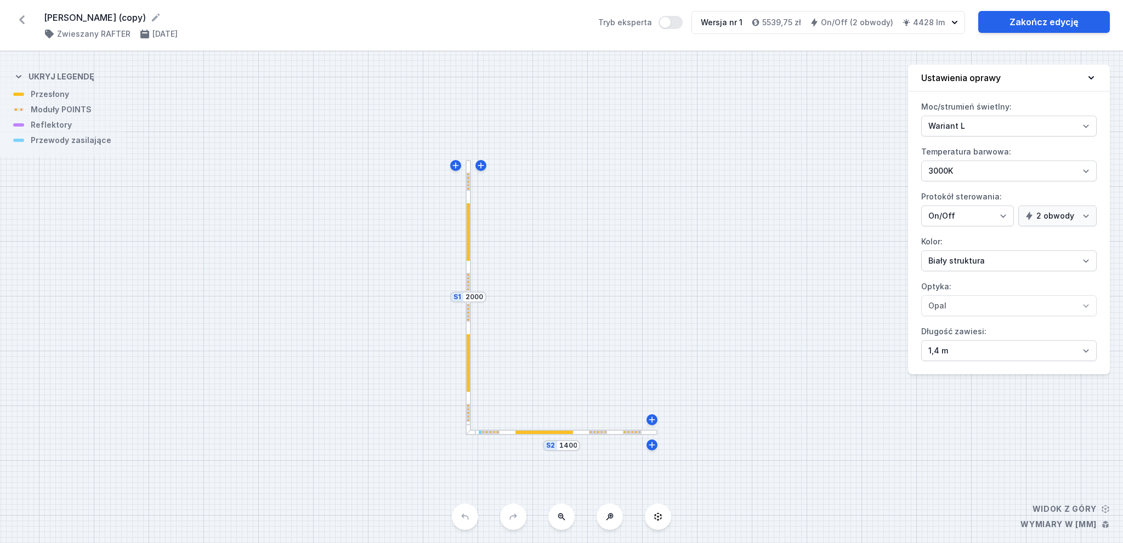
click at [467, 243] on div at bounding box center [468, 232] width 3 height 58
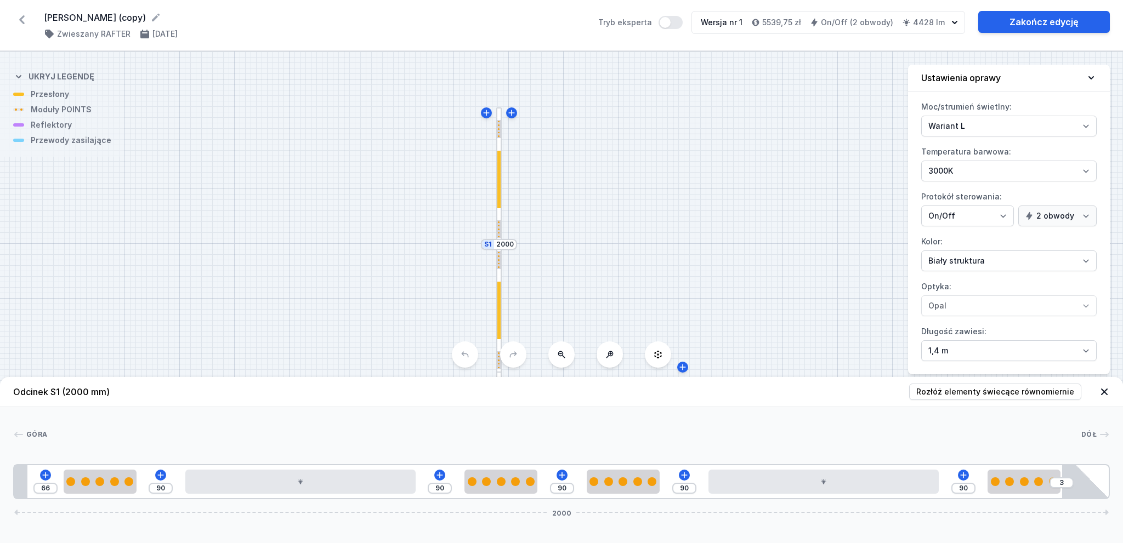
drag, startPoint x: 569, startPoint y: 242, endPoint x: 600, endPoint y: 196, distance: 54.9
click at [600, 196] on div "S2 1400 S1 2000" at bounding box center [561, 298] width 1123 height 492
drag, startPoint x: 539, startPoint y: 241, endPoint x: 539, endPoint y: 226, distance: 14.8
click at [539, 226] on div "S2 1400 S1 2000" at bounding box center [561, 298] width 1123 height 492
drag, startPoint x: 529, startPoint y: 190, endPoint x: 505, endPoint y: 138, distance: 57.7
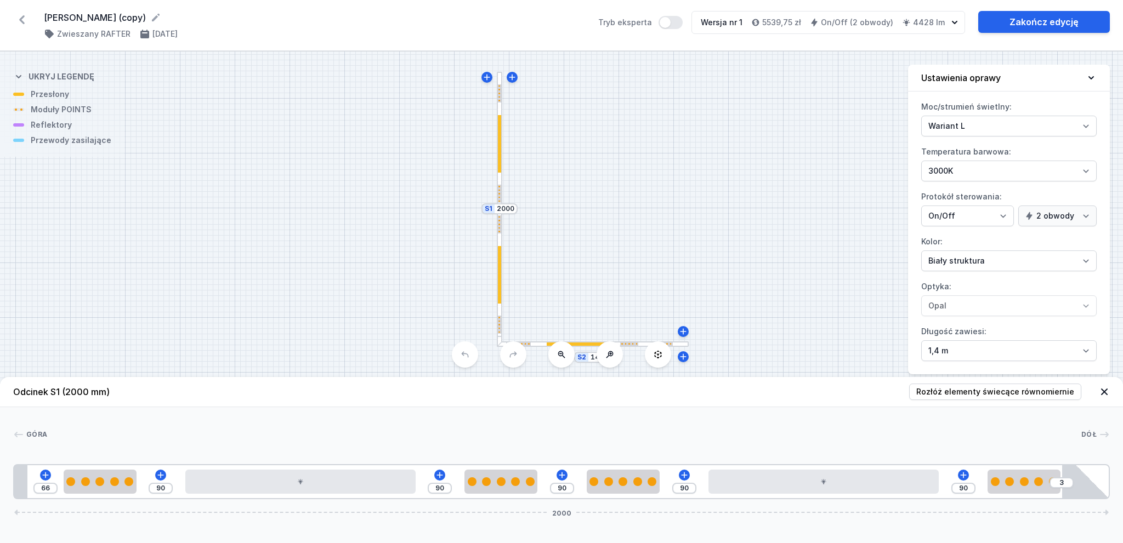
click at [529, 174] on div "S2 1400 S1 2000" at bounding box center [561, 298] width 1123 height 492
click at [645, 238] on div "S2 1400 S1 2000" at bounding box center [561, 298] width 1123 height 492
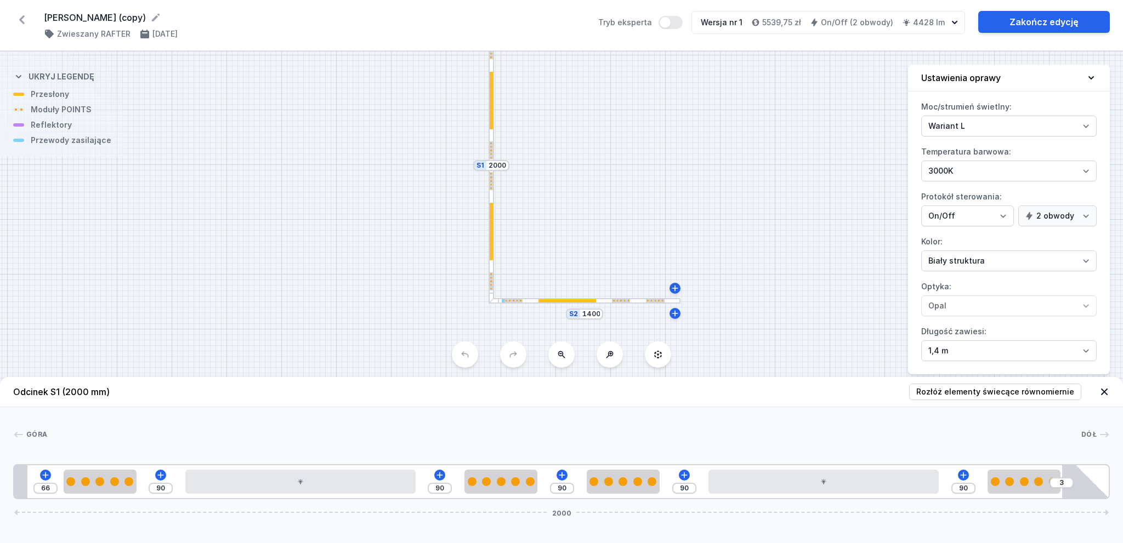
drag, startPoint x: 645, startPoint y: 252, endPoint x: 636, endPoint y: 214, distance: 38.4
click at [636, 214] on div "S2 1400 S1 2000" at bounding box center [561, 298] width 1123 height 492
click at [341, 481] on div at bounding box center [300, 482] width 230 height 24
click at [496, 437] on div at bounding box center [564, 434] width 1034 height 11
click at [607, 300] on div at bounding box center [585, 300] width 192 height 5
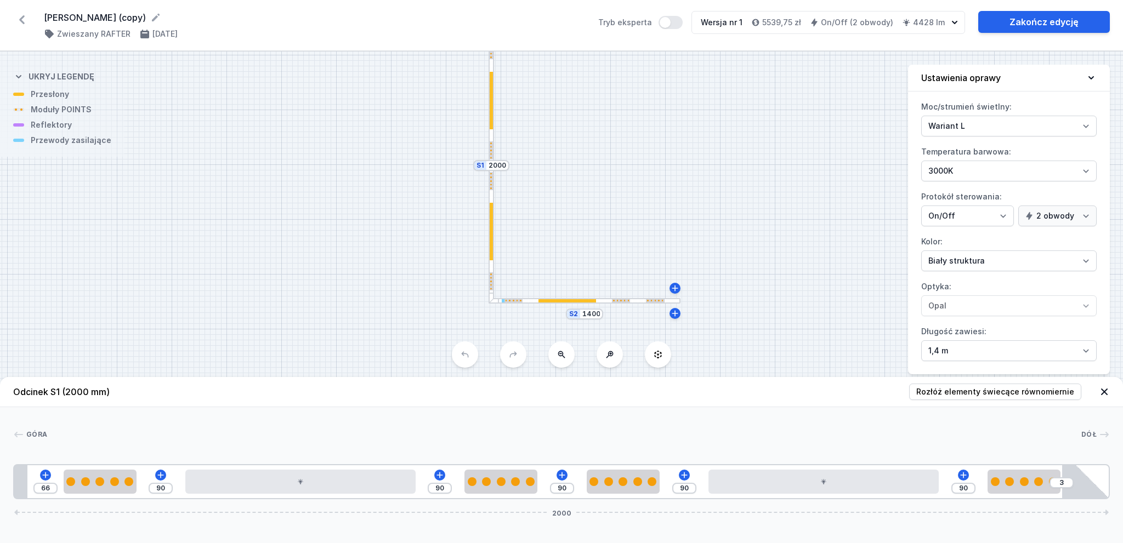
type input "93"
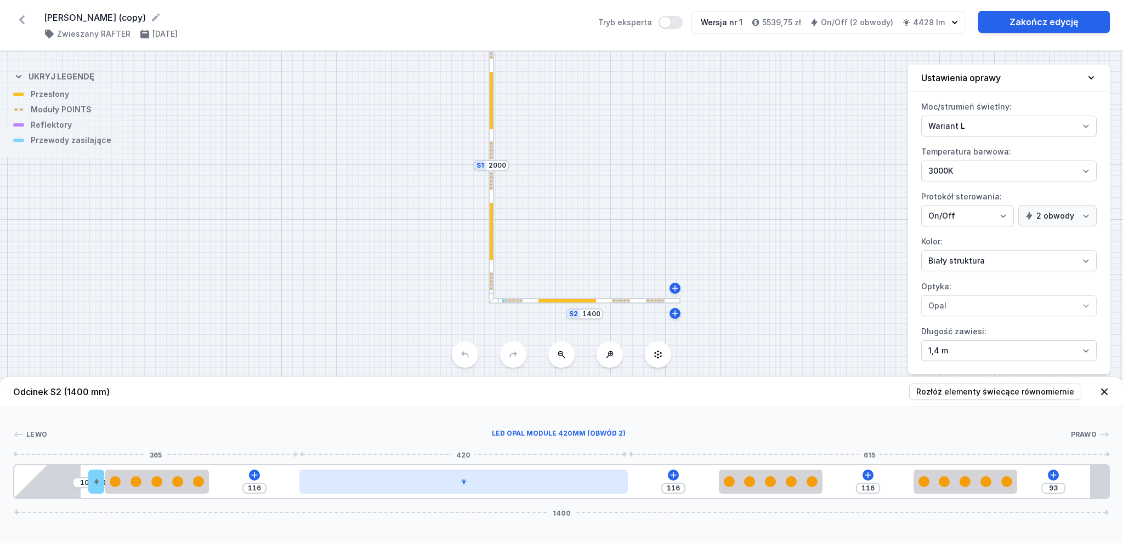
click at [580, 481] on div at bounding box center [463, 482] width 328 height 24
select select "2"
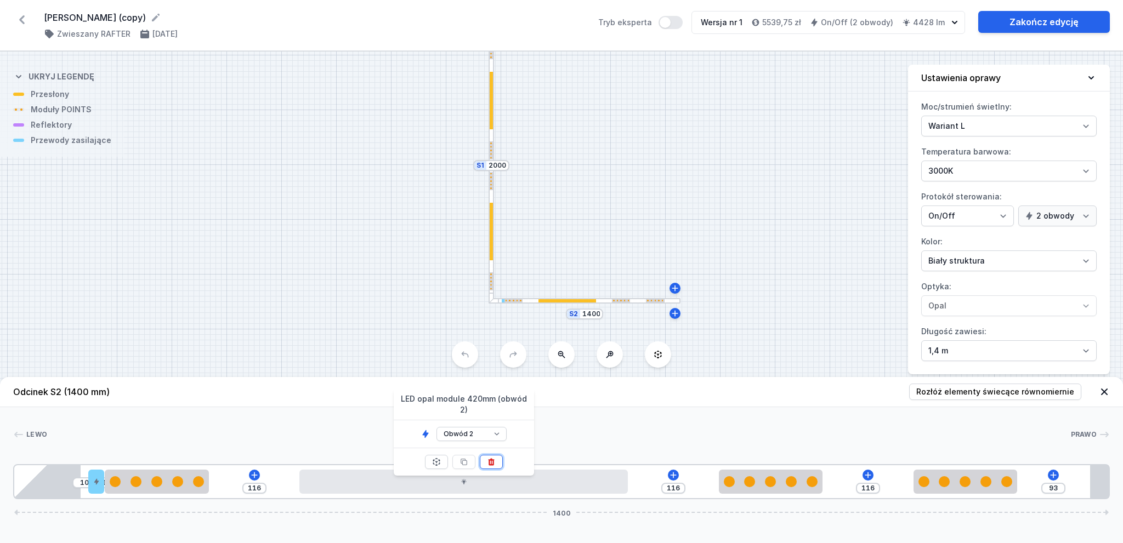
click at [491, 458] on icon at bounding box center [491, 462] width 9 height 9
type input "652"
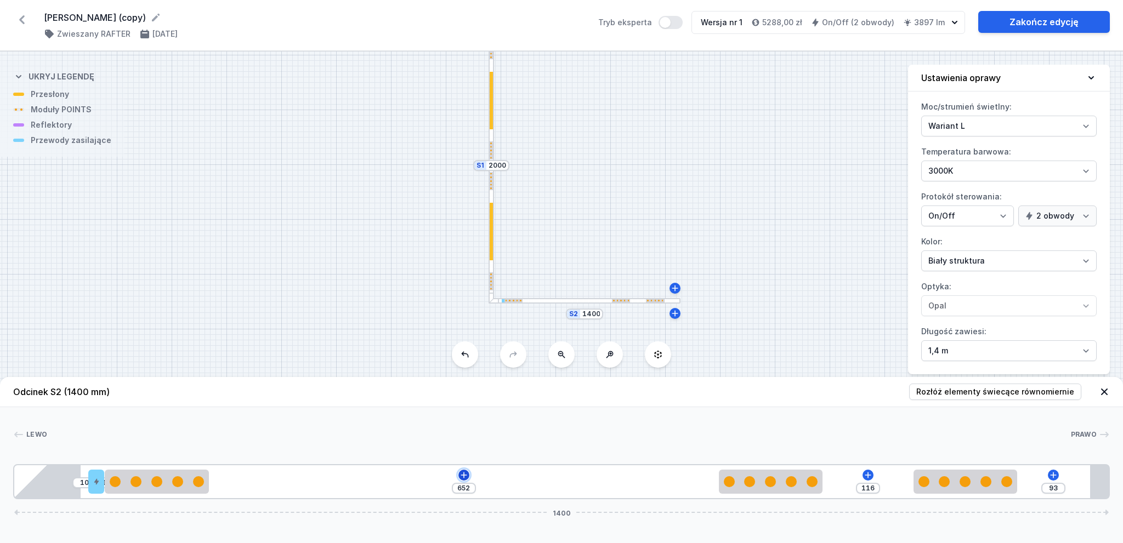
click at [467, 475] on icon at bounding box center [464, 475] width 9 height 9
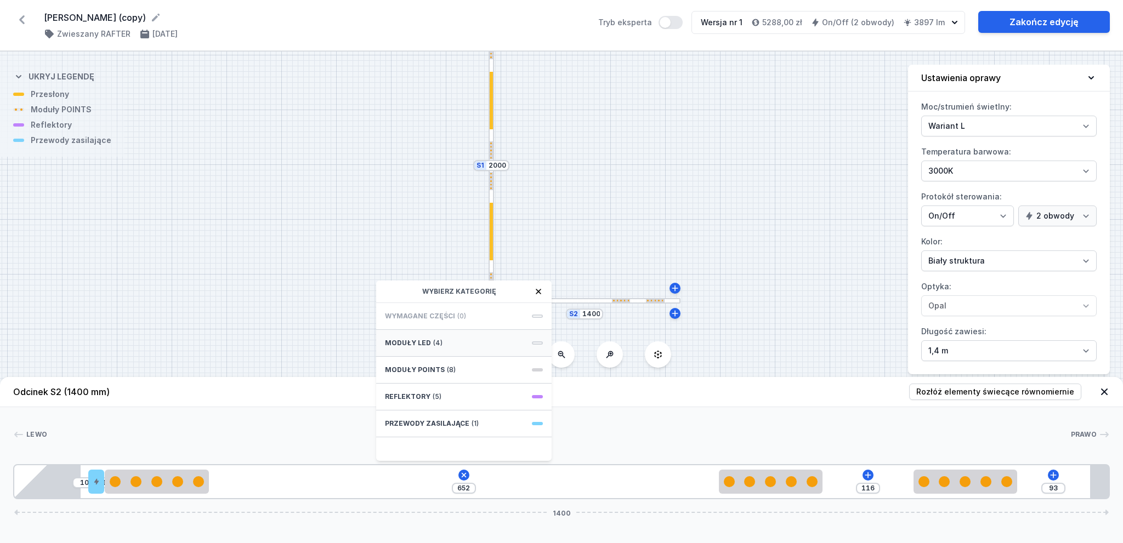
click at [460, 337] on div "Moduły LED (4)" at bounding box center [463, 343] width 175 height 27
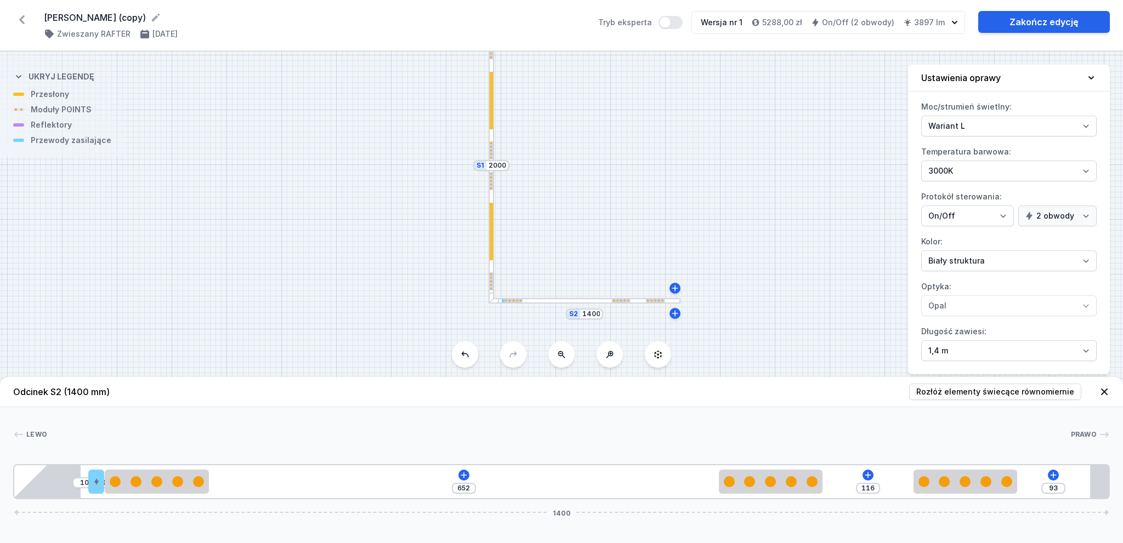
click at [668, 447] on div "Lewo Prawo 1 2 3 2 3 2 3 2 4 10 1 652 116 93 1400 95 20 133 652 133 116 133 117…" at bounding box center [561, 453] width 1123 height 92
click at [761, 484] on div at bounding box center [771, 482] width 104 height 11
select select "2899"
select select "2"
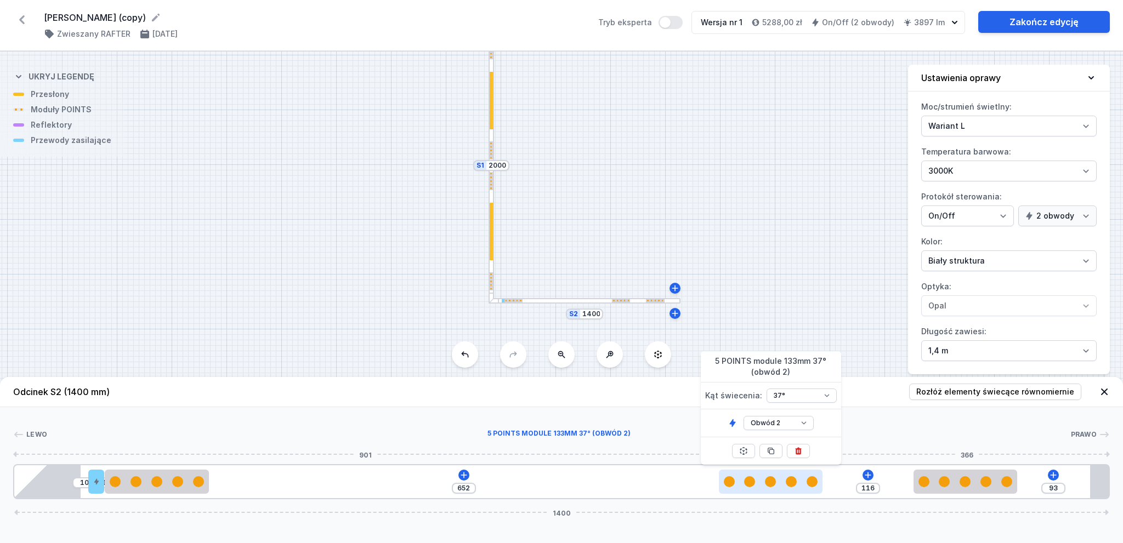
type input "678"
type input "90"
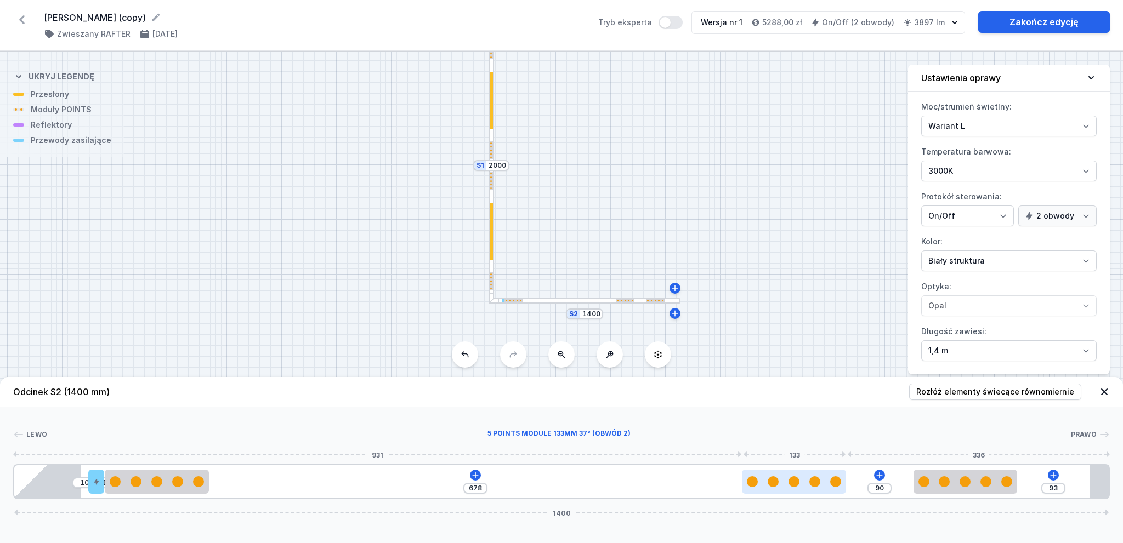
type input "682"
type input "86"
type input "685"
type input "83"
type input "687"
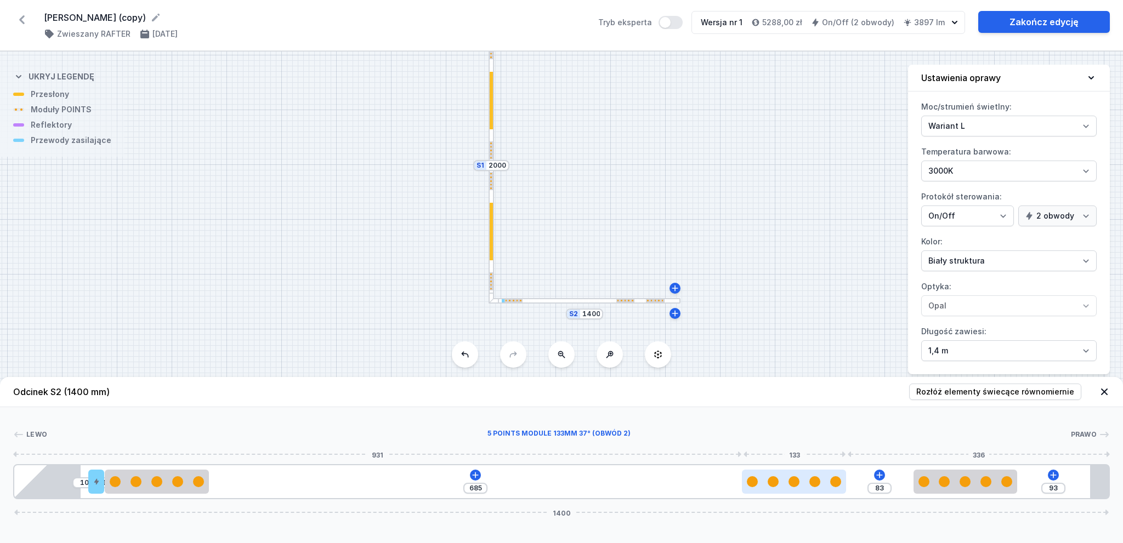
type input "81"
type input "695"
type input "73"
type input "699"
type input "69"
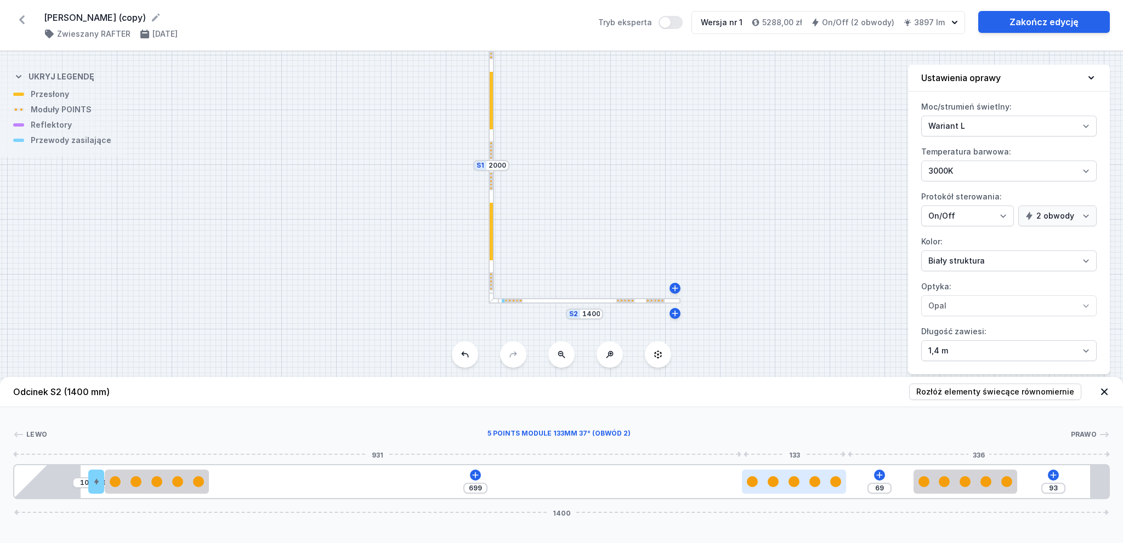
type input "706"
type input "62"
type input "711"
type input "57"
type input "716"
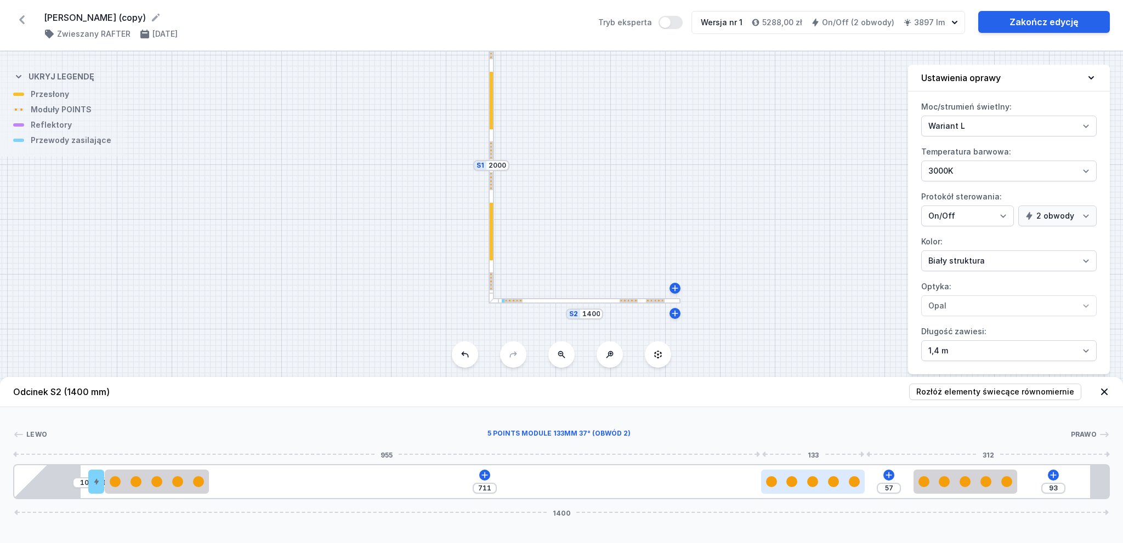
type input "52"
type input "717"
type input "51"
drag, startPoint x: 795, startPoint y: 485, endPoint x: 825, endPoint y: 485, distance: 29.6
click at [825, 485] on div at bounding box center [821, 482] width 11 height 11
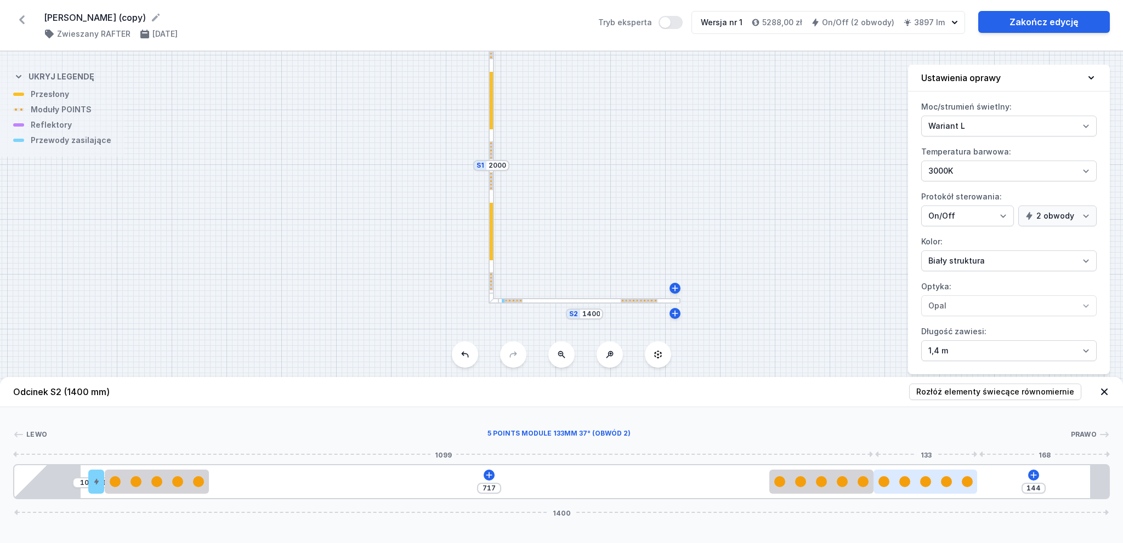
drag, startPoint x: 931, startPoint y: 481, endPoint x: 969, endPoint y: 482, distance: 37.8
click at [969, 482] on div at bounding box center [926, 482] width 104 height 11
type input "44"
drag, startPoint x: 944, startPoint y: 475, endPoint x: 1031, endPoint y: 475, distance: 86.6
click at [978, 475] on div at bounding box center [926, 482] width 104 height 24
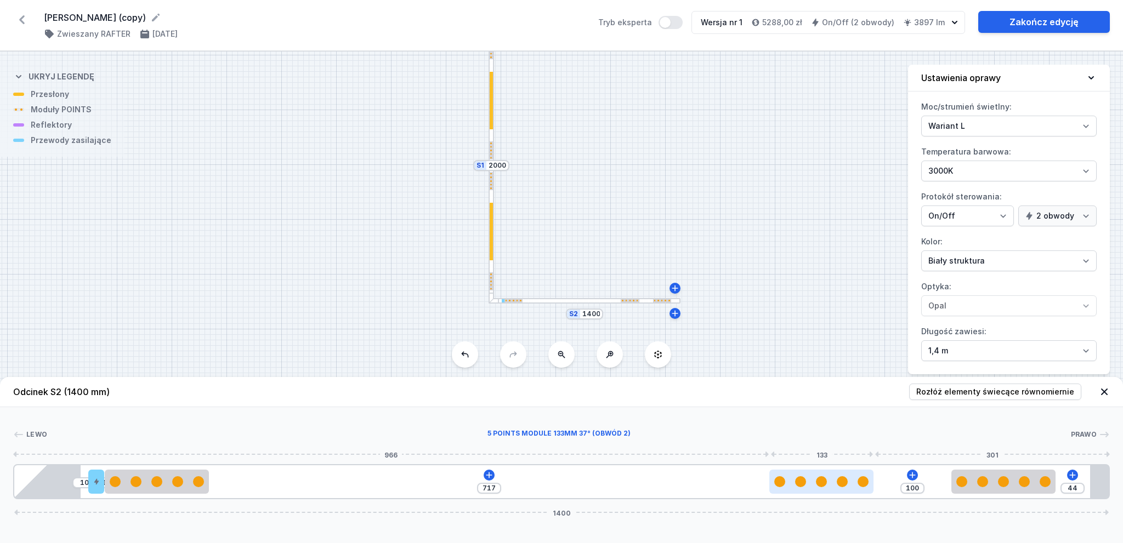
type input "793"
type input "24"
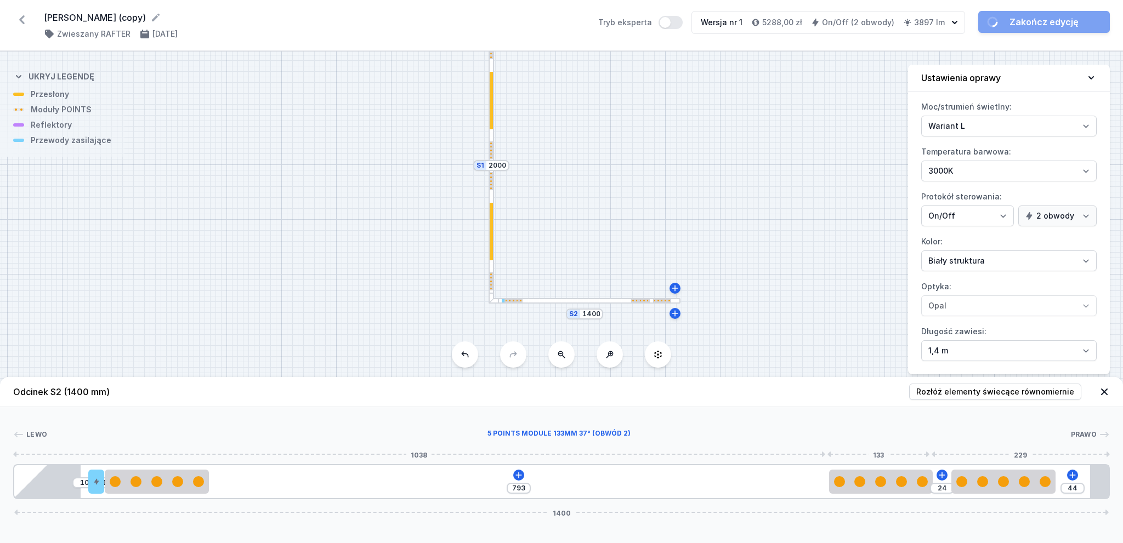
drag, startPoint x: 843, startPoint y: 486, endPoint x: 526, endPoint y: 486, distance: 317.0
click at [900, 480] on div at bounding box center [881, 482] width 104 height 11
type input "792"
type input "25"
click at [522, 472] on icon at bounding box center [518, 475] width 9 height 9
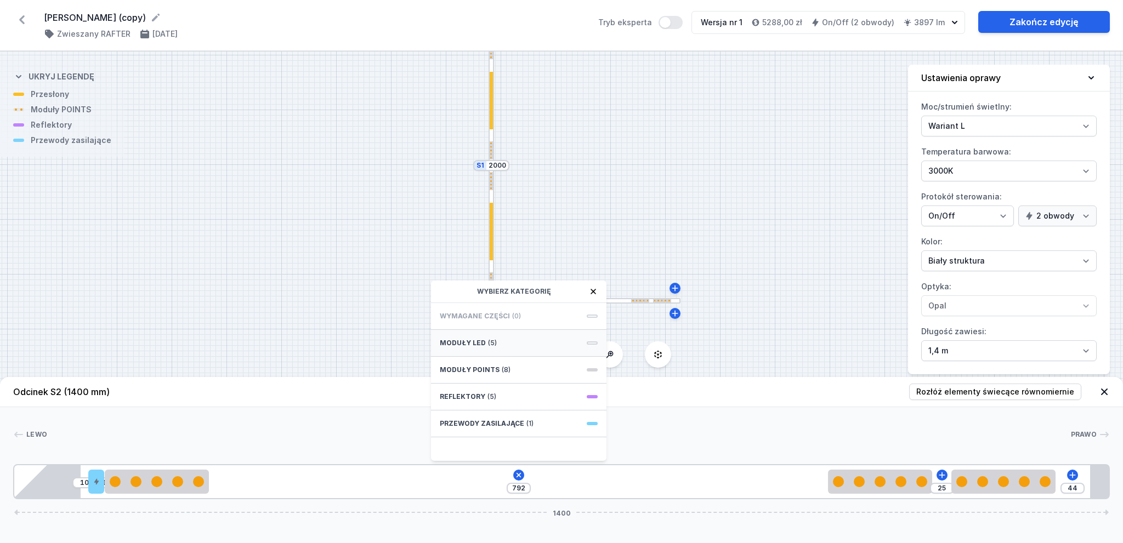
click at [498, 347] on div "Moduły LED (5)" at bounding box center [518, 343] width 175 height 27
click at [541, 410] on span "LED opal module 700mm" at bounding box center [519, 409] width 158 height 11
type input "91"
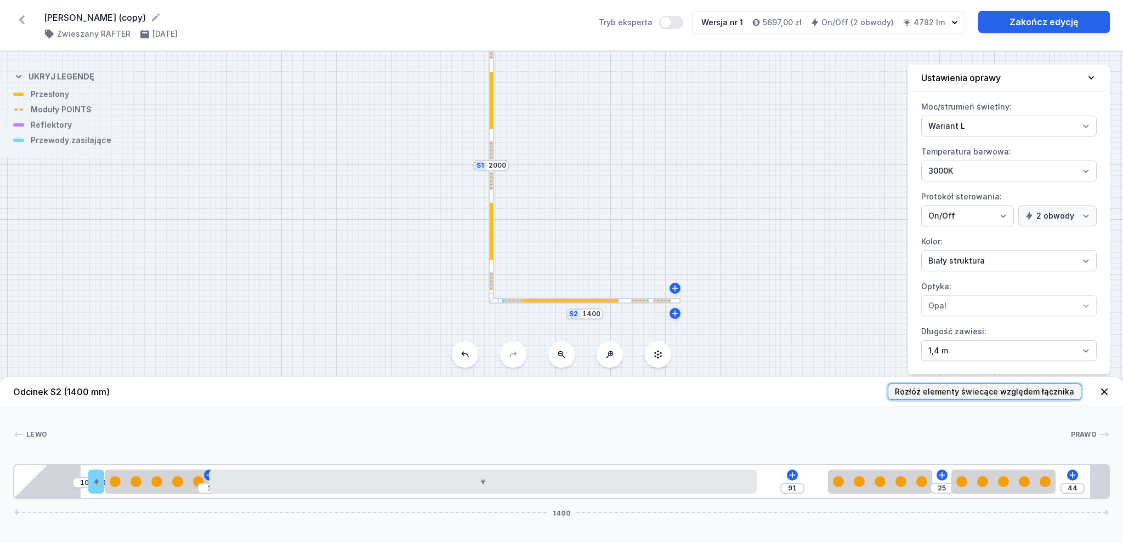
click at [1005, 393] on span "Rozłóż elementy świecące względem łącznika" at bounding box center [984, 392] width 179 height 11
type input "62"
type input "43"
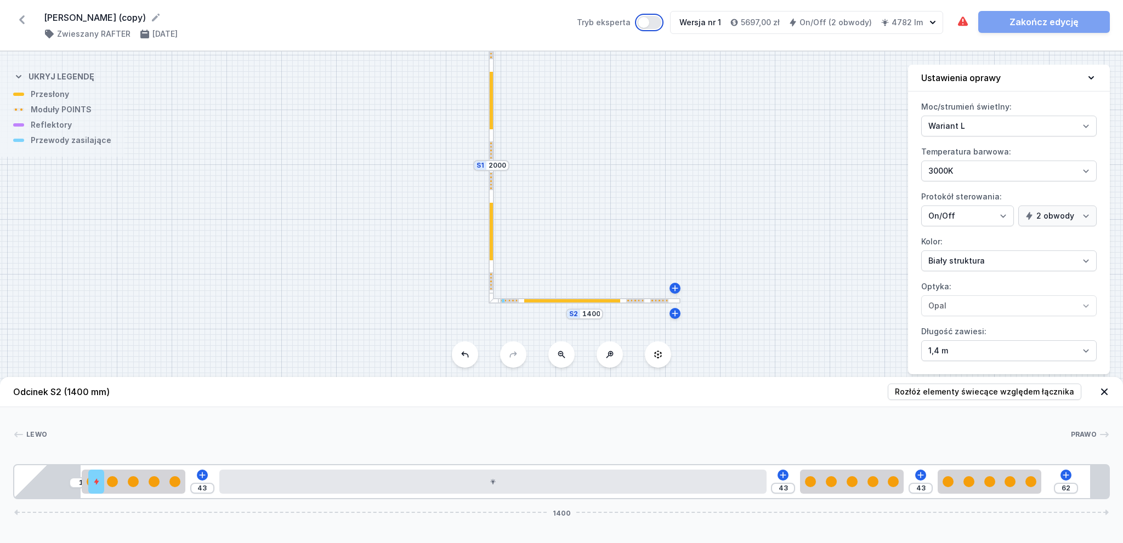
click at [657, 19] on button "Tryb eksperta" at bounding box center [649, 22] width 24 height 13
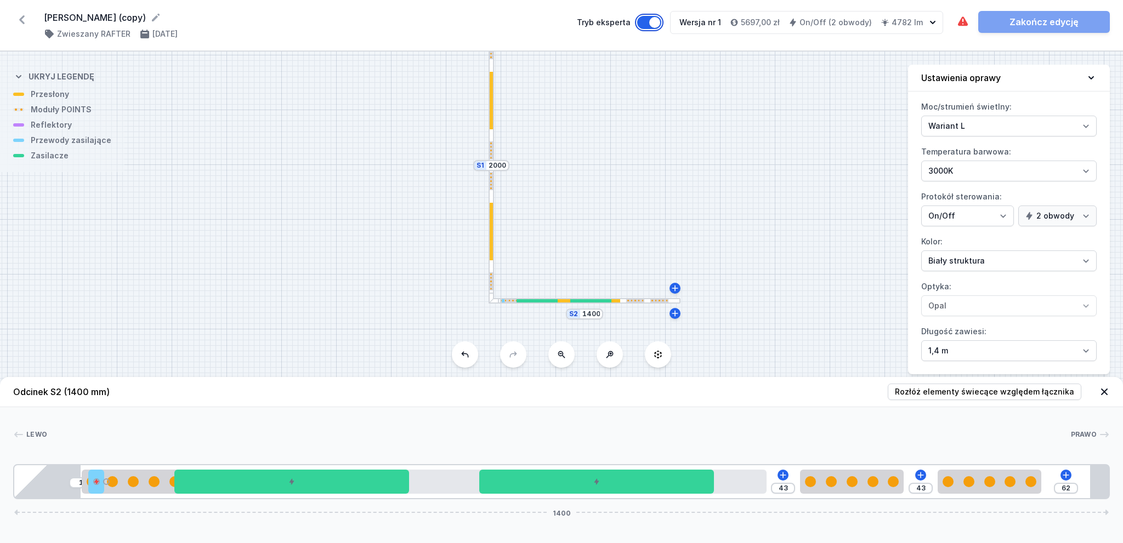
click at [657, 19] on button "Tryb eksperta" at bounding box center [649, 22] width 24 height 13
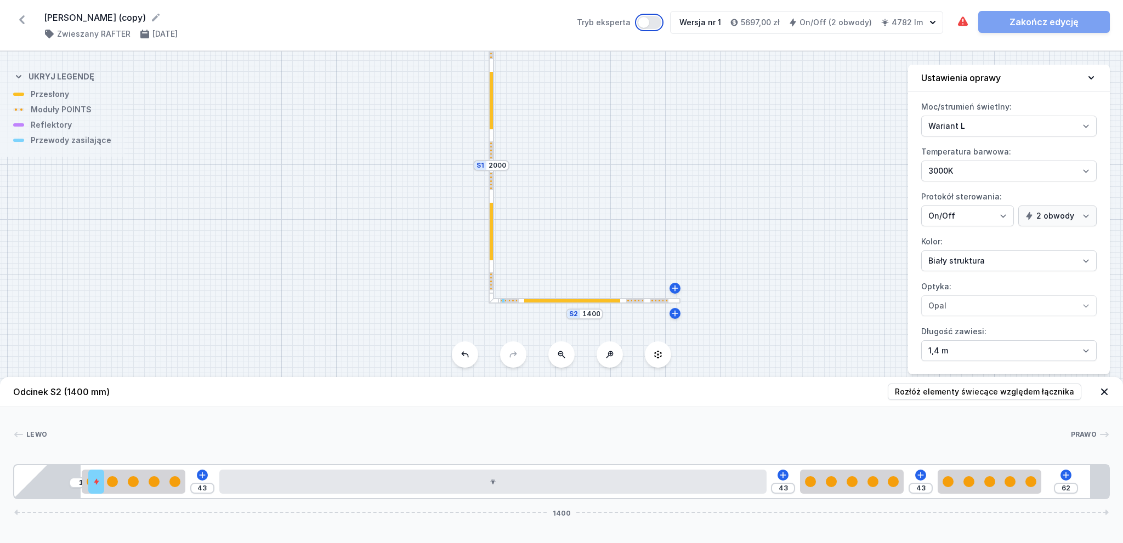
click at [657, 19] on button "Tryb eksperta" at bounding box center [649, 22] width 24 height 13
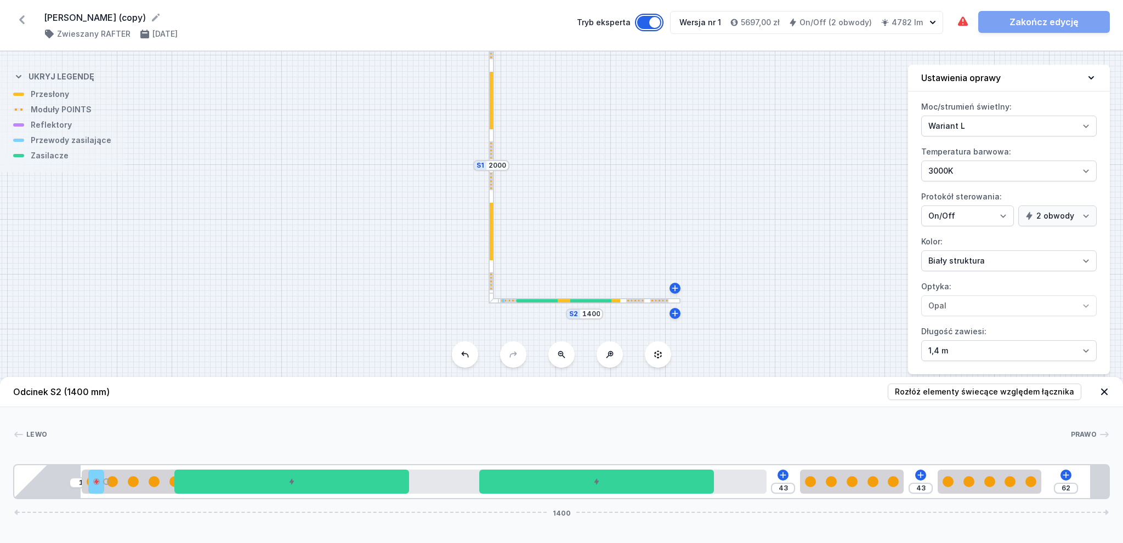
click at [657, 19] on button "Tryb eksperta" at bounding box center [649, 22] width 24 height 13
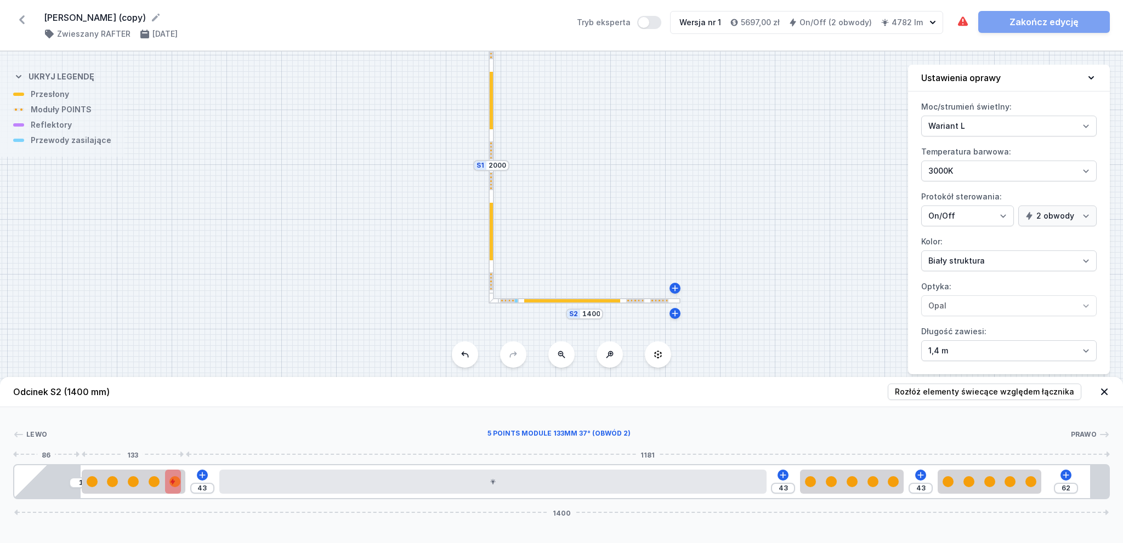
type input "23"
drag, startPoint x: 94, startPoint y: 485, endPoint x: 196, endPoint y: 490, distance: 102.1
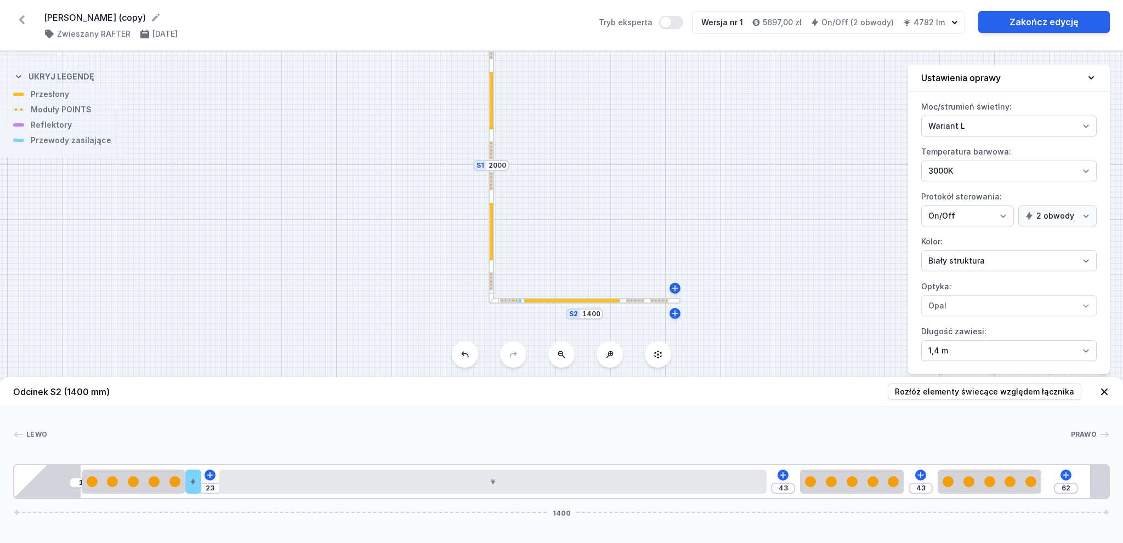
click at [490, 223] on div at bounding box center [491, 232] width 3 height 58
type input "3"
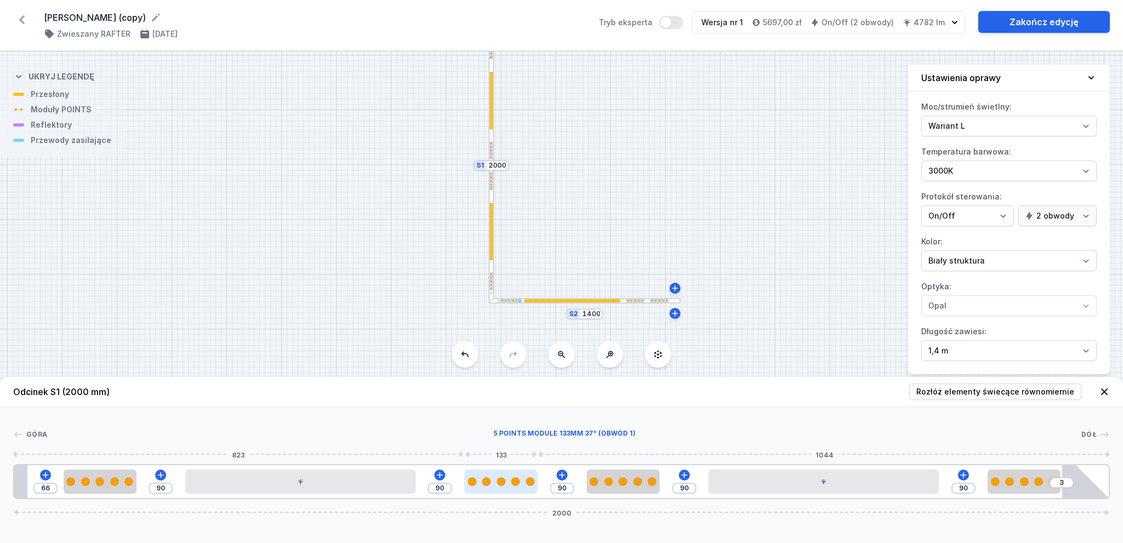
type input "88"
type input "92"
type input "142"
type input "38"
type input "145"
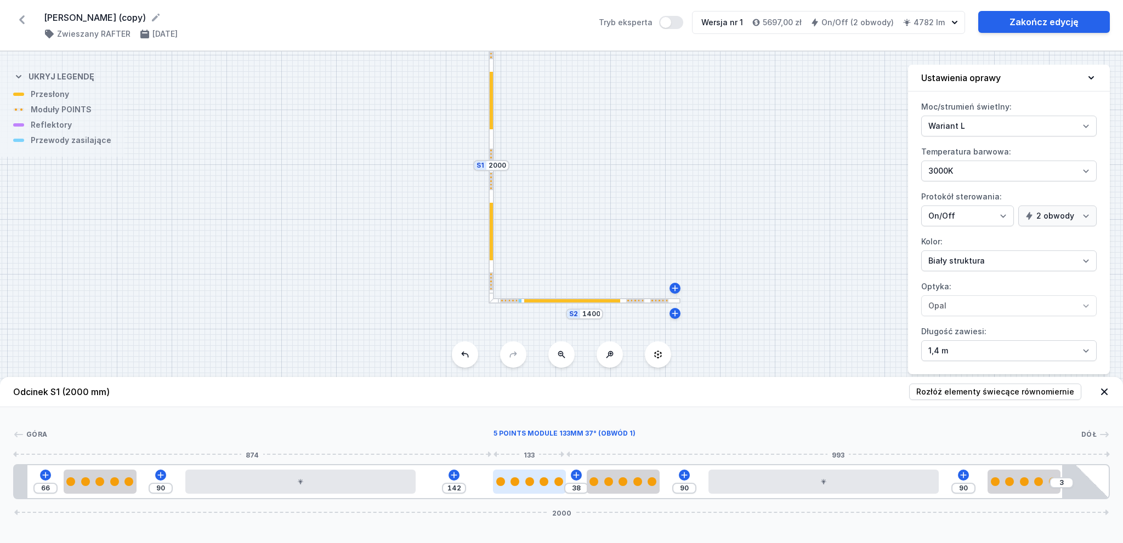
type input "35"
type input "146"
type input "34"
drag, startPoint x: 503, startPoint y: 480, endPoint x: 537, endPoint y: 481, distance: 34.0
click at [537, 481] on div at bounding box center [531, 482] width 73 height 9
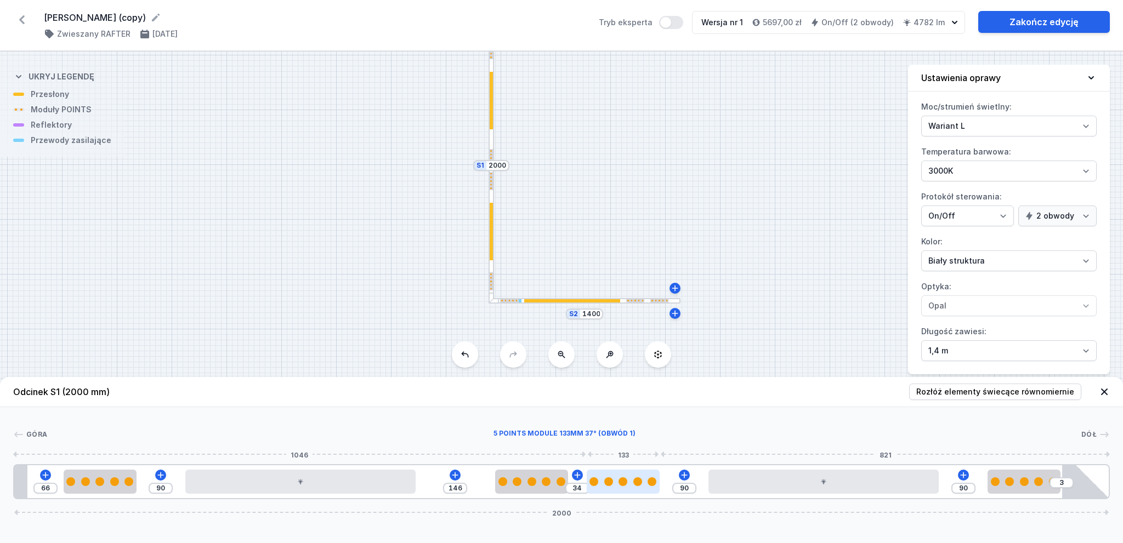
type input "124"
drag, startPoint x: 605, startPoint y: 483, endPoint x: 592, endPoint y: 484, distance: 13.8
click at [592, 484] on div at bounding box center [590, 482] width 9 height 9
type input "178"
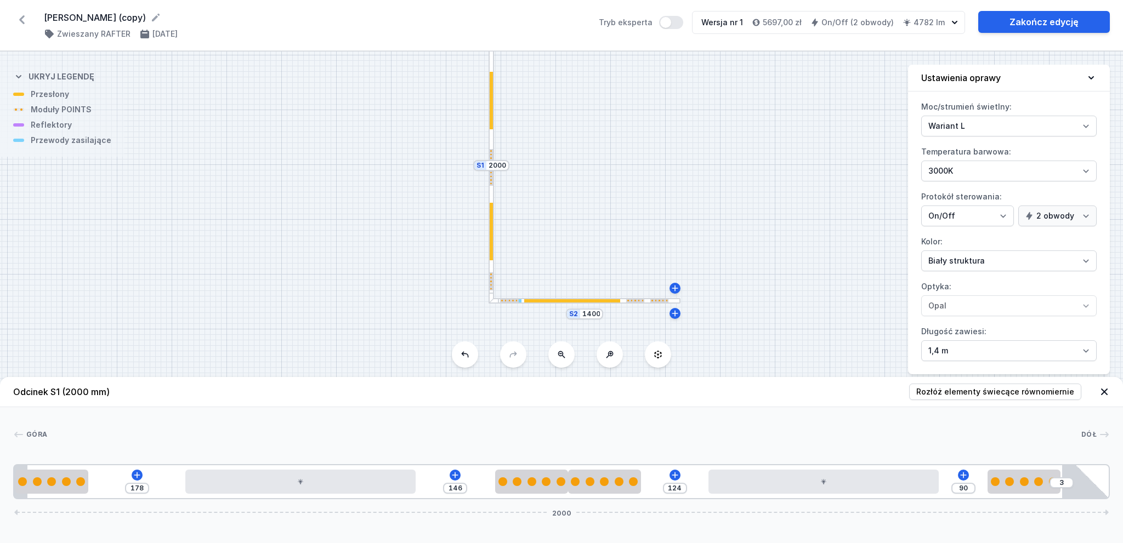
drag, startPoint x: 106, startPoint y: 472, endPoint x: 38, endPoint y: 469, distance: 68.6
click at [37, 469] on div "178 146 124 90 3 2000" at bounding box center [561, 481] width 1097 height 35
type input "93"
drag, startPoint x: 1025, startPoint y: 478, endPoint x: 1068, endPoint y: 478, distance: 43.3
click at [1074, 478] on div "178 146 124 93 2000" at bounding box center [561, 481] width 1097 height 35
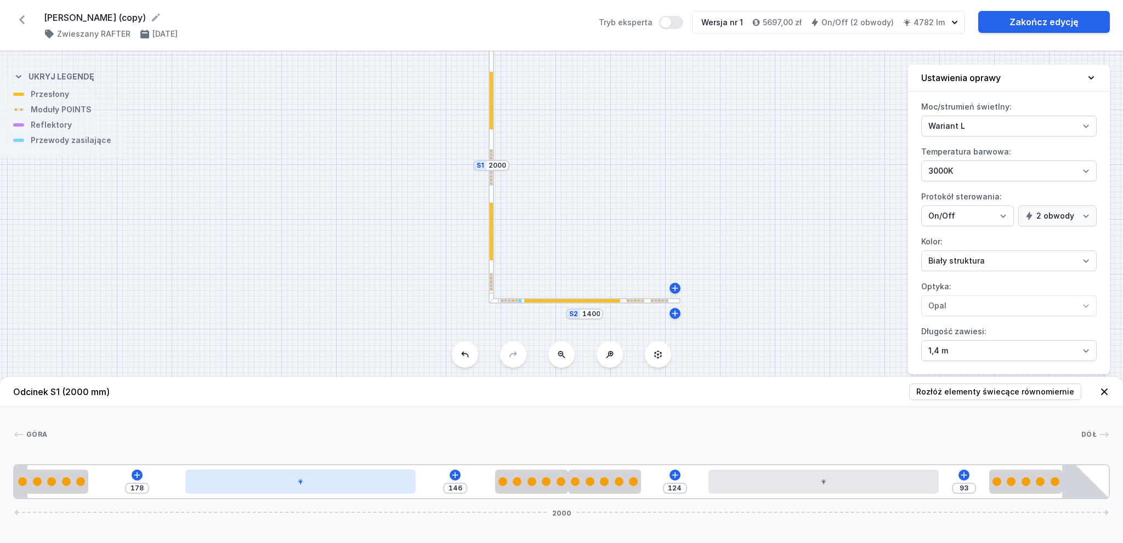
click at [362, 489] on div at bounding box center [300, 482] width 230 height 24
click at [332, 455] on button at bounding box center [327, 462] width 23 height 14
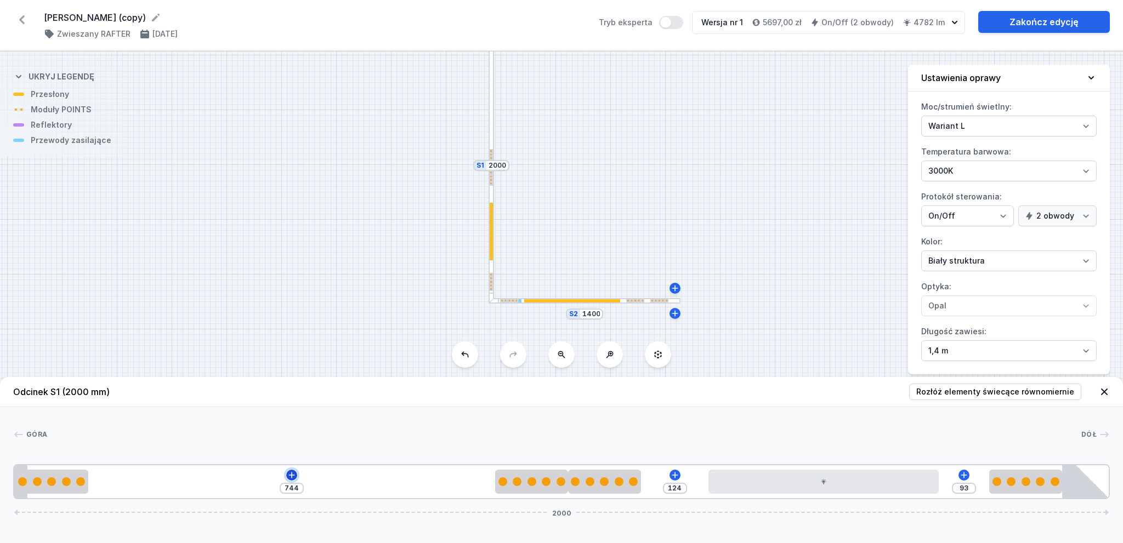
click at [294, 476] on icon at bounding box center [291, 475] width 9 height 9
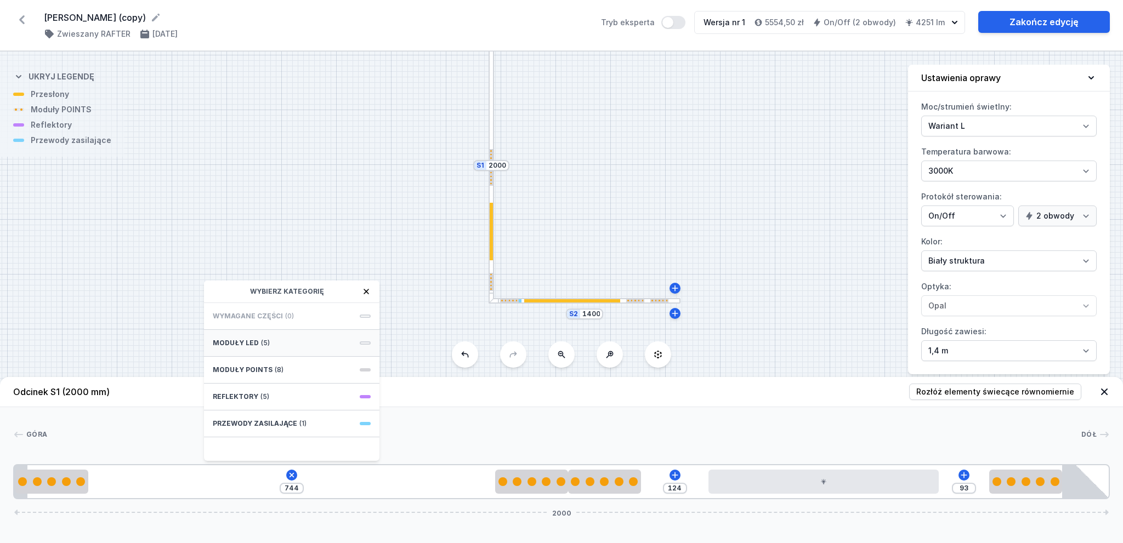
click at [289, 341] on div "Moduły LED (5)" at bounding box center [291, 343] width 175 height 27
click at [282, 315] on span "LED opal module 560mm" at bounding box center [292, 312] width 158 height 11
type input "183"
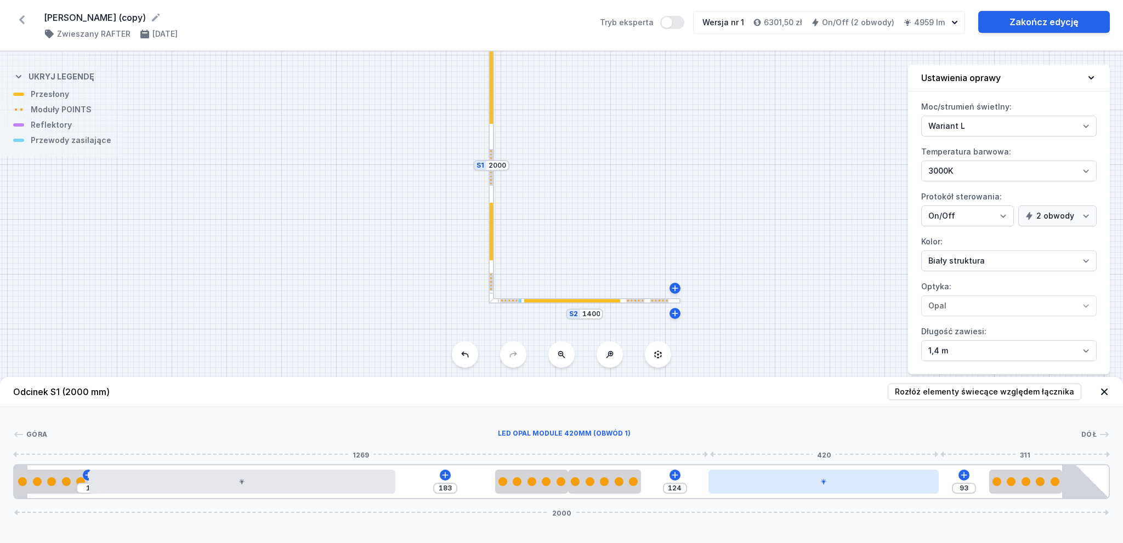
click at [825, 488] on div at bounding box center [824, 482] width 230 height 24
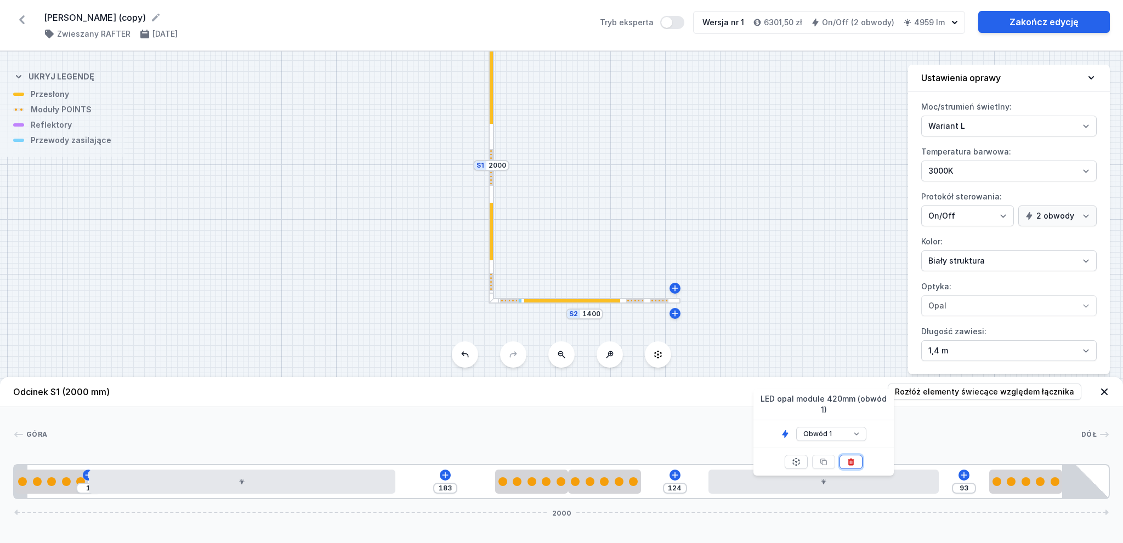
click at [847, 458] on icon at bounding box center [851, 462] width 9 height 9
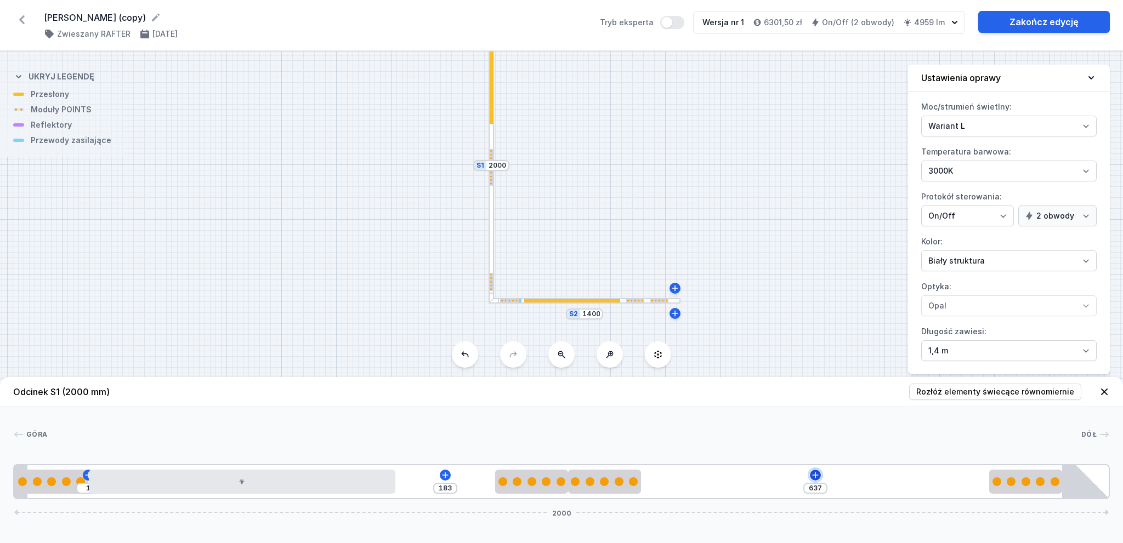
click at [818, 478] on icon at bounding box center [815, 475] width 9 height 9
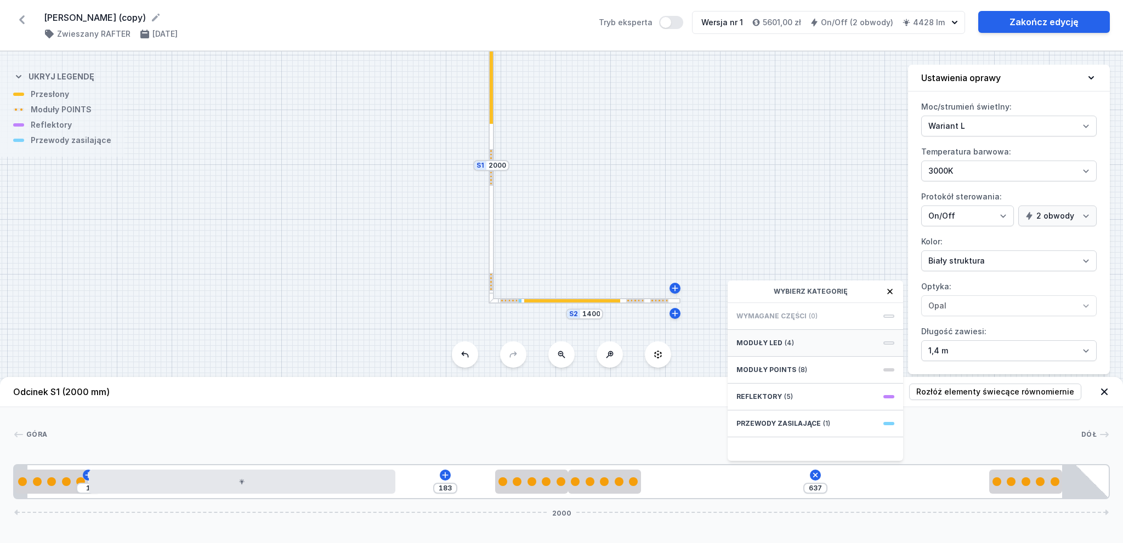
click at [815, 348] on div "Moduły LED (4)" at bounding box center [815, 343] width 175 height 27
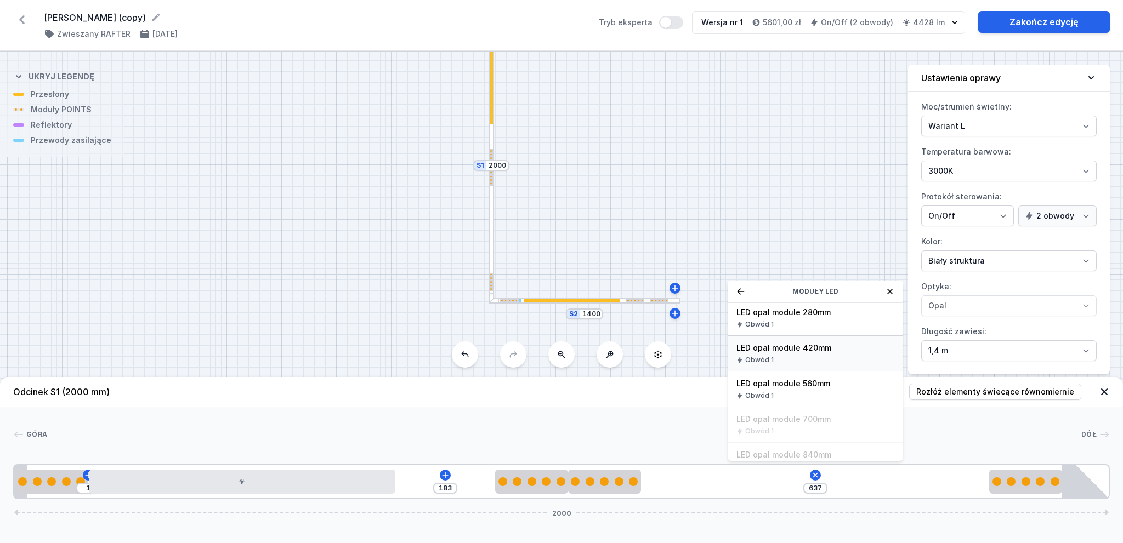
scroll to position [55, 0]
click at [815, 364] on span "LED opal module 560mm" at bounding box center [815, 367] width 158 height 11
type input "76"
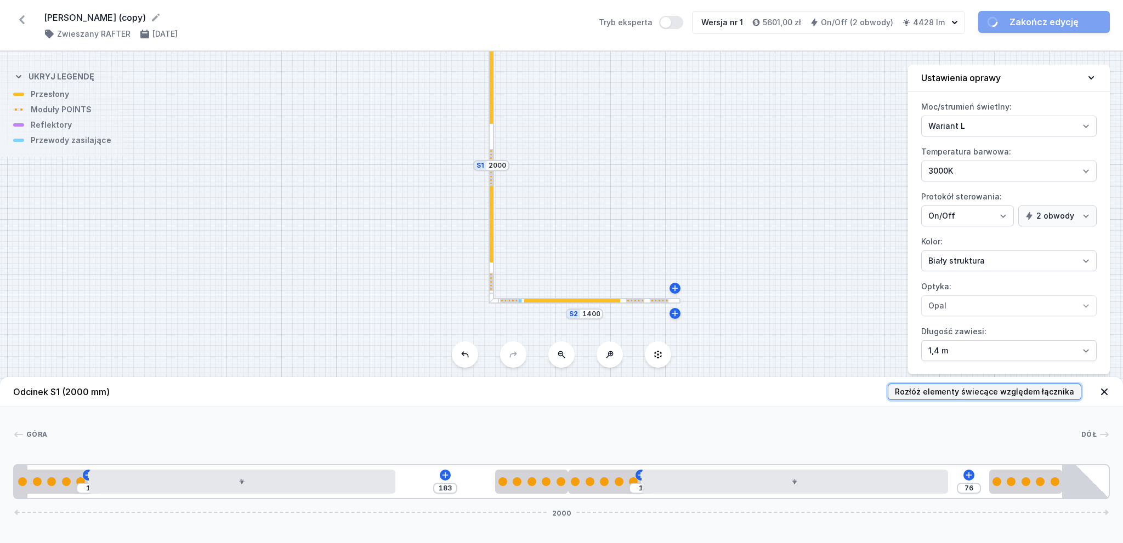
click at [988, 390] on span "Rozłóż elementy świecące względem łącznika" at bounding box center [984, 392] width 179 height 11
type input "35"
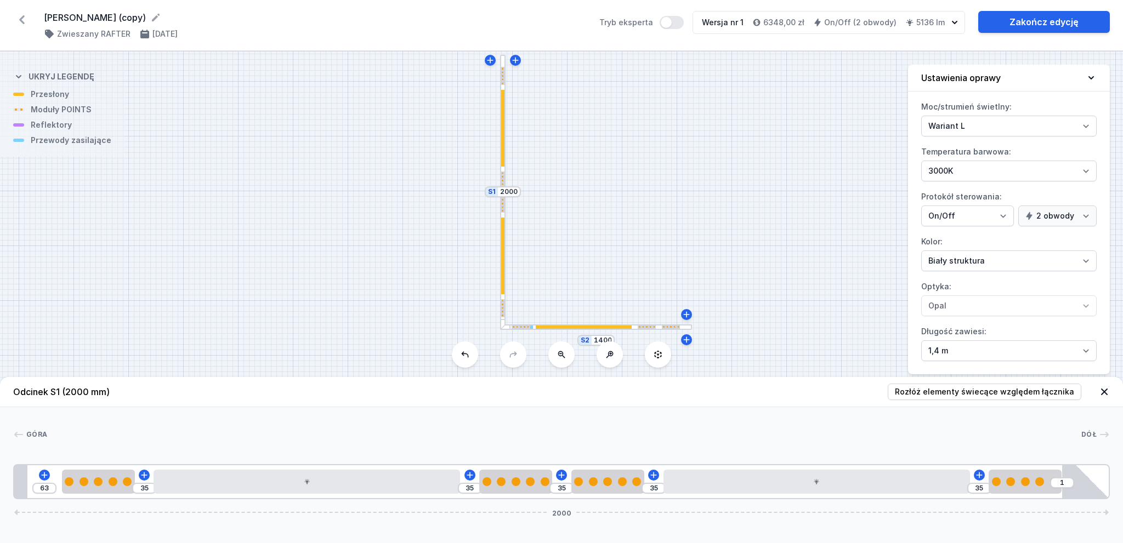
drag, startPoint x: 636, startPoint y: 278, endPoint x: 642, endPoint y: 303, distance: 25.3
click at [641, 303] on div "S2 1400 S1 2000" at bounding box center [561, 298] width 1123 height 492
click at [656, 264] on div "S2 1400 S1 2000" at bounding box center [561, 298] width 1123 height 492
click at [501, 127] on div at bounding box center [501, 139] width 3 height 77
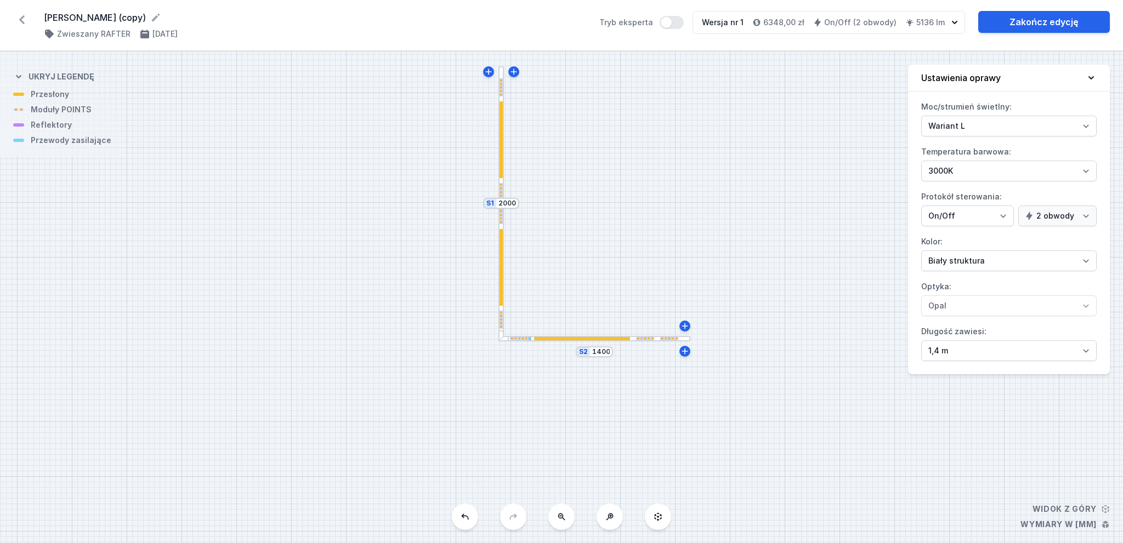
click at [504, 291] on div "S2 1400 S1 2000" at bounding box center [561, 298] width 1123 height 492
click at [500, 288] on div at bounding box center [501, 267] width 3 height 77
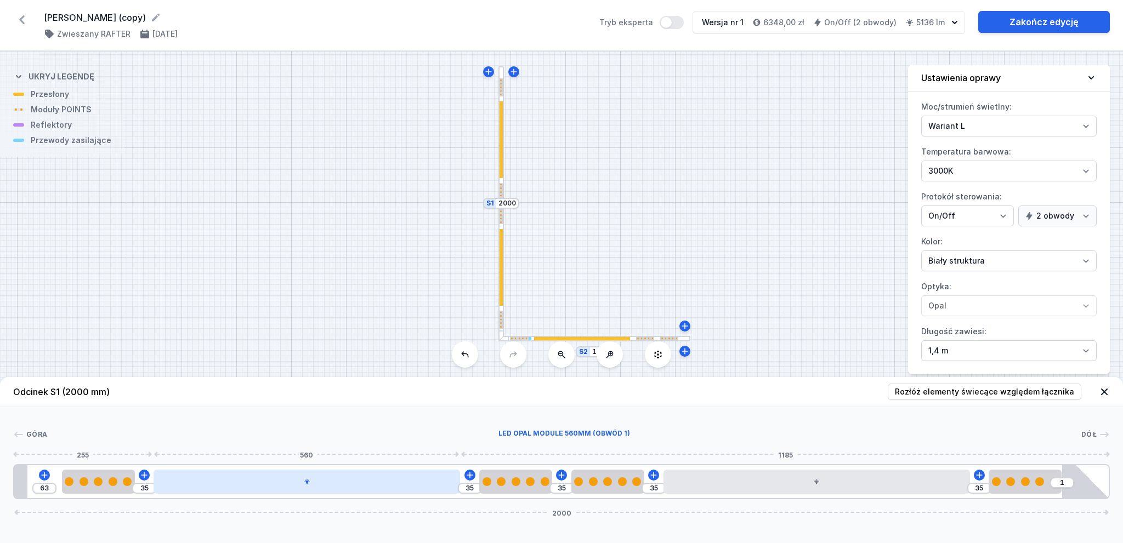
click at [286, 484] on div at bounding box center [307, 482] width 307 height 24
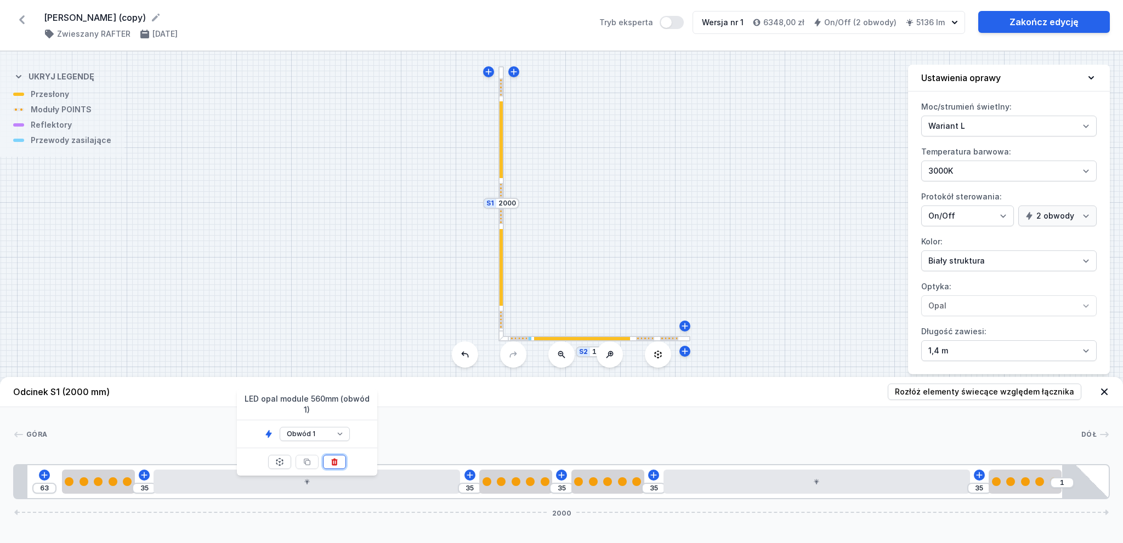
click at [335, 456] on button at bounding box center [334, 462] width 23 height 14
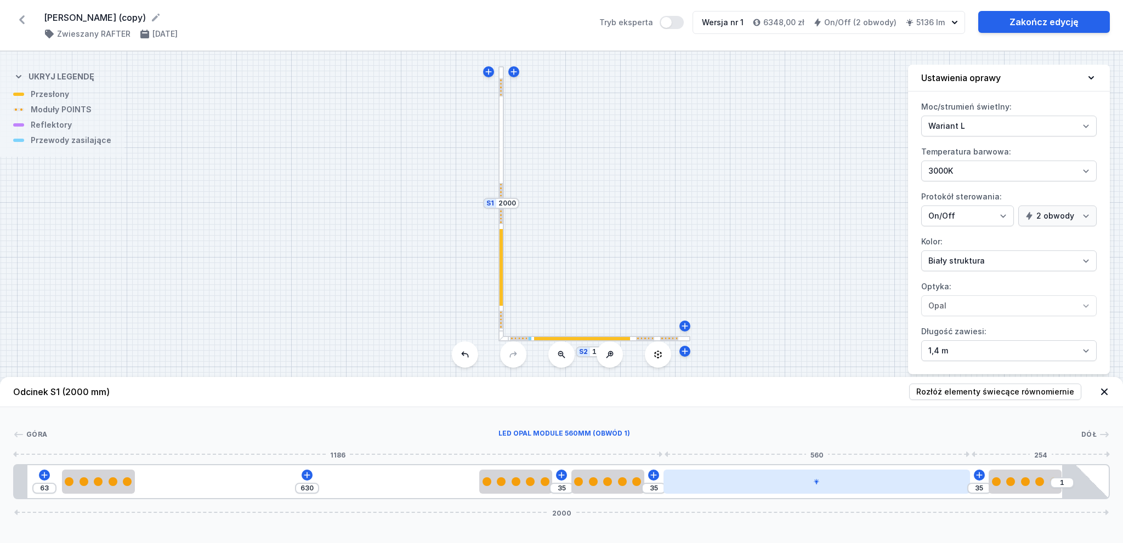
click at [774, 485] on div at bounding box center [817, 482] width 307 height 24
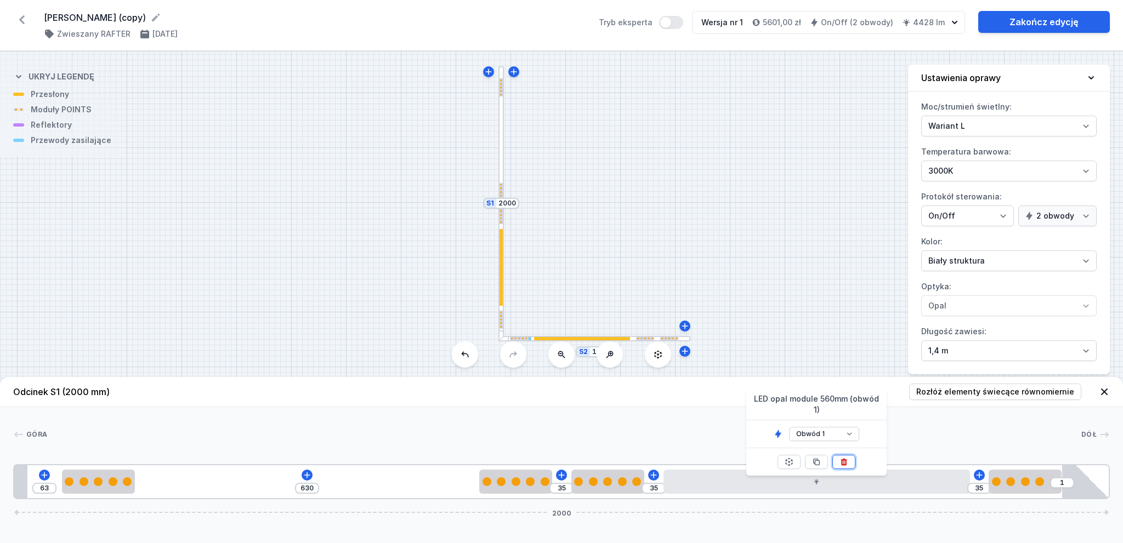
click at [847, 458] on icon at bounding box center [844, 462] width 9 height 9
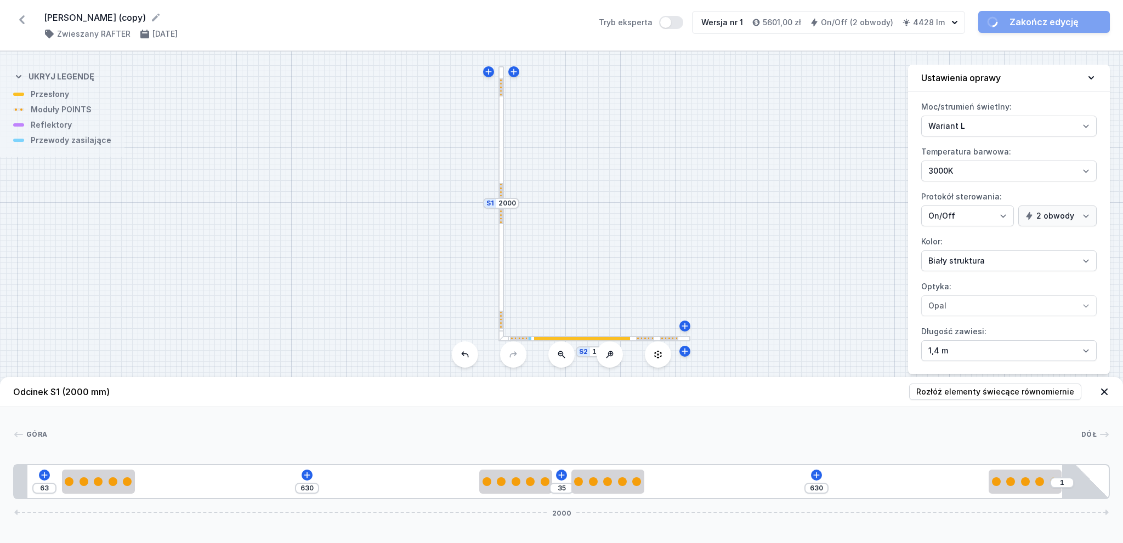
click at [621, 339] on div at bounding box center [582, 338] width 96 height 3
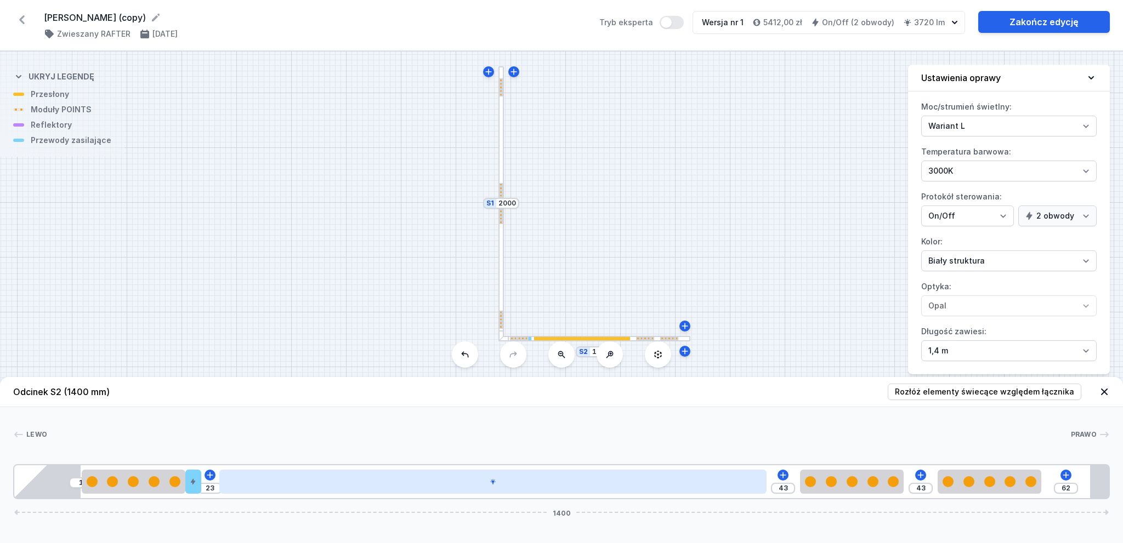
click at [643, 486] on div at bounding box center [492, 482] width 547 height 24
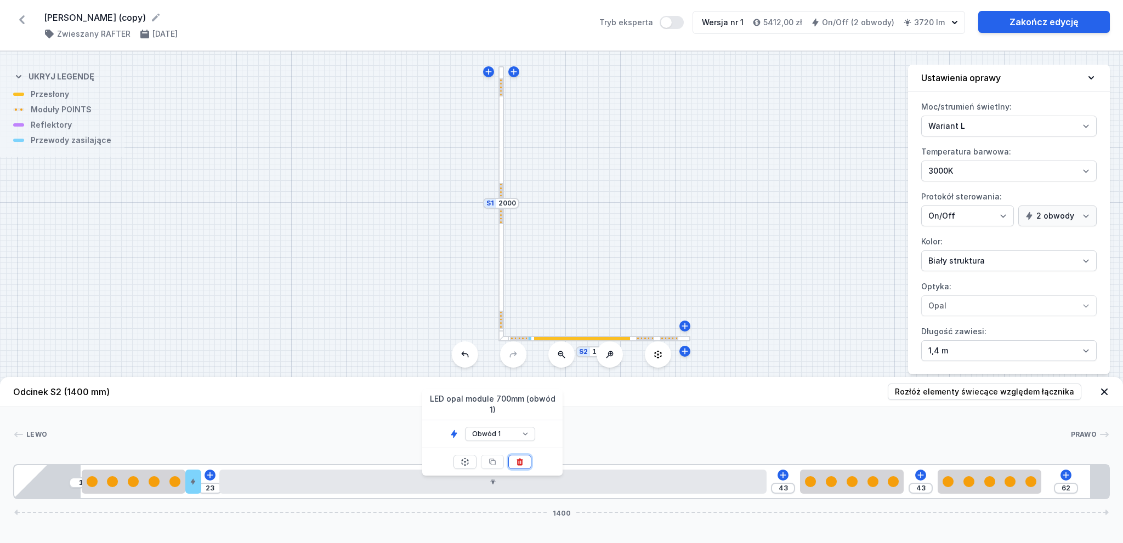
click at [526, 455] on button at bounding box center [519, 462] width 23 height 14
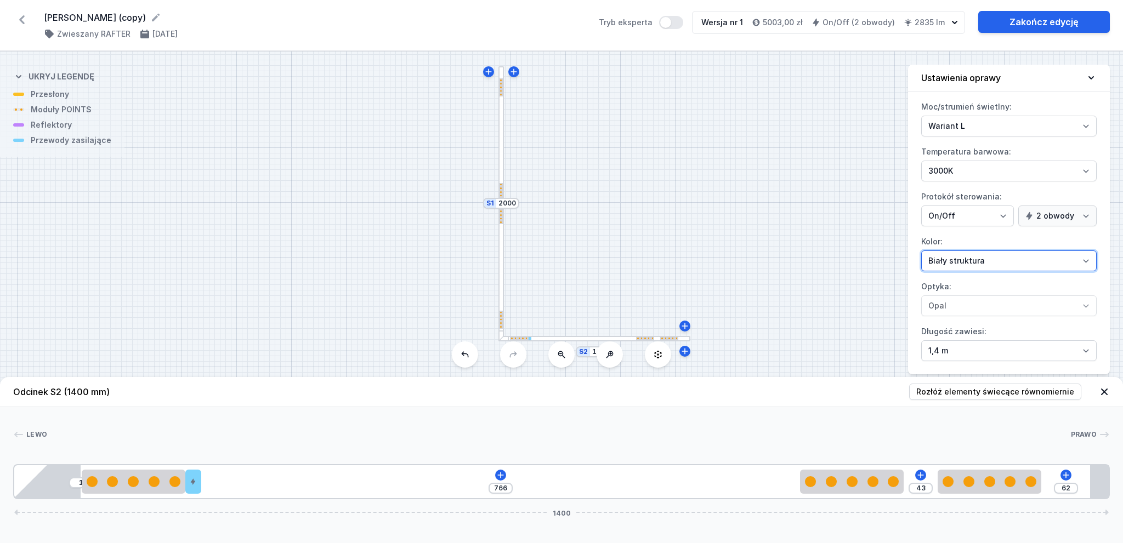
click at [991, 253] on select "Biały struktura Czarny struktura Złoty struktura Miedziany Szary Inny (z palety…" at bounding box center [1008, 261] width 175 height 21
click at [921, 251] on select "Biały struktura Czarny struktura Złoty struktura Miedziany Szary Inny (z palety…" at bounding box center [1008, 261] width 175 height 21
click at [1000, 127] on select "Wariant L Wariant M" at bounding box center [1008, 126] width 175 height 21
click at [921, 116] on select "Wariant L Wariant M" at bounding box center [1008, 126] width 175 height 21
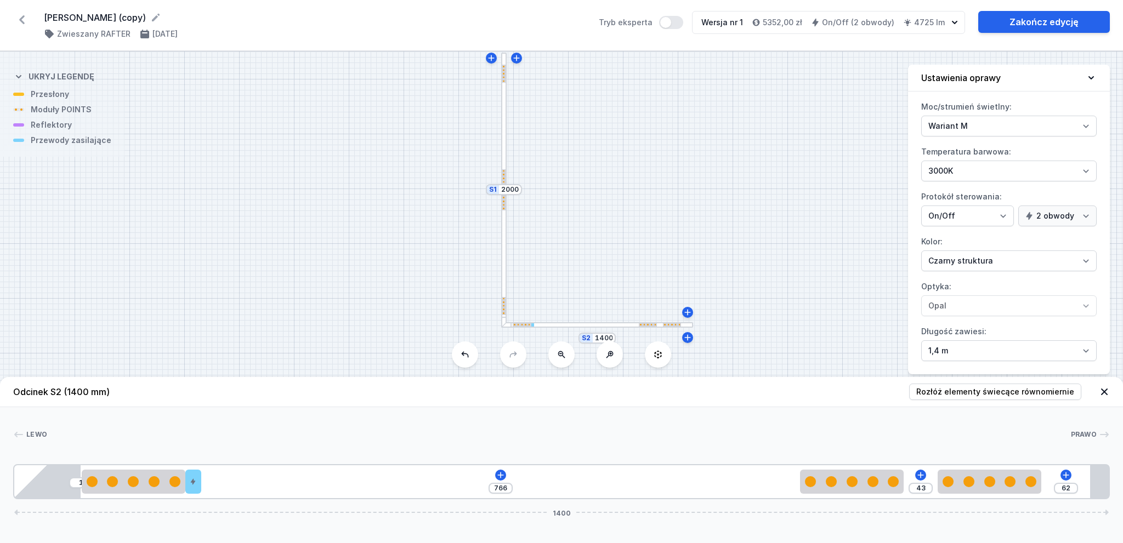
drag, startPoint x: 730, startPoint y: 268, endPoint x: 735, endPoint y: 252, distance: 17.0
click at [735, 252] on div "S2 1400 S1 2000" at bounding box center [561, 298] width 1123 height 492
drag, startPoint x: 580, startPoint y: 228, endPoint x: 585, endPoint y: 235, distance: 9.1
click at [585, 235] on div "S2 1400 S1 2000" at bounding box center [561, 298] width 1123 height 492
click at [528, 146] on div at bounding box center [525, 220] width 5 height 274
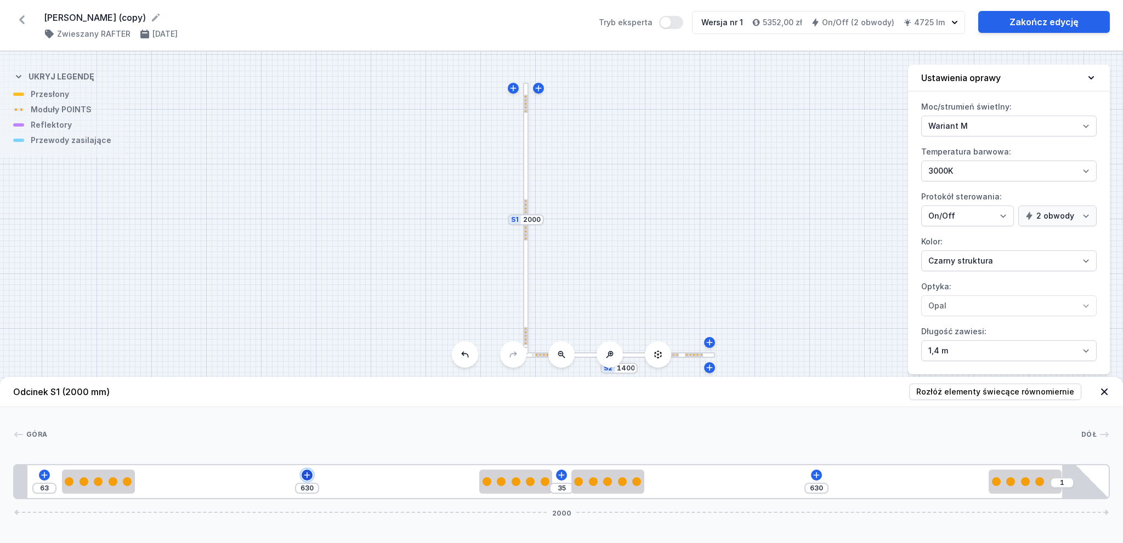
click at [304, 471] on button at bounding box center [307, 475] width 11 height 11
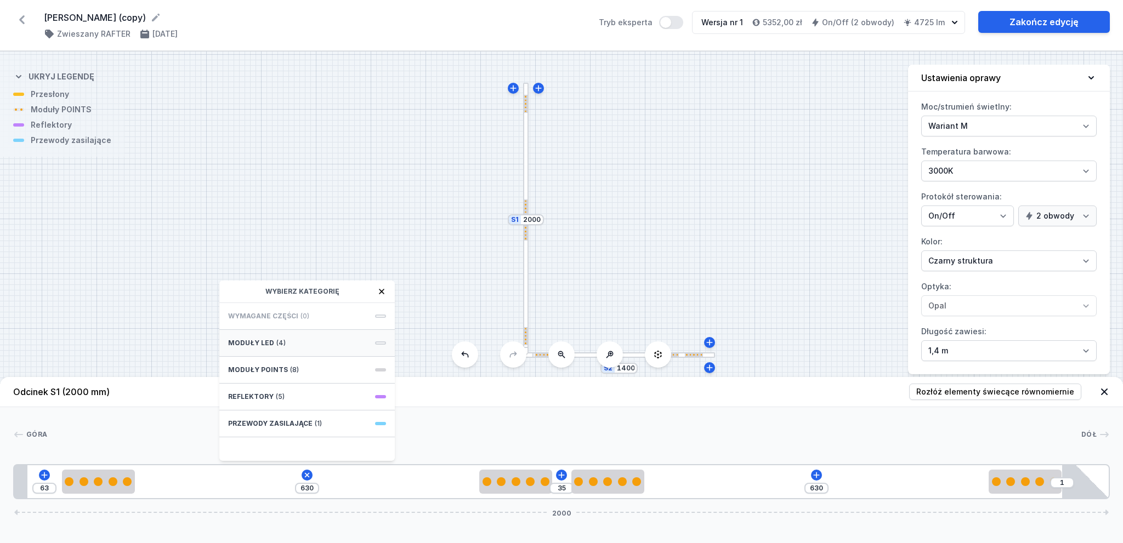
click at [317, 342] on div "Moduły LED (4)" at bounding box center [306, 343] width 175 height 27
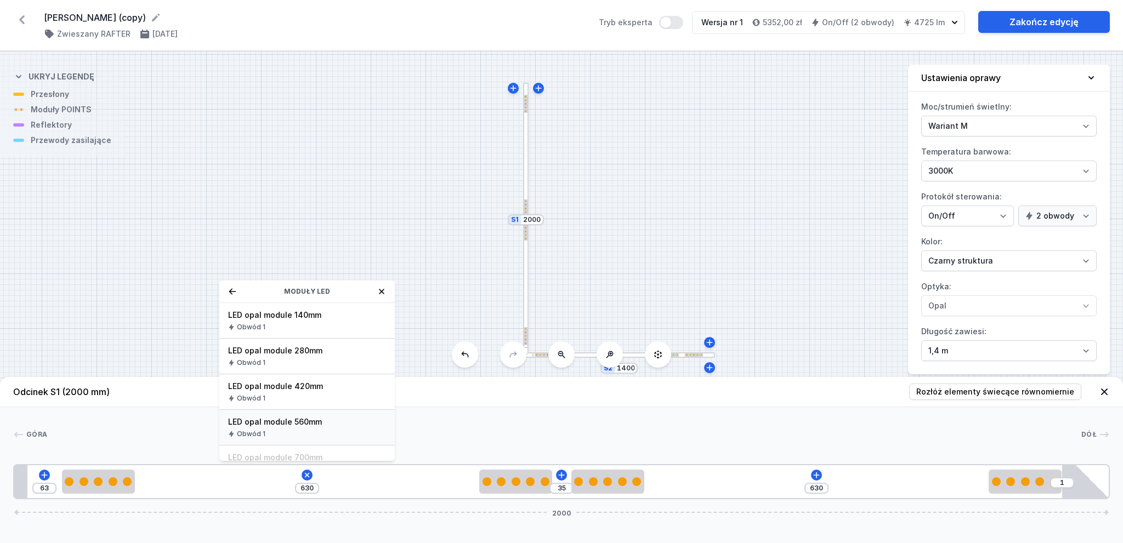
click at [323, 428] on div "LED opal module 560mm Obwód 1" at bounding box center [306, 428] width 175 height 36
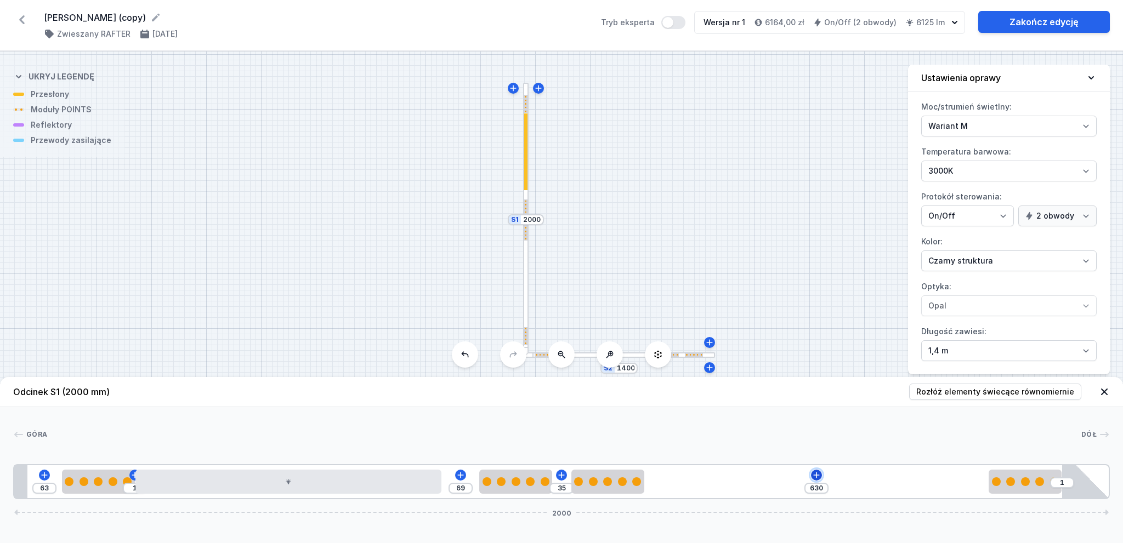
click at [816, 474] on icon at bounding box center [816, 475] width 6 height 6
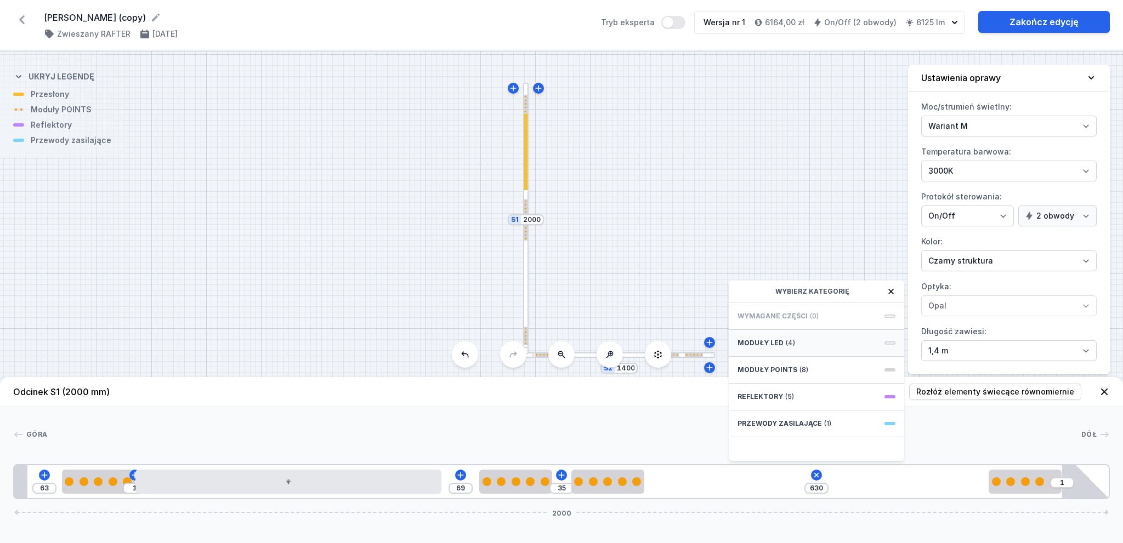
click at [807, 349] on div "Moduły LED (4)" at bounding box center [816, 343] width 175 height 27
click at [817, 367] on span "LED opal module 560mm" at bounding box center [817, 367] width 158 height 11
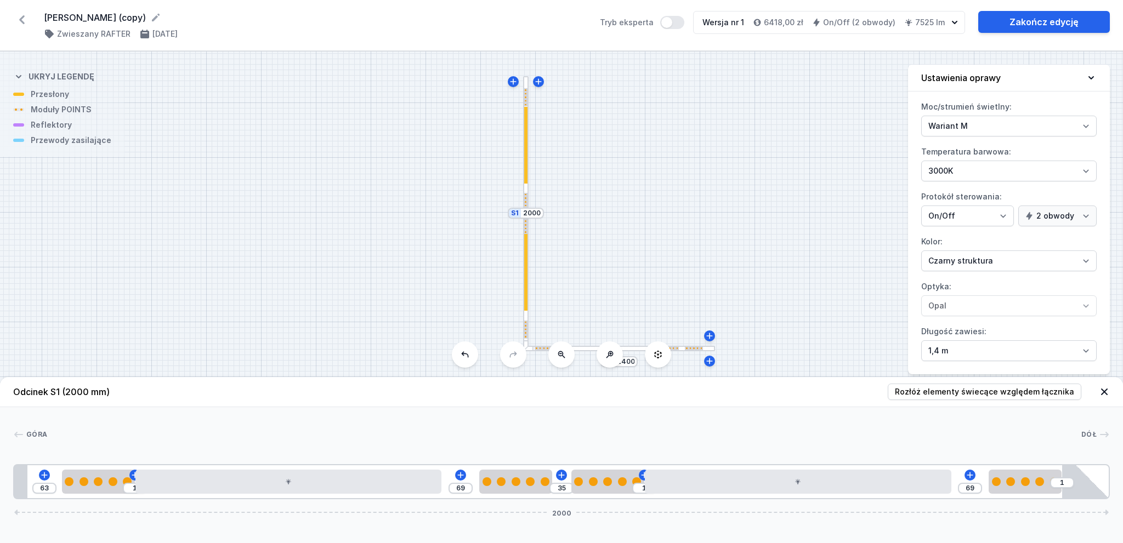
drag, startPoint x: 667, startPoint y: 230, endPoint x: 674, endPoint y: 175, distance: 55.8
click at [674, 175] on div "S2 1400 S1 2000" at bounding box center [561, 298] width 1123 height 492
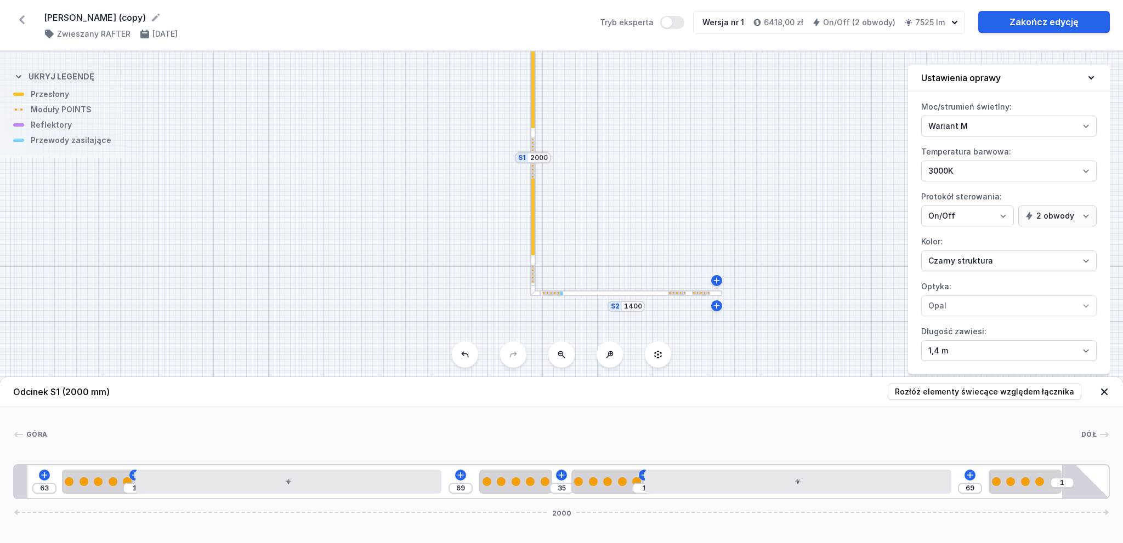
click at [624, 299] on div "S2 1400 S1 2000" at bounding box center [561, 298] width 1123 height 492
click at [625, 294] on div at bounding box center [626, 293] width 192 height 5
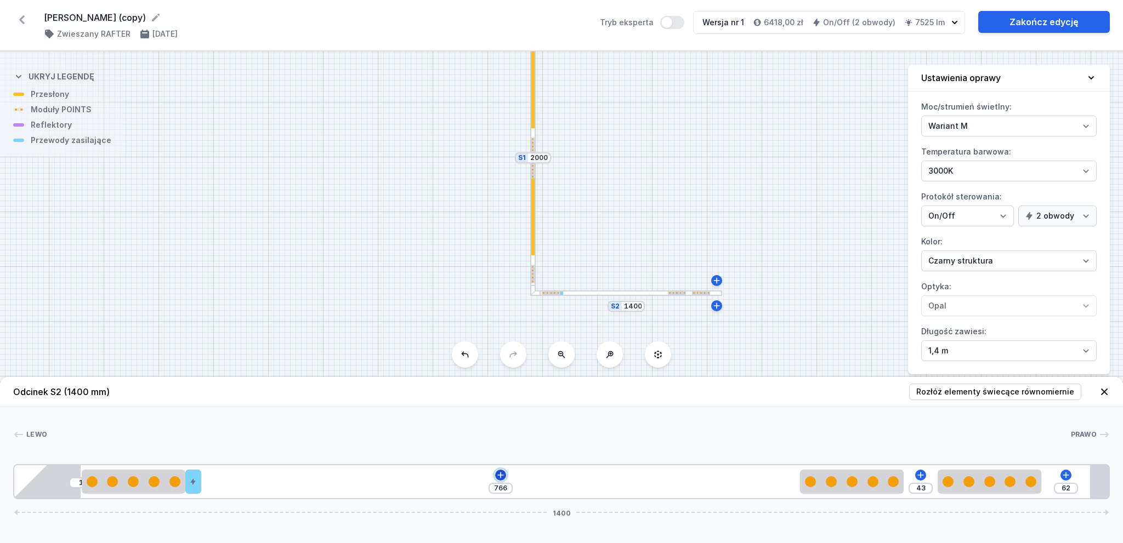
click at [505, 473] on button at bounding box center [500, 475] width 11 height 11
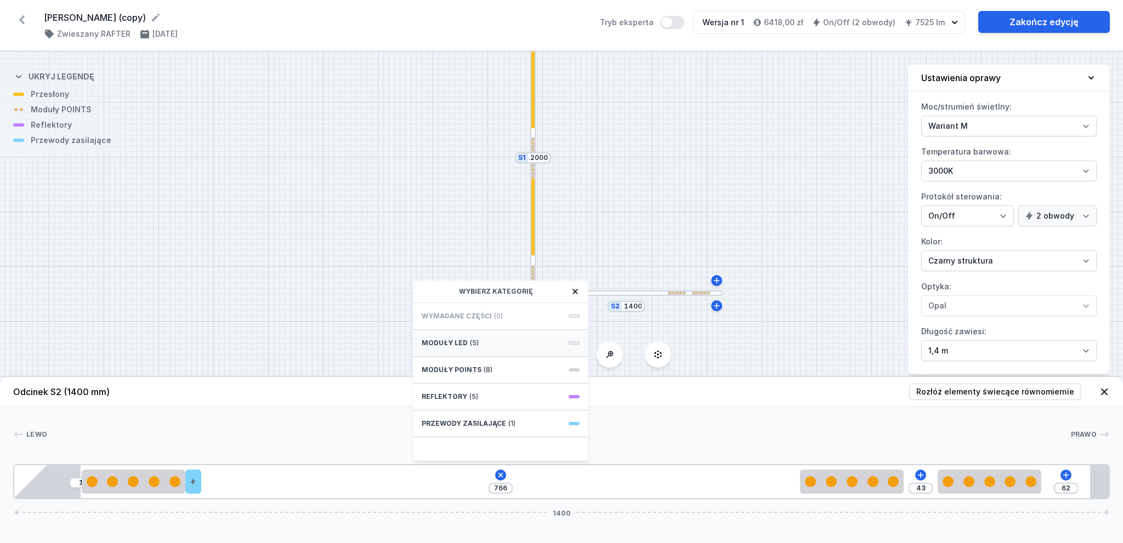
click at [502, 339] on div "Moduły LED (5)" at bounding box center [500, 343] width 175 height 27
click at [526, 411] on div "Obwód 1" at bounding box center [501, 415] width 158 height 9
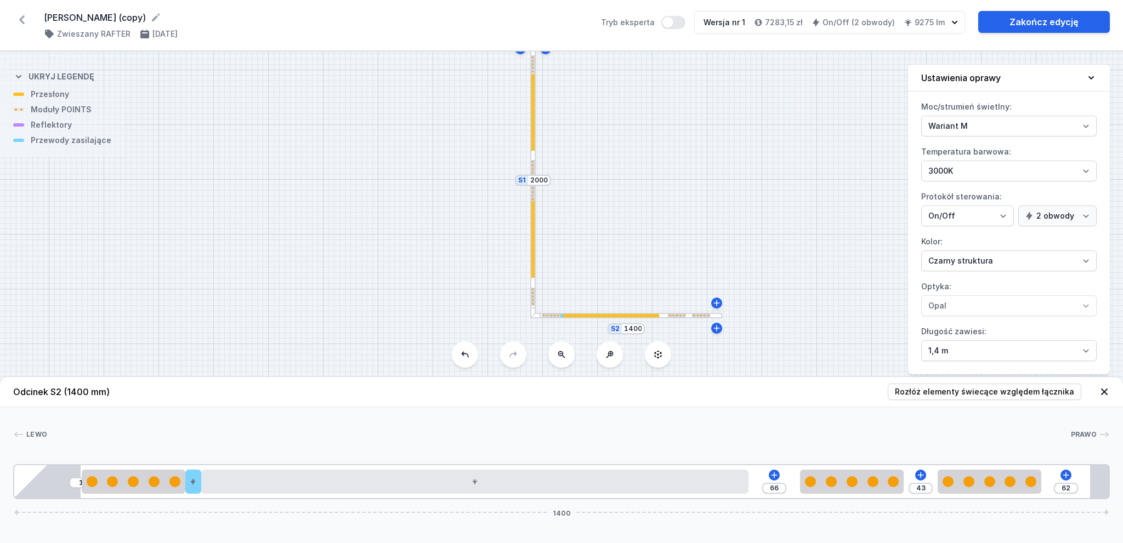
drag, startPoint x: 734, startPoint y: 158, endPoint x: 658, endPoint y: 158, distance: 76.2
click at [736, 205] on div "S2 1400 S1 2000" at bounding box center [561, 298] width 1123 height 492
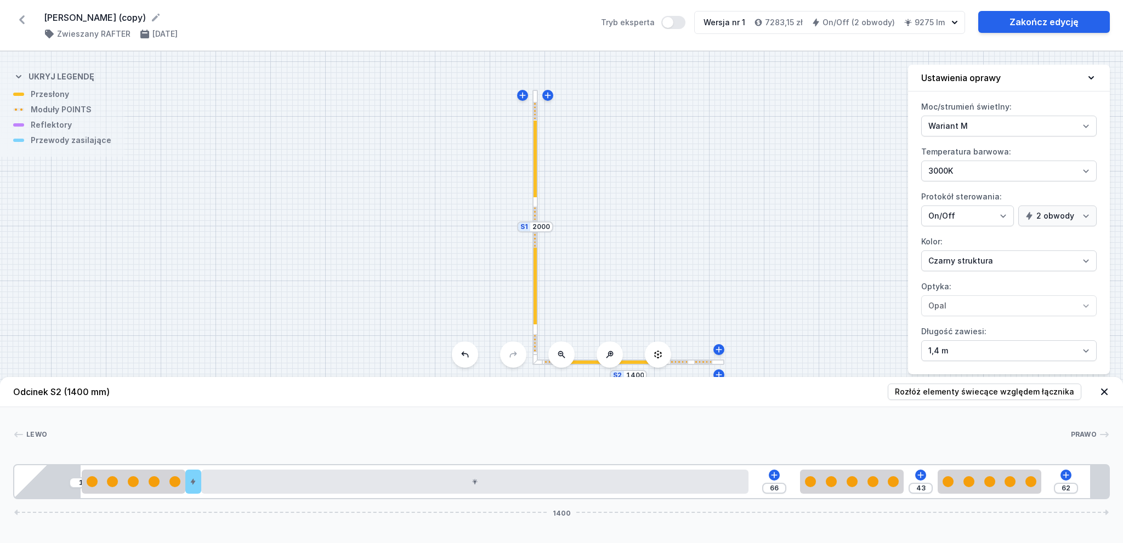
click at [1002, 382] on header "Odcinek S2 (1400 mm) Rozłóż elementy świecące względem łącznika" at bounding box center [561, 392] width 1123 height 30
click at [1005, 388] on span "Rozłóż elementy świecące względem łącznika" at bounding box center [984, 392] width 179 height 11
click at [537, 208] on div at bounding box center [534, 227] width 5 height 274
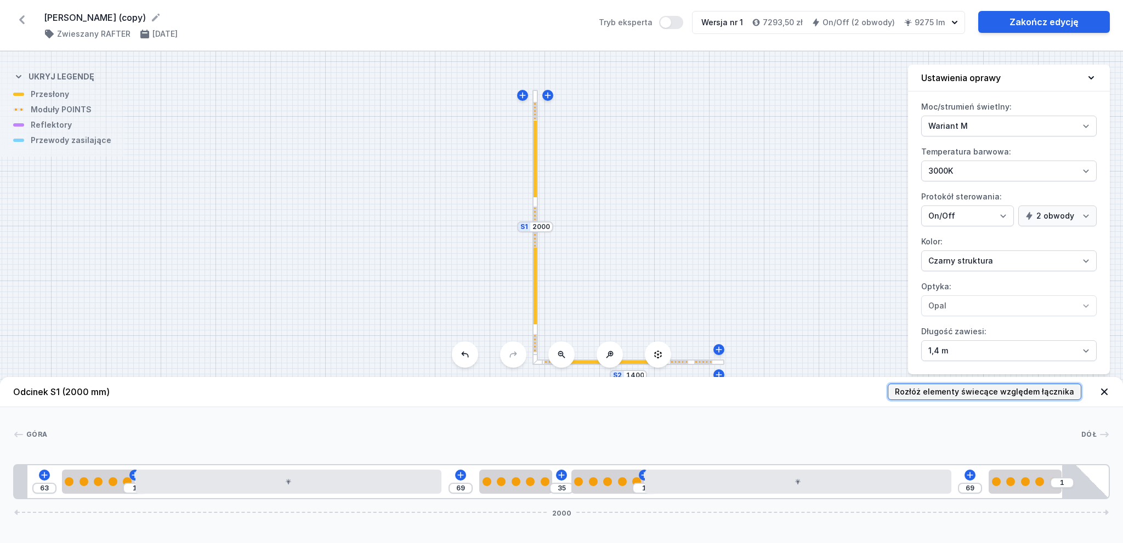
click at [990, 390] on span "Rozłóż elementy świecące względem łącznika" at bounding box center [984, 392] width 179 height 11
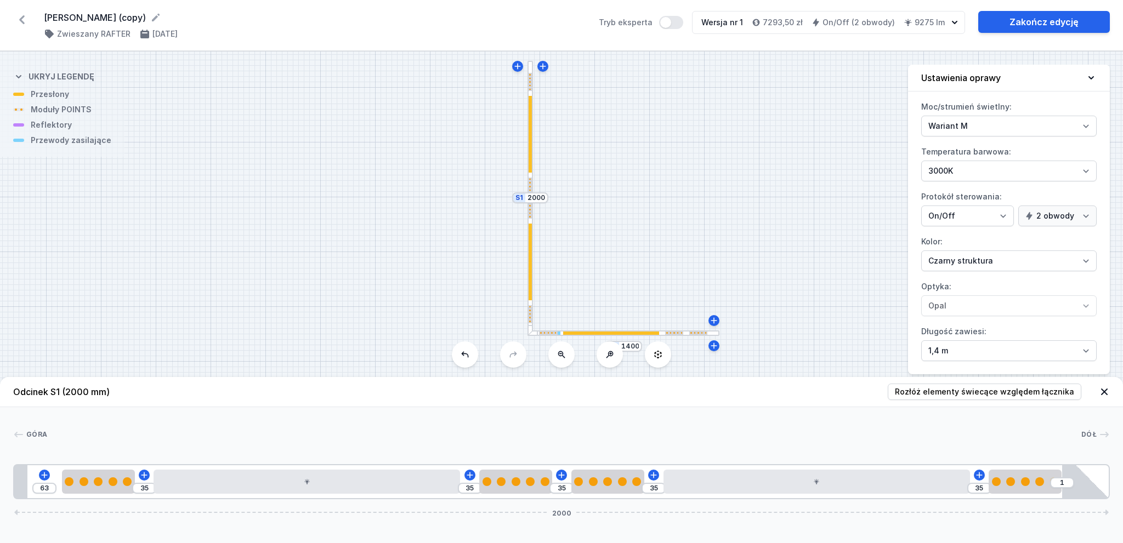
drag, startPoint x: 735, startPoint y: 175, endPoint x: 734, endPoint y: 169, distance: 5.6
click at [734, 169] on div "S2 1400 S1 2000" at bounding box center [561, 298] width 1123 height 492
click at [531, 134] on div at bounding box center [530, 134] width 3 height 77
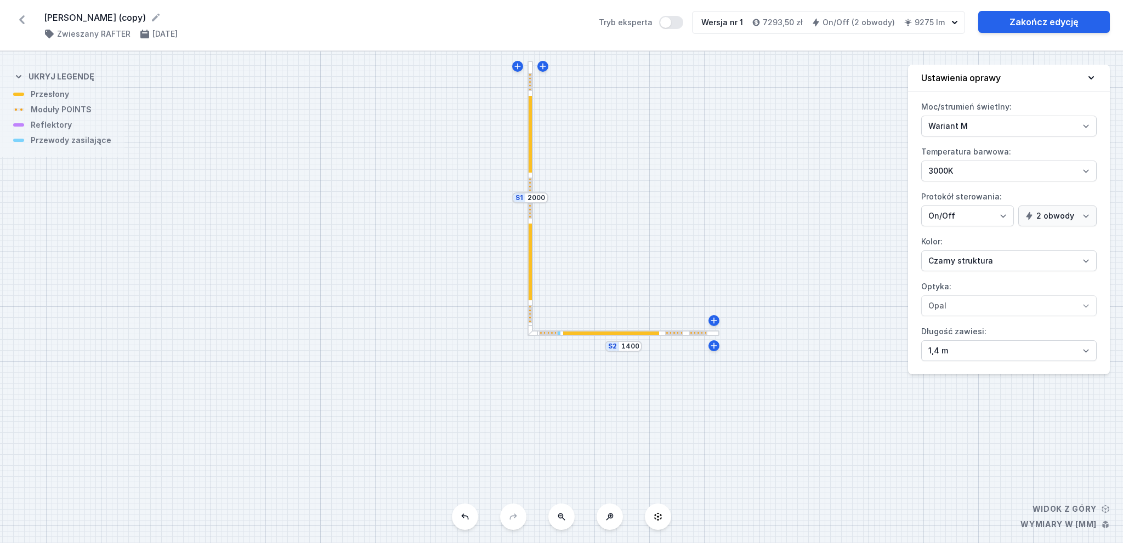
click at [531, 134] on div at bounding box center [530, 134] width 3 height 77
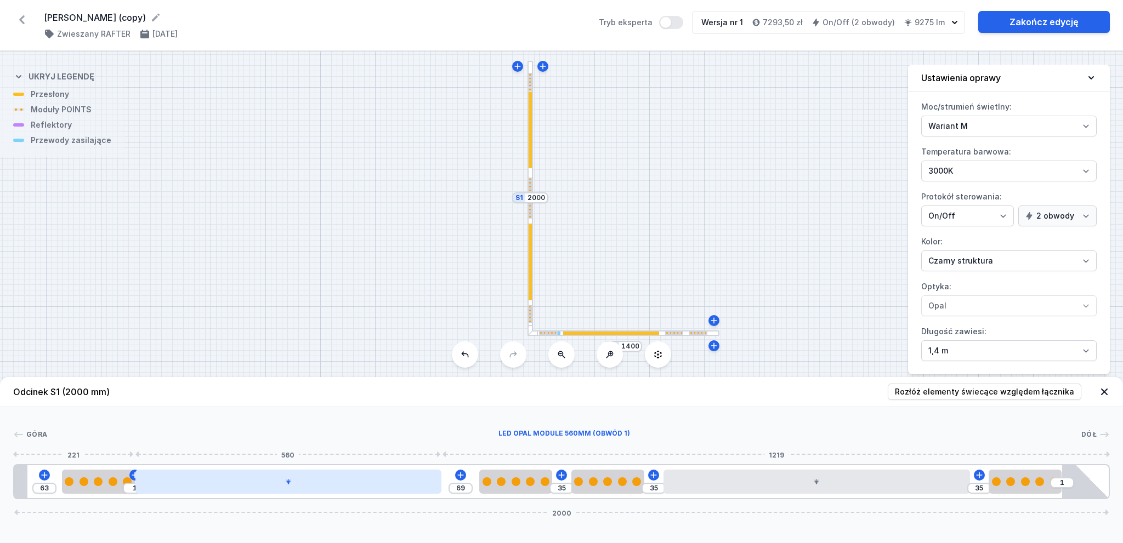
click at [287, 483] on div at bounding box center [288, 482] width 307 height 24
drag, startPoint x: 307, startPoint y: 491, endPoint x: 318, endPoint y: 483, distance: 13.4
click at [316, 493] on div at bounding box center [288, 482] width 307 height 24
click at [347, 482] on div at bounding box center [288, 482] width 307 height 24
click at [314, 482] on div at bounding box center [288, 482] width 307 height 24
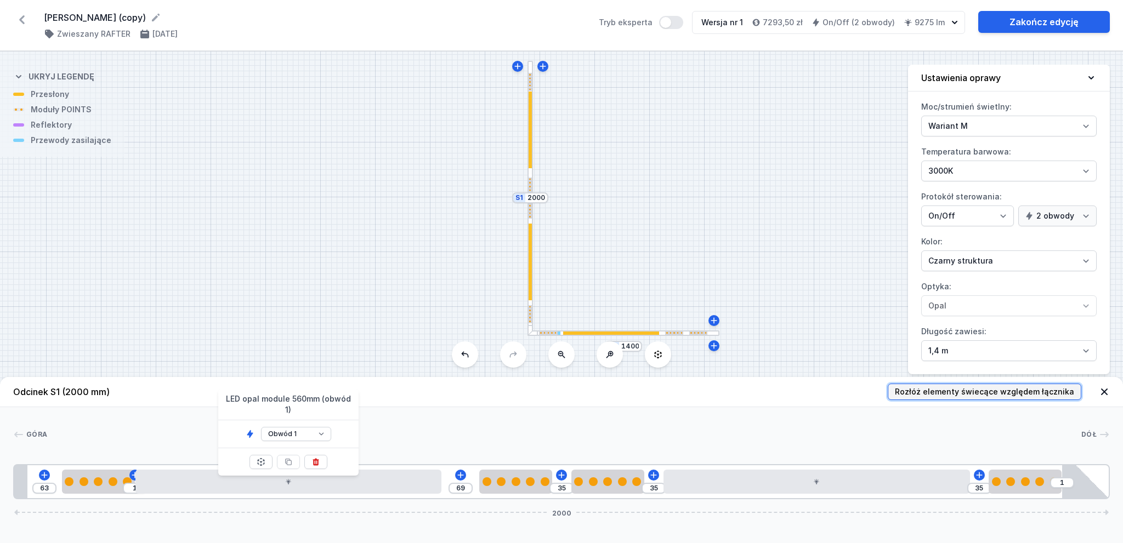
click at [1039, 390] on span "Rozłóż elementy świecące względem łącznika" at bounding box center [984, 392] width 179 height 11
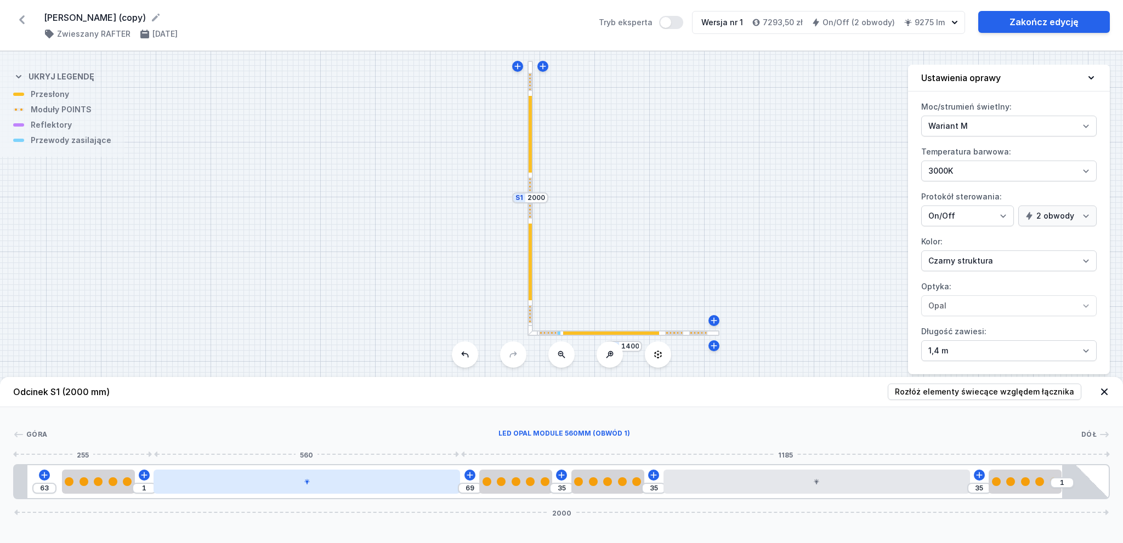
click at [362, 489] on div at bounding box center [307, 482] width 307 height 24
click at [361, 482] on div at bounding box center [288, 482] width 307 height 24
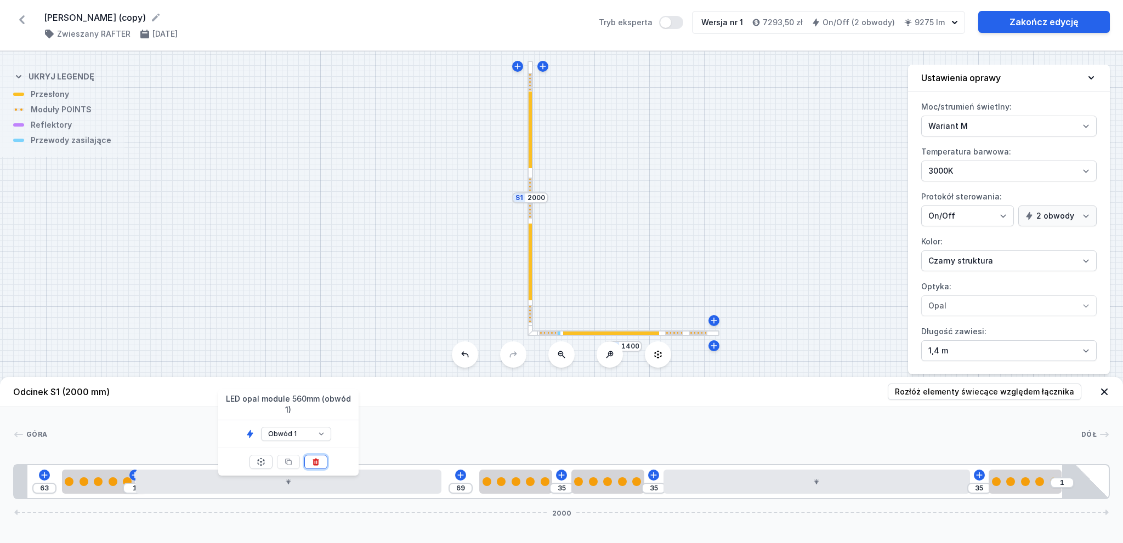
click at [318, 458] on icon at bounding box center [316, 461] width 6 height 7
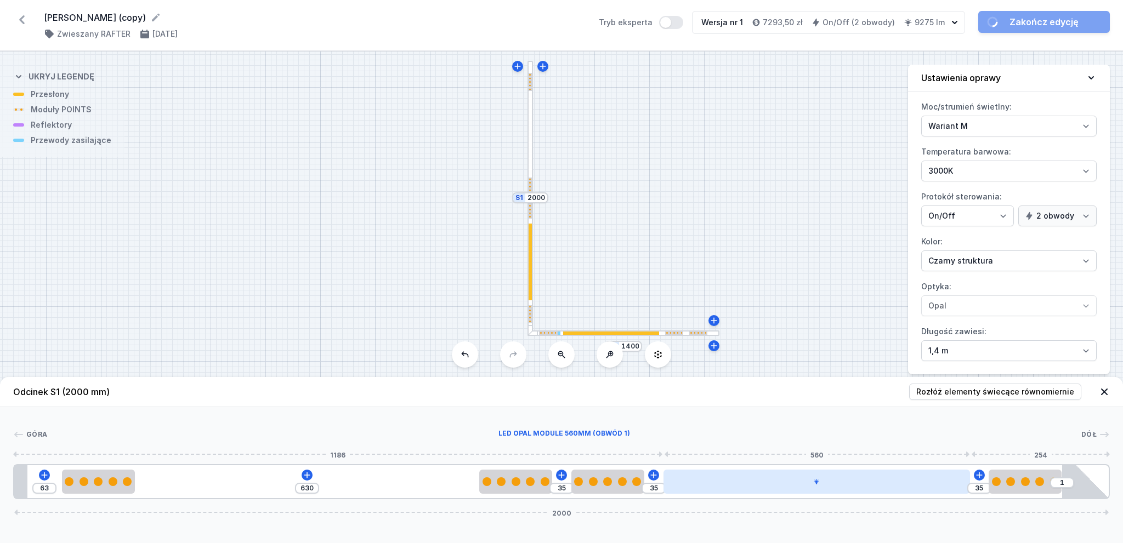
click at [812, 485] on div at bounding box center [817, 482] width 307 height 24
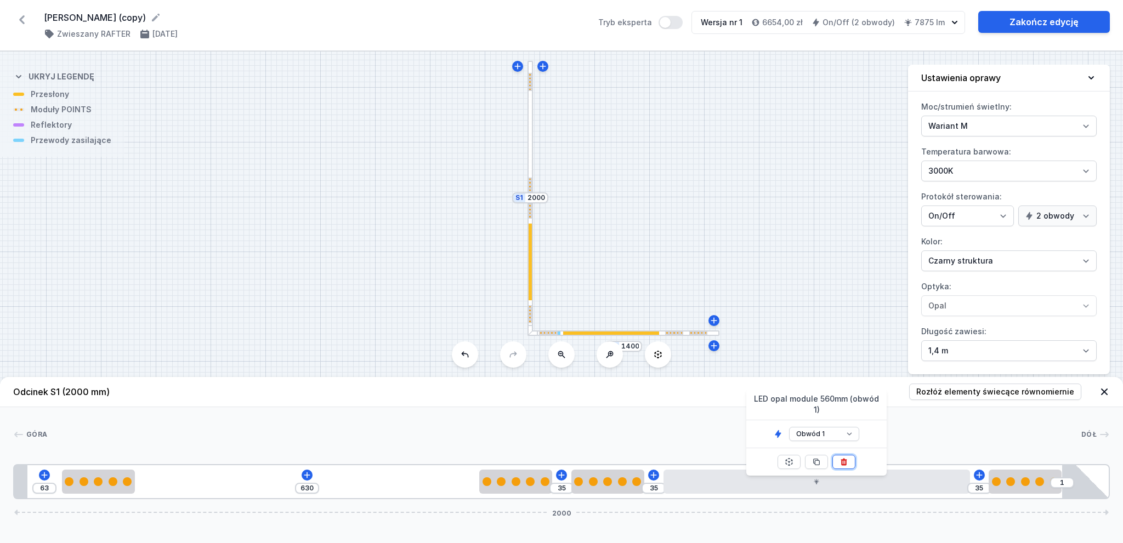
click at [838, 455] on button at bounding box center [843, 462] width 23 height 14
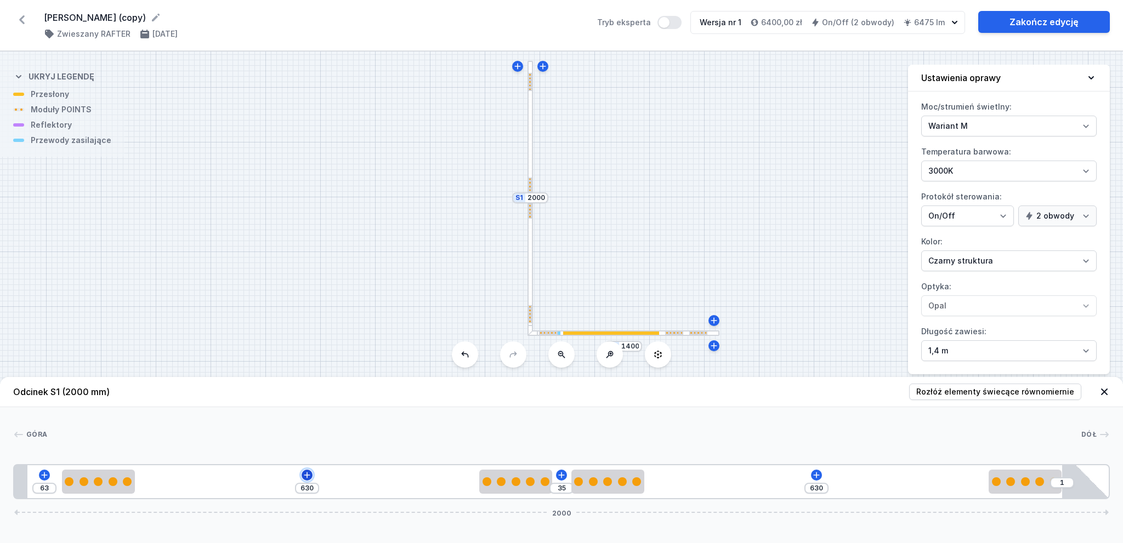
click at [304, 475] on icon at bounding box center [307, 475] width 9 height 9
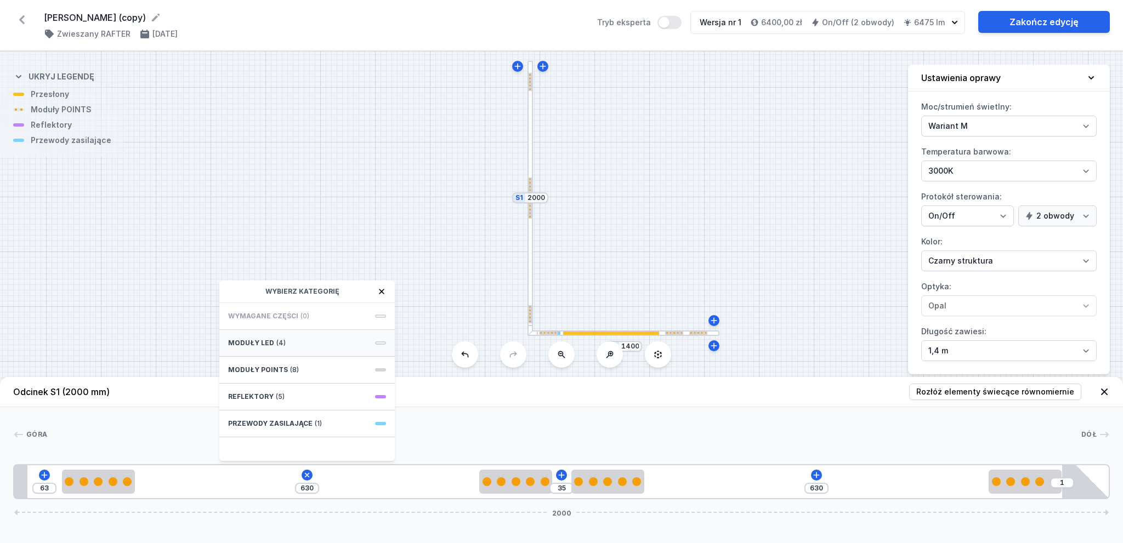
click at [307, 346] on div "Moduły LED (4)" at bounding box center [306, 343] width 175 height 27
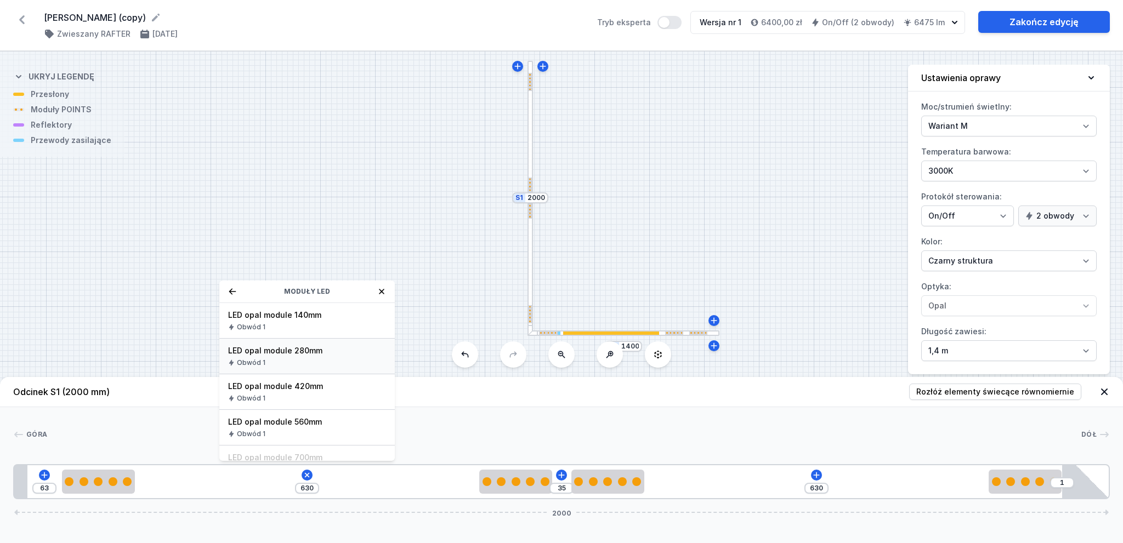
click at [326, 353] on span "LED opal module 280mm" at bounding box center [307, 350] width 158 height 11
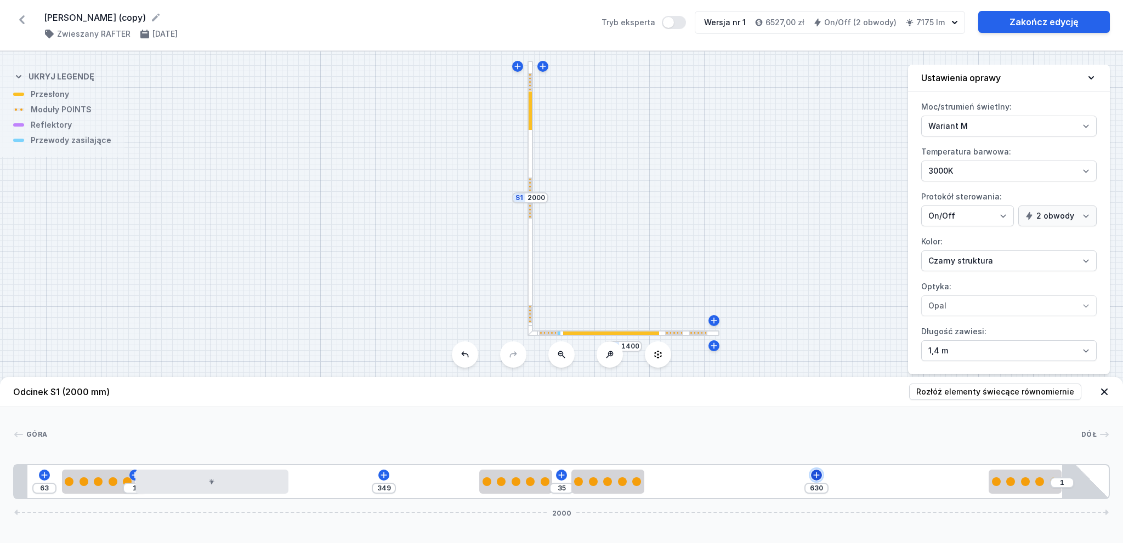
click at [816, 473] on icon at bounding box center [816, 475] width 6 height 6
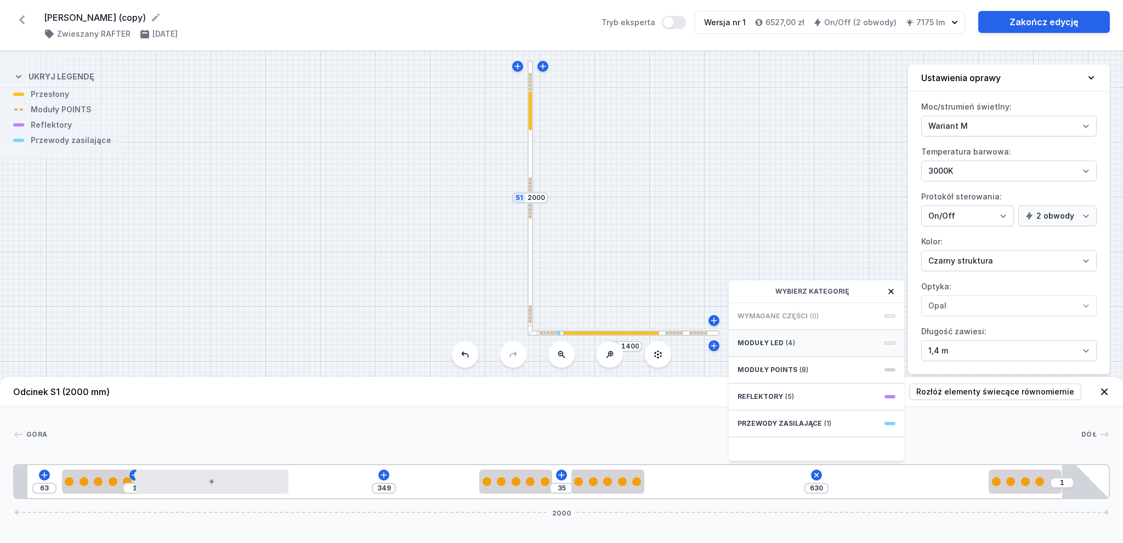
click at [823, 341] on div "Moduły LED (4)" at bounding box center [816, 343] width 175 height 27
click at [837, 359] on div "Obwód 1" at bounding box center [817, 363] width 158 height 9
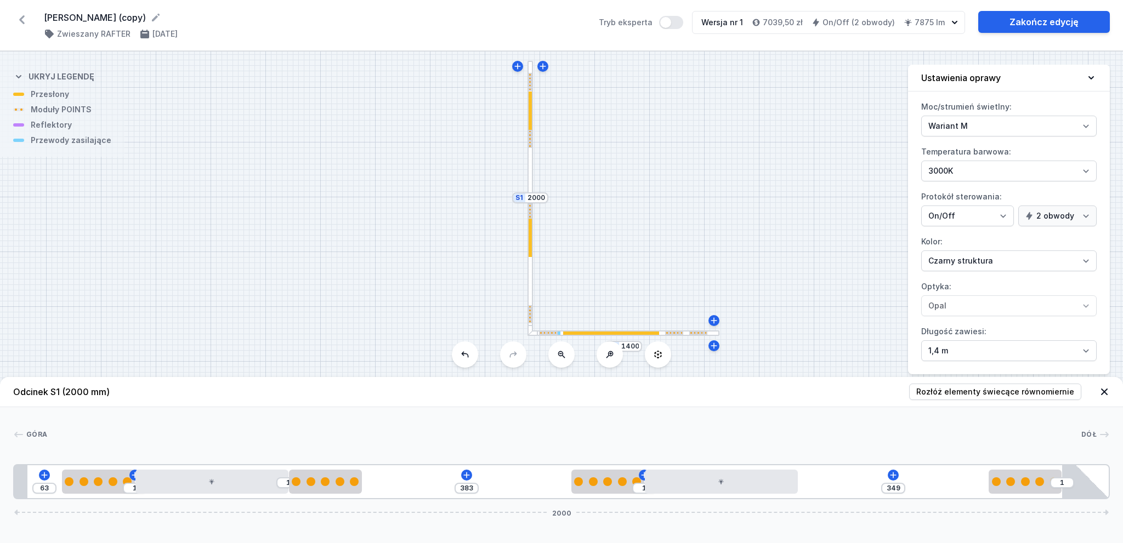
drag, startPoint x: 529, startPoint y: 484, endPoint x: 370, endPoint y: 484, distance: 159.0
click at [363, 484] on div "63 1 1 383 1 349 1 2000" at bounding box center [561, 481] width 1097 height 35
click at [467, 477] on icon at bounding box center [466, 475] width 9 height 9
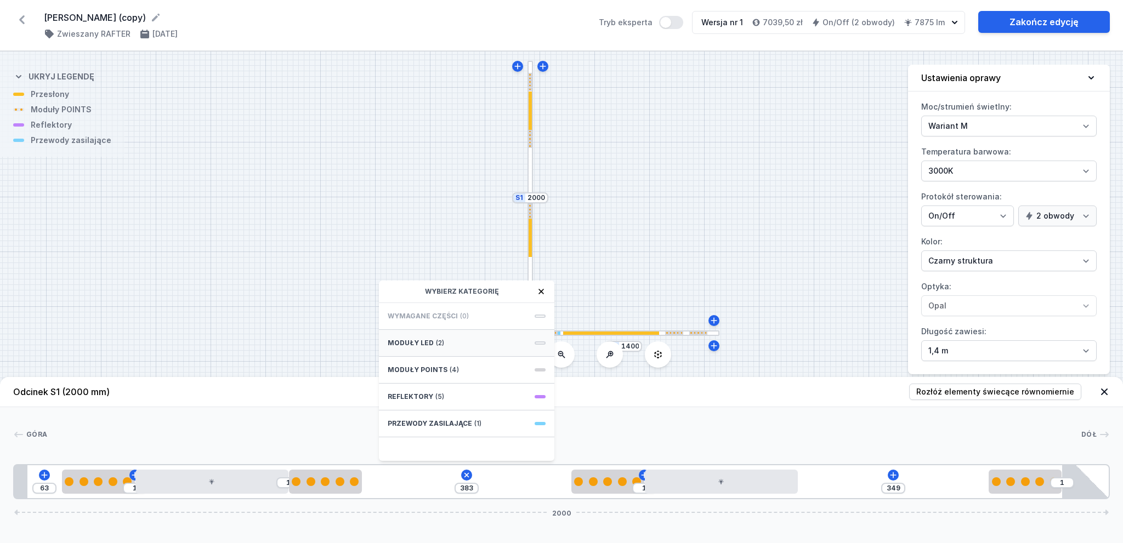
click at [445, 344] on div "Moduły LED (2)" at bounding box center [466, 343] width 175 height 27
click at [475, 351] on span "LED opal module 280mm" at bounding box center [467, 350] width 158 height 11
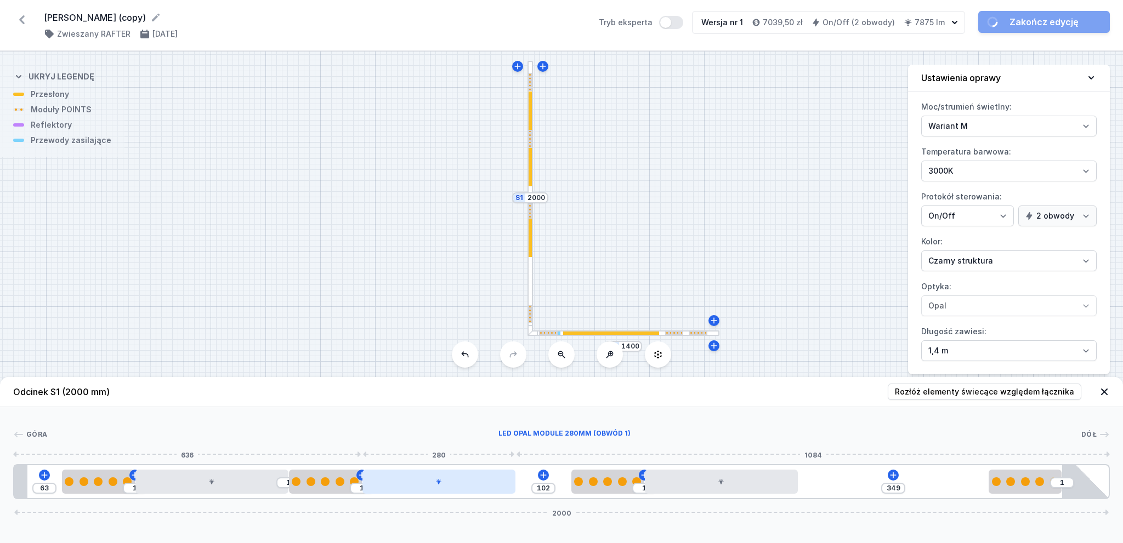
drag, startPoint x: 483, startPoint y: 486, endPoint x: 501, endPoint y: 486, distance: 17.5
click at [495, 489] on div at bounding box center [438, 482] width 153 height 24
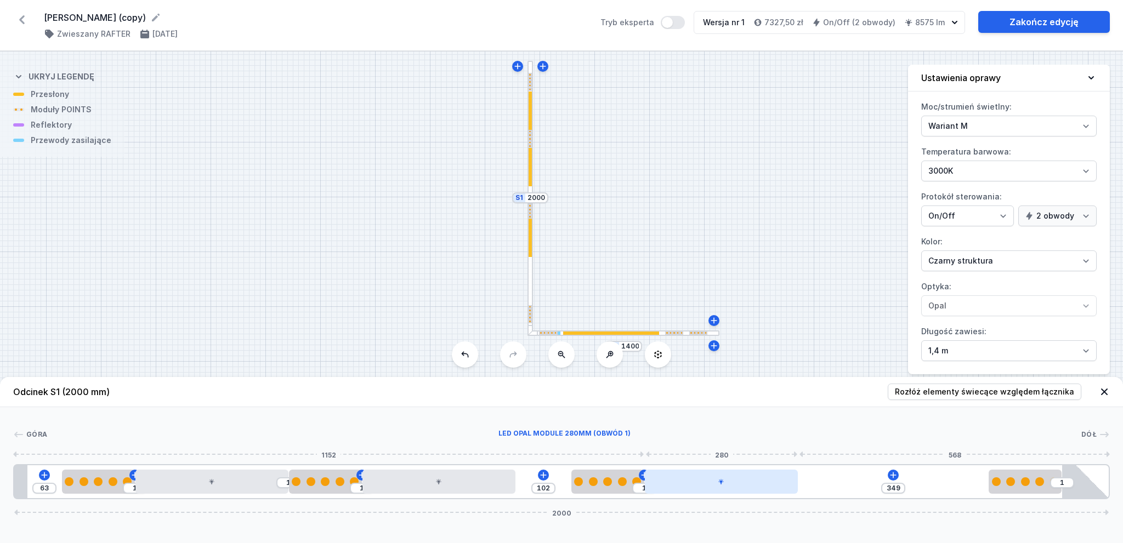
click at [731, 478] on div at bounding box center [721, 482] width 153 height 24
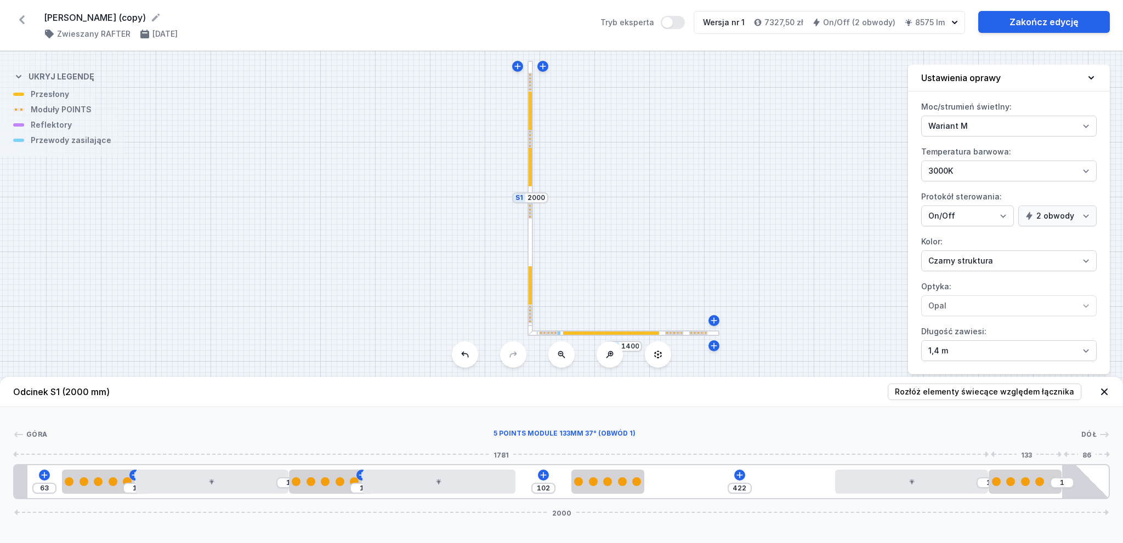
drag, startPoint x: 787, startPoint y: 478, endPoint x: 706, endPoint y: 497, distance: 84.1
click at [1022, 478] on div "63 1 1 1 102 422 [DATE]" at bounding box center [561, 481] width 1097 height 35
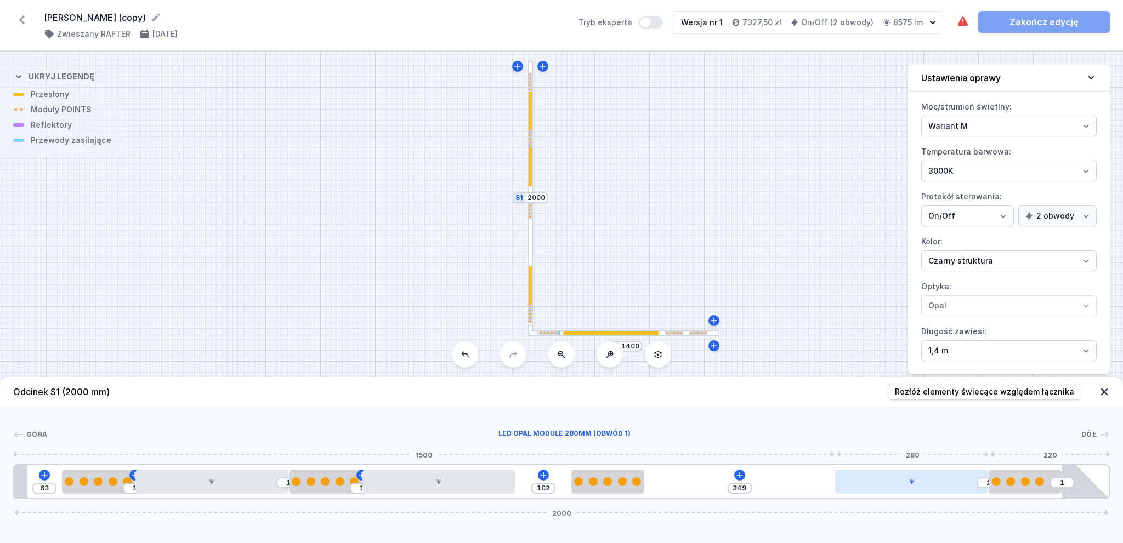
drag, startPoint x: 915, startPoint y: 482, endPoint x: 923, endPoint y: 484, distance: 8.5
click at [923, 484] on div at bounding box center [911, 482] width 153 height 24
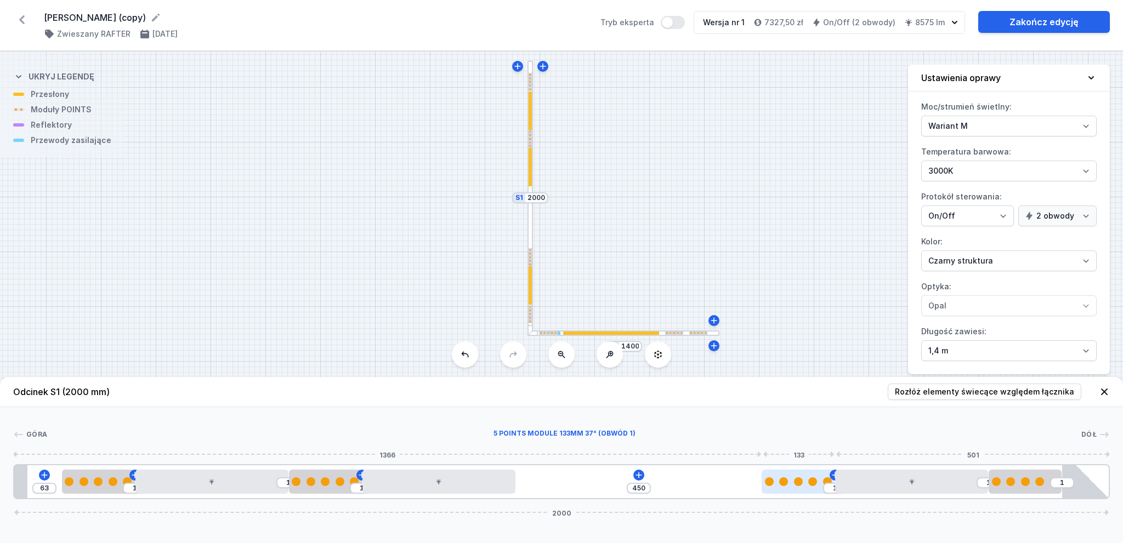
drag, startPoint x: 622, startPoint y: 488, endPoint x: 810, endPoint y: 485, distance: 188.7
click at [810, 485] on div at bounding box center [798, 482] width 73 height 24
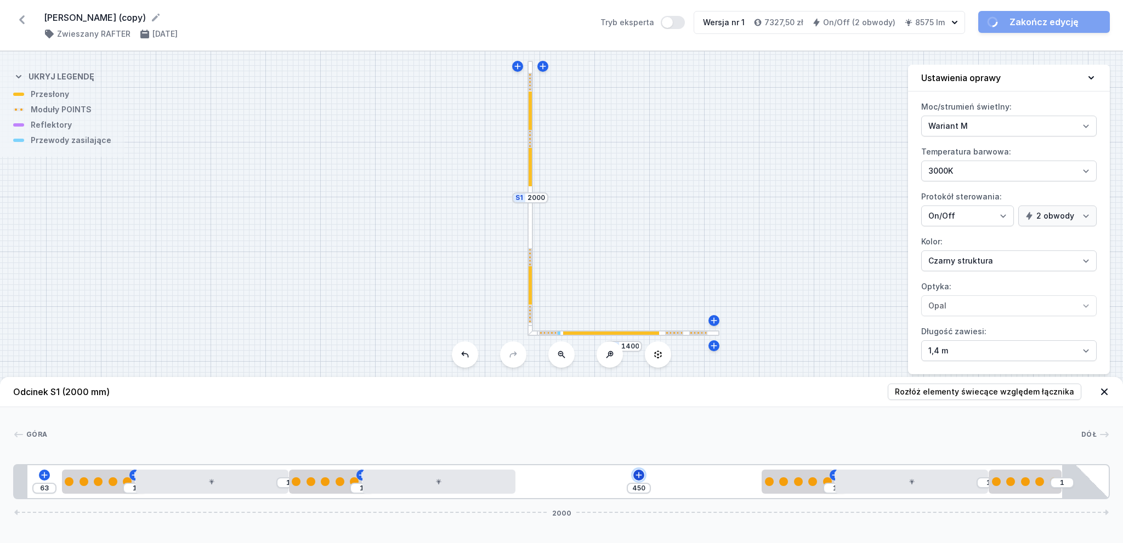
click at [641, 477] on icon at bounding box center [638, 475] width 9 height 9
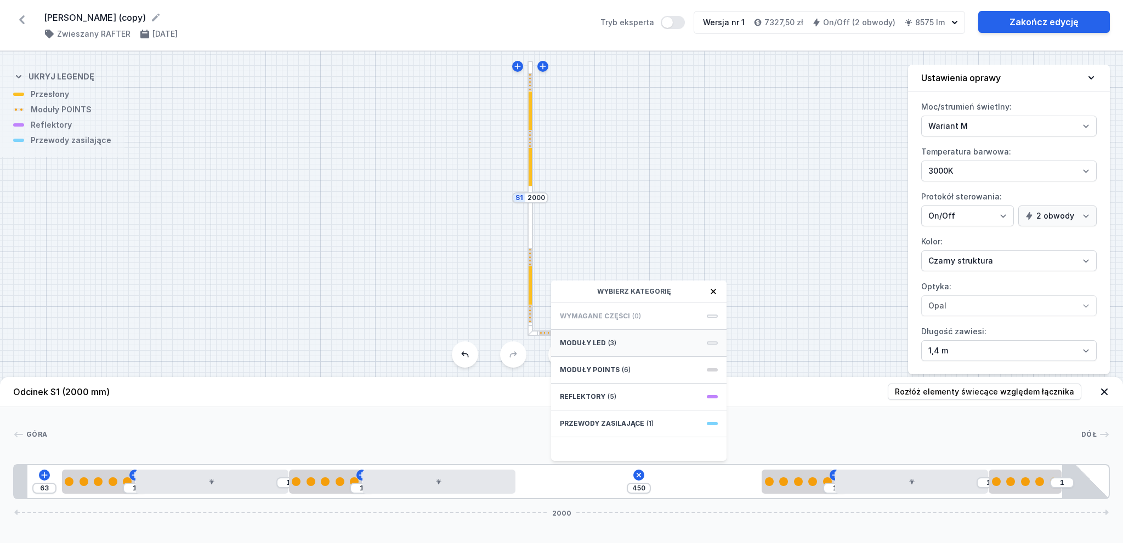
click at [622, 342] on div "Moduły LED (3)" at bounding box center [638, 343] width 175 height 27
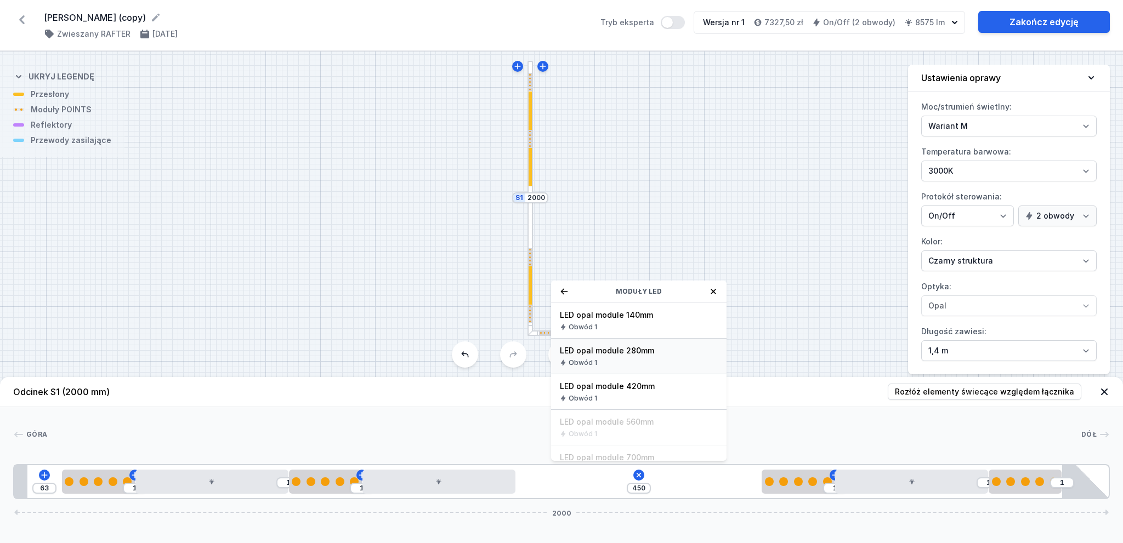
click at [632, 350] on span "LED opal module 280mm" at bounding box center [639, 350] width 158 height 11
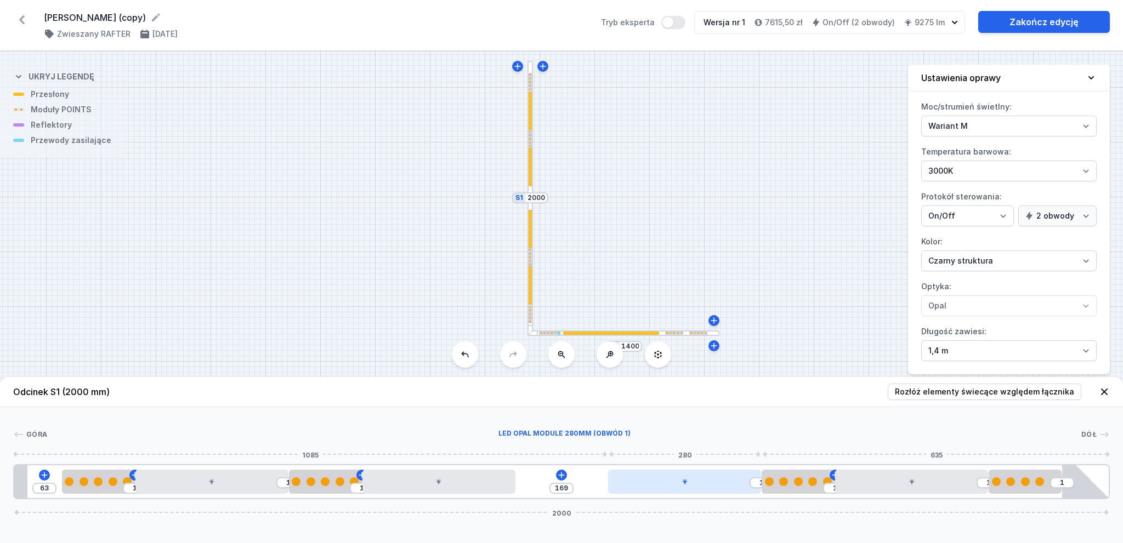
drag, startPoint x: 628, startPoint y: 482, endPoint x: 733, endPoint y: 481, distance: 104.2
click at [733, 481] on div at bounding box center [684, 482] width 153 height 24
click at [560, 478] on icon at bounding box center [561, 475] width 9 height 9
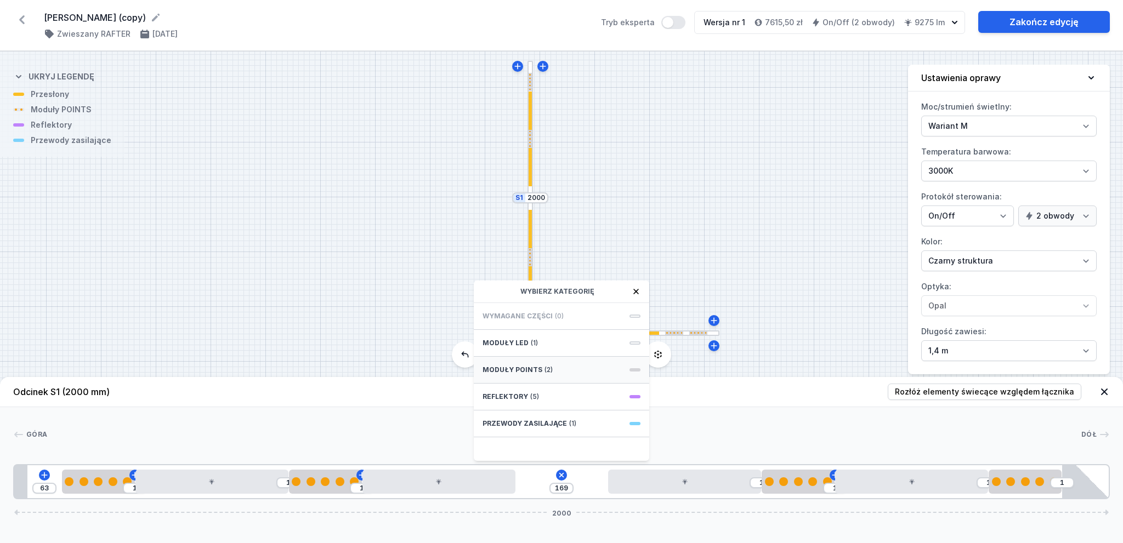
click at [564, 369] on div "Moduły POINTS (2)" at bounding box center [561, 370] width 175 height 27
click at [602, 355] on span "5 POINTS module 133mm 50°" at bounding box center [562, 350] width 158 height 11
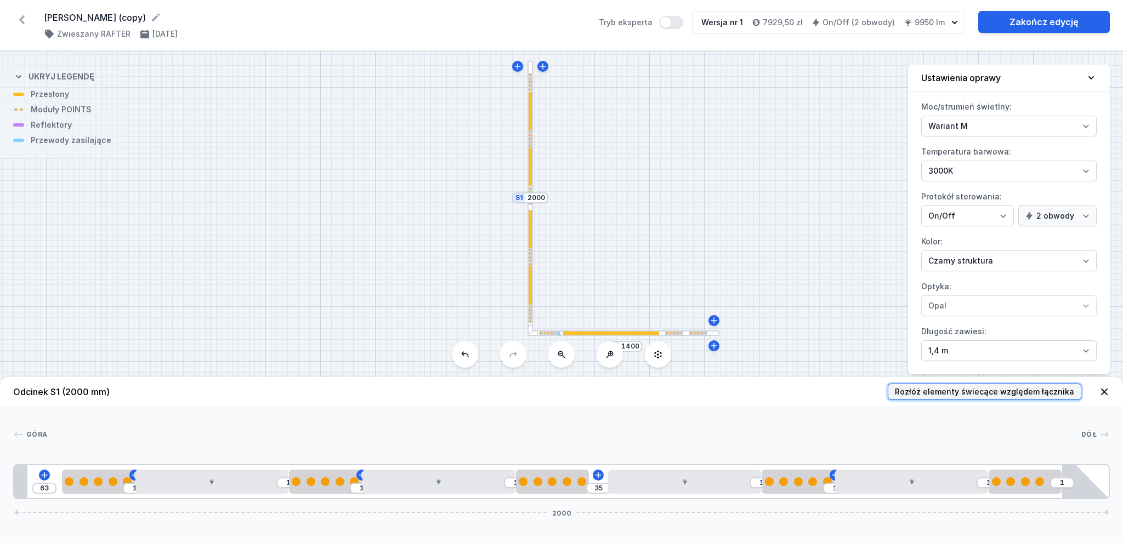
click at [976, 392] on span "Rozłóż elementy świecące względem łącznika" at bounding box center [984, 392] width 179 height 11
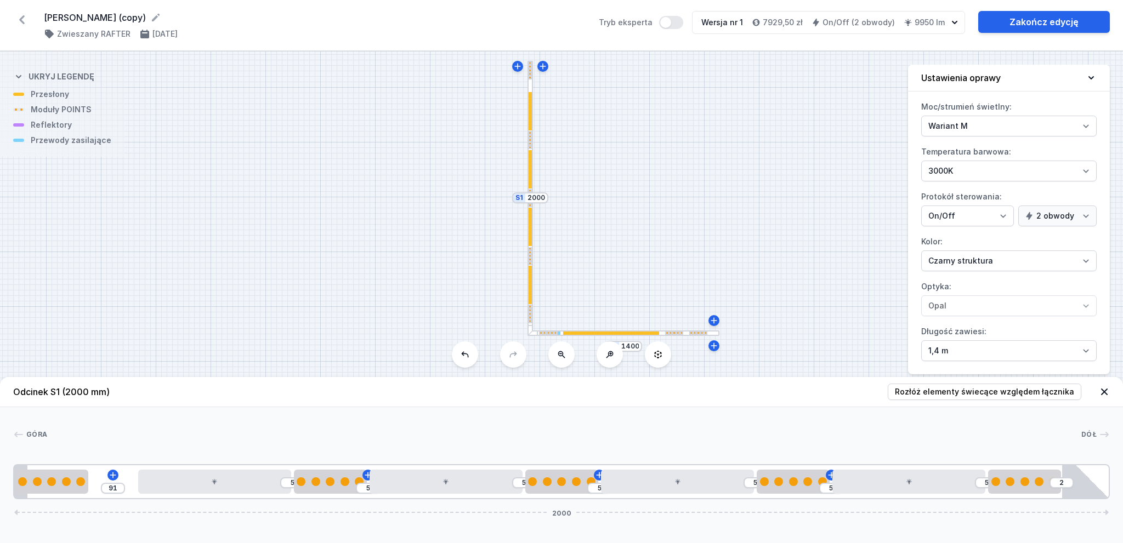
drag, startPoint x: 96, startPoint y: 469, endPoint x: 5, endPoint y: 478, distance: 90.9
click at [5, 478] on div "Góra Dół 1 2 1 3 1 2 1 3 1 4 1 3 1 2 1 3 1 2 1 5 91 5 5 5 5 5 5 [DATE] 133 91 2…" at bounding box center [561, 453] width 1123 height 92
click at [1035, 394] on span "Rozłóż elementy świecące względem łącznika" at bounding box center [984, 392] width 179 height 11
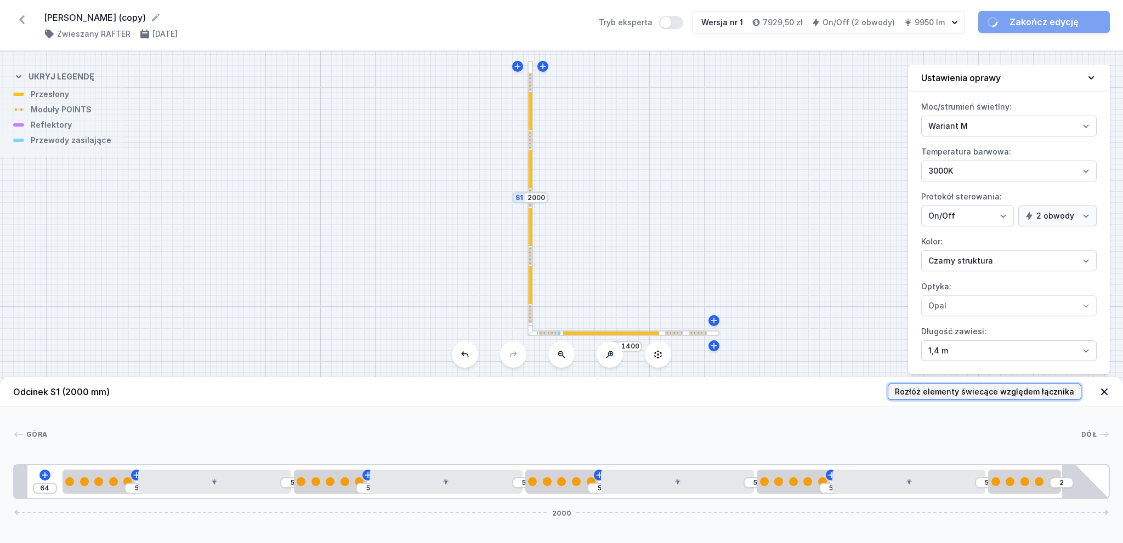
click at [1035, 394] on span "Rozłóż elementy świecące względem łącznika" at bounding box center [984, 392] width 179 height 11
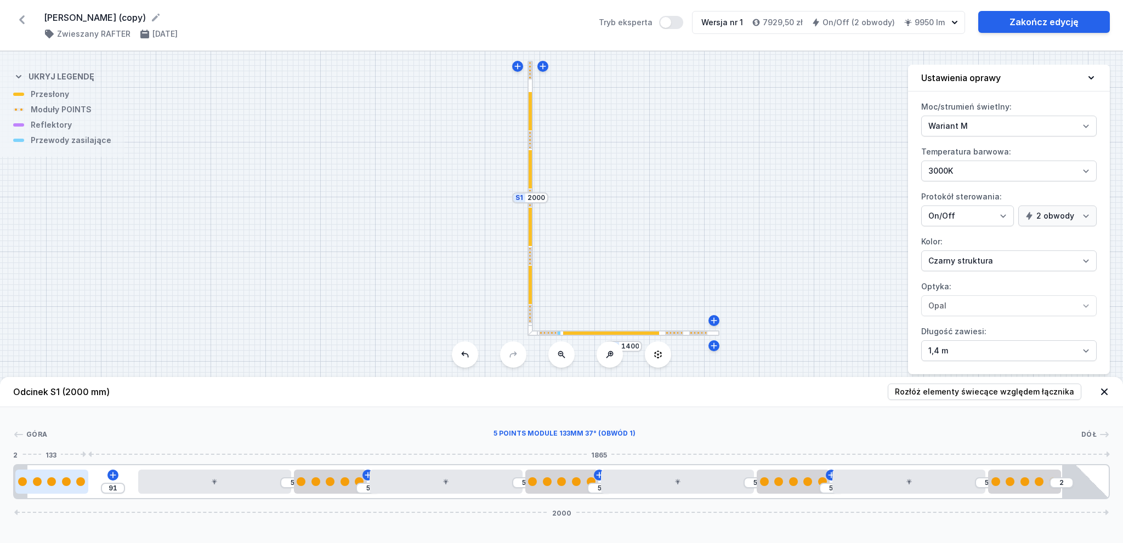
drag, startPoint x: 83, startPoint y: 489, endPoint x: 39, endPoint y: 485, distance: 44.1
click at [39, 485] on div at bounding box center [51, 482] width 73 height 24
drag, startPoint x: 211, startPoint y: 484, endPoint x: 194, endPoint y: 485, distance: 17.0
click at [194, 485] on div at bounding box center [216, 482] width 153 height 24
drag, startPoint x: 597, startPoint y: 245, endPoint x: 594, endPoint y: 234, distance: 11.8
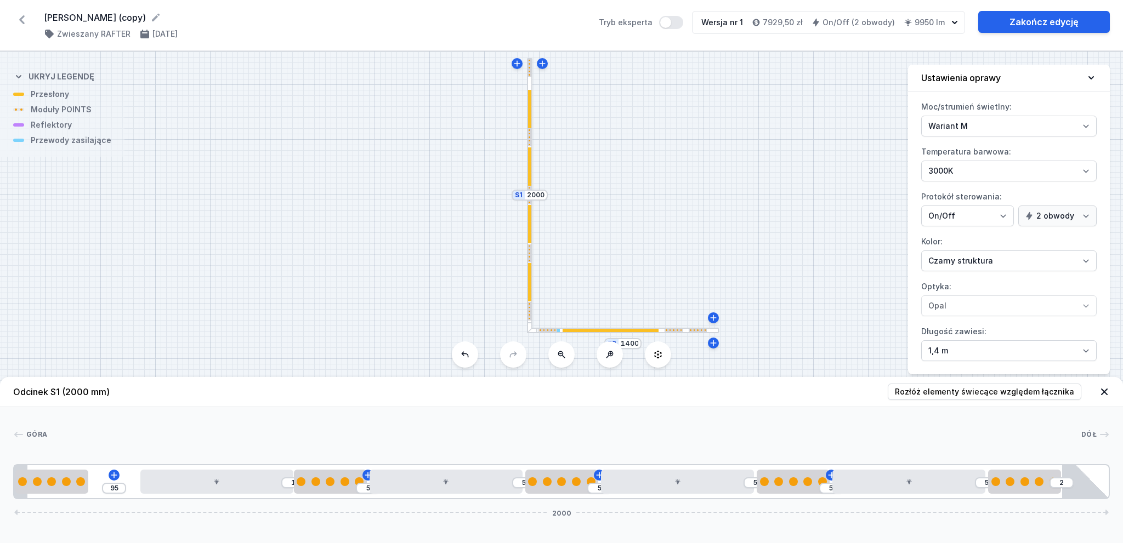
click at [594, 234] on div "S2 1400 S1 2000" at bounding box center [561, 298] width 1123 height 492
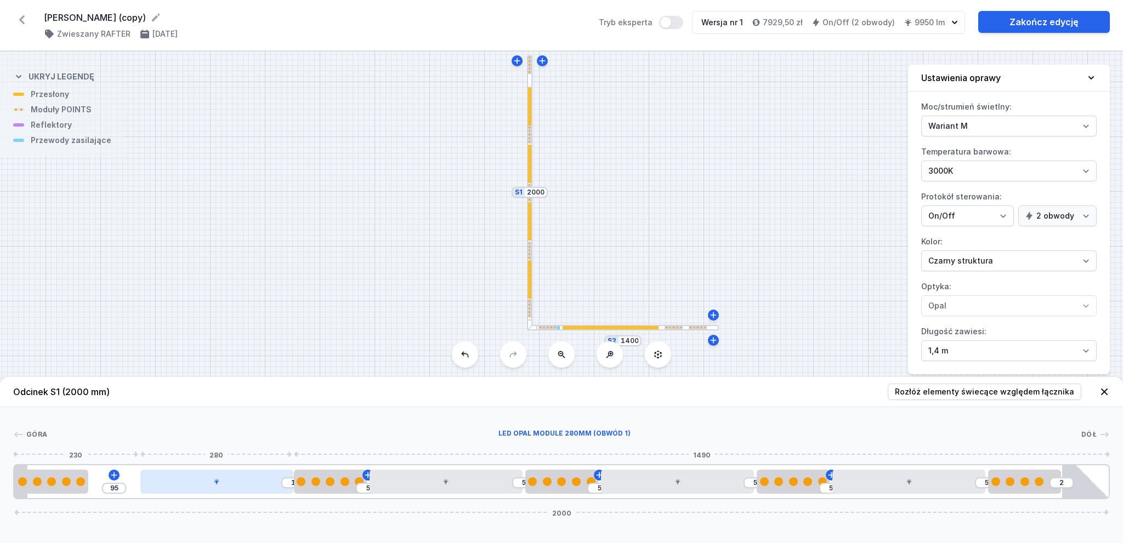
click at [239, 482] on div at bounding box center [216, 482] width 153 height 24
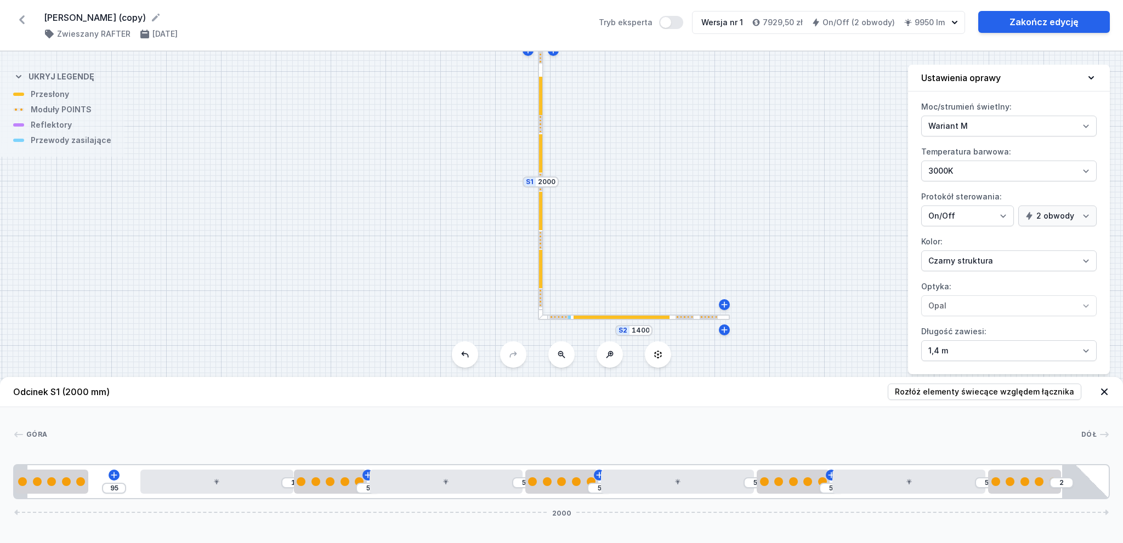
drag, startPoint x: 679, startPoint y: 285, endPoint x: 659, endPoint y: 308, distance: 30.7
click at [690, 283] on div "S2 1400 S1 2000" at bounding box center [561, 298] width 1123 height 492
click at [651, 318] on div at bounding box center [622, 317] width 96 height 3
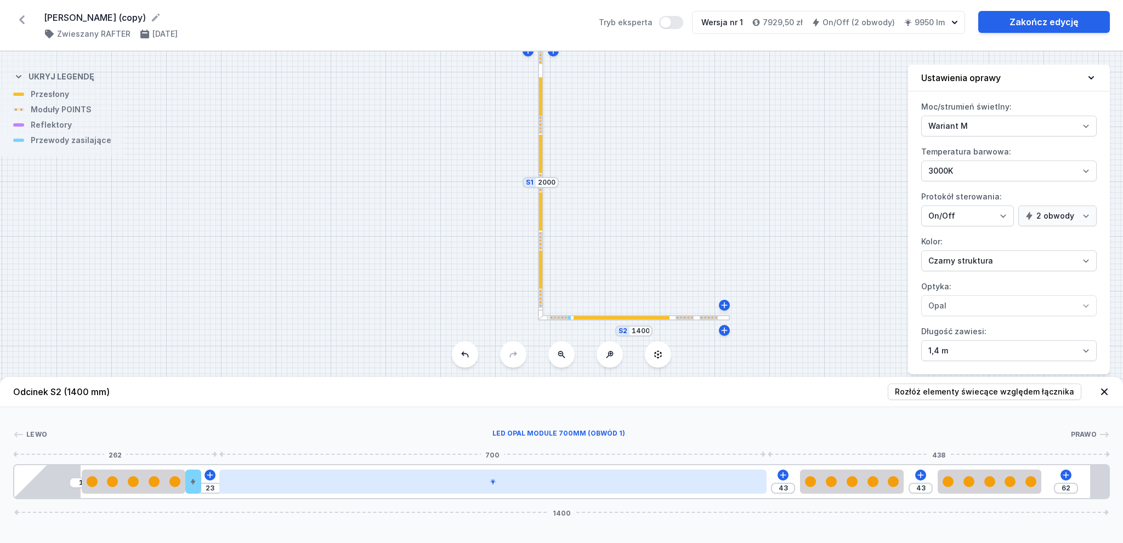
click at [529, 487] on div at bounding box center [492, 482] width 547 height 24
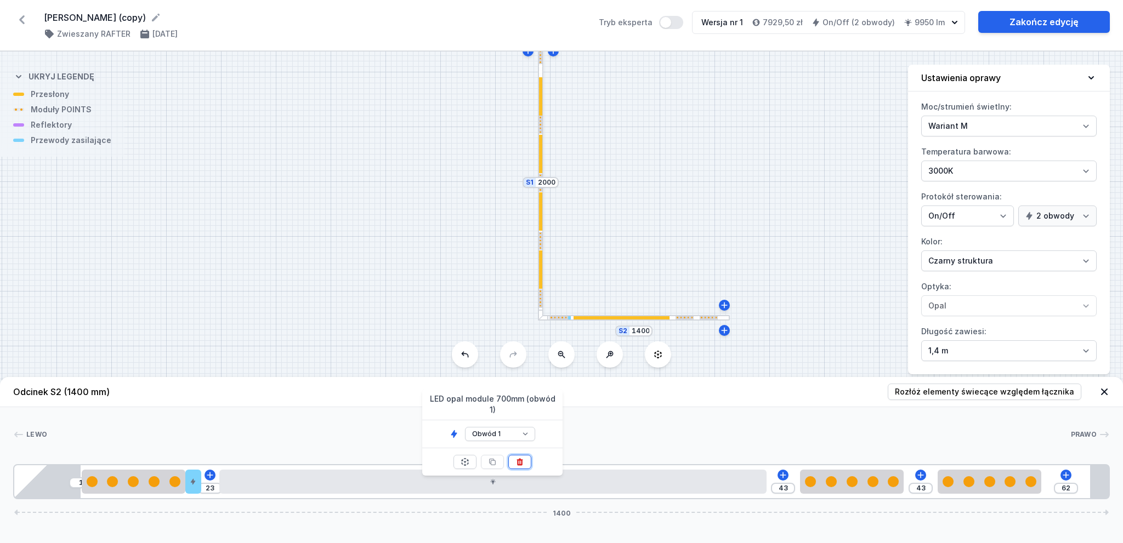
click at [523, 458] on icon at bounding box center [519, 462] width 9 height 9
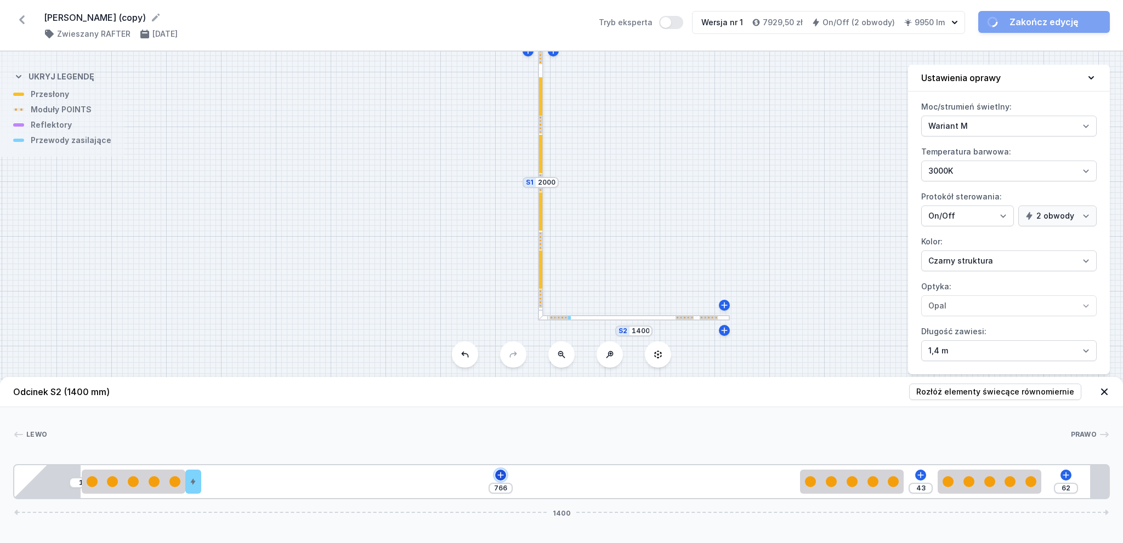
click at [498, 471] on button at bounding box center [500, 475] width 11 height 11
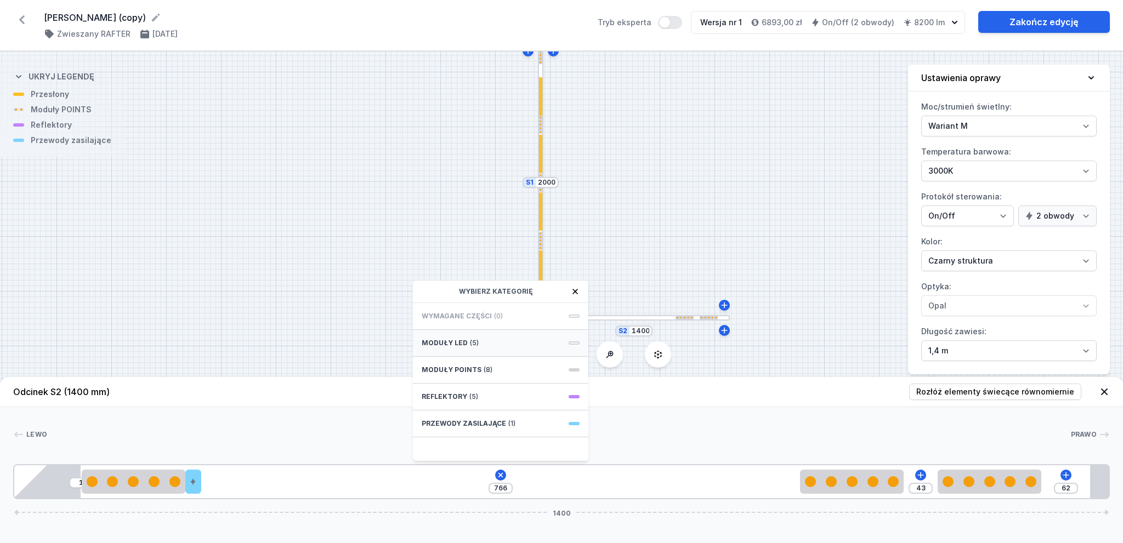
click at [501, 348] on div "Moduły LED (5)" at bounding box center [500, 343] width 175 height 27
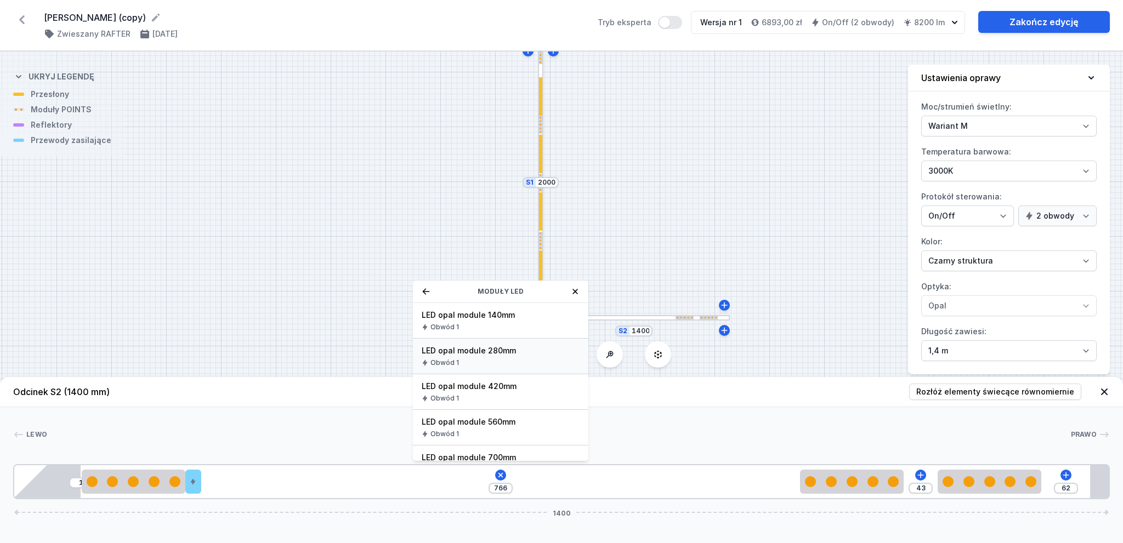
click at [528, 349] on span "LED opal module 280mm" at bounding box center [501, 350] width 158 height 11
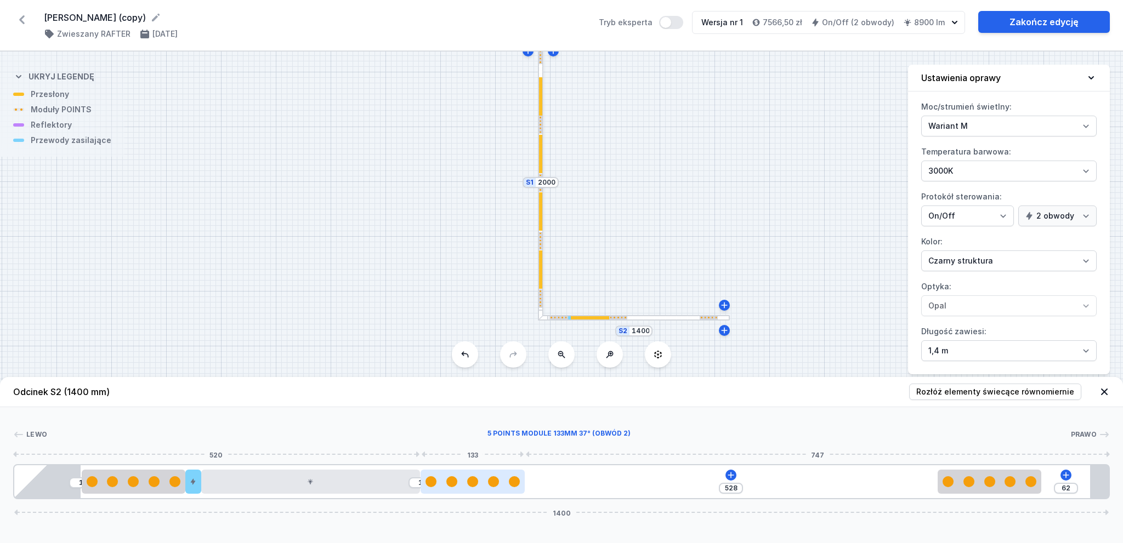
drag, startPoint x: 835, startPoint y: 479, endPoint x: 472, endPoint y: 472, distance: 363.7
click at [472, 472] on div at bounding box center [473, 482] width 104 height 24
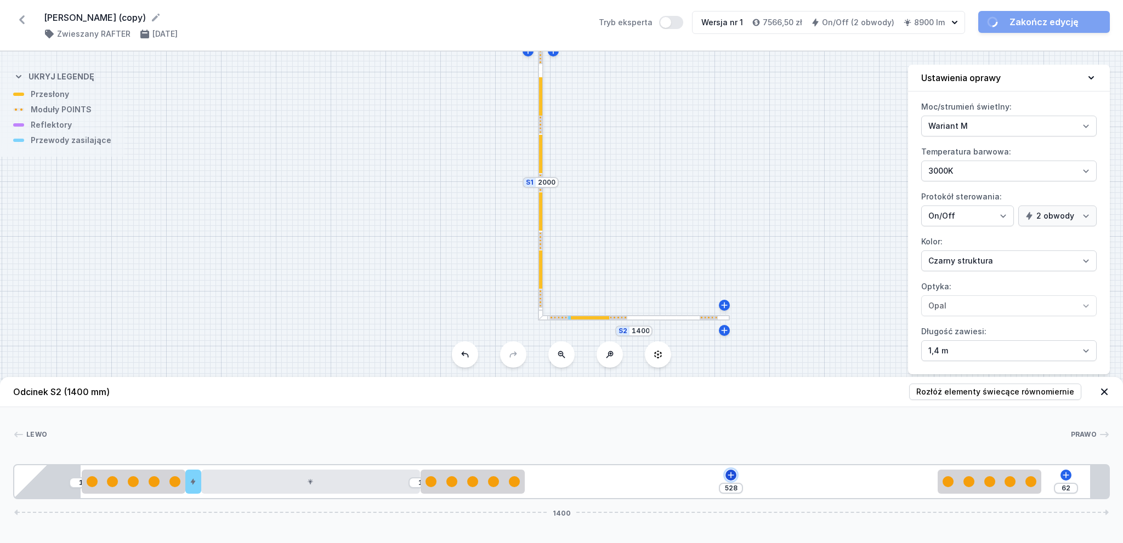
click at [732, 473] on icon at bounding box center [731, 475] width 9 height 9
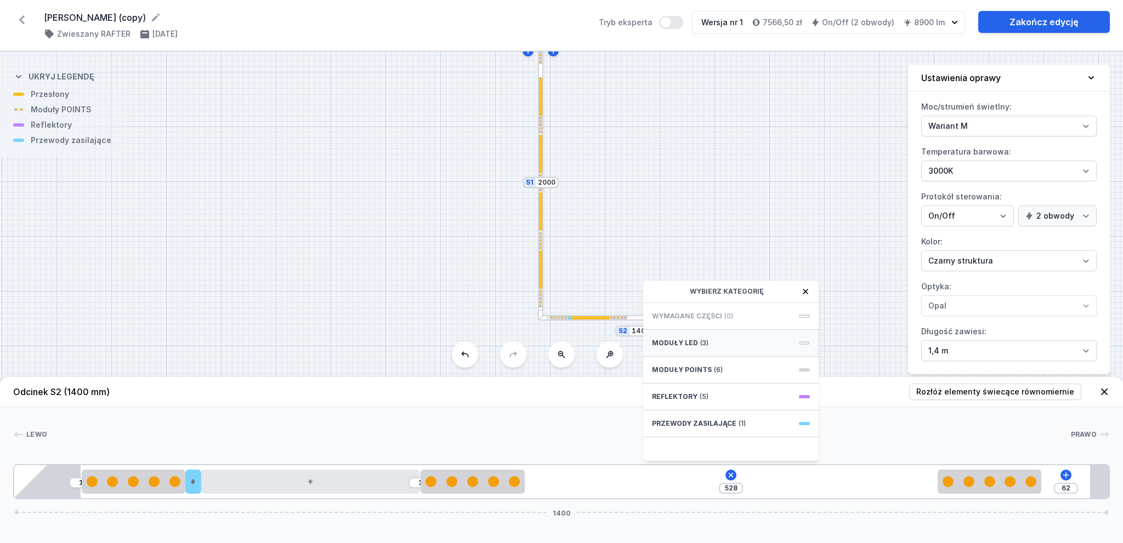
click at [728, 342] on div "Moduły LED (3)" at bounding box center [730, 343] width 175 height 27
drag, startPoint x: 757, startPoint y: 350, endPoint x: 792, endPoint y: 396, distance: 57.8
click at [757, 350] on span "LED opal module 280mm" at bounding box center [731, 350] width 158 height 11
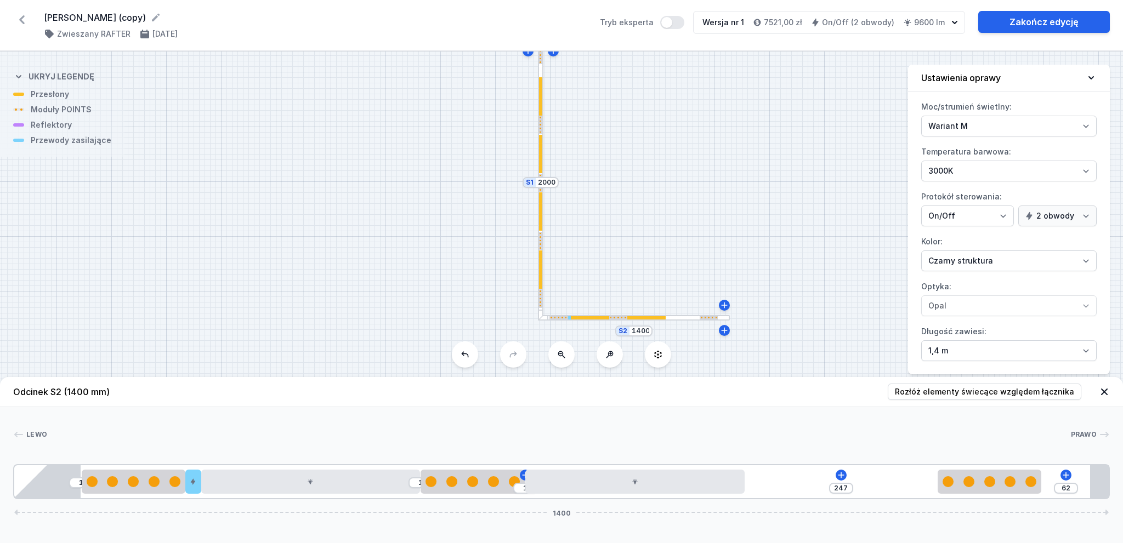
drag, startPoint x: 712, startPoint y: 482, endPoint x: 757, endPoint y: 482, distance: 45.5
click at [757, 482] on div "1 1 1 247 62 1400" at bounding box center [561, 481] width 1097 height 35
click at [1016, 400] on button "Rozłóż elementy świecące względem łącznika" at bounding box center [985, 392] width 194 height 16
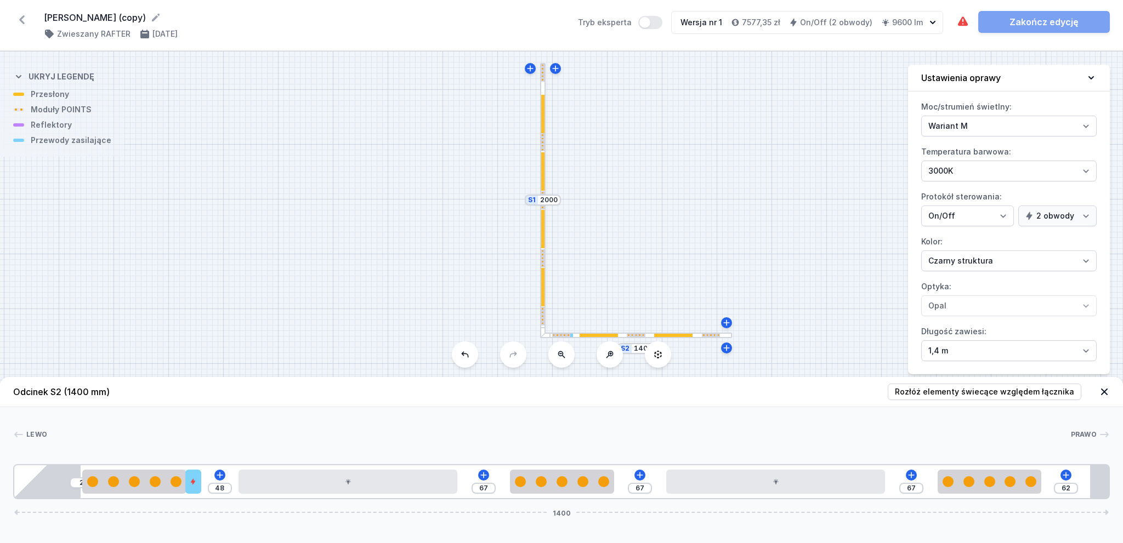
drag, startPoint x: 648, startPoint y: 275, endPoint x: 649, endPoint y: 291, distance: 15.4
click at [649, 291] on div "S2 1400 S1 2000" at bounding box center [561, 298] width 1123 height 492
click at [948, 489] on div at bounding box center [990, 482] width 104 height 24
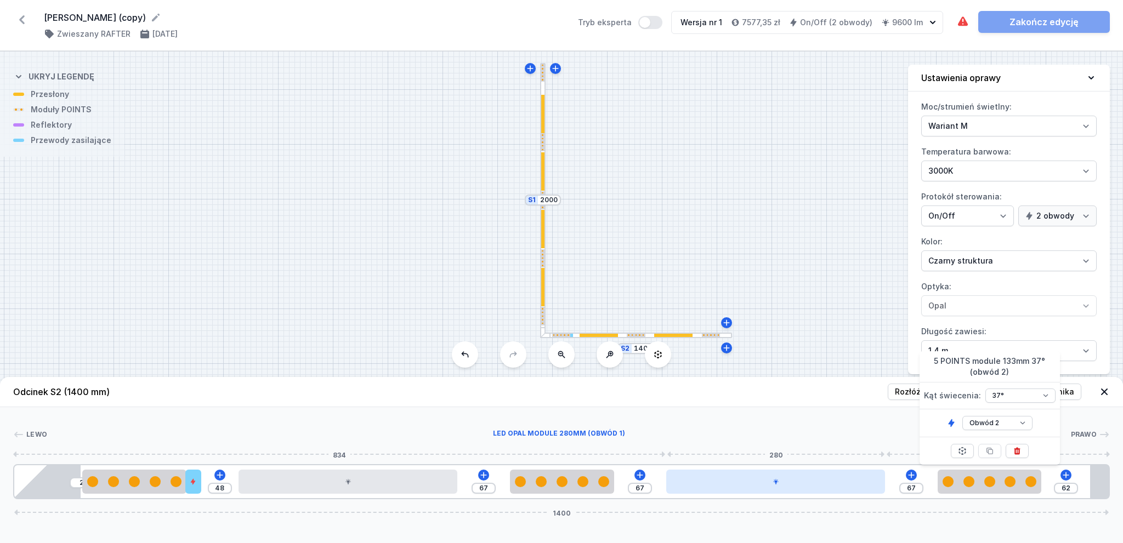
click at [761, 486] on div at bounding box center [775, 482] width 219 height 24
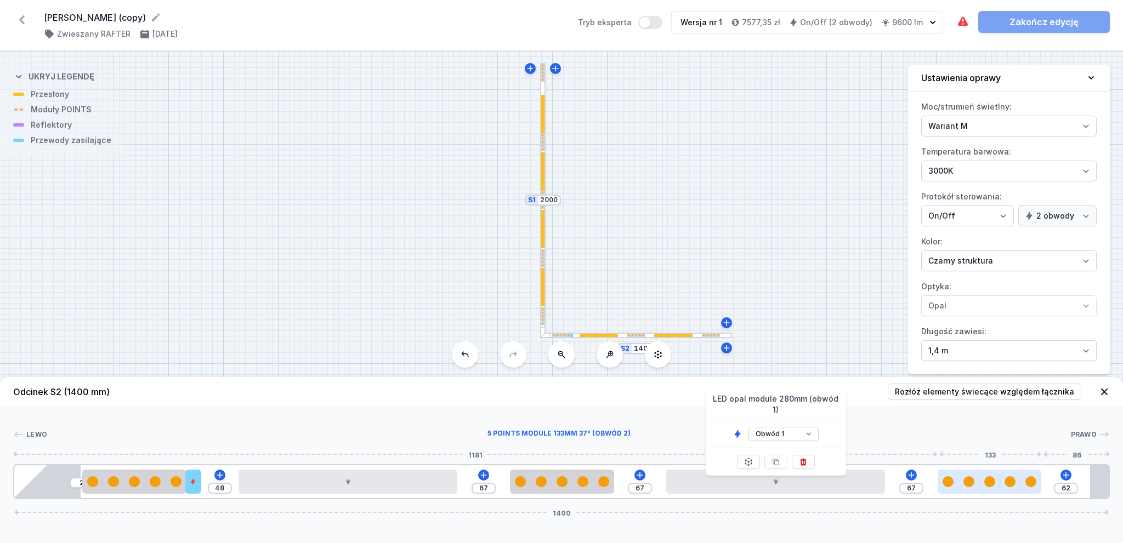
click at [1005, 489] on div at bounding box center [990, 482] width 104 height 24
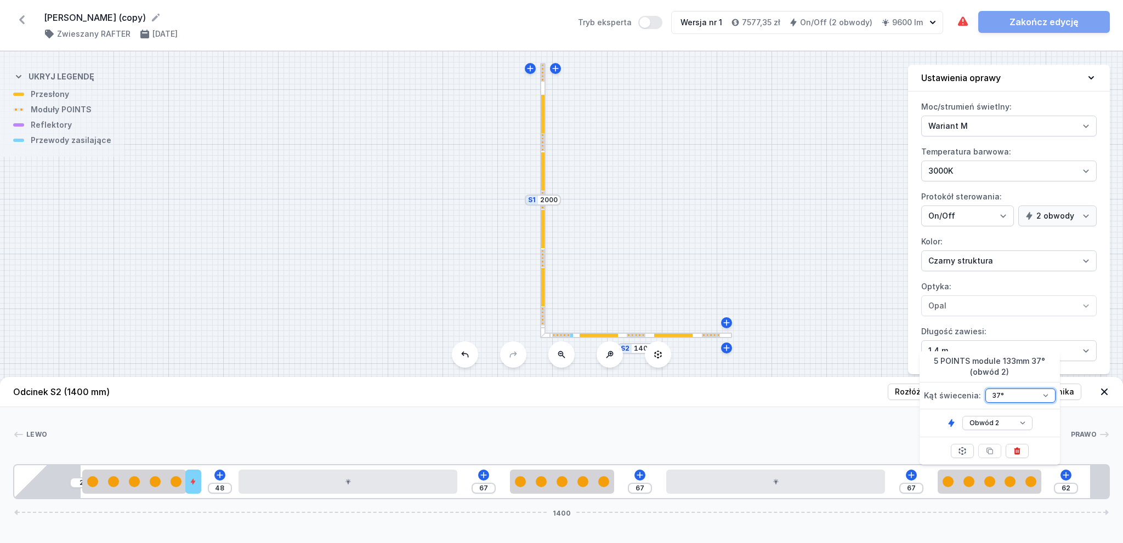
click at [1017, 390] on select "26° 37° 50° 54°" at bounding box center [1020, 396] width 70 height 14
click at [985, 389] on select "26° 37° 50° 54°" at bounding box center [1020, 396] width 70 height 14
click at [1011, 395] on select "26° 37° 50° 54°" at bounding box center [1020, 396] width 70 height 14
click at [985, 389] on select "26° 37° 50° 54°" at bounding box center [1020, 396] width 70 height 14
click at [994, 397] on select "26° 37° 50° 54°" at bounding box center [1020, 396] width 70 height 14
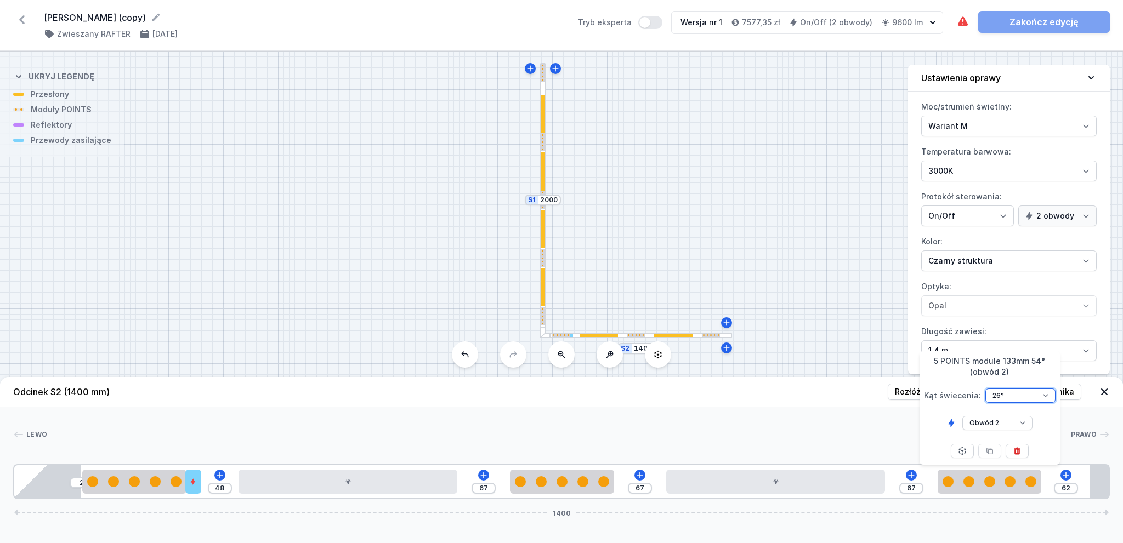
click at [985, 389] on select "26° 37° 50° 54°" at bounding box center [1020, 396] width 70 height 14
click at [1013, 394] on select "26° 37° 50° 54°" at bounding box center [1020, 396] width 70 height 14
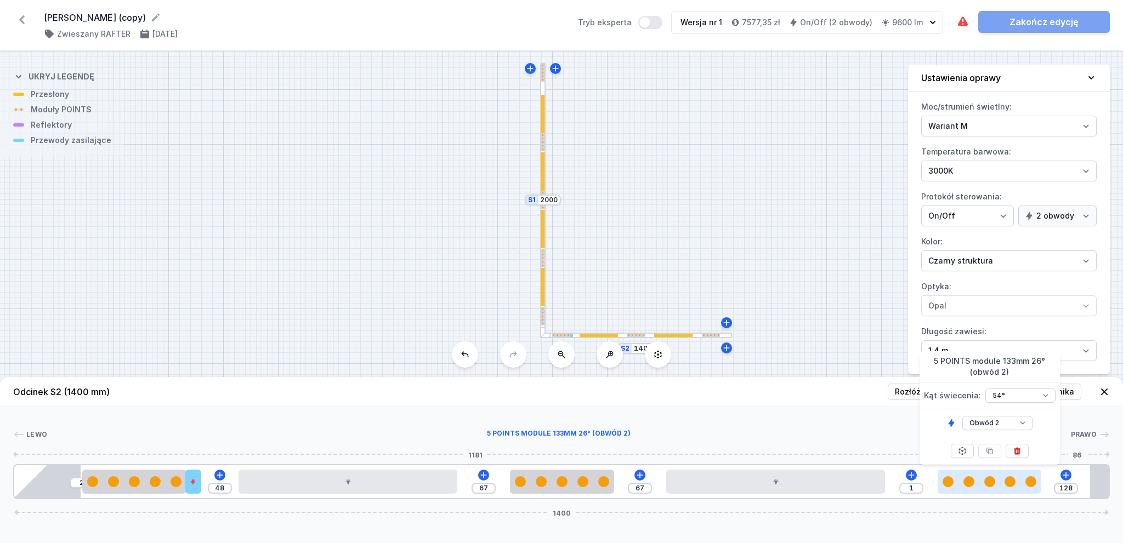
click at [967, 478] on div at bounding box center [990, 482] width 104 height 11
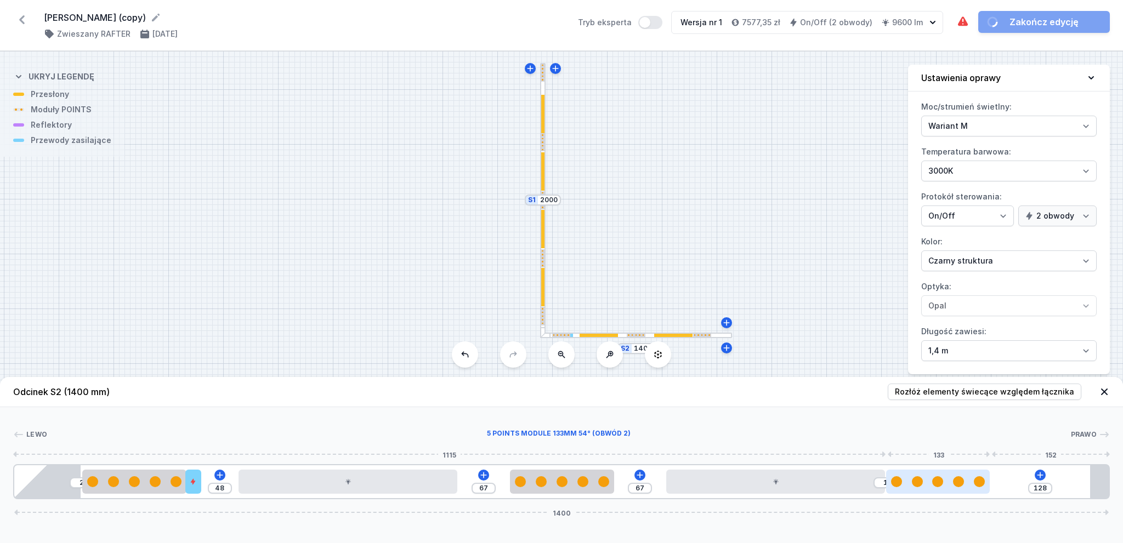
click at [950, 483] on div at bounding box center [938, 482] width 104 height 11
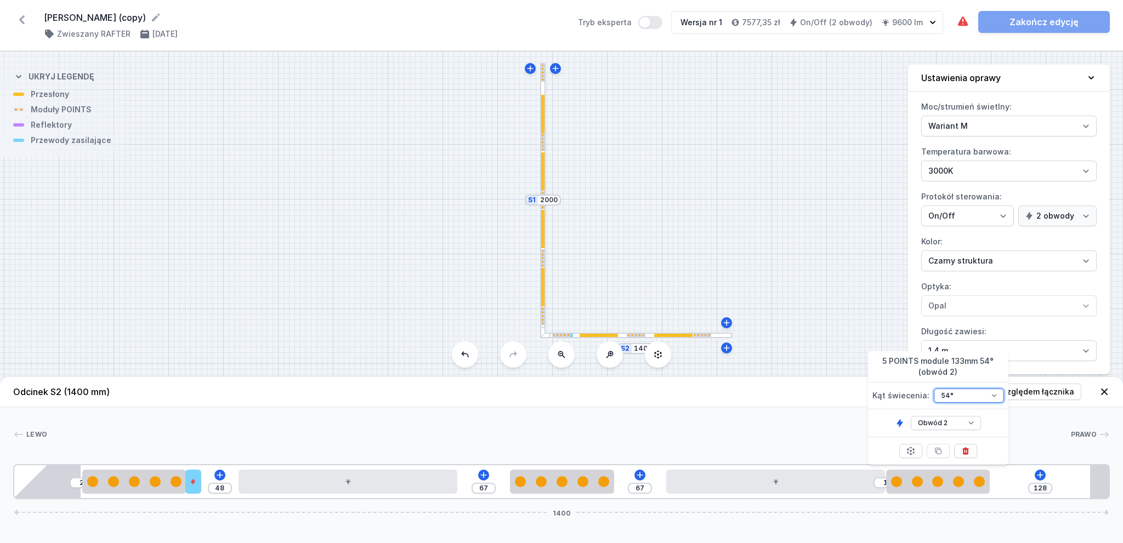
drag, startPoint x: 956, startPoint y: 396, endPoint x: 952, endPoint y: 401, distance: 6.3
click at [956, 396] on select "26° 37° 50° 54°" at bounding box center [969, 396] width 70 height 14
click at [807, 479] on div at bounding box center [775, 482] width 219 height 24
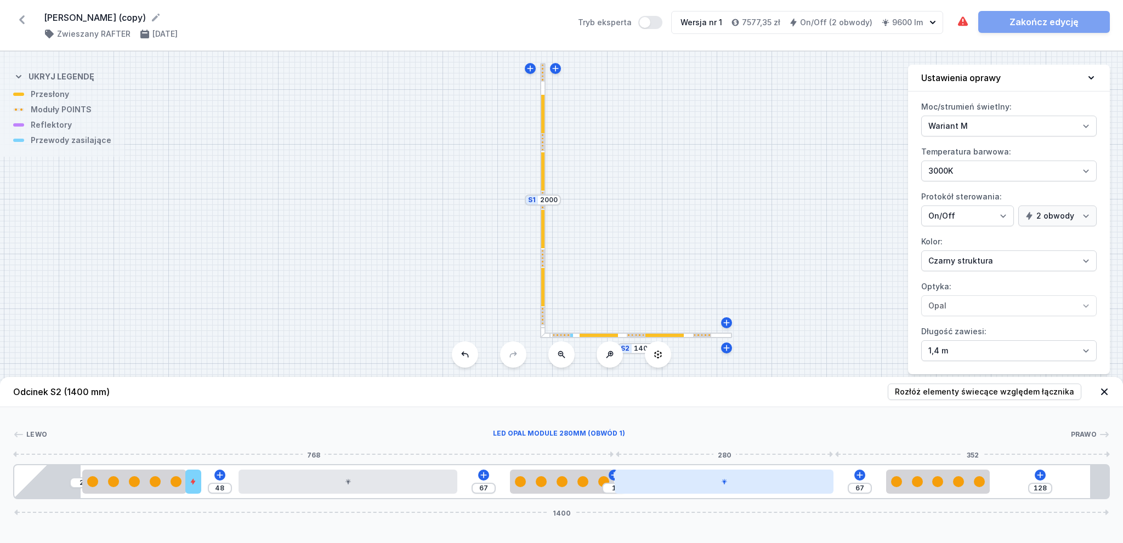
click at [807, 480] on div at bounding box center [724, 482] width 219 height 24
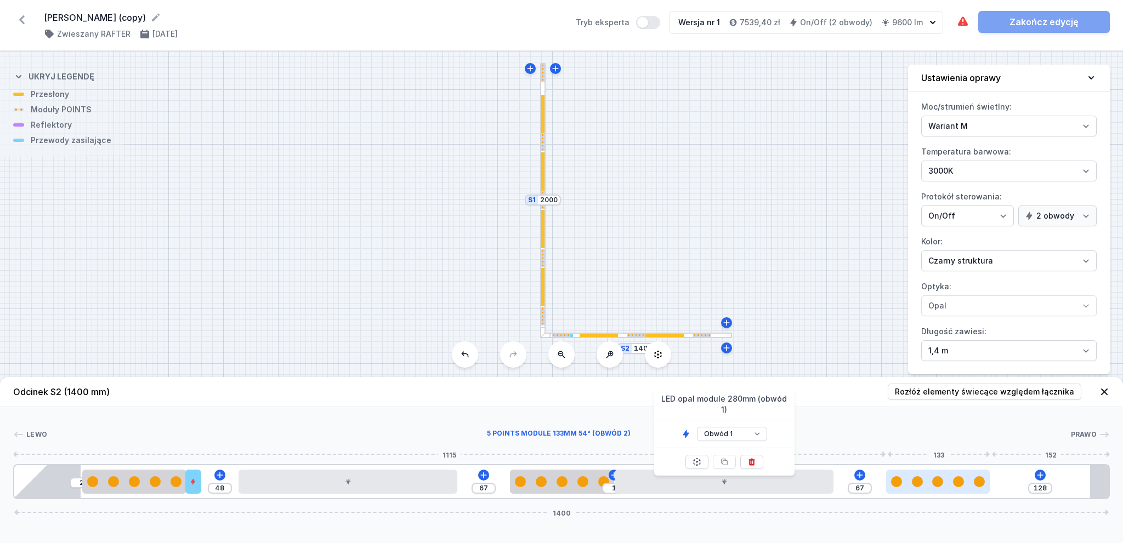
click at [917, 477] on div at bounding box center [917, 482] width 11 height 11
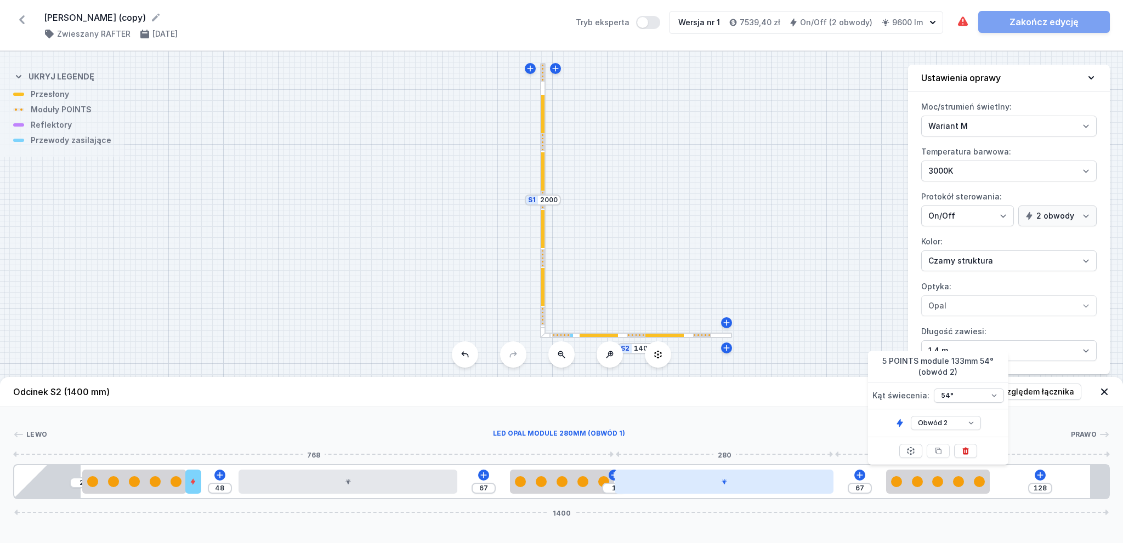
click at [775, 489] on div at bounding box center [724, 482] width 219 height 24
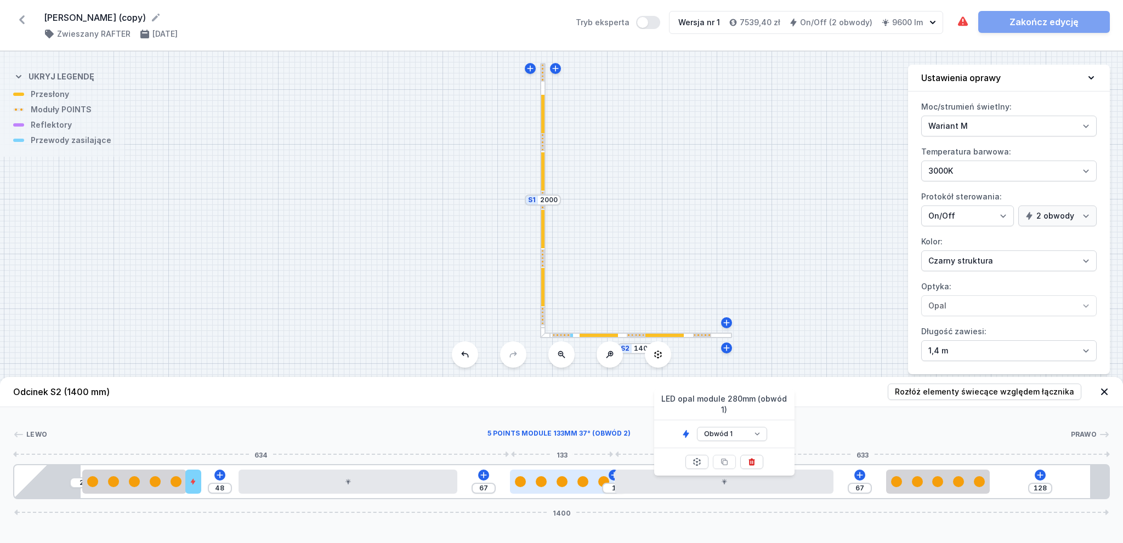
click at [562, 488] on div at bounding box center [562, 482] width 104 height 24
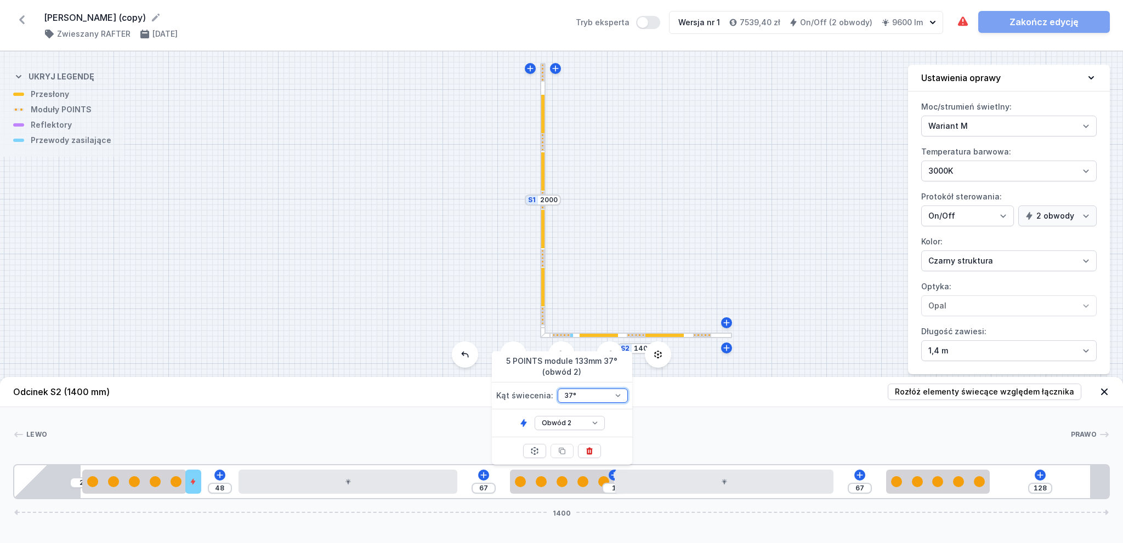
click at [579, 395] on select "26° 37° 50° 54°" at bounding box center [593, 396] width 70 height 14
click at [558, 389] on select "26° 37° 50° 54°" at bounding box center [593, 396] width 70 height 14
click at [390, 494] on div at bounding box center [348, 482] width 219 height 24
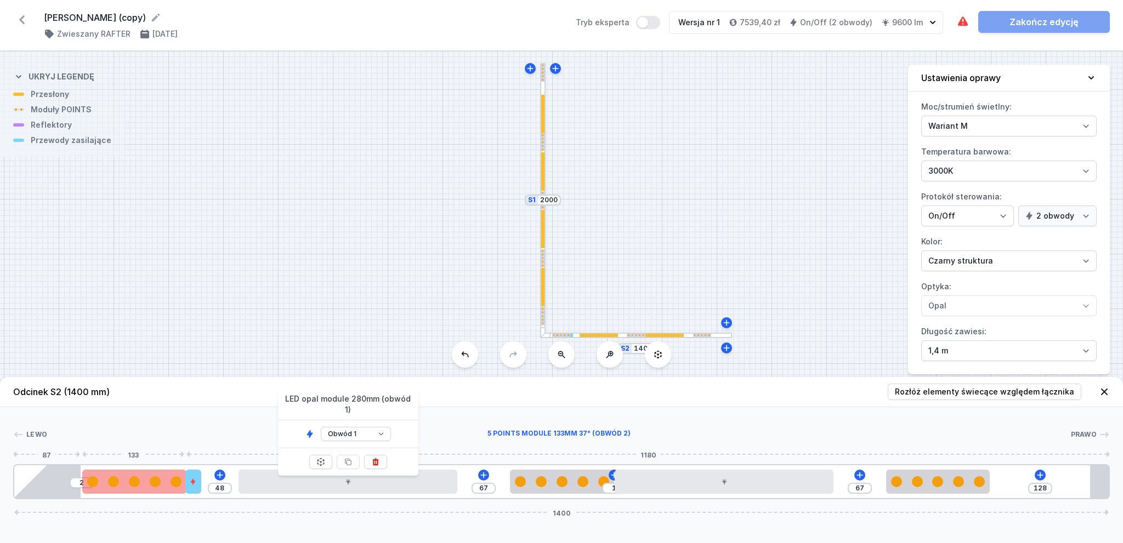
click at [147, 491] on div at bounding box center [134, 482] width 104 height 24
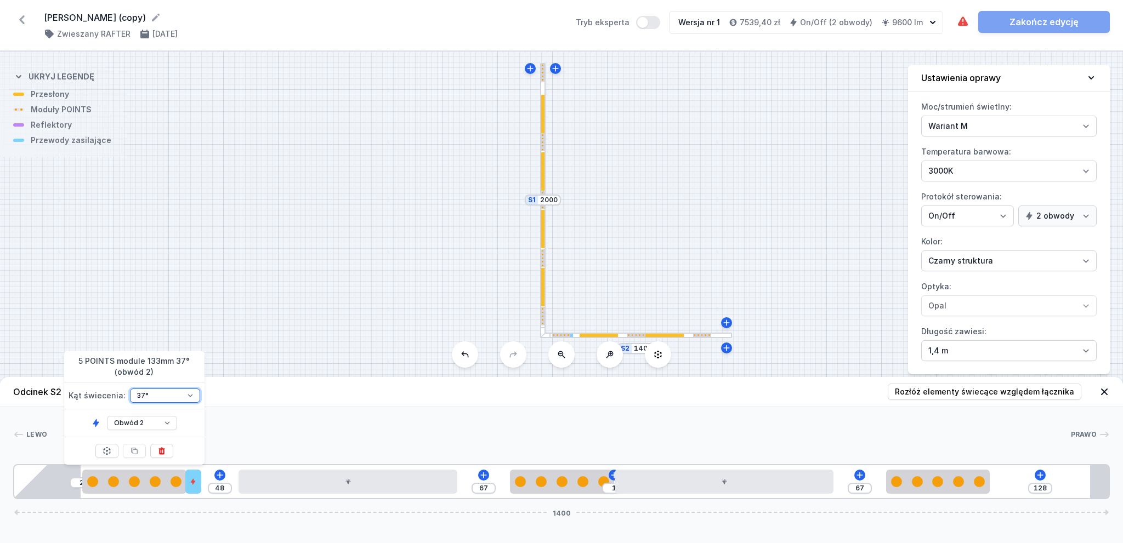
click at [165, 396] on select "26° 37° 50° 54°" at bounding box center [165, 396] width 70 height 14
click at [130, 389] on select "26° 37° 50° 54°" at bounding box center [165, 396] width 70 height 14
drag, startPoint x: 199, startPoint y: 480, endPoint x: 213, endPoint y: 484, distance: 14.1
click at [213, 484] on div "2 47 67 1 67 128 1400" at bounding box center [561, 481] width 1097 height 35
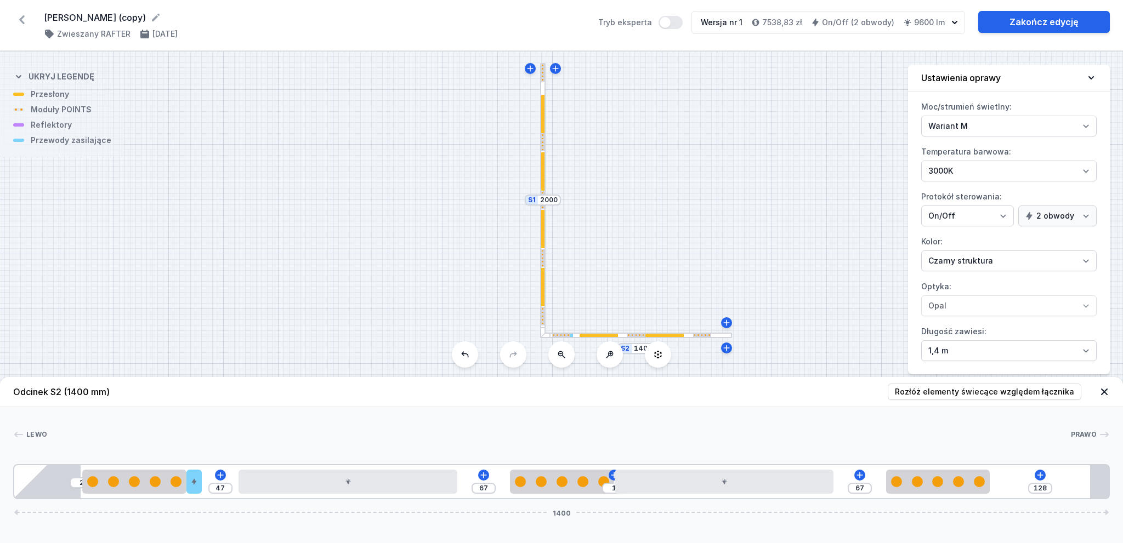
click at [1064, 381] on header "Odcinek S2 (1400 mm) Rozłóż elementy świecące względem łącznika" at bounding box center [561, 392] width 1123 height 30
click at [1063, 386] on button "Rozłóż elementy świecące względem łącznika" at bounding box center [985, 392] width 194 height 16
click at [541, 276] on div at bounding box center [542, 287] width 3 height 38
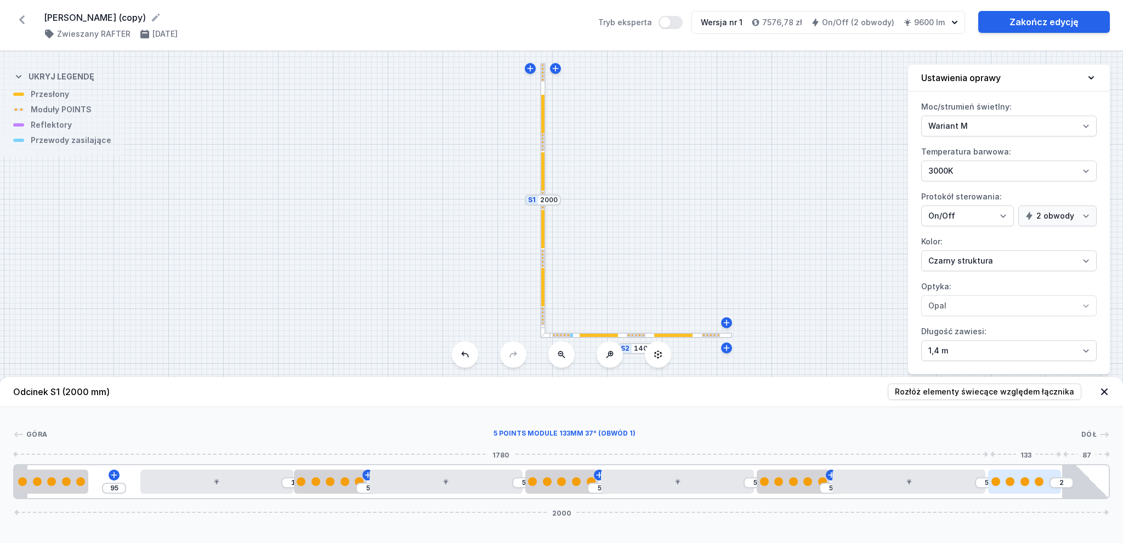
click at [1033, 479] on div at bounding box center [1024, 482] width 73 height 9
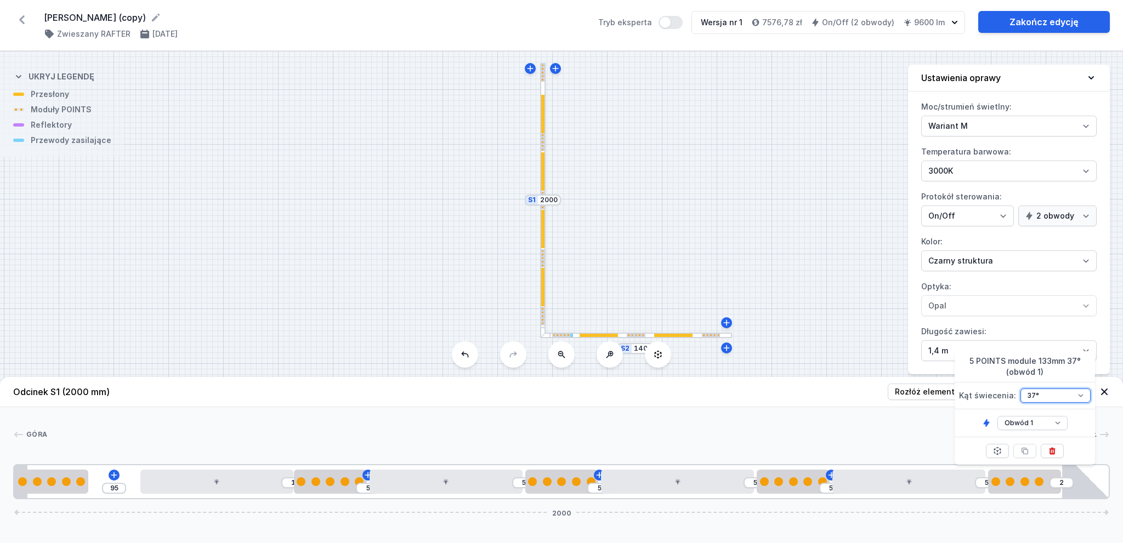
click at [1050, 392] on select "26° 37° 50° 54°" at bounding box center [1056, 396] width 70 height 14
click at [1021, 389] on select "26° 37° 50° 54°" at bounding box center [1056, 396] width 70 height 14
click at [1041, 427] on select "Obwód 1 Obwód 2" at bounding box center [1032, 423] width 70 height 14
click at [997, 416] on select "Obwód 1 Obwód 2" at bounding box center [1032, 423] width 70 height 14
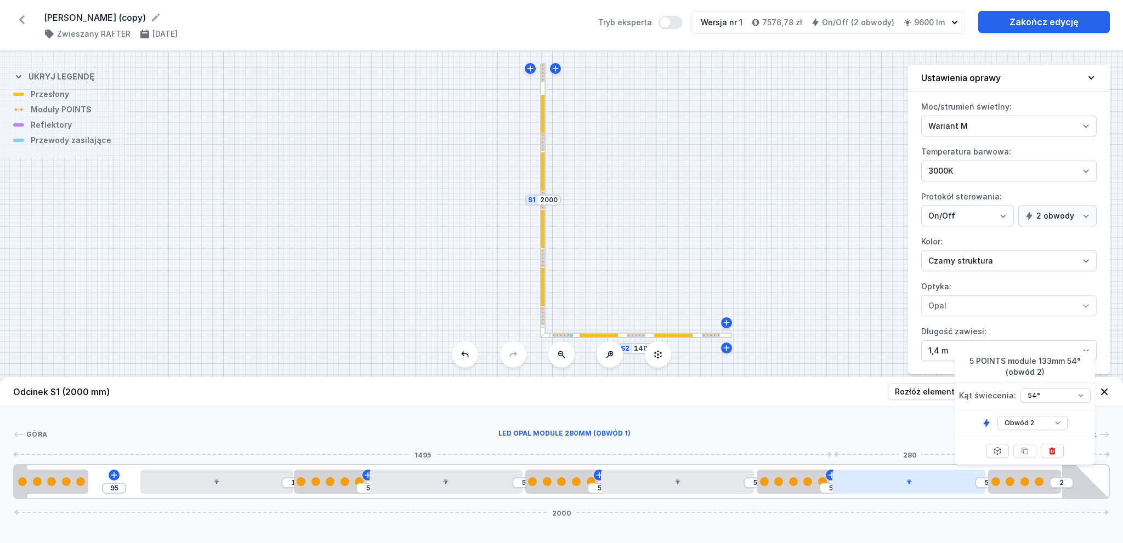
click at [934, 476] on div at bounding box center [908, 482] width 153 height 24
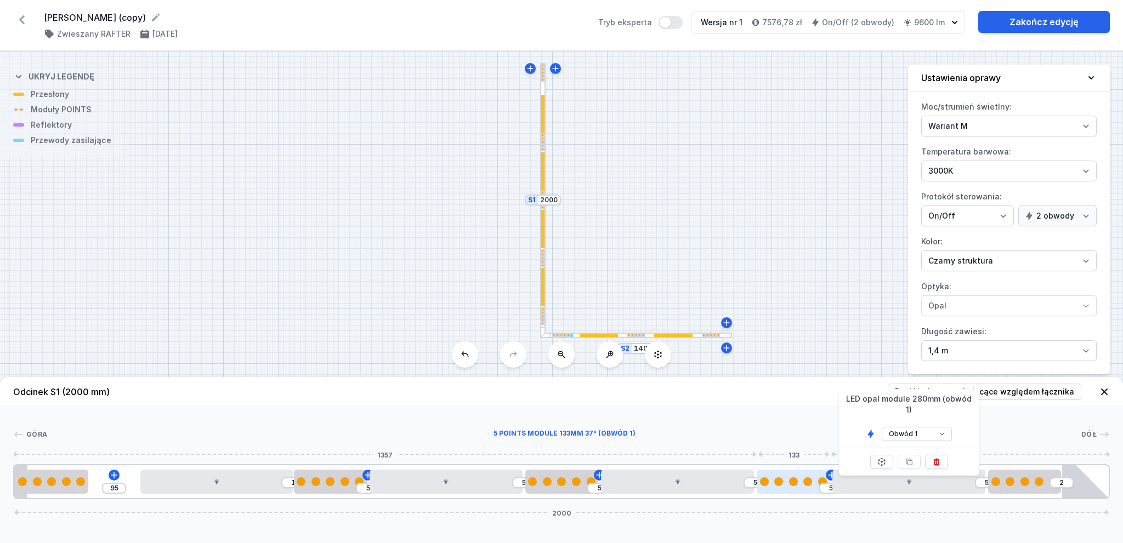
click at [792, 489] on div at bounding box center [793, 482] width 73 height 24
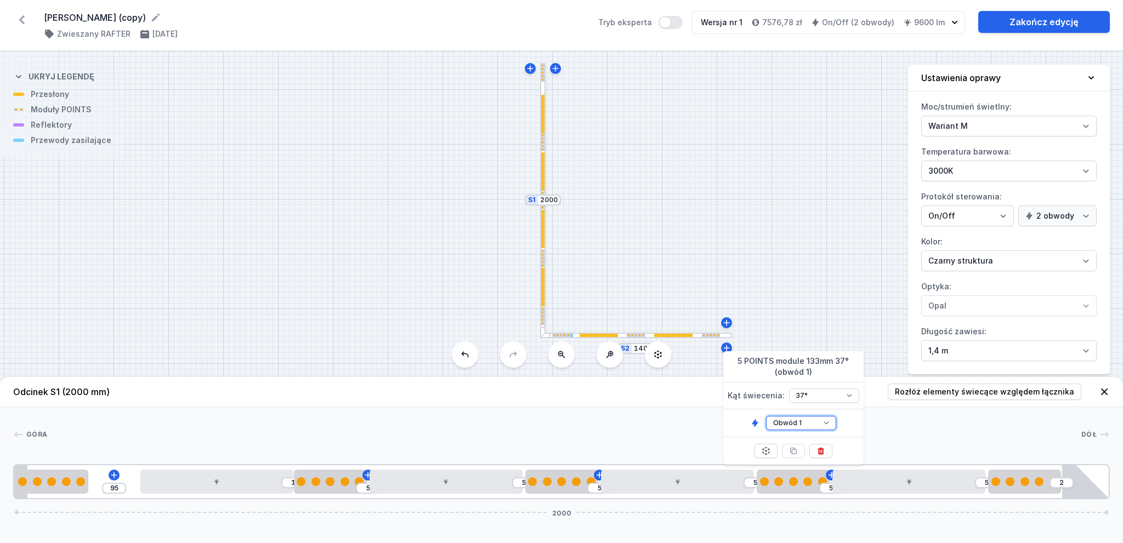
click at [810, 427] on select "Obwód 1 Obwód 2" at bounding box center [801, 423] width 70 height 14
click at [766, 416] on select "Obwód 1 Obwód 2" at bounding box center [801, 423] width 70 height 14
click at [829, 394] on select "26° 37° 50° 54°" at bounding box center [824, 396] width 70 height 14
click at [789, 389] on select "26° 37° 50° 54°" at bounding box center [824, 396] width 70 height 14
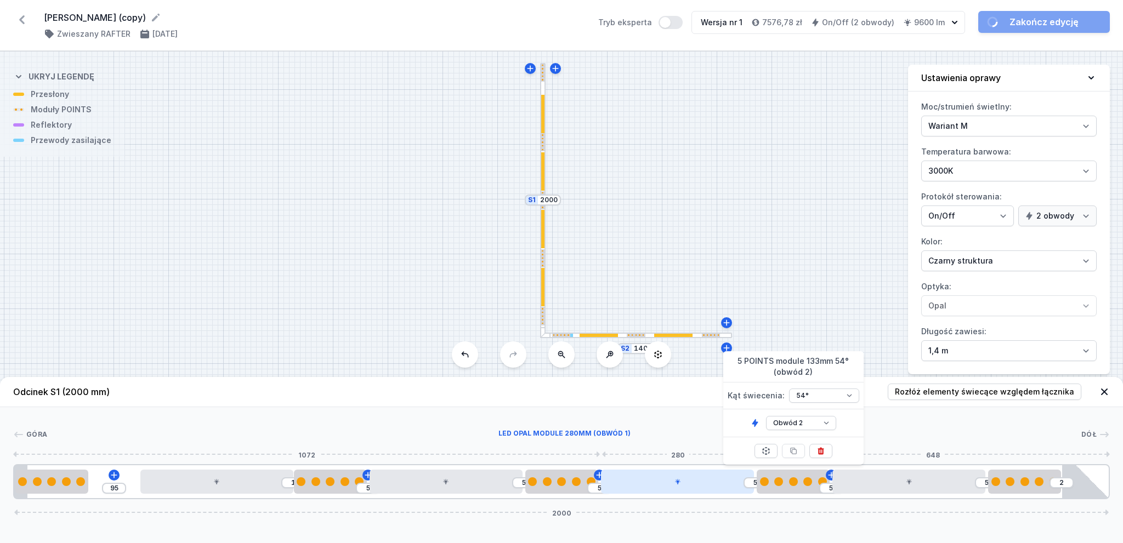
click at [696, 485] on div at bounding box center [677, 482] width 153 height 24
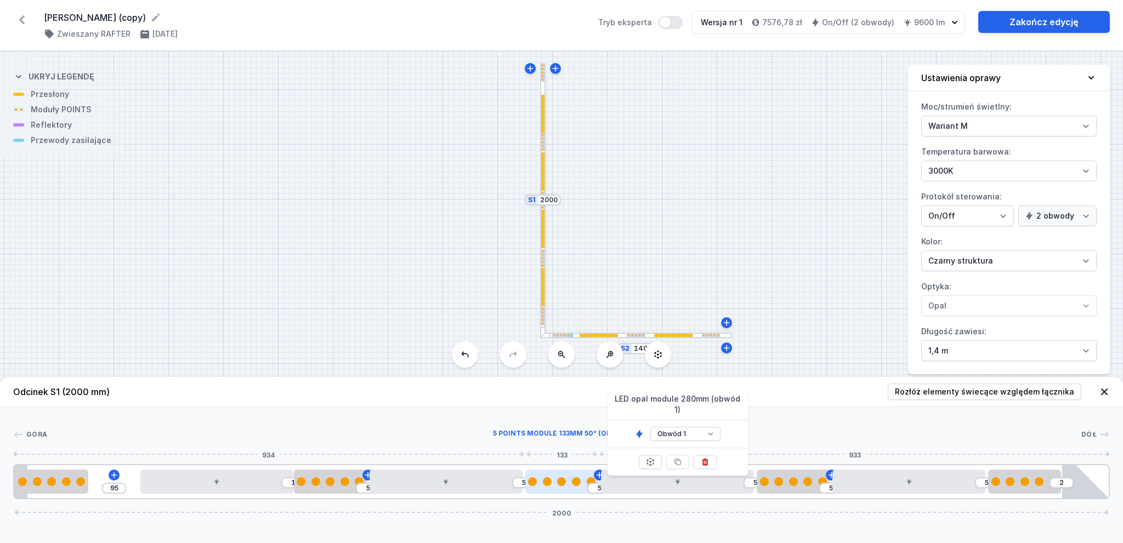
click at [552, 489] on div at bounding box center [561, 482] width 73 height 24
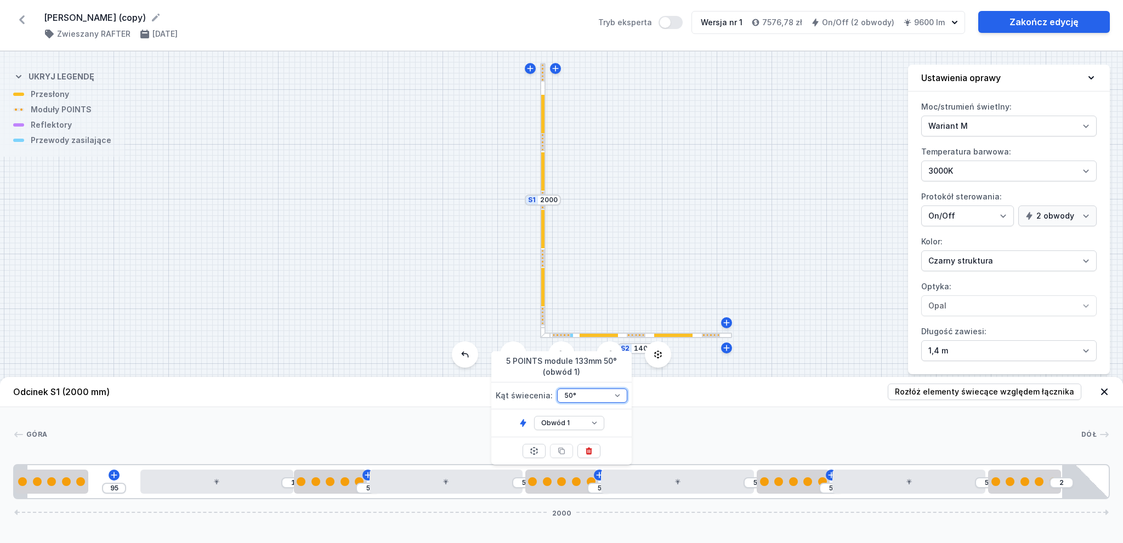
click at [579, 399] on select "26° 37° 50° 54°" at bounding box center [592, 396] width 70 height 14
click at [557, 389] on select "26° 37° 50° 54°" at bounding box center [592, 396] width 70 height 14
click at [566, 418] on select "Obwód 1 Obwód 2" at bounding box center [569, 423] width 70 height 14
click at [534, 416] on select "Obwód 1 Obwód 2" at bounding box center [569, 423] width 70 height 14
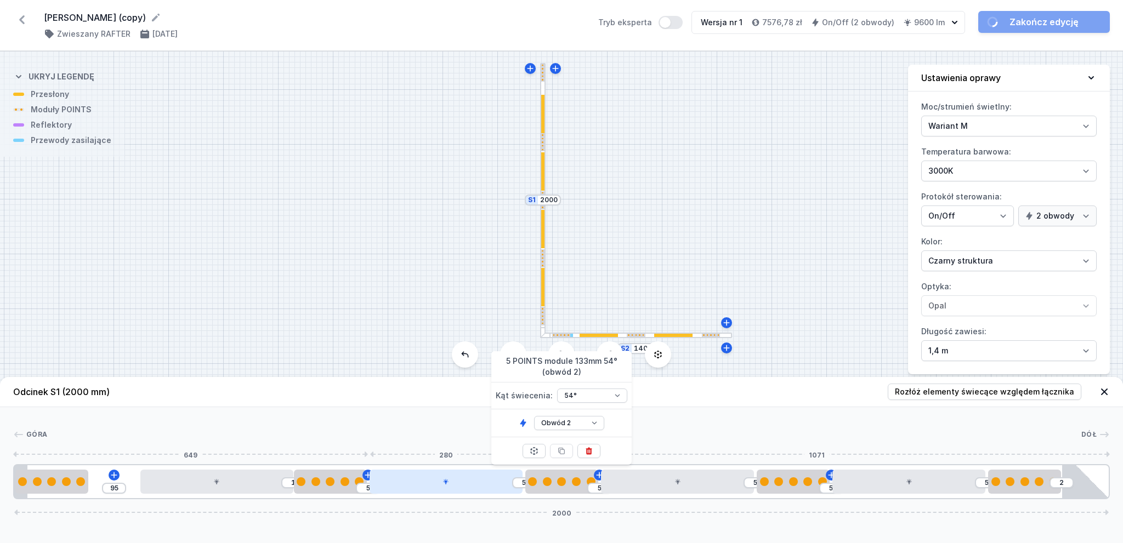
click at [491, 472] on div at bounding box center [446, 482] width 153 height 24
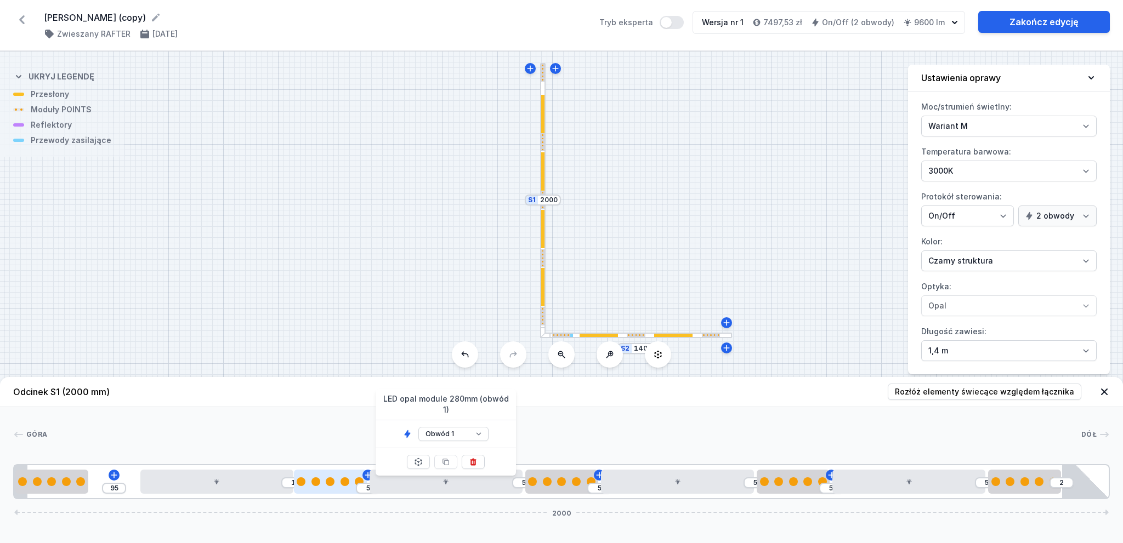
click at [316, 474] on div at bounding box center [330, 482] width 73 height 24
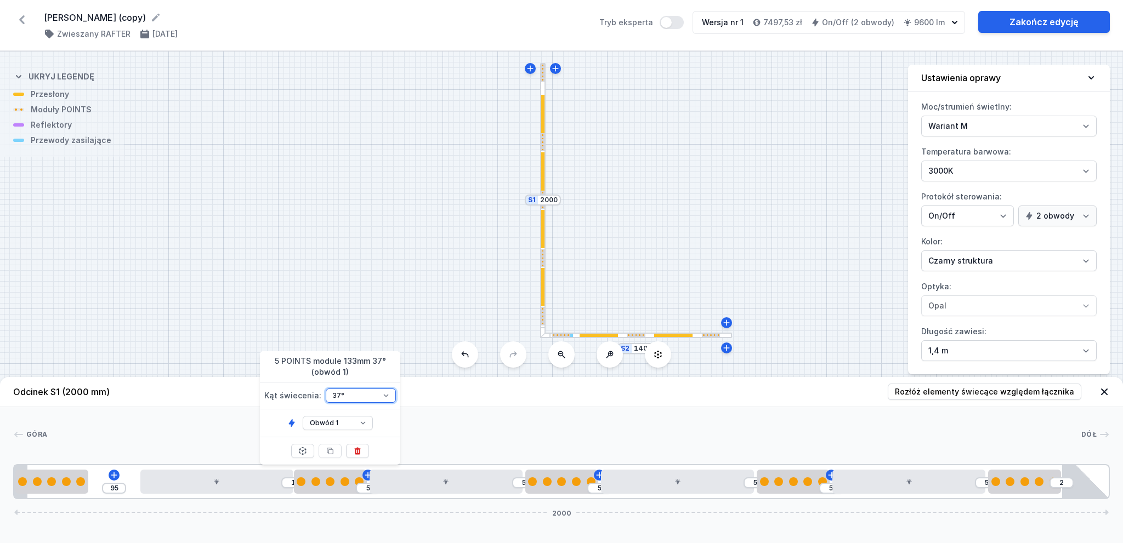
click at [377, 390] on select "26° 37° 50° 54°" at bounding box center [361, 396] width 70 height 14
click at [326, 389] on select "26° 37° 50° 54°" at bounding box center [361, 396] width 70 height 14
click at [344, 423] on select "Obwód 1 Obwód 2" at bounding box center [338, 423] width 70 height 14
click at [303, 416] on select "Obwód 1 Obwód 2" at bounding box center [338, 423] width 70 height 14
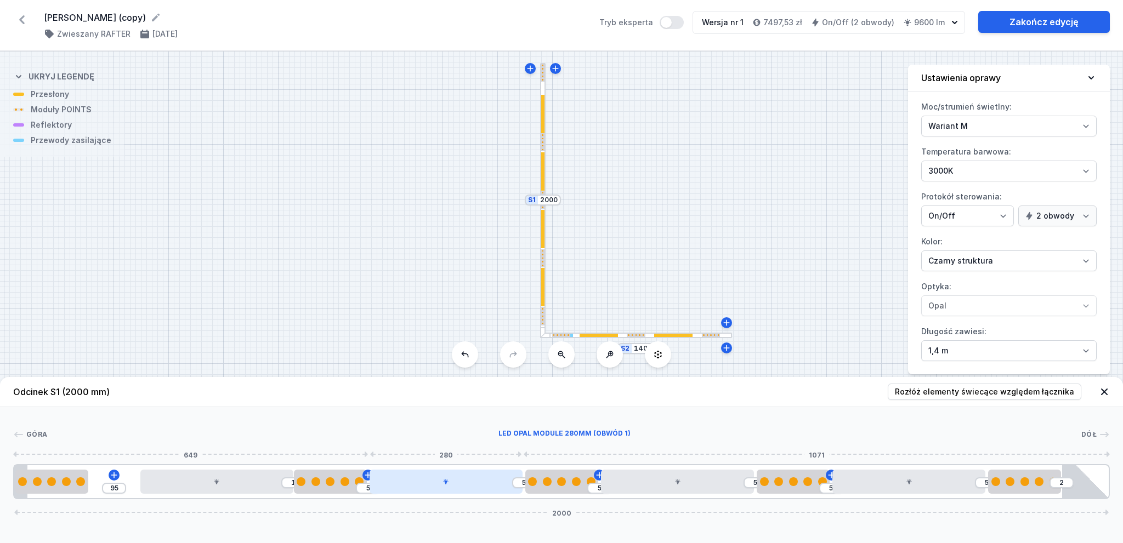
click at [456, 482] on div at bounding box center [446, 482] width 153 height 24
click at [705, 475] on div at bounding box center [677, 482] width 153 height 24
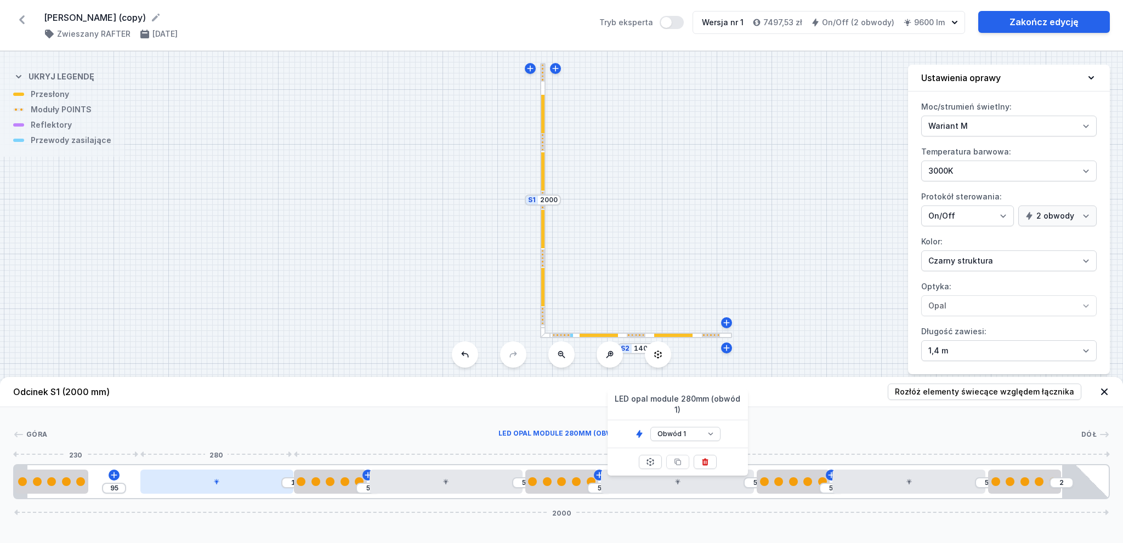
click at [252, 482] on div at bounding box center [216, 482] width 153 height 24
click at [262, 480] on div at bounding box center [216, 482] width 153 height 24
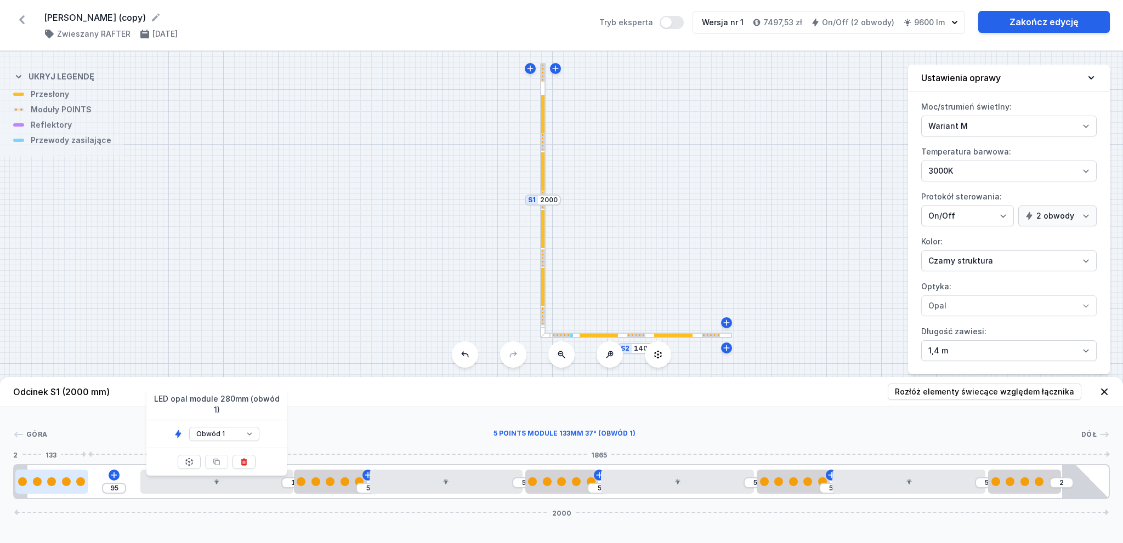
click at [75, 488] on div at bounding box center [51, 482] width 73 height 24
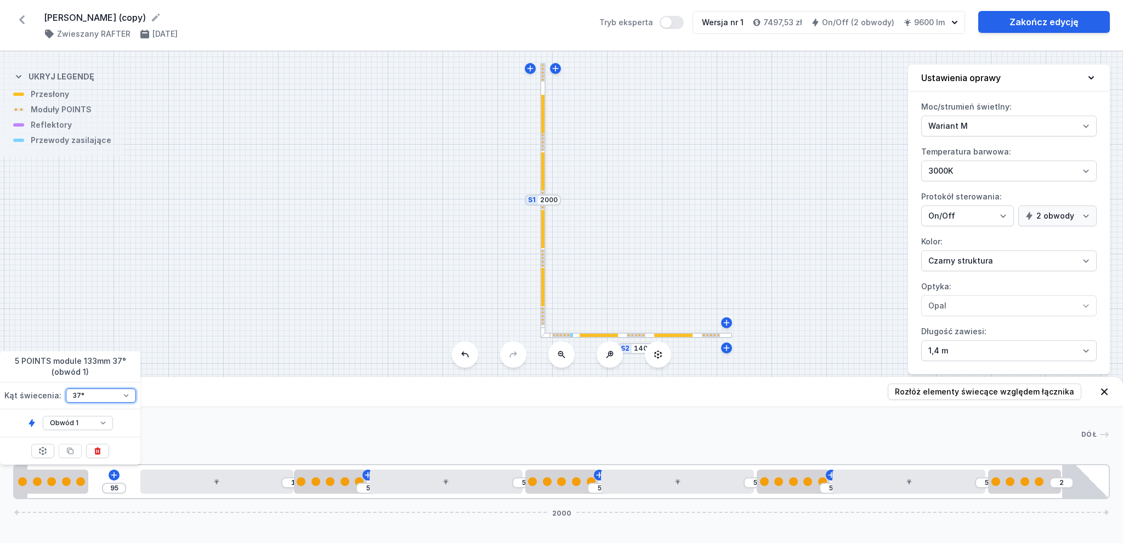
click at [99, 396] on select "26° 37° 50° 54°" at bounding box center [101, 396] width 70 height 14
click at [66, 389] on select "26° 37° 50° 54°" at bounding box center [101, 396] width 70 height 14
click at [81, 426] on select "Obwód 1 Obwód 2" at bounding box center [78, 423] width 70 height 14
click at [43, 416] on select "Obwód 1 Obwód 2" at bounding box center [78, 423] width 70 height 14
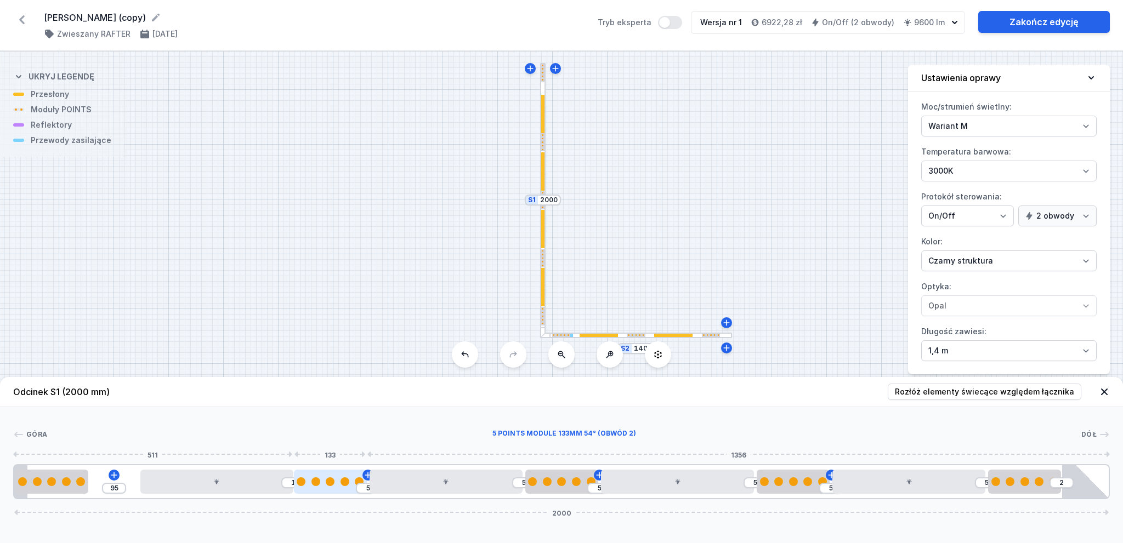
click at [322, 483] on div at bounding box center [330, 482] width 73 height 9
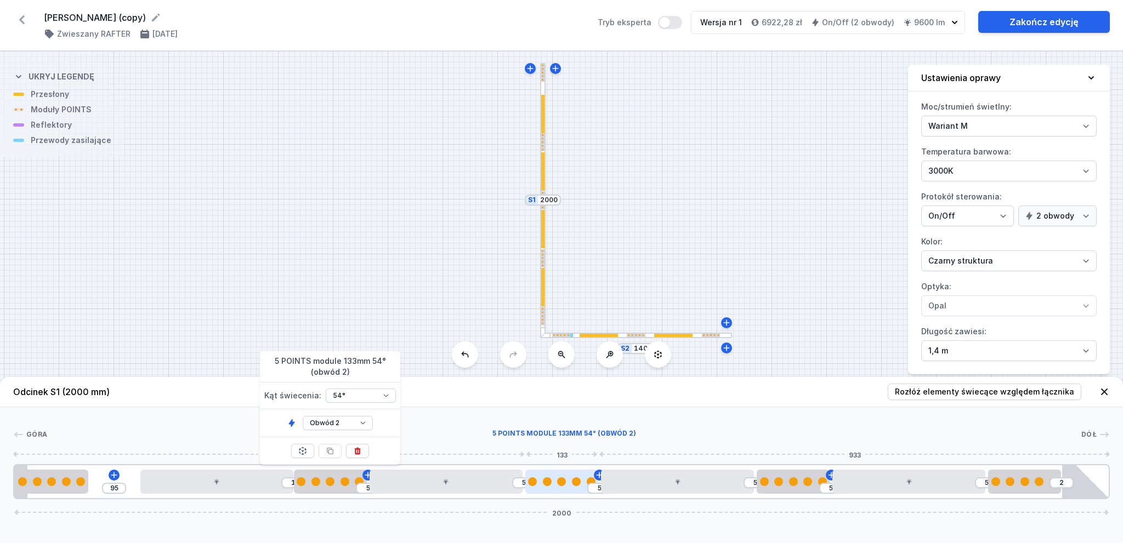
click at [555, 477] on div at bounding box center [561, 482] width 73 height 24
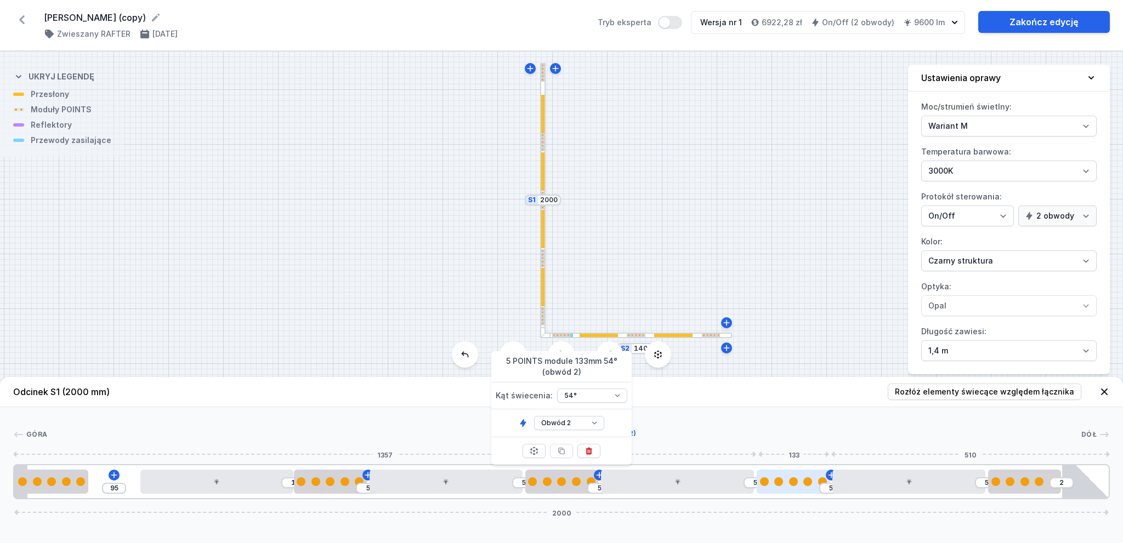
click at [794, 494] on div "95 1 5 5 5 5 5 [DATE]" at bounding box center [561, 481] width 1097 height 35
click at [767, 485] on div at bounding box center [793, 482] width 73 height 9
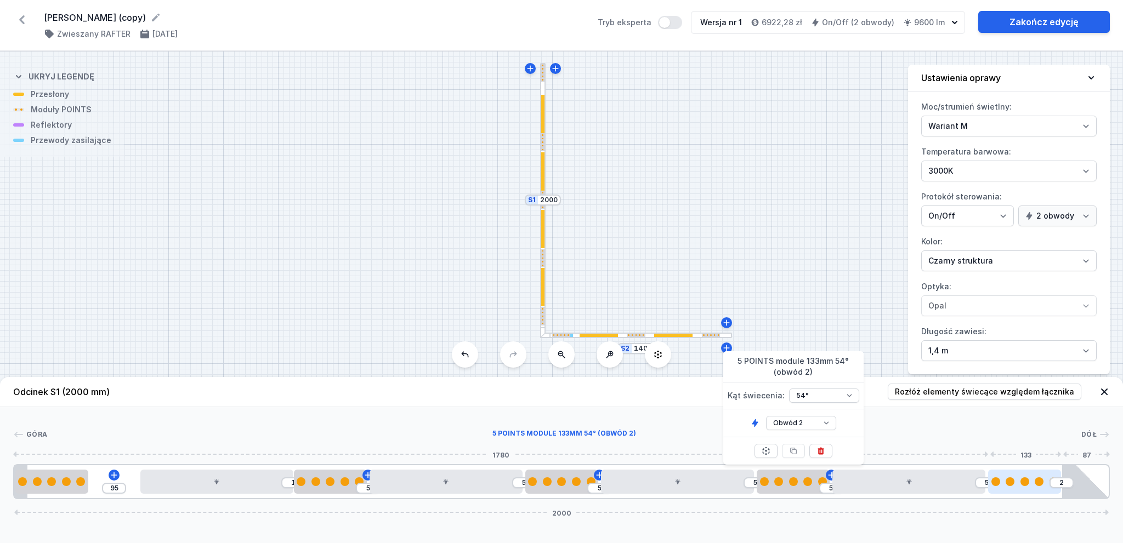
click at [1030, 489] on div at bounding box center [1024, 482] width 73 height 24
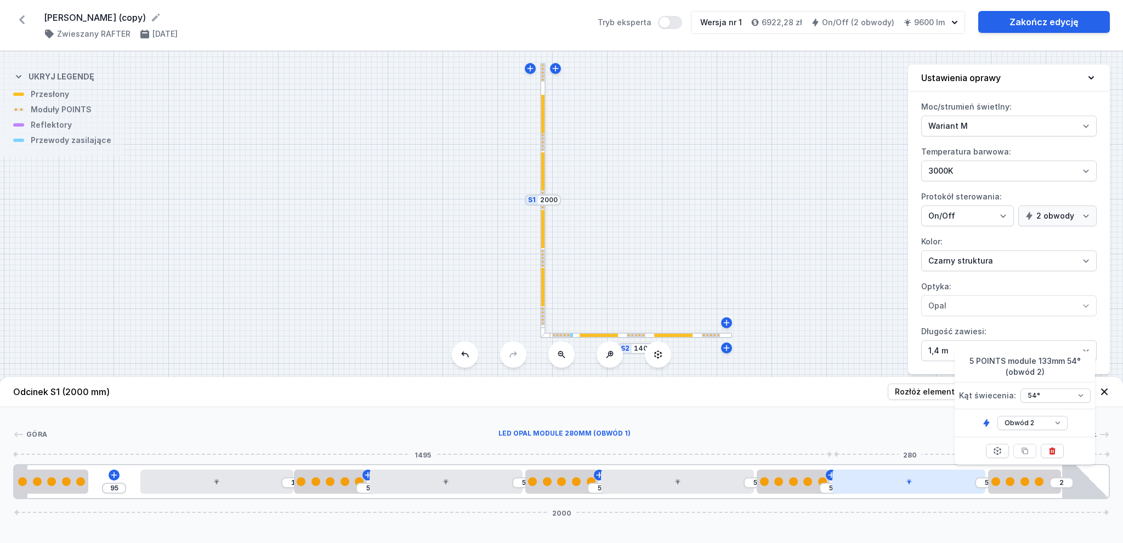
click at [867, 484] on div at bounding box center [908, 482] width 153 height 24
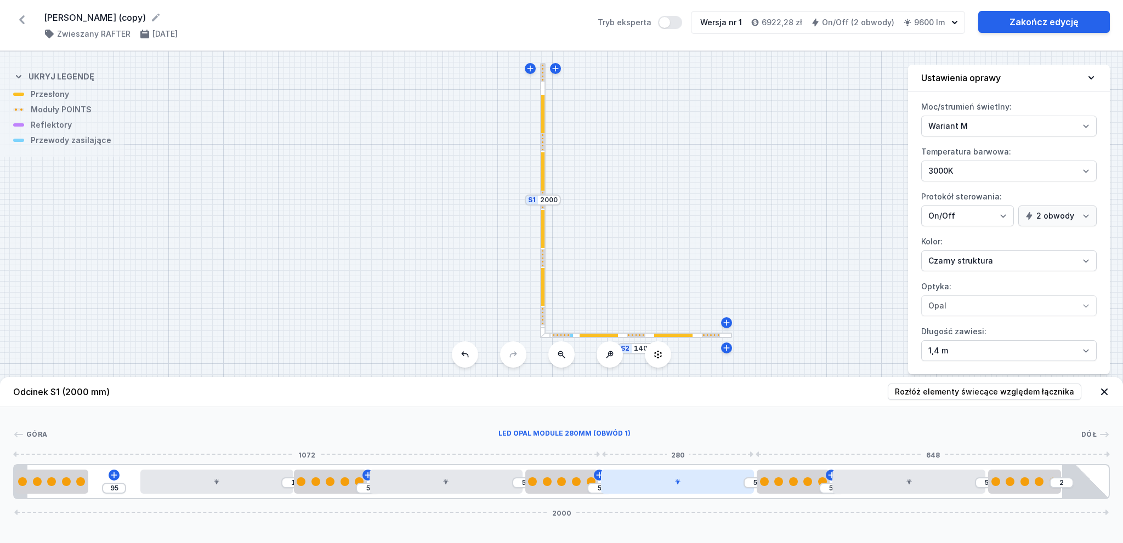
click at [714, 474] on div at bounding box center [677, 482] width 153 height 24
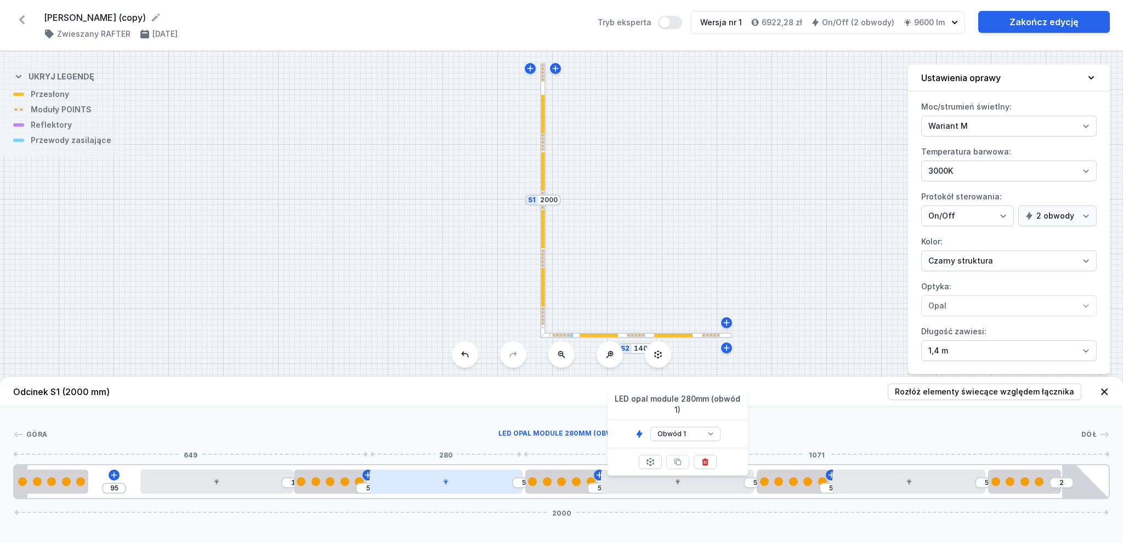
click at [429, 485] on div at bounding box center [446, 482] width 153 height 24
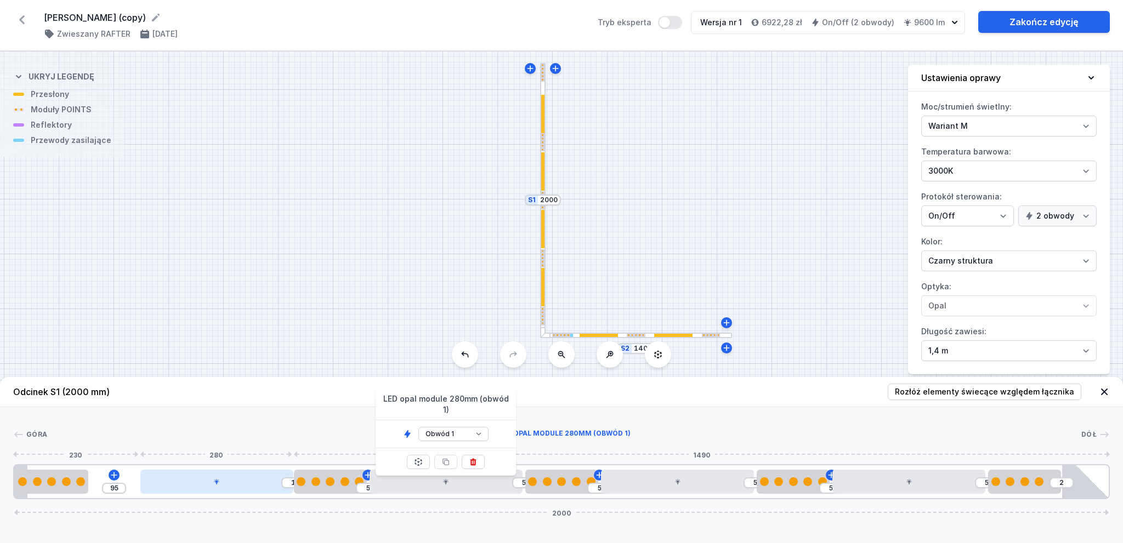
click at [215, 480] on icon at bounding box center [216, 481] width 5 height 5
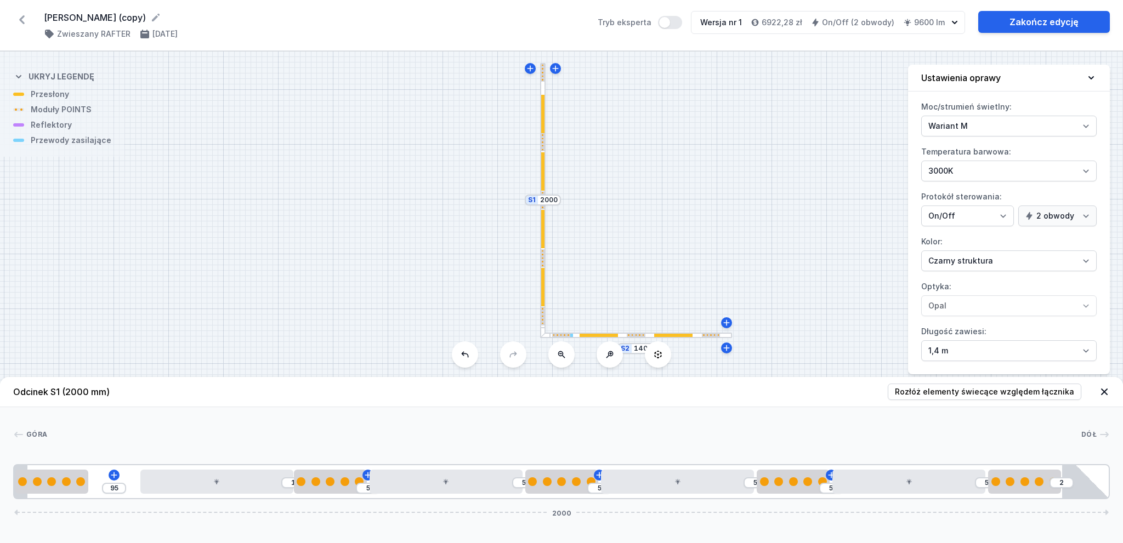
click at [611, 336] on div at bounding box center [599, 335] width 38 height 3
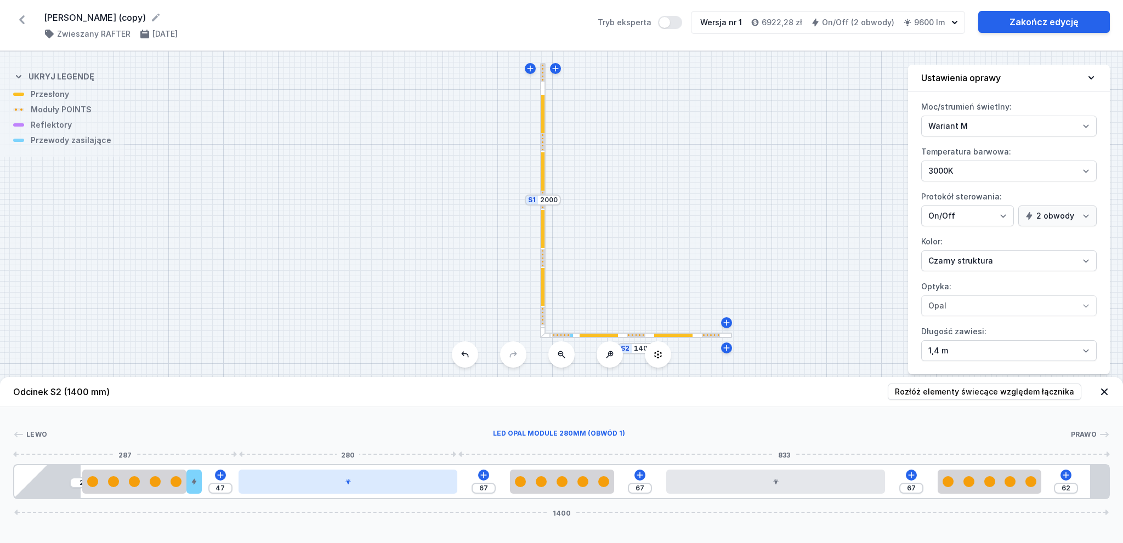
click at [376, 482] on div at bounding box center [348, 482] width 219 height 24
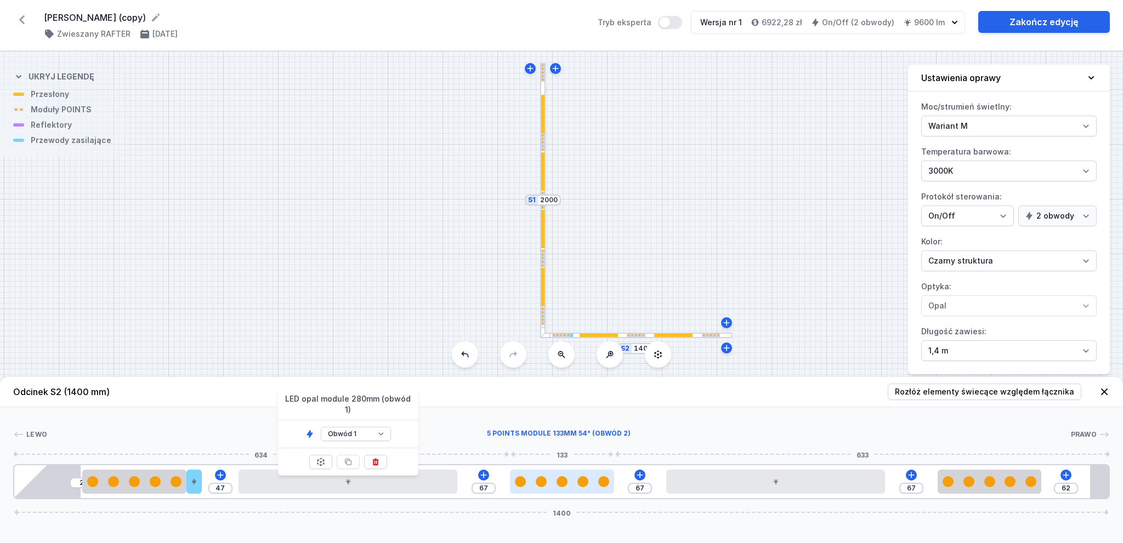
click at [563, 477] on div at bounding box center [562, 482] width 11 height 11
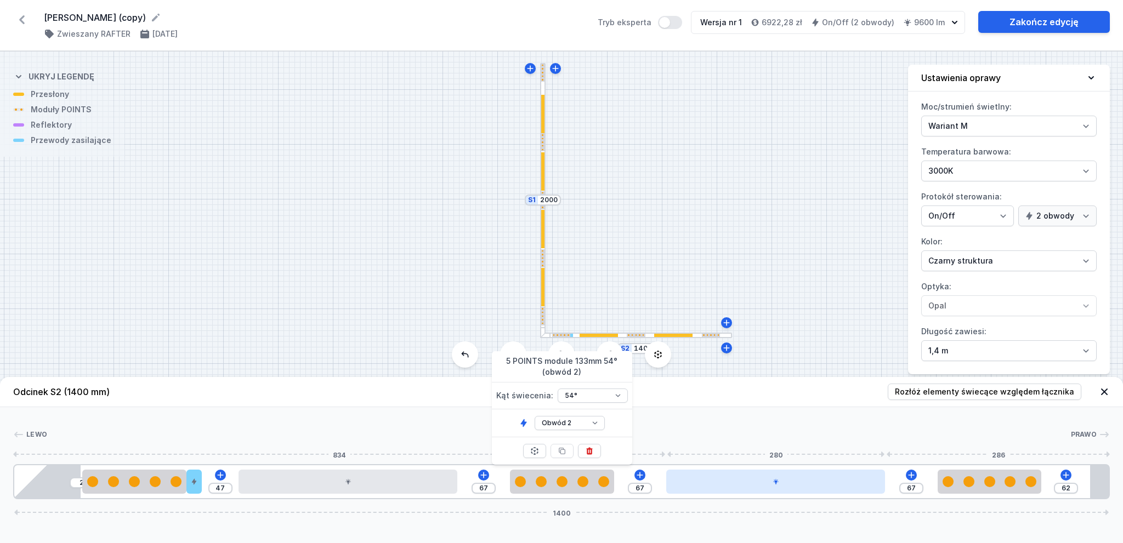
click at [724, 478] on div at bounding box center [775, 482] width 219 height 24
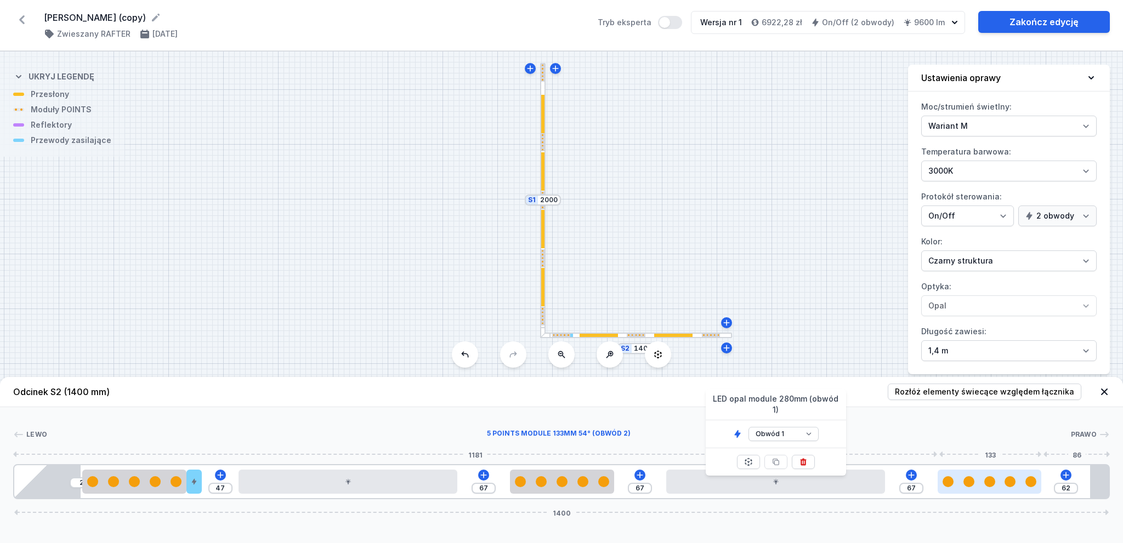
click at [968, 474] on div at bounding box center [990, 482] width 104 height 24
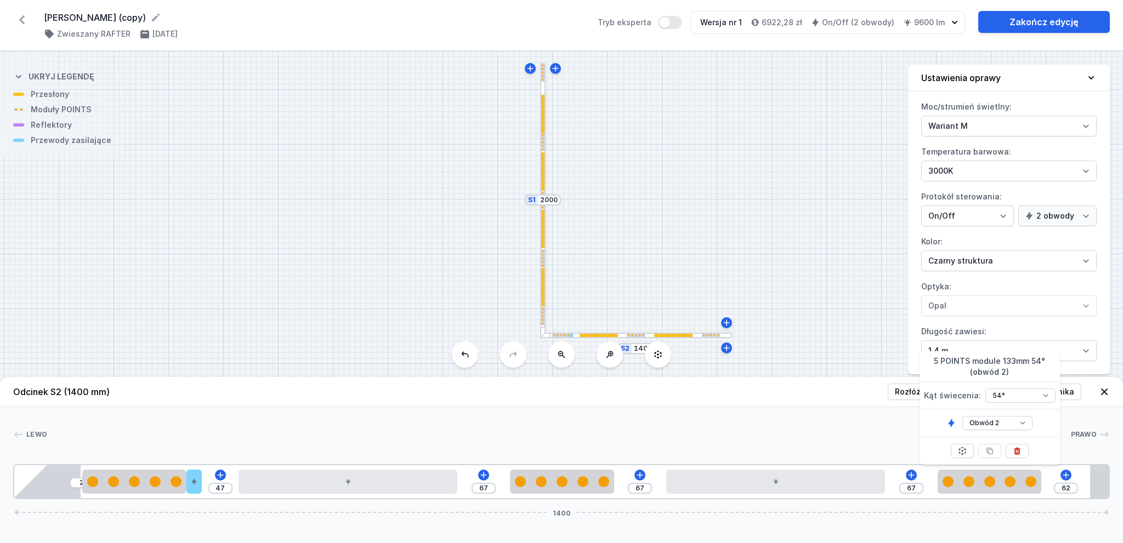
click at [798, 425] on div "[PERSON_NAME] 1 2 2 3 4 1 2 2 4 1 2 2 5 2 47 67 67 67 62 1400 87 133 20 47 280 …" at bounding box center [561, 453] width 1123 height 92
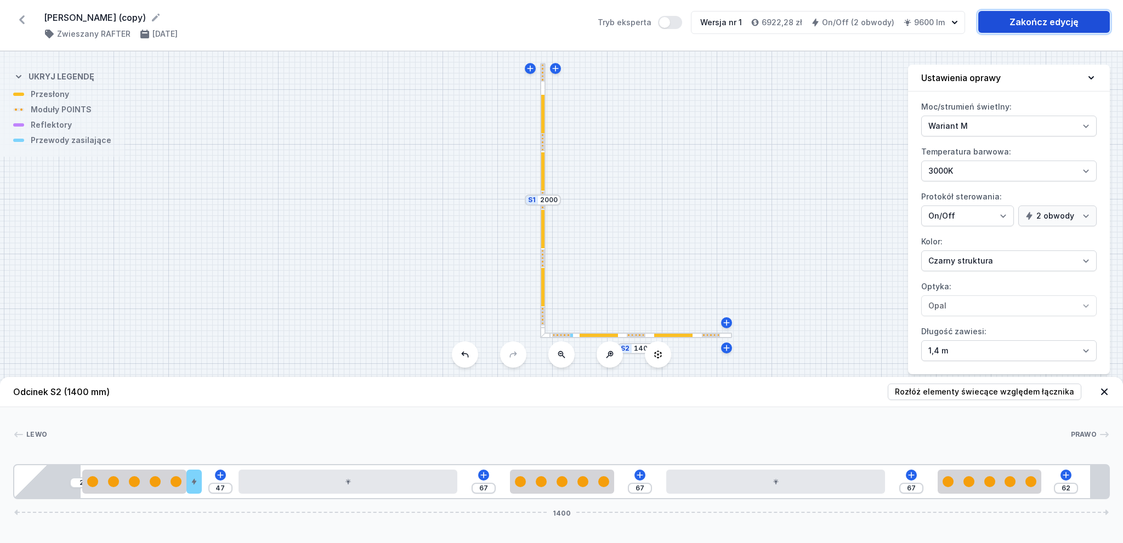
click at [1058, 21] on link "Zakończ edycję" at bounding box center [1044, 22] width 132 height 22
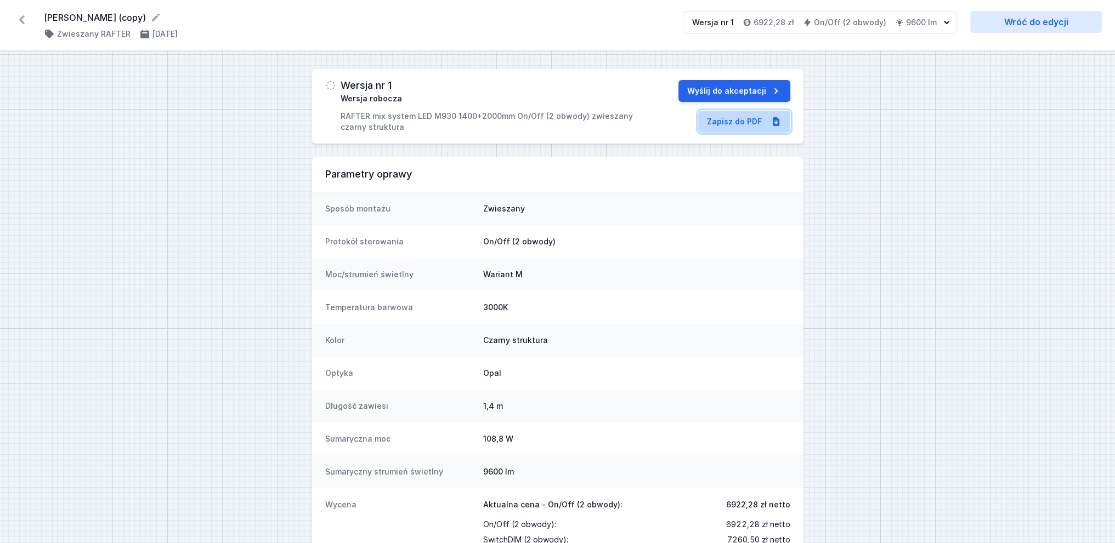
click at [749, 118] on link "Zapisz do PDF" at bounding box center [744, 122] width 92 height 22
click at [24, 19] on icon at bounding box center [22, 20] width 18 height 18
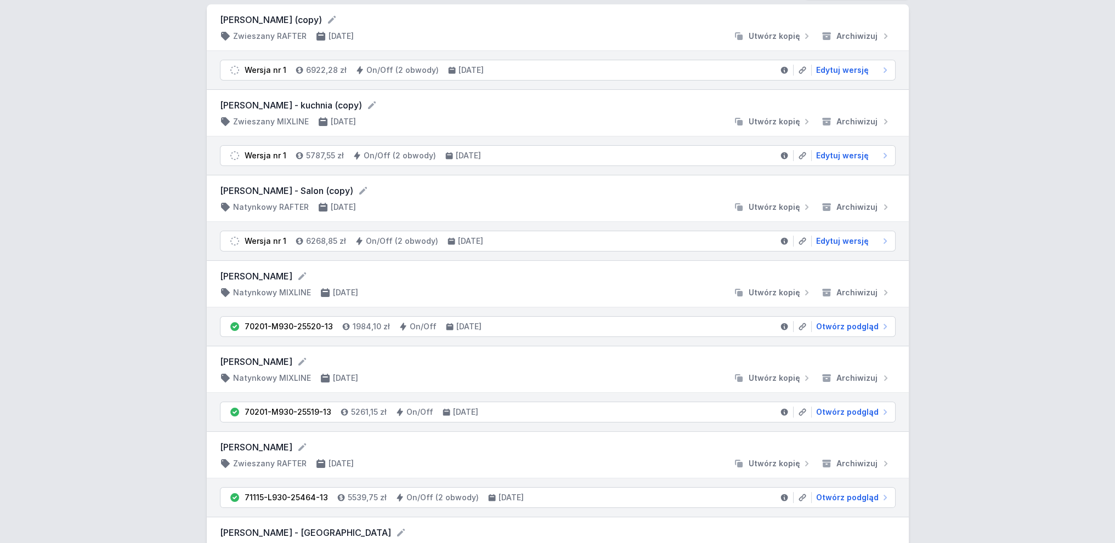
scroll to position [55, 0]
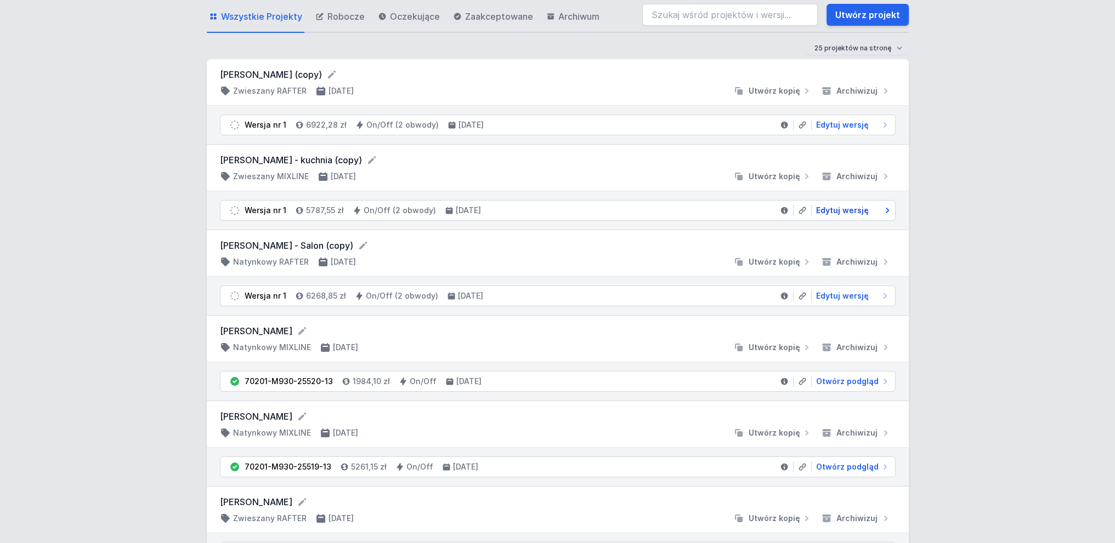
click at [847, 208] on span "Edytuj wersję" at bounding box center [842, 210] width 53 height 11
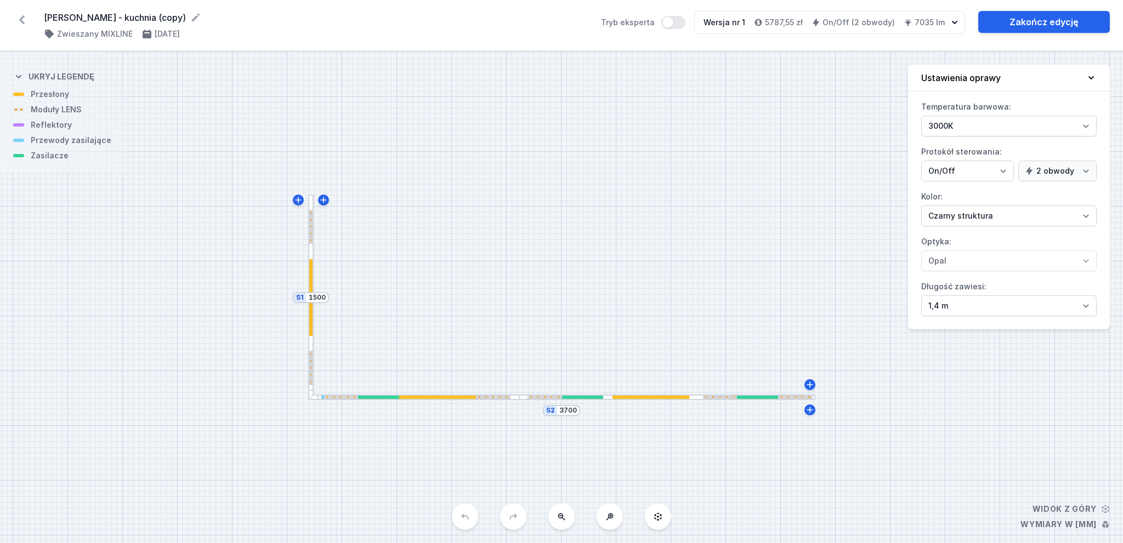
click at [313, 267] on div at bounding box center [311, 297] width 4 height 77
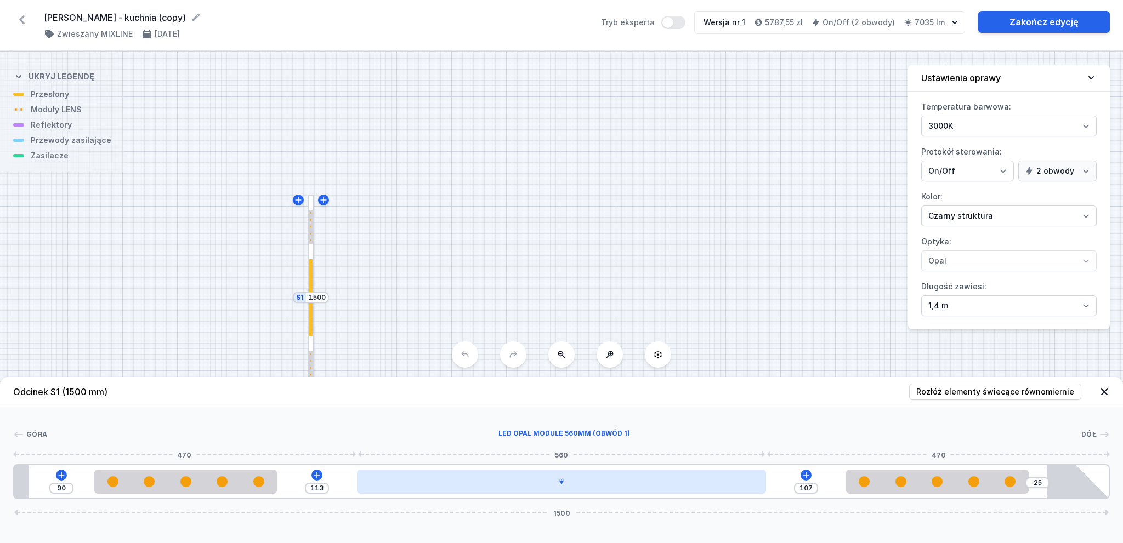
click at [597, 483] on div at bounding box center [561, 482] width 409 height 24
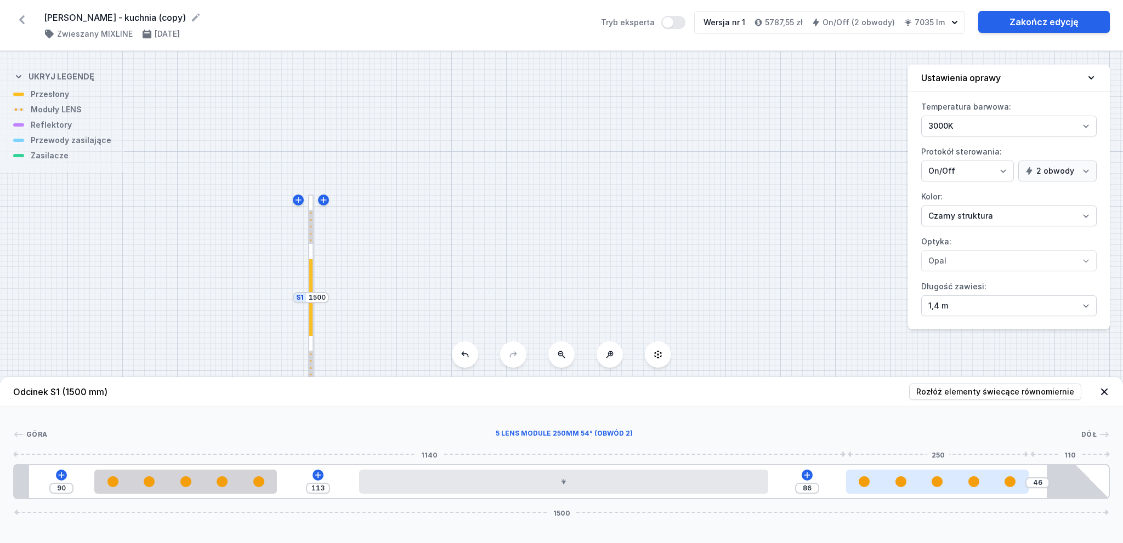
click at [955, 484] on div at bounding box center [937, 482] width 183 height 11
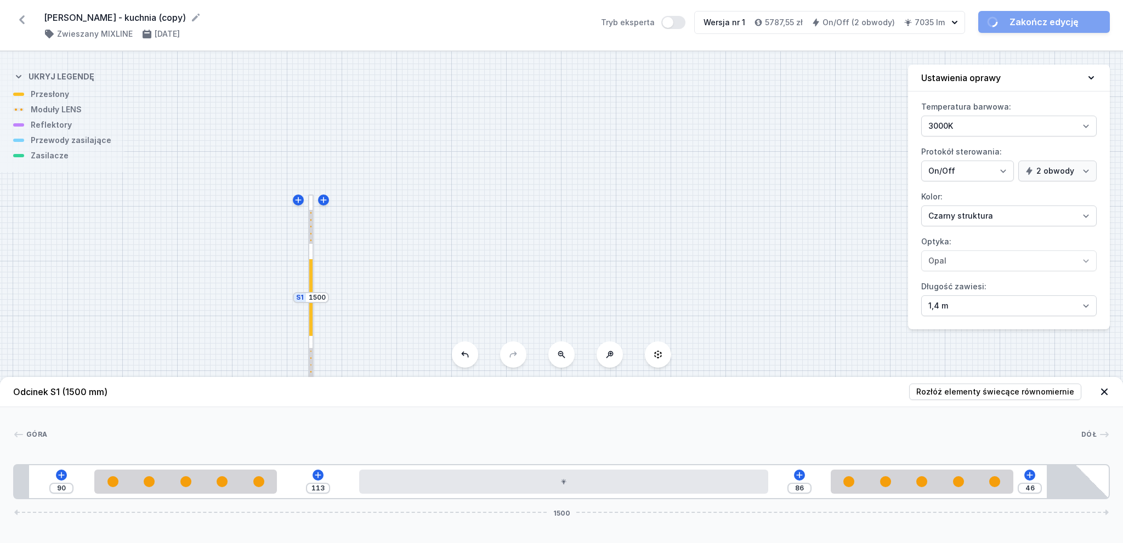
click at [571, 291] on div "S2 3700 S1 1500" at bounding box center [561, 298] width 1123 height 492
click at [25, 15] on icon at bounding box center [22, 20] width 18 height 18
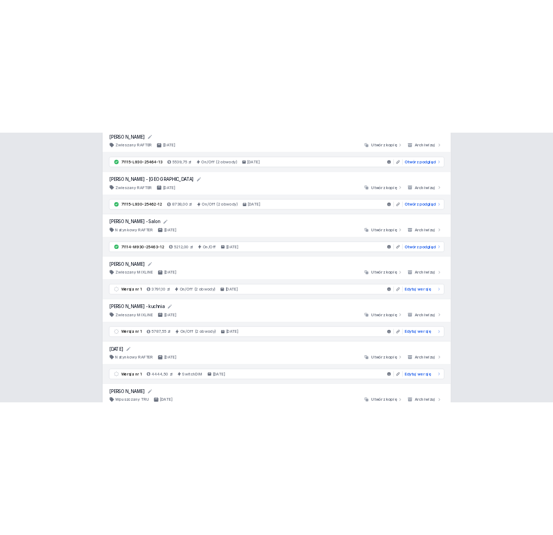
scroll to position [658, 0]
